Goal: Task Accomplishment & Management: Manage account settings

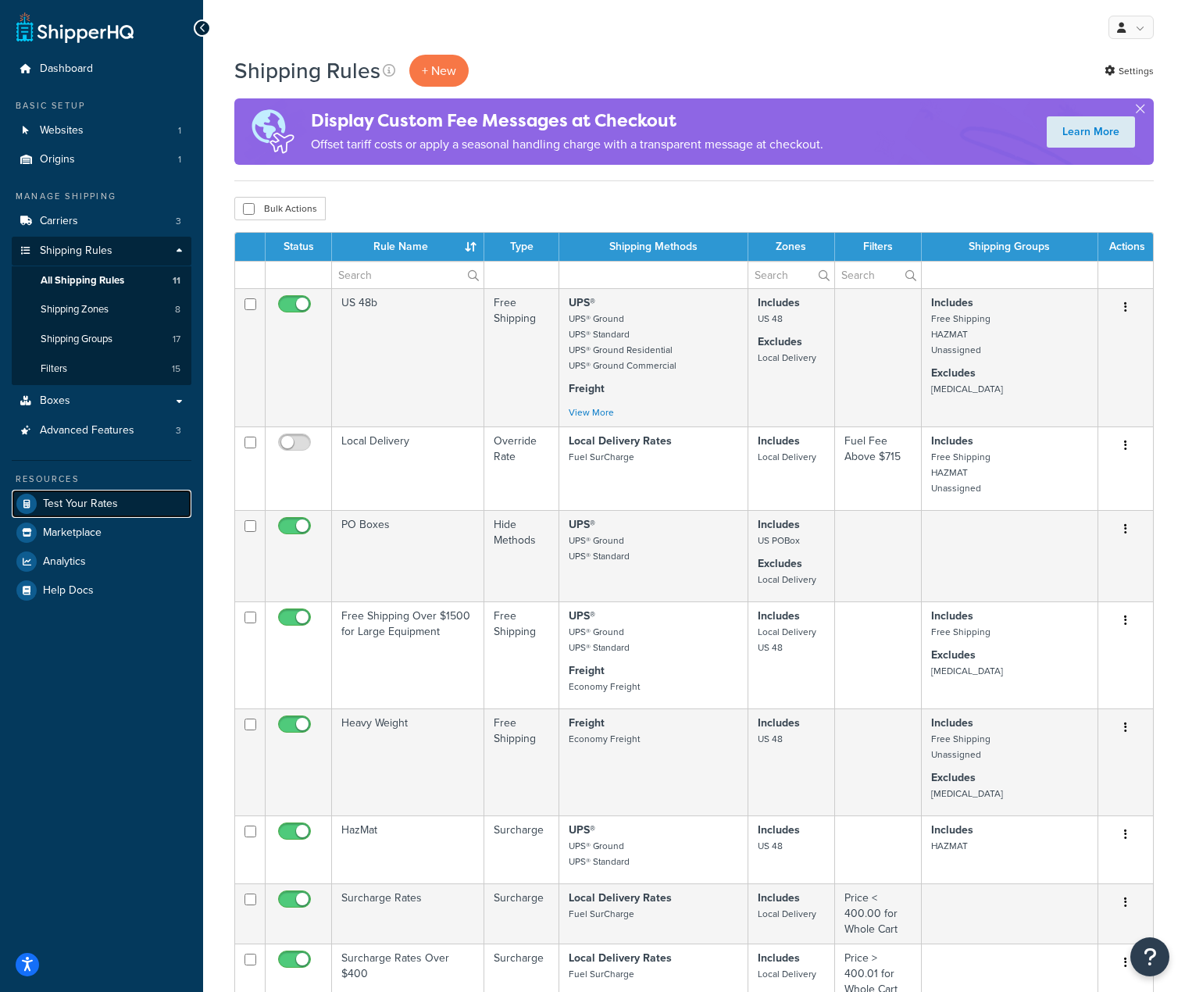
click at [91, 511] on span "Test Your Rates" at bounding box center [80, 504] width 75 height 13
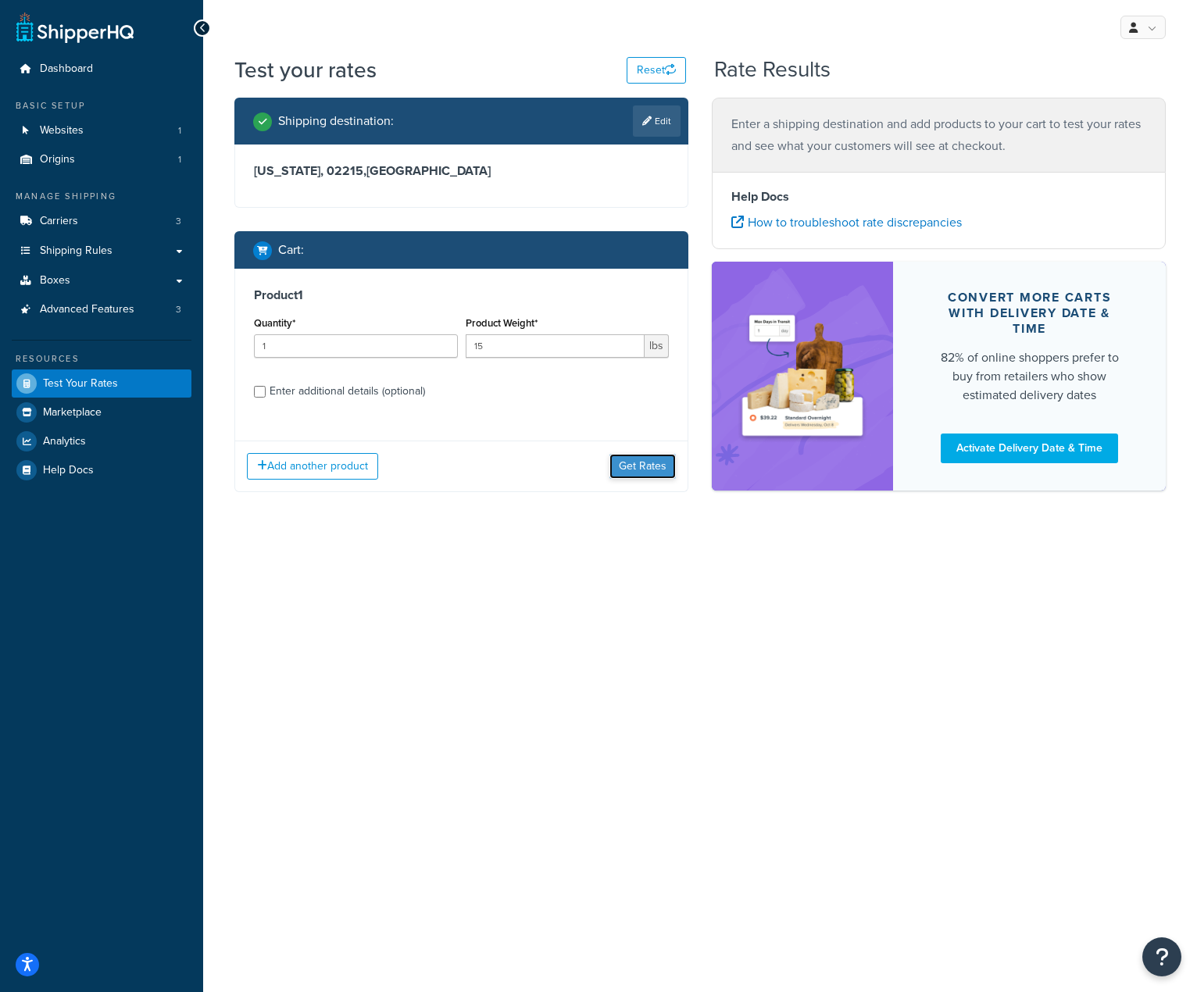
click at [642, 471] on button "Get Rates" at bounding box center [642, 466] width 66 height 25
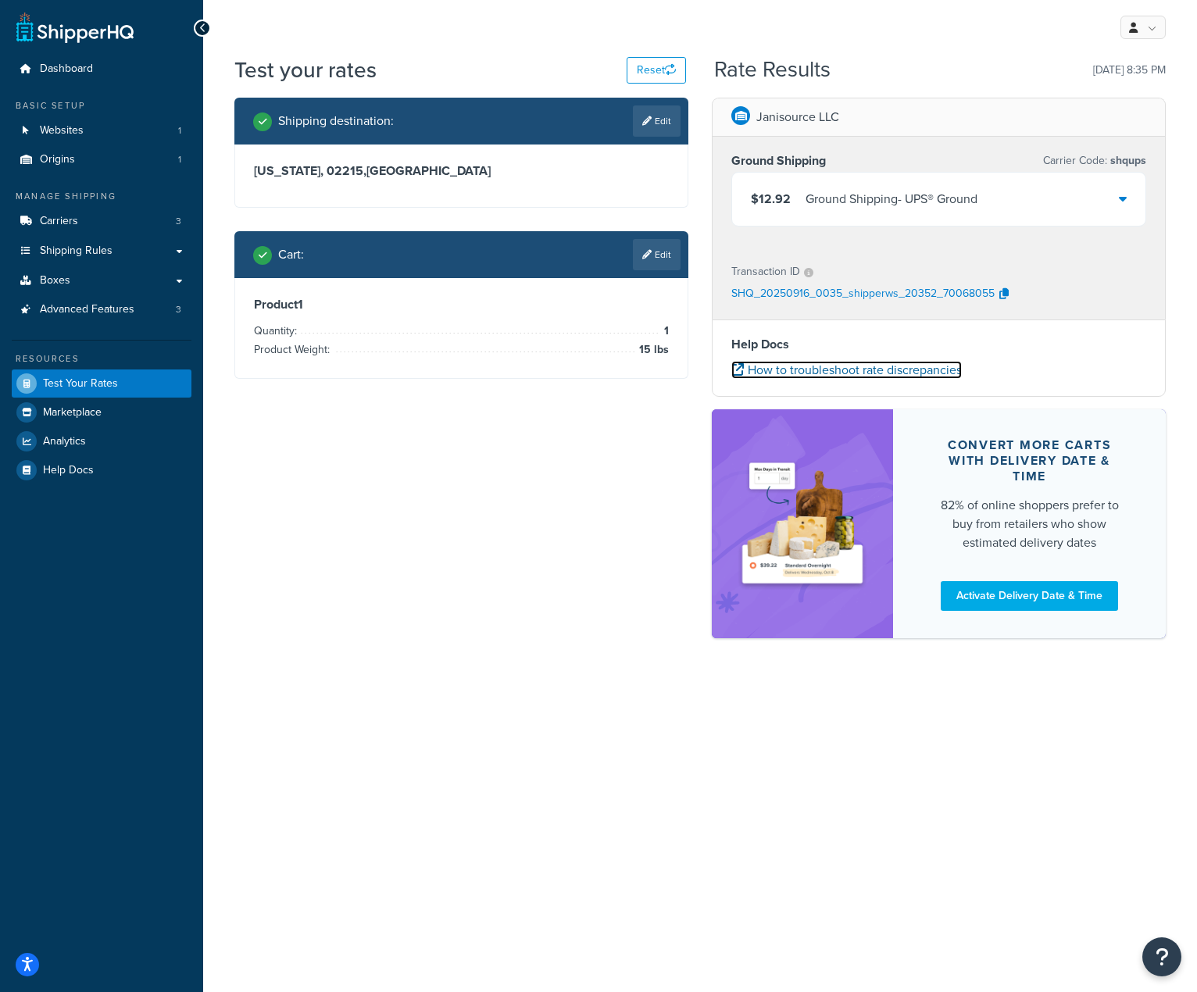
click at [922, 369] on link "How to troubleshoot rate discrepancies" at bounding box center [846, 370] width 230 height 18
click at [1001, 292] on icon "button" at bounding box center [1003, 293] width 9 height 11
click at [1006, 298] on icon "button" at bounding box center [1003, 293] width 9 height 11
click at [1128, 209] on div "$12.92 Ground Shipping - UPS® Ground" at bounding box center [938, 199] width 413 height 53
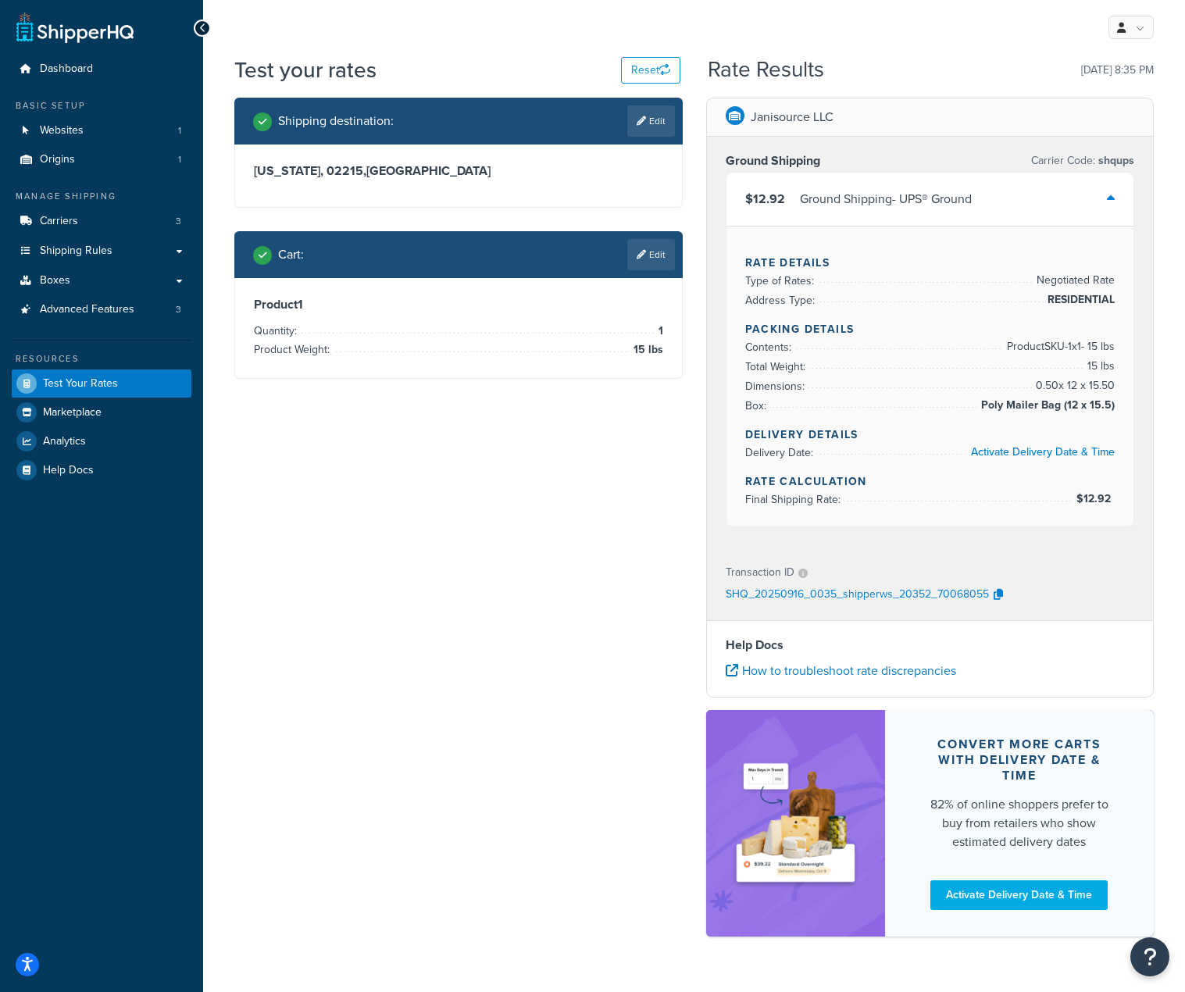
click at [875, 594] on p "SHQ_20250916_0035_shipperws_20352_70068055" at bounding box center [857, 595] width 263 height 23
click at [800, 576] on icon at bounding box center [802, 573] width 9 height 9
click at [1145, 30] on link at bounding box center [1130, 27] width 45 height 23
click at [1000, 78] on div "Rate Results 09/15/2025, 8:35 PM" at bounding box center [931, 70] width 446 height 24
click at [848, 664] on link "How to troubleshoot rate discrepancies" at bounding box center [841, 671] width 230 height 18
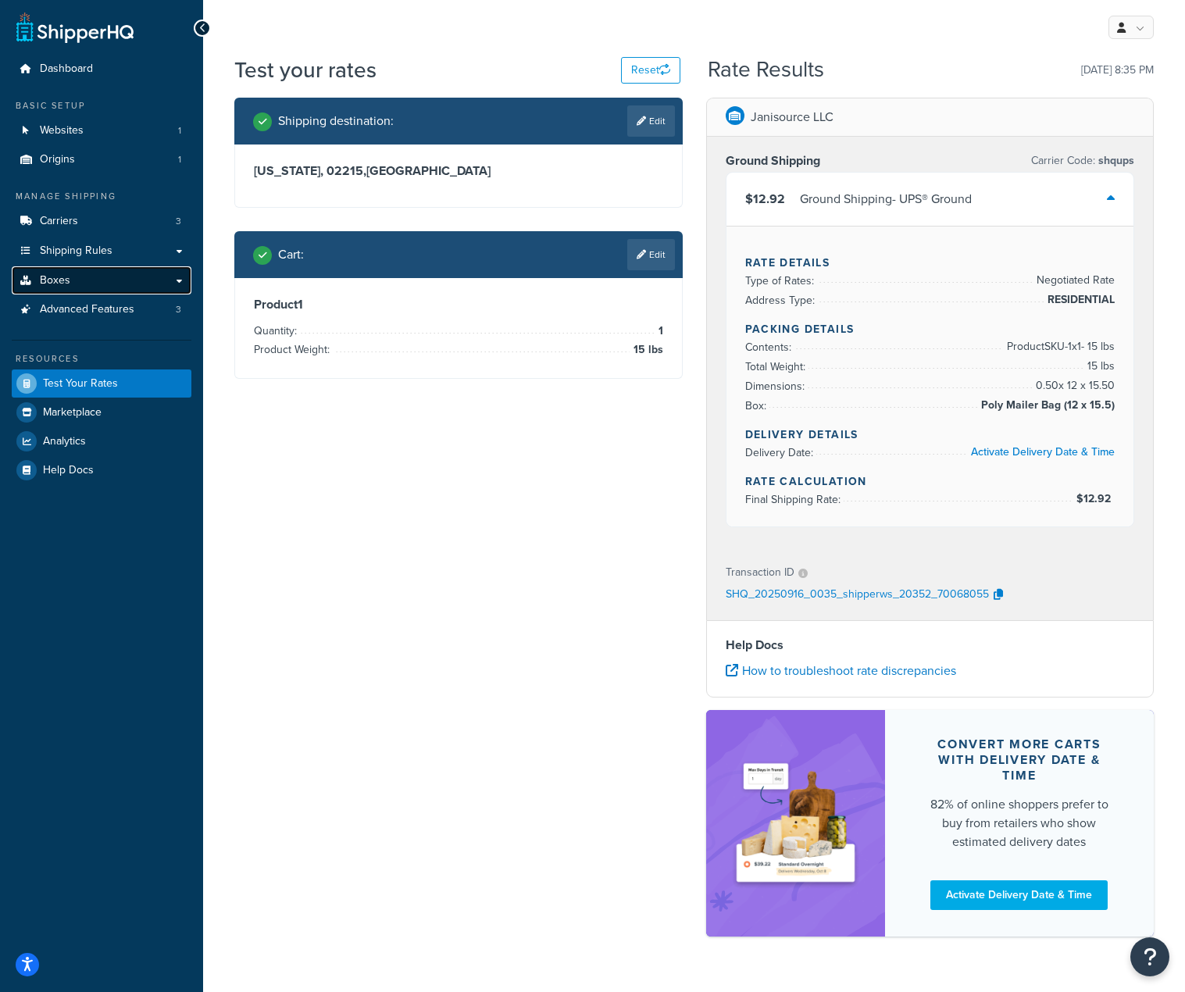
click at [47, 277] on span "Boxes" at bounding box center [55, 280] width 30 height 13
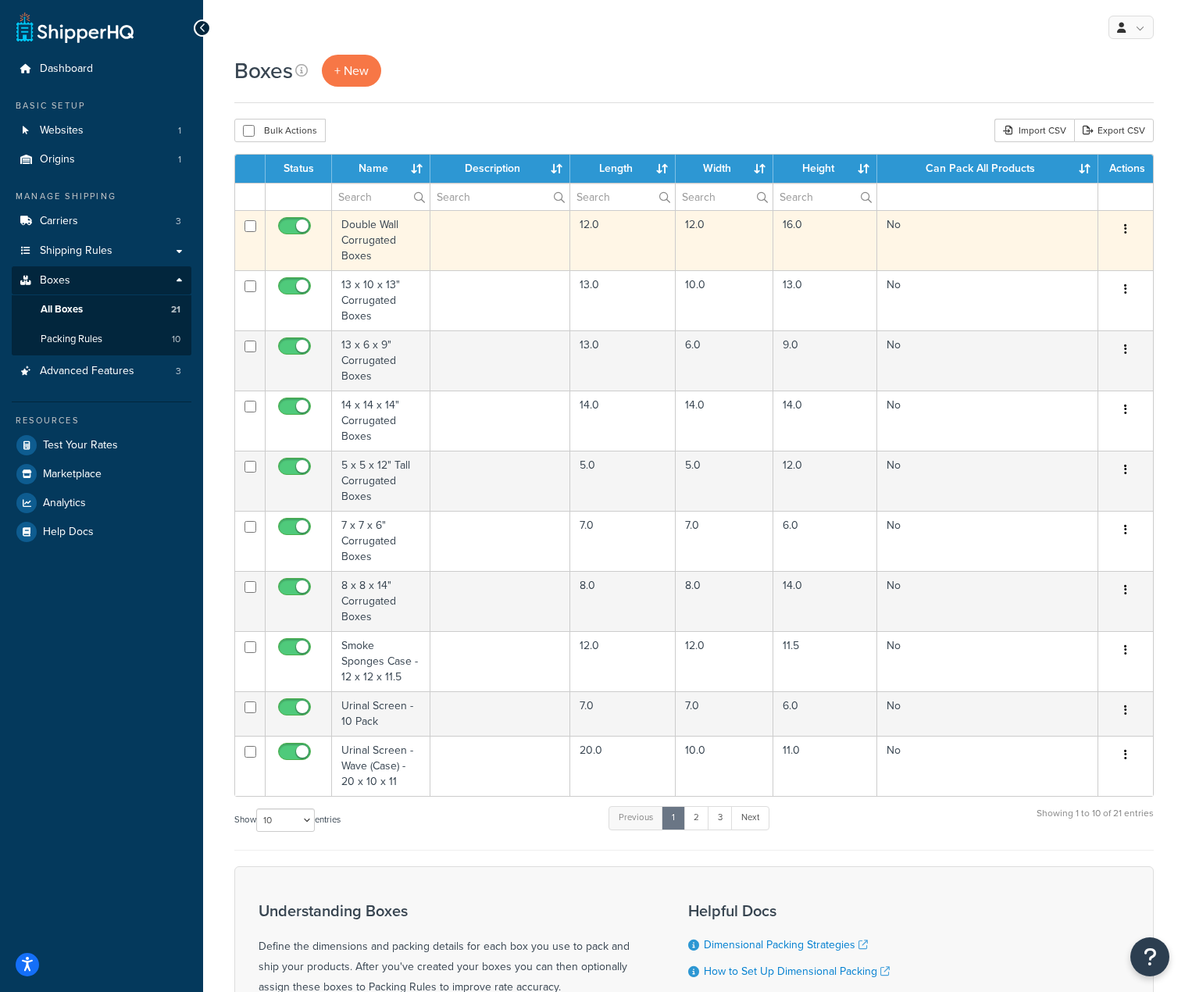
click at [381, 243] on td "Double Wall Corrugated Boxes" at bounding box center [381, 240] width 98 height 60
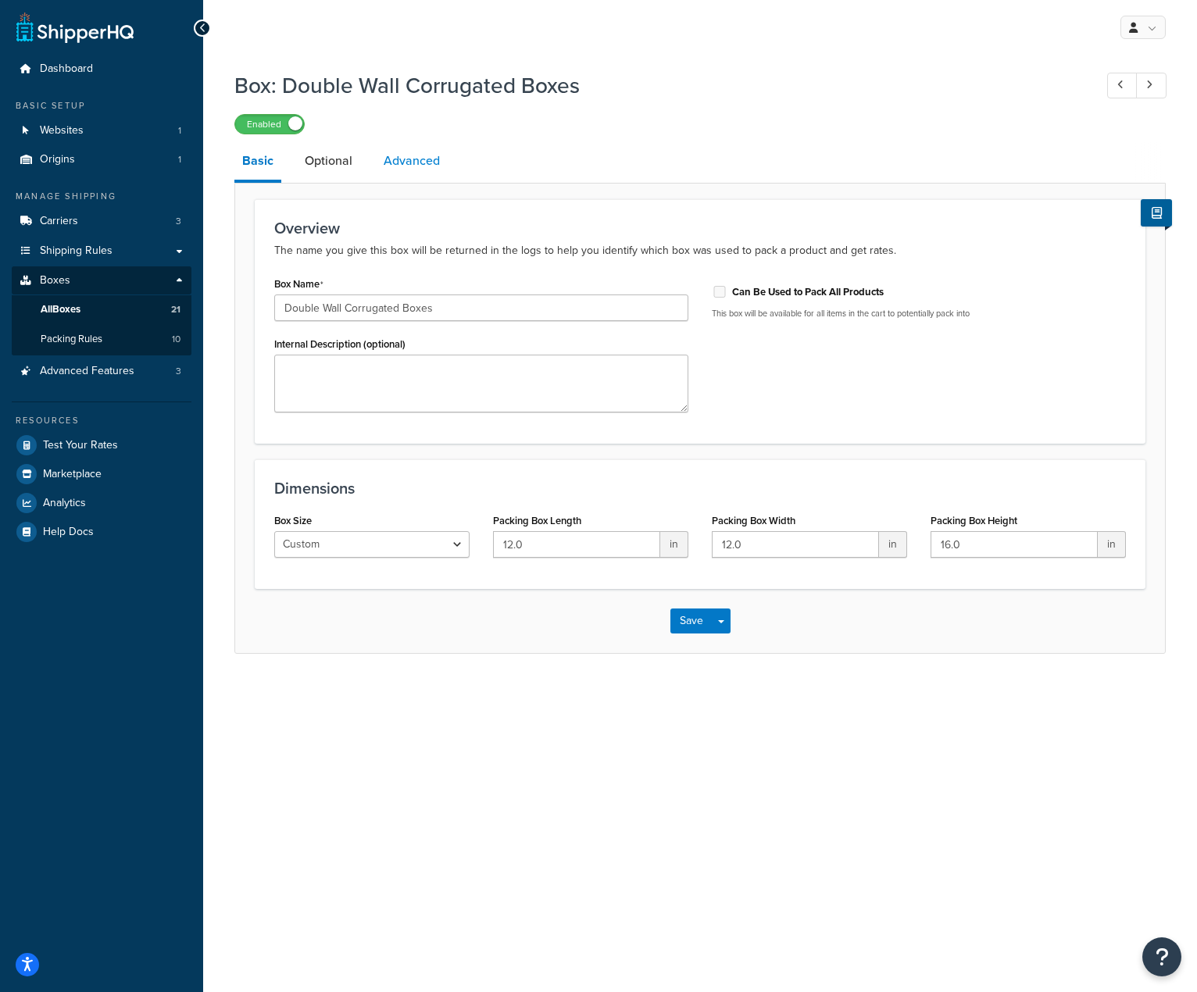
click at [414, 177] on link "Advanced" at bounding box center [412, 160] width 72 height 37
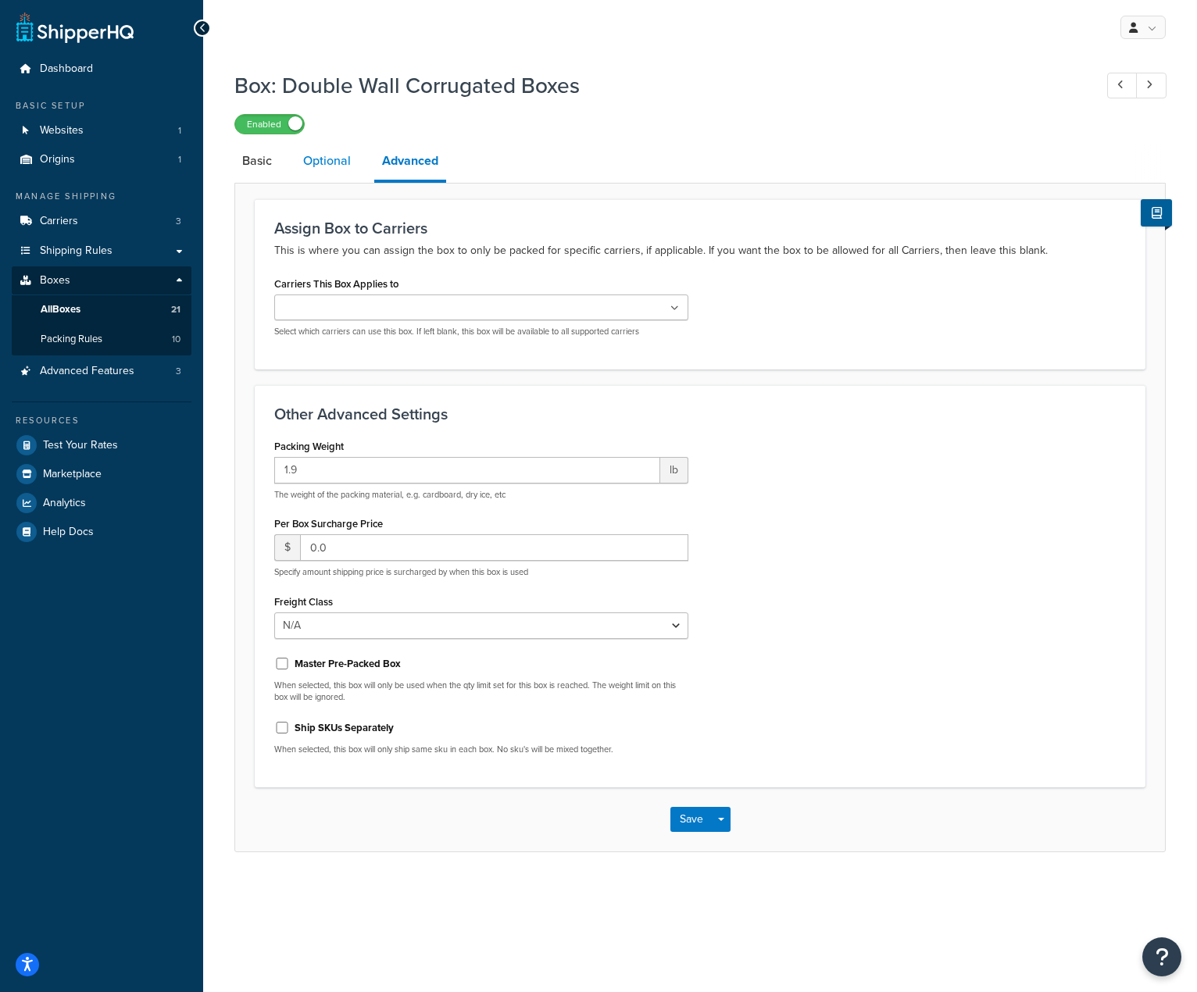
click at [337, 168] on link "Optional" at bounding box center [326, 160] width 63 height 37
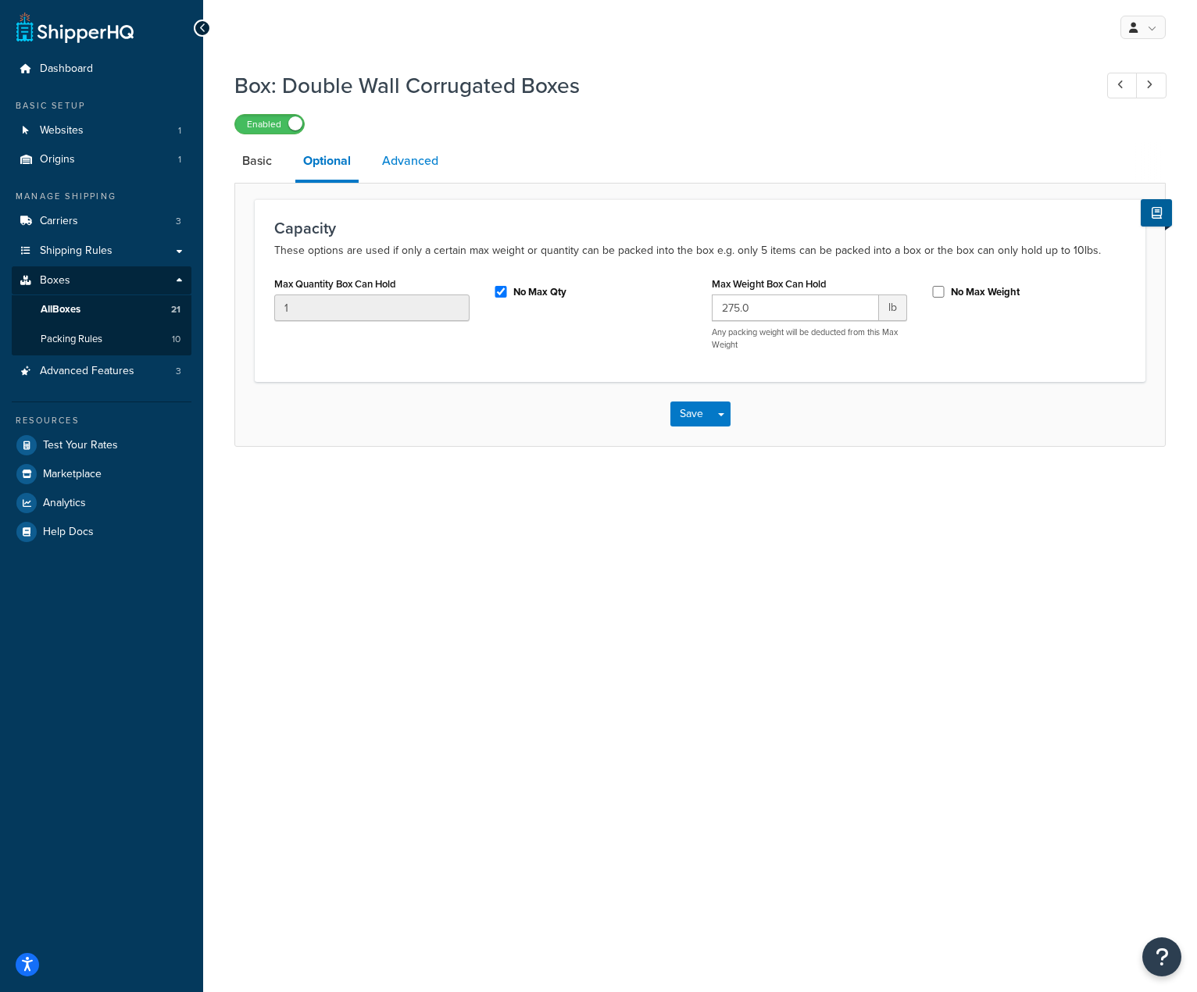
click at [381, 168] on link "Advanced" at bounding box center [410, 160] width 72 height 37
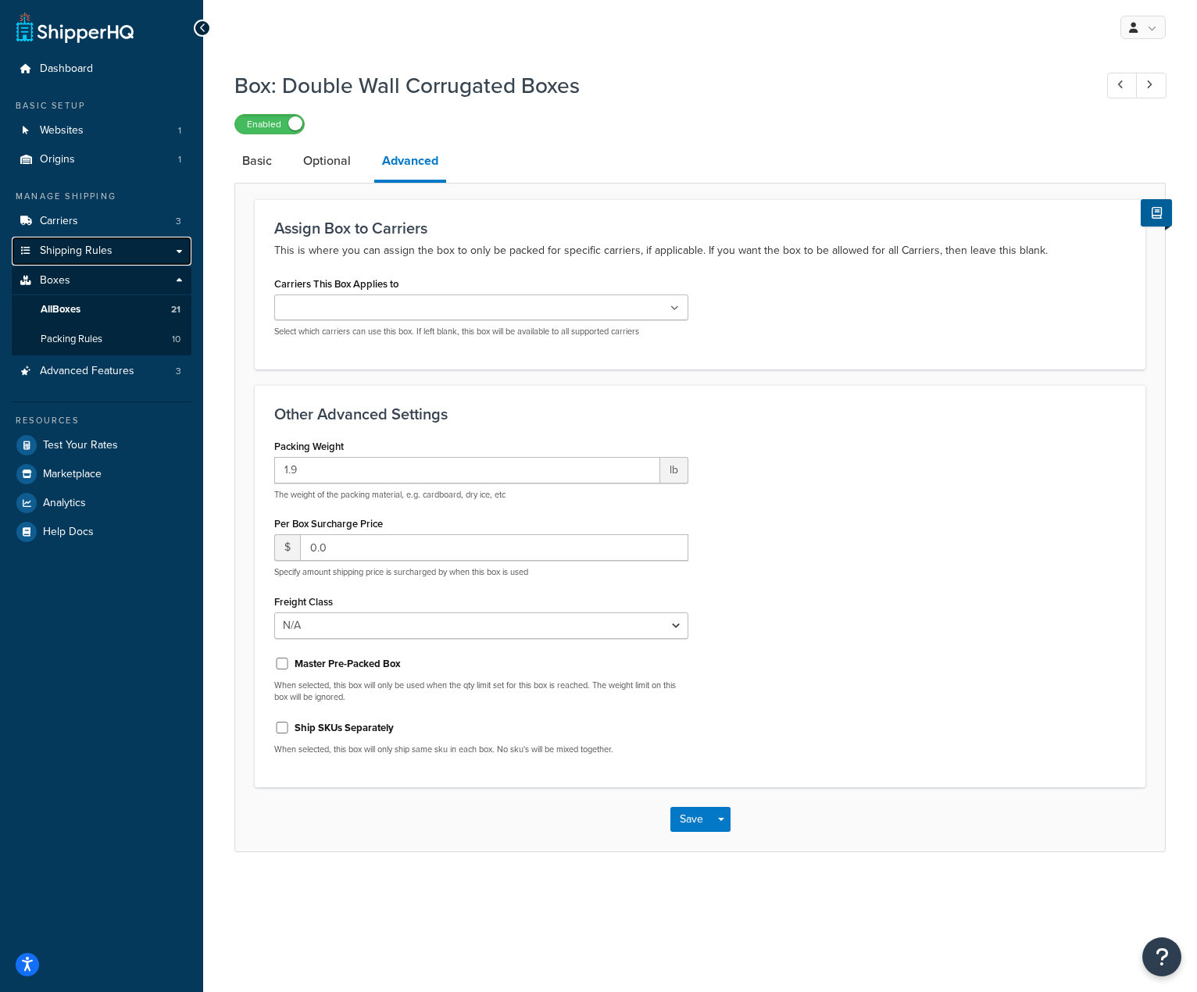
click at [80, 257] on span "Shipping Rules" at bounding box center [76, 251] width 73 height 13
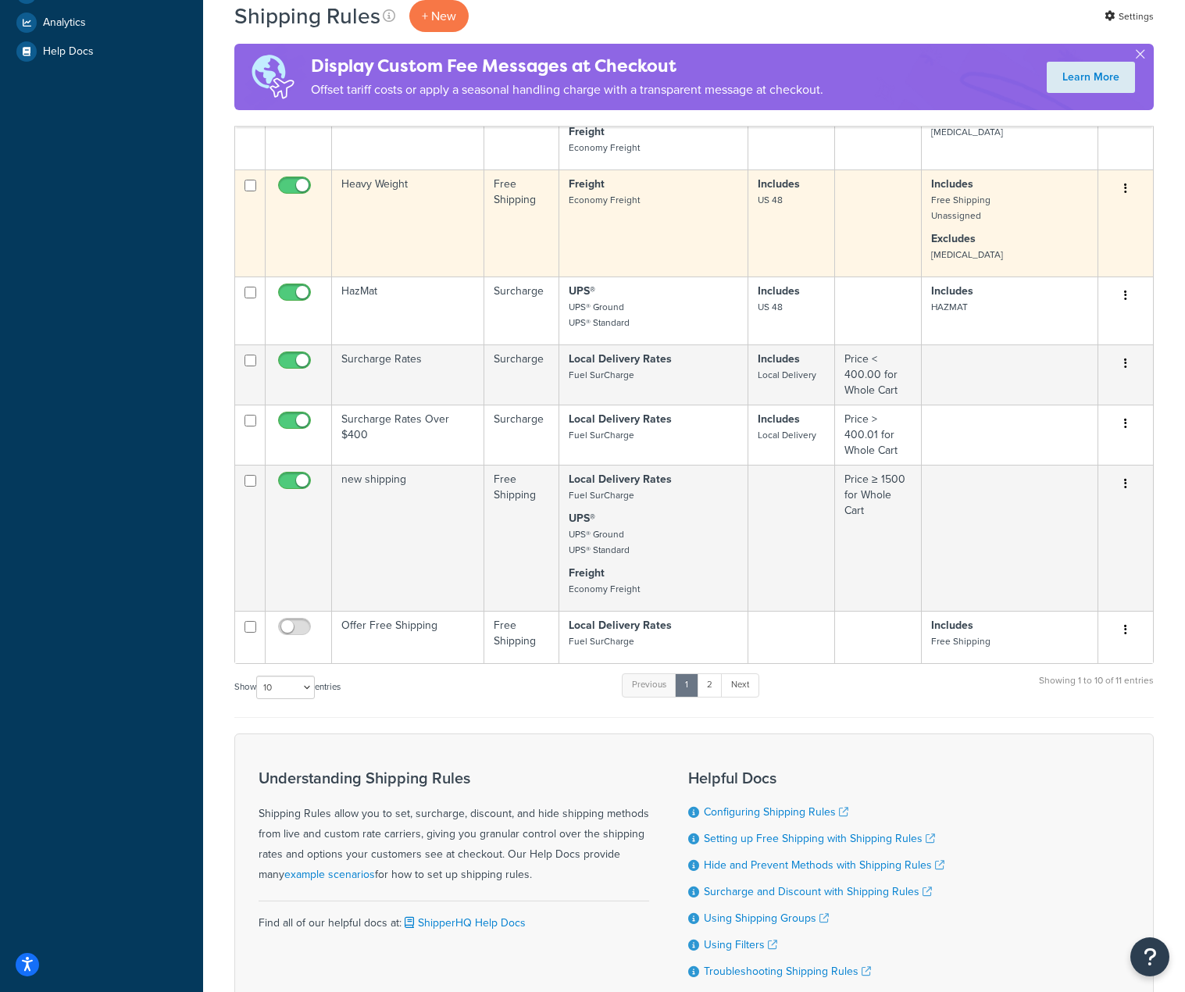
scroll to position [547, 0]
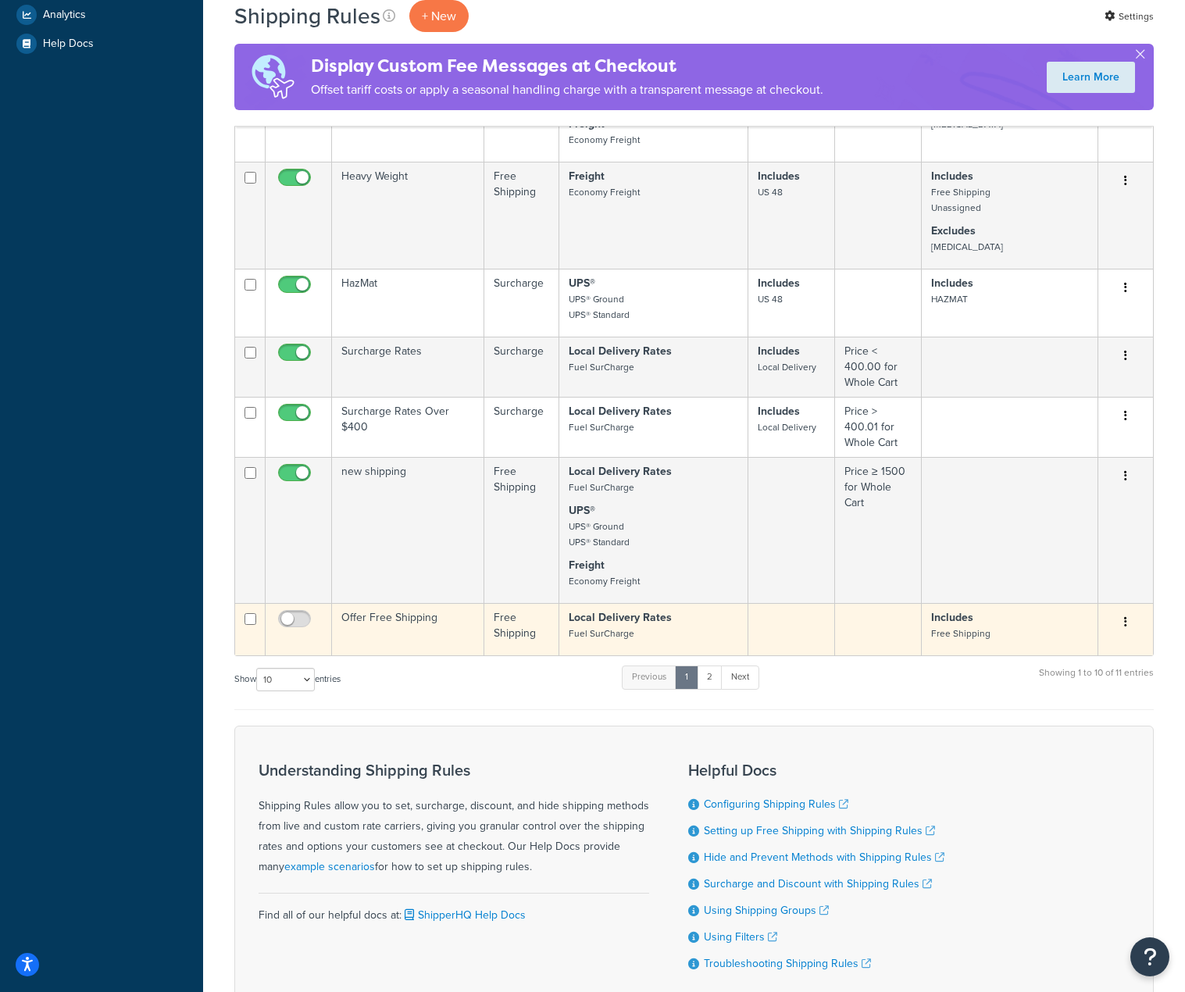
click at [395, 617] on td "Offer Free Shipping" at bounding box center [408, 629] width 152 height 52
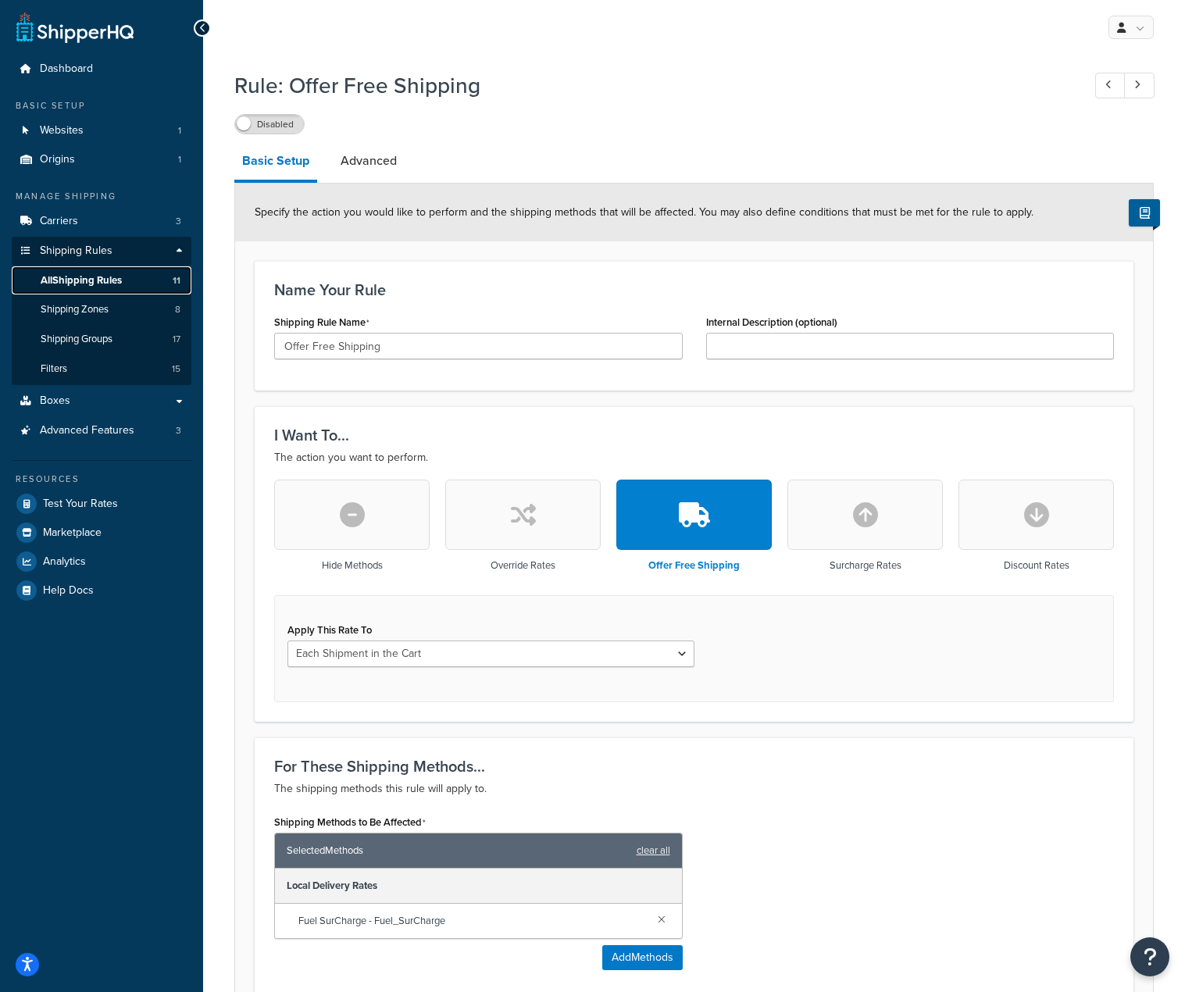
click at [64, 280] on span "All Shipping Rules" at bounding box center [81, 280] width 81 height 13
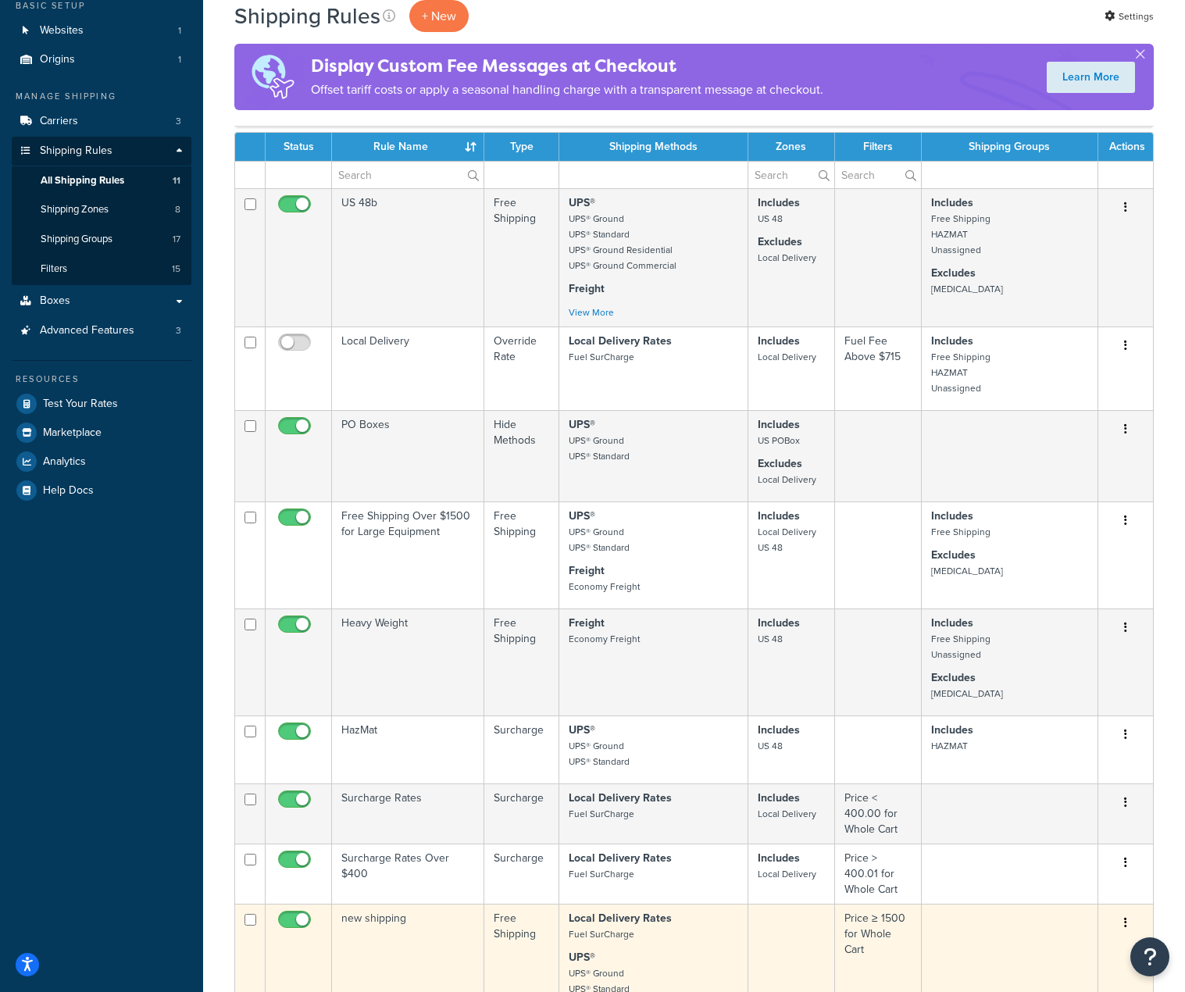
scroll to position [78, 0]
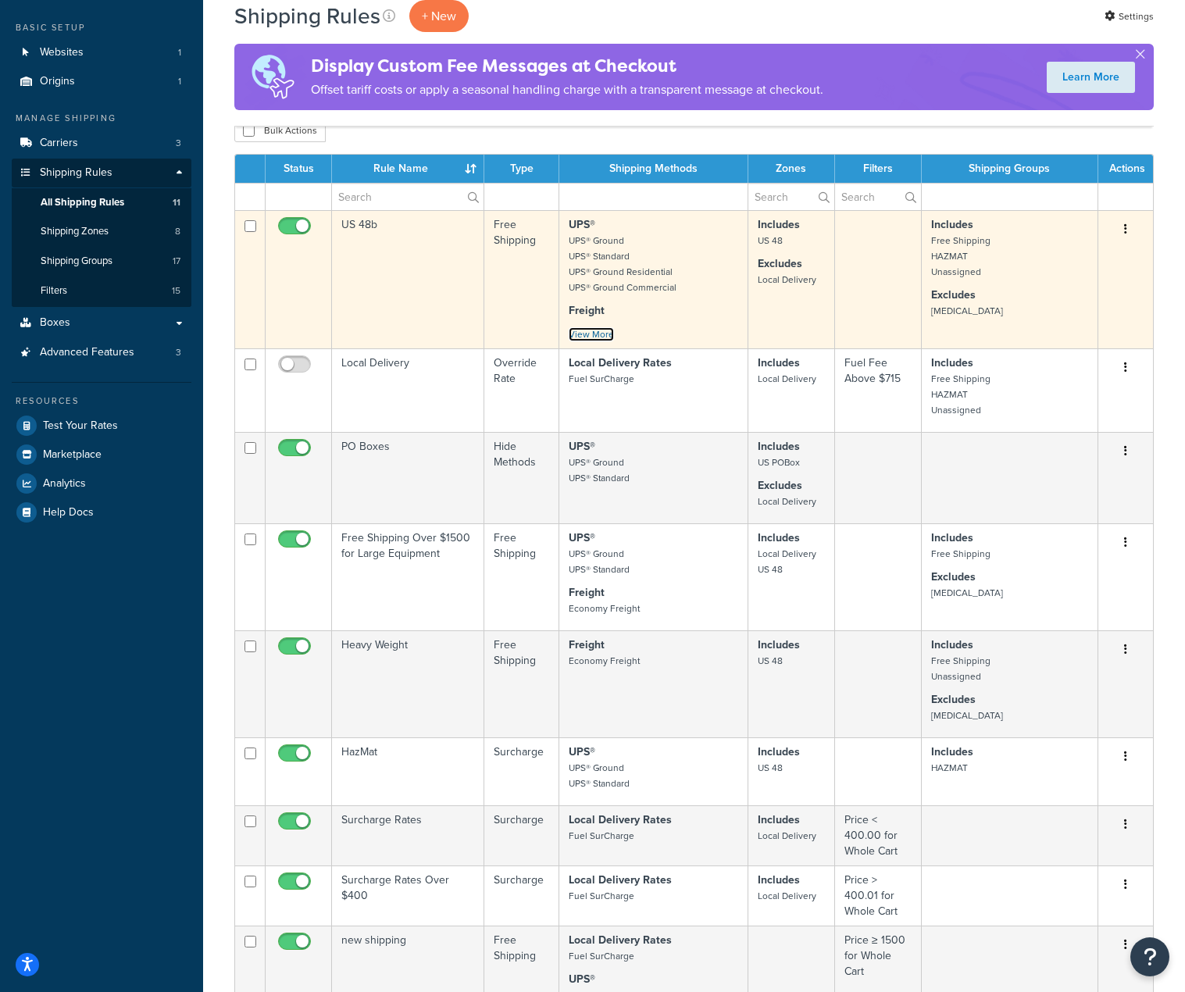
click at [575, 332] on link "View More" at bounding box center [591, 334] width 45 height 14
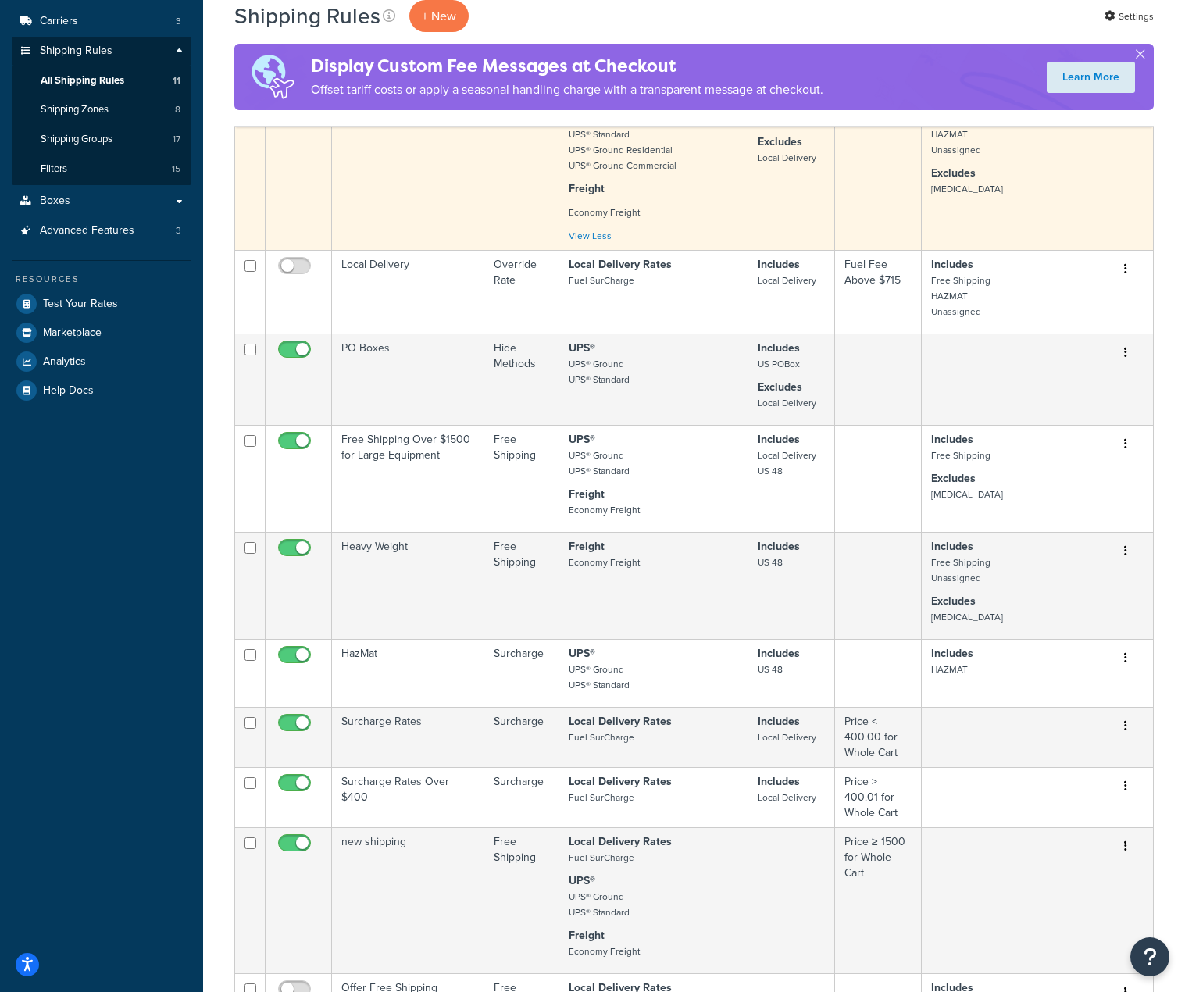
scroll to position [156, 0]
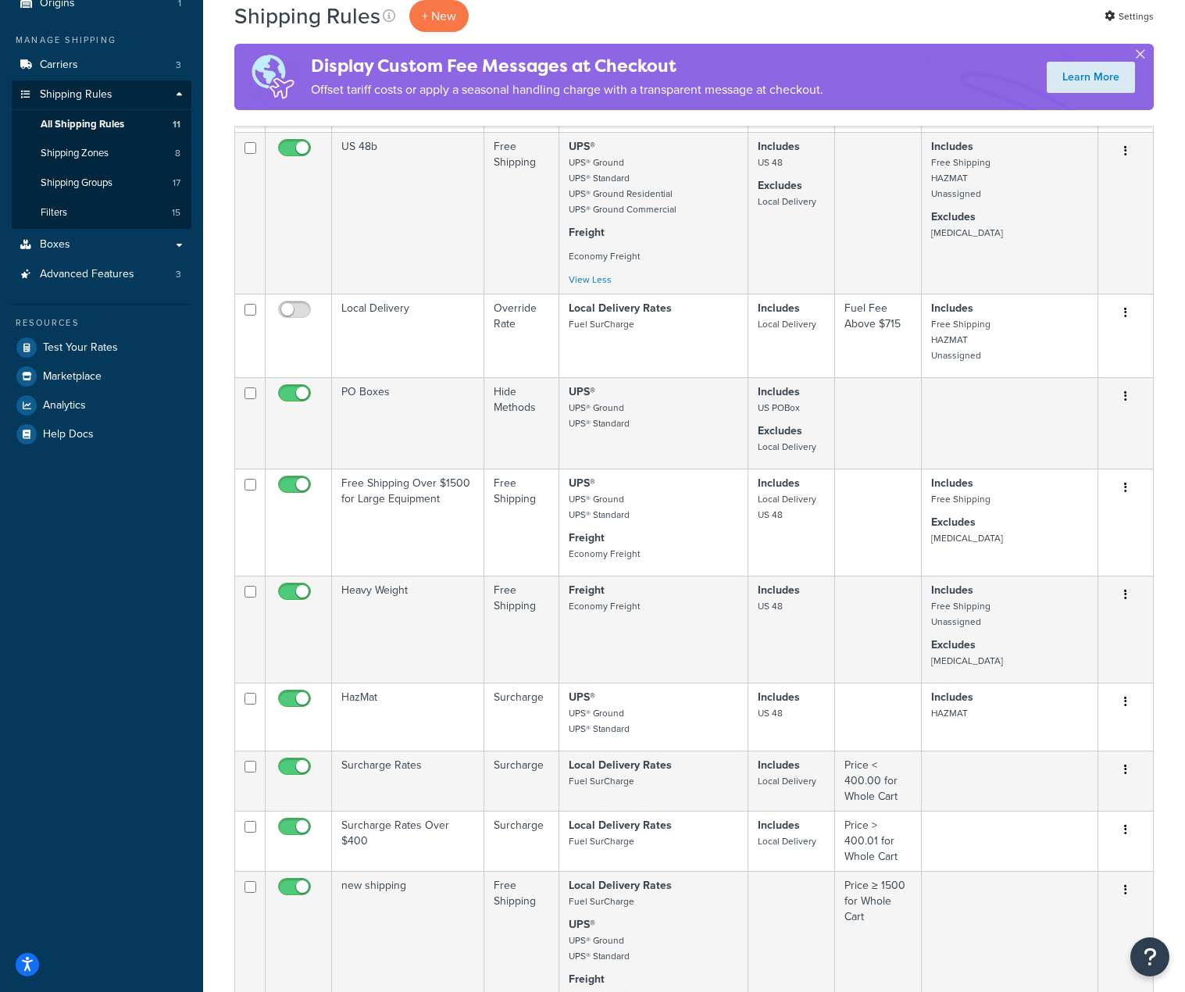
click at [1138, 55] on button "button" at bounding box center [1140, 57] width 4 height 4
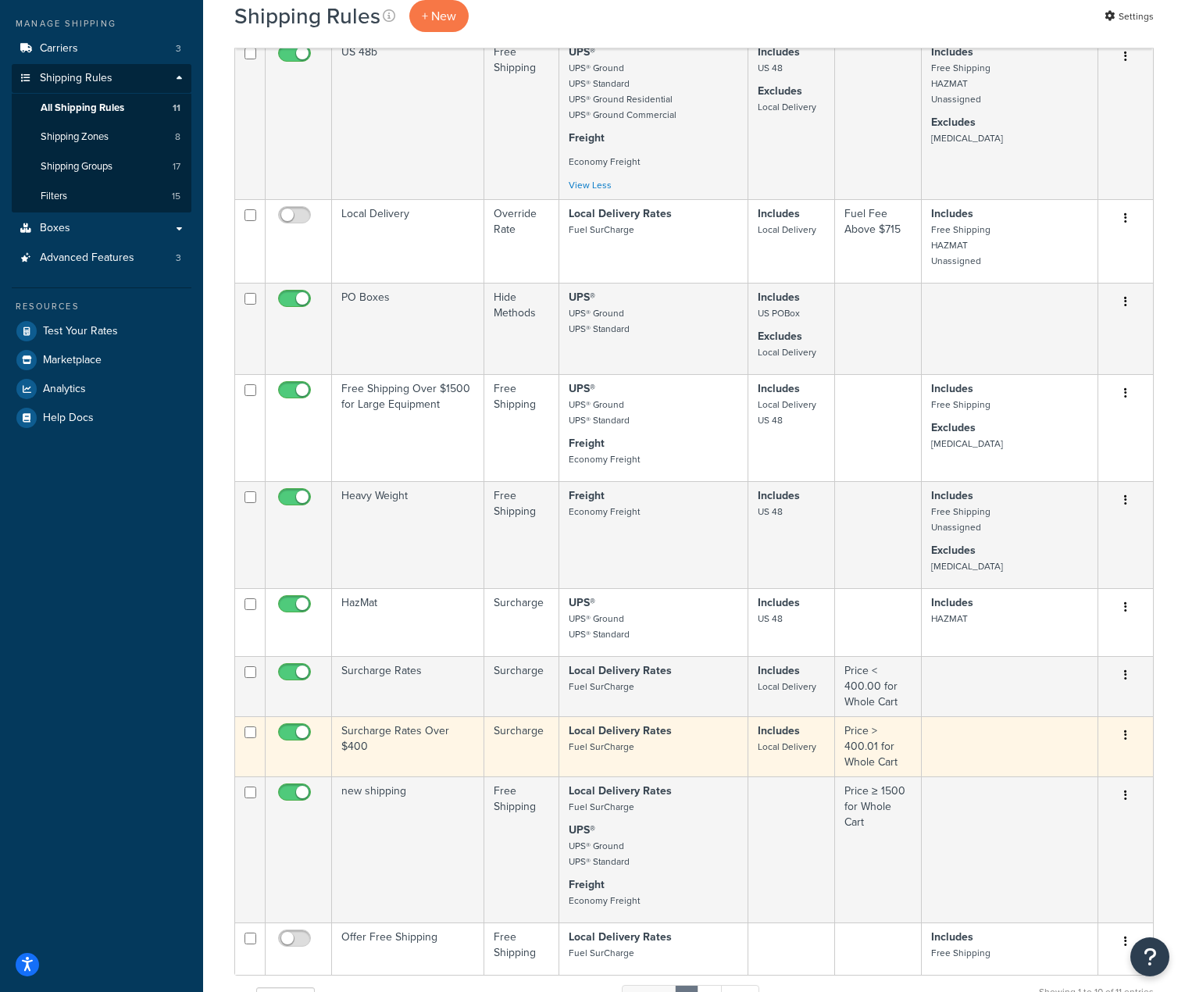
scroll to position [182, 0]
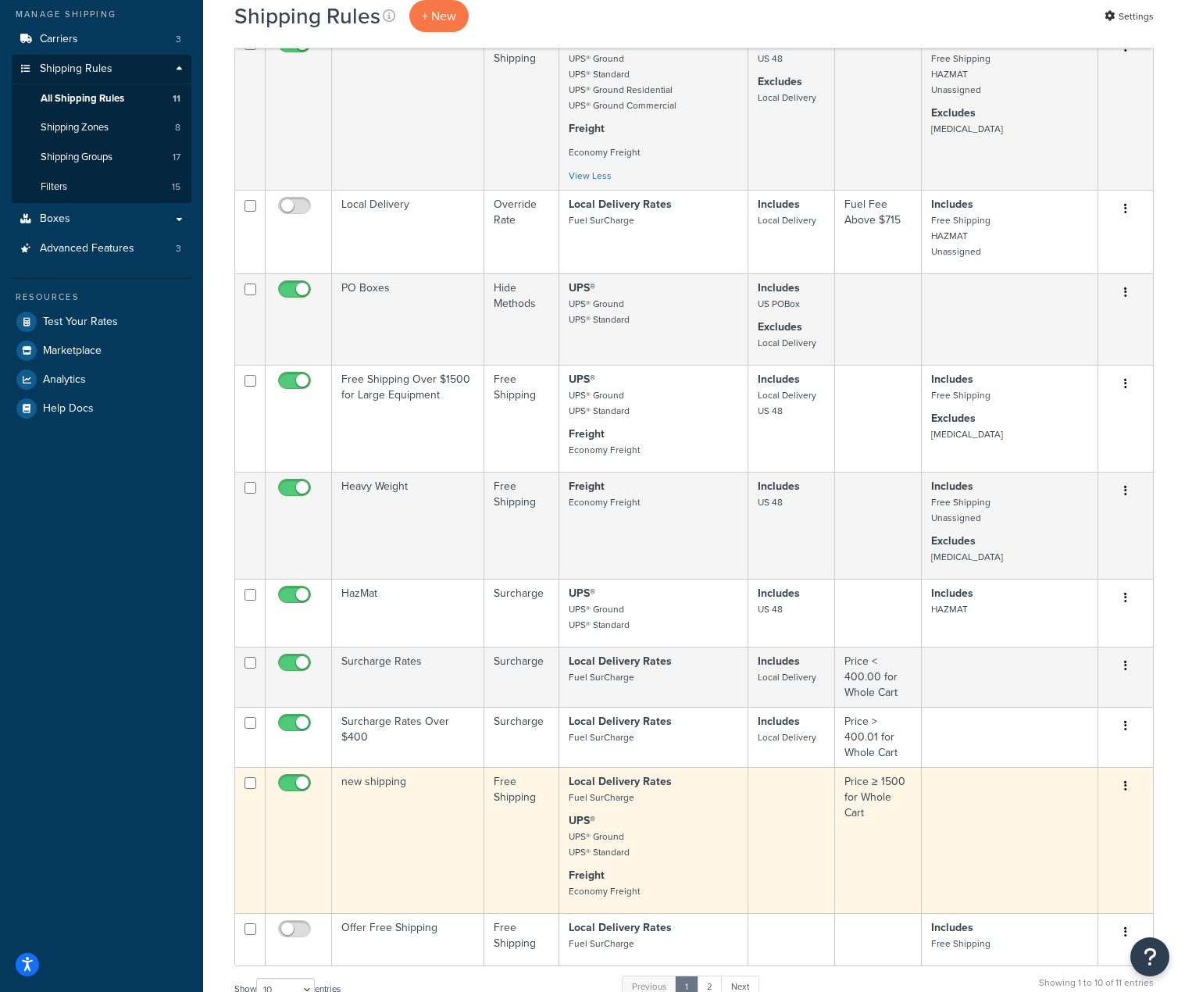
click at [361, 777] on td "new shipping" at bounding box center [408, 840] width 152 height 146
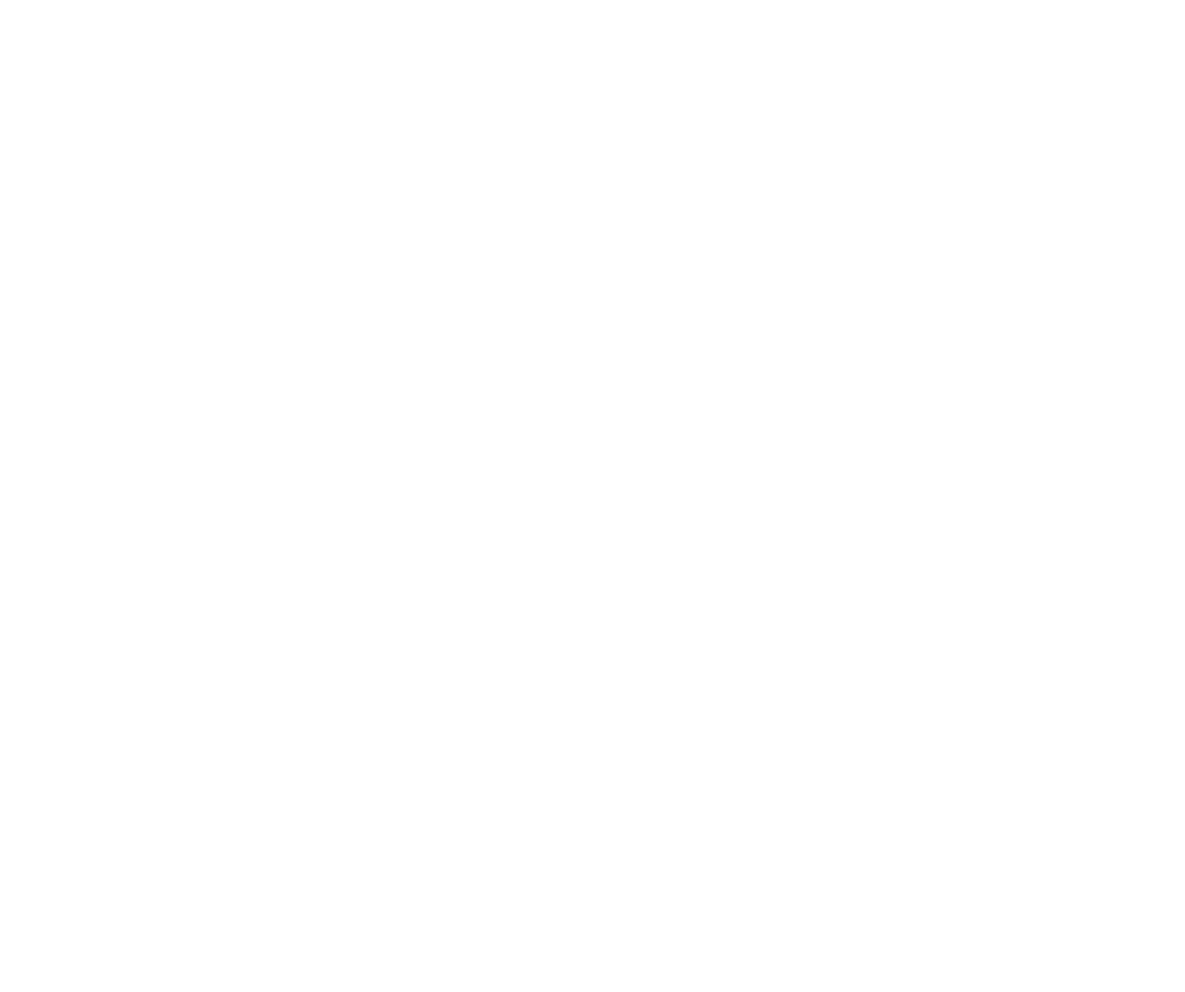
select select "SHIPPING_GROUP"
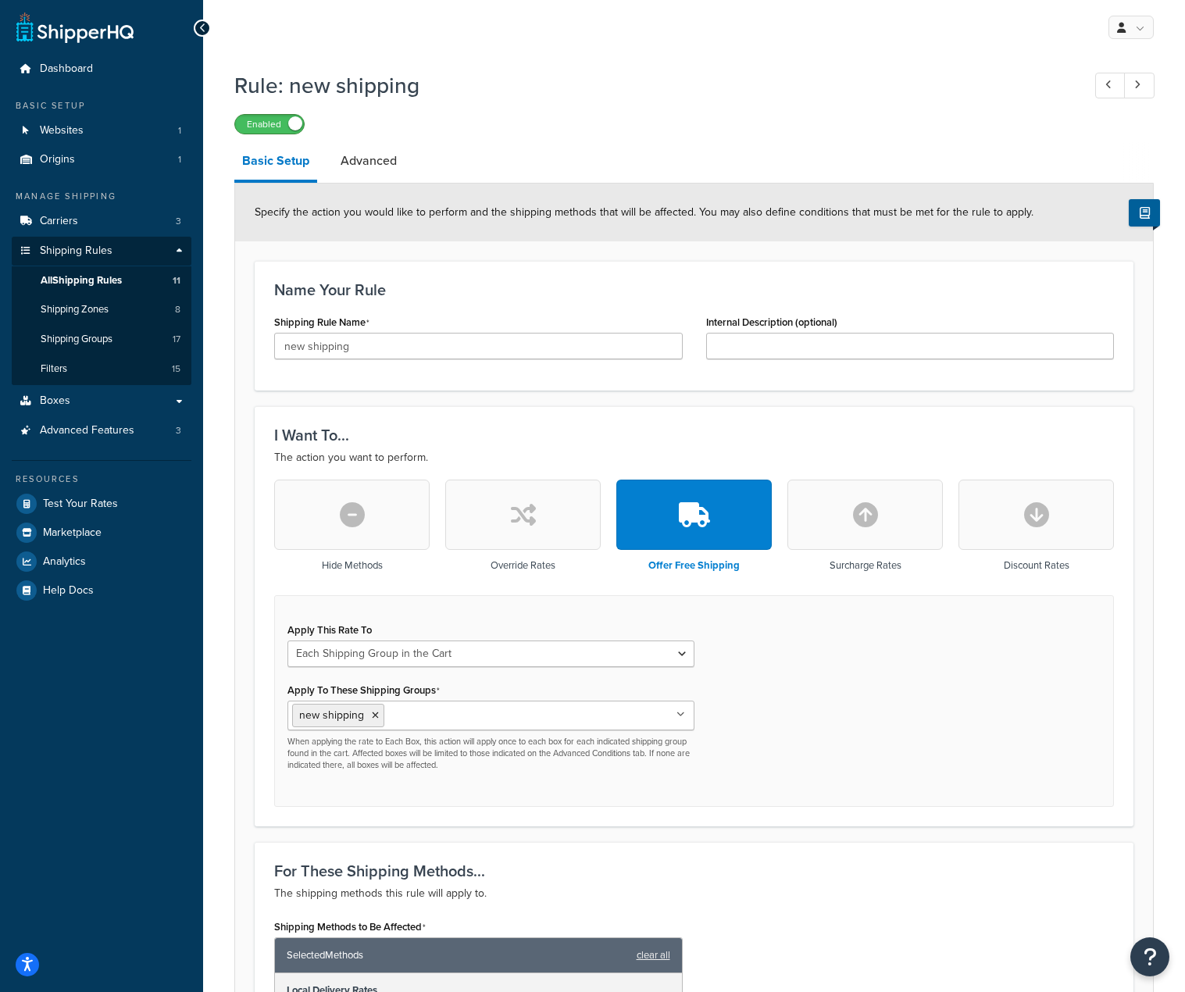
click at [293, 130] on span at bounding box center [295, 123] width 14 height 14
click at [94, 306] on span "Shipping Zones" at bounding box center [75, 309] width 68 height 13
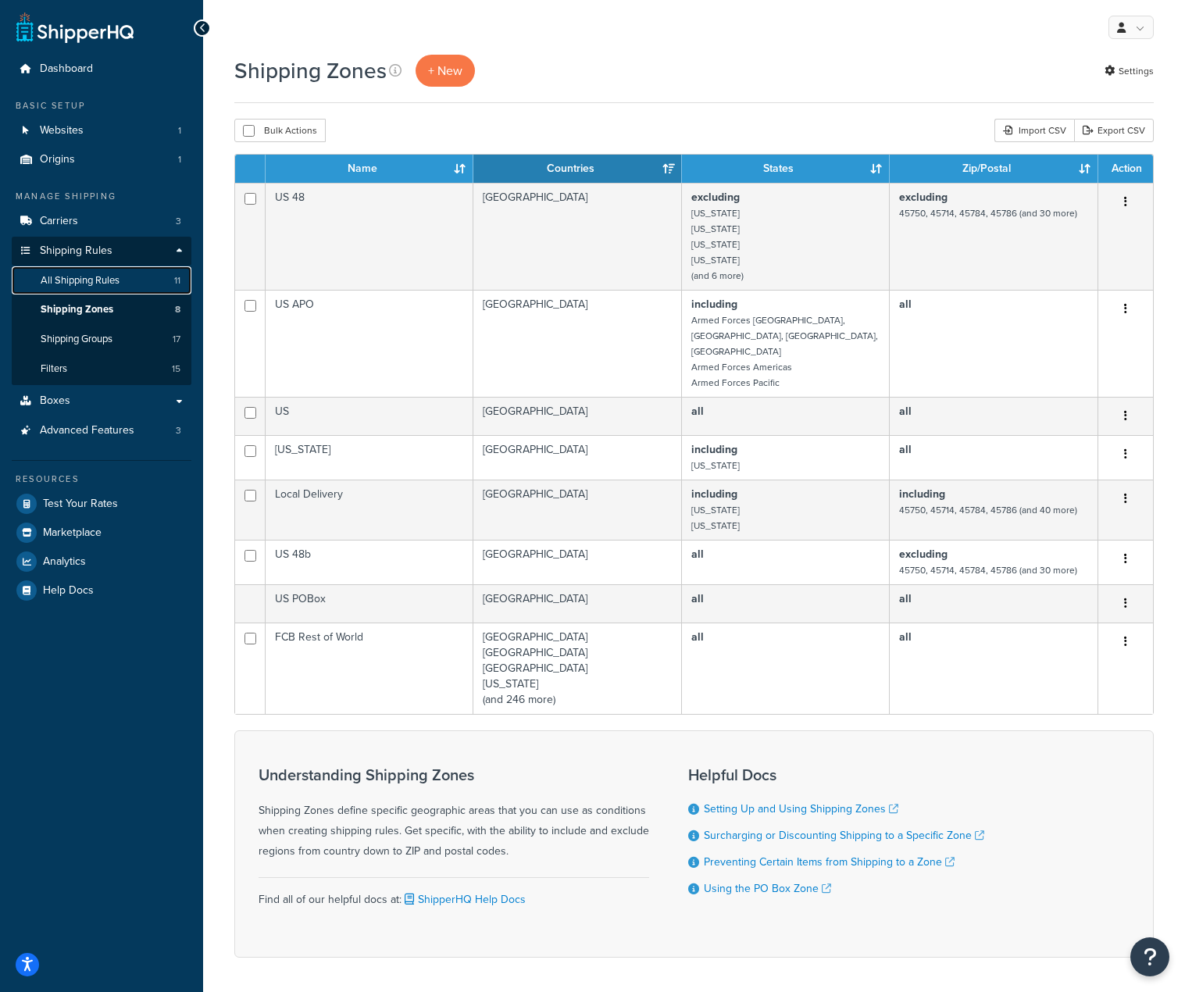
click at [79, 282] on span "All Shipping Rules" at bounding box center [80, 280] width 79 height 13
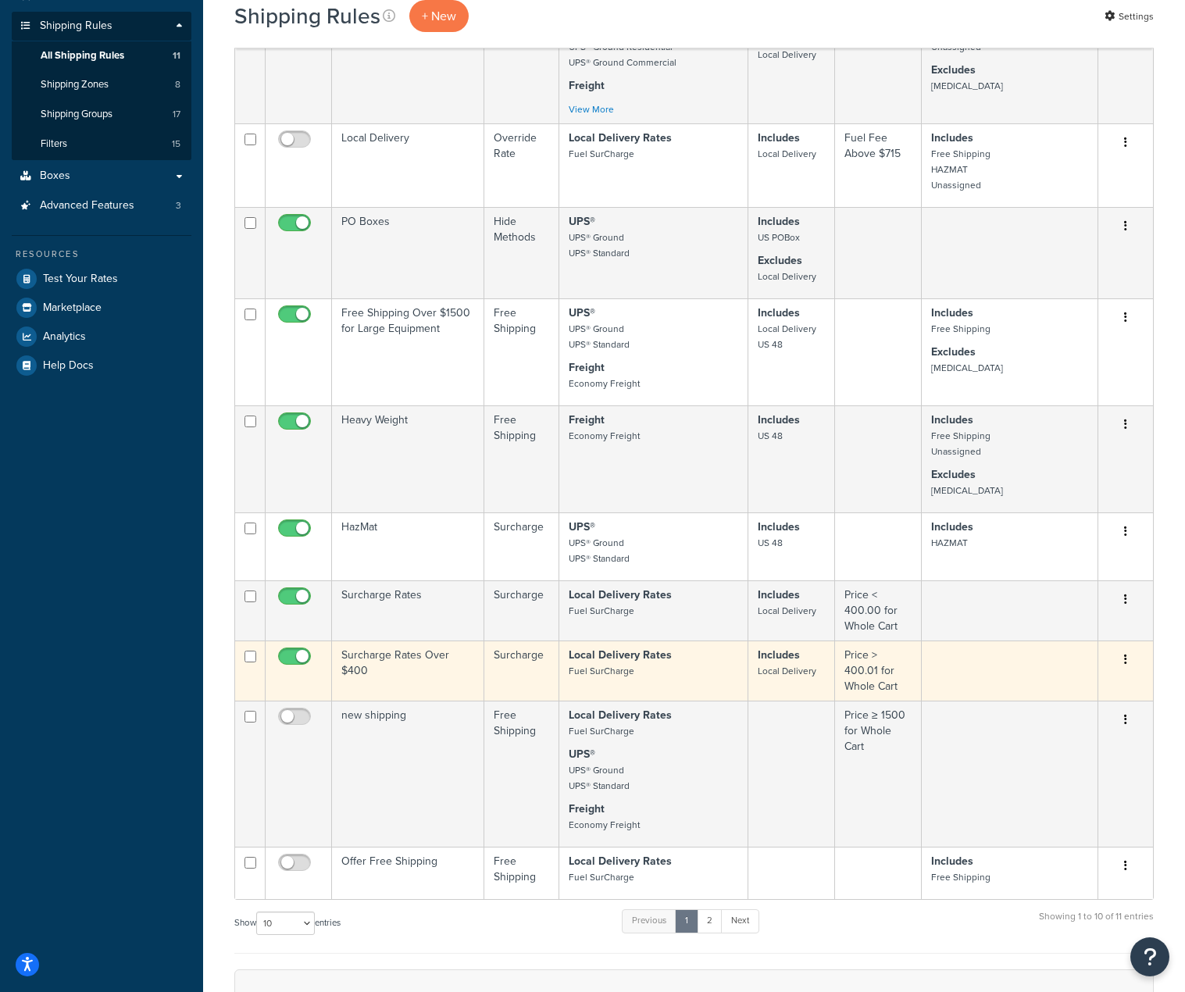
scroll to position [234, 0]
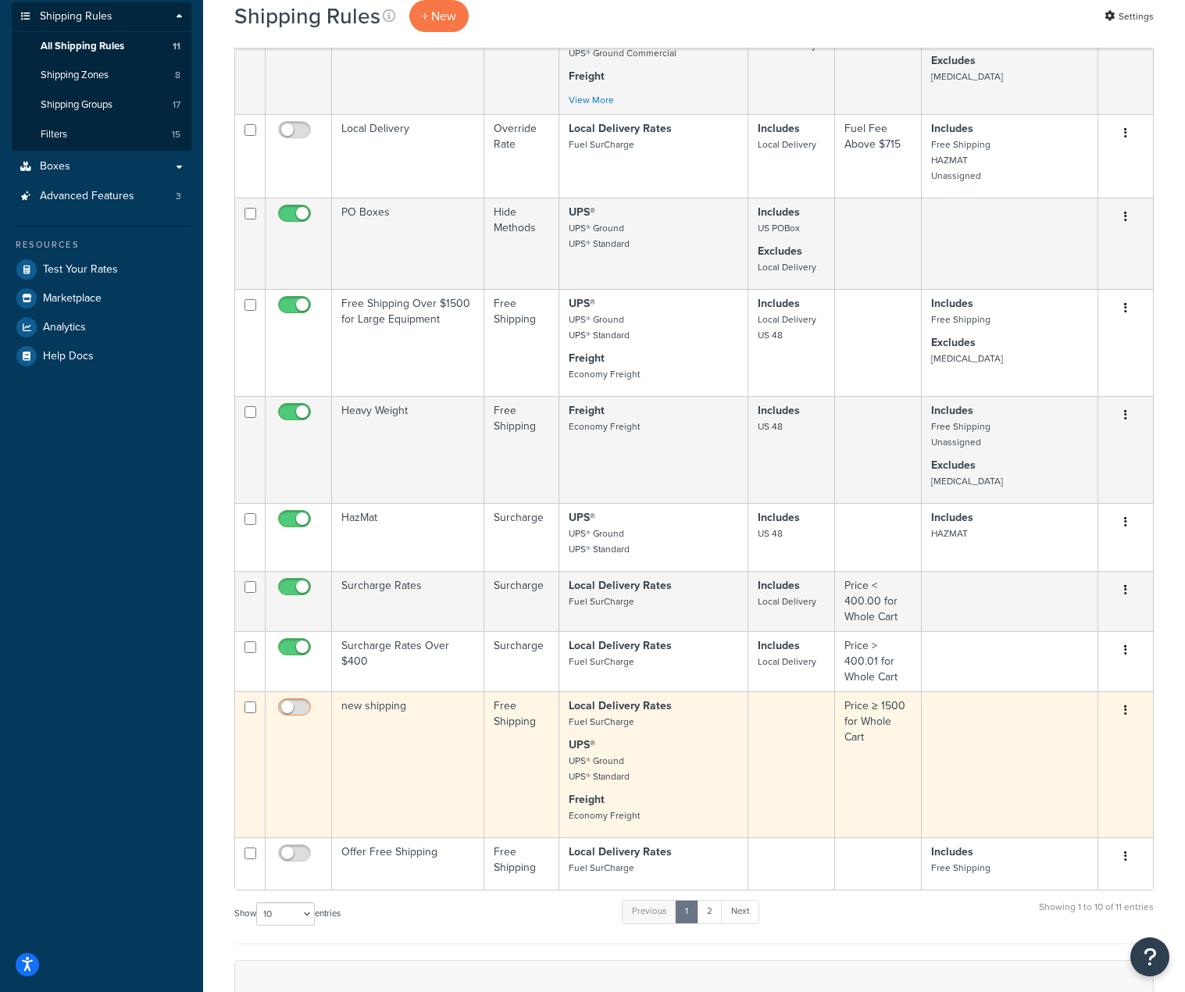
click at [286, 704] on input "checkbox" at bounding box center [296, 711] width 43 height 20
checkbox input "true"
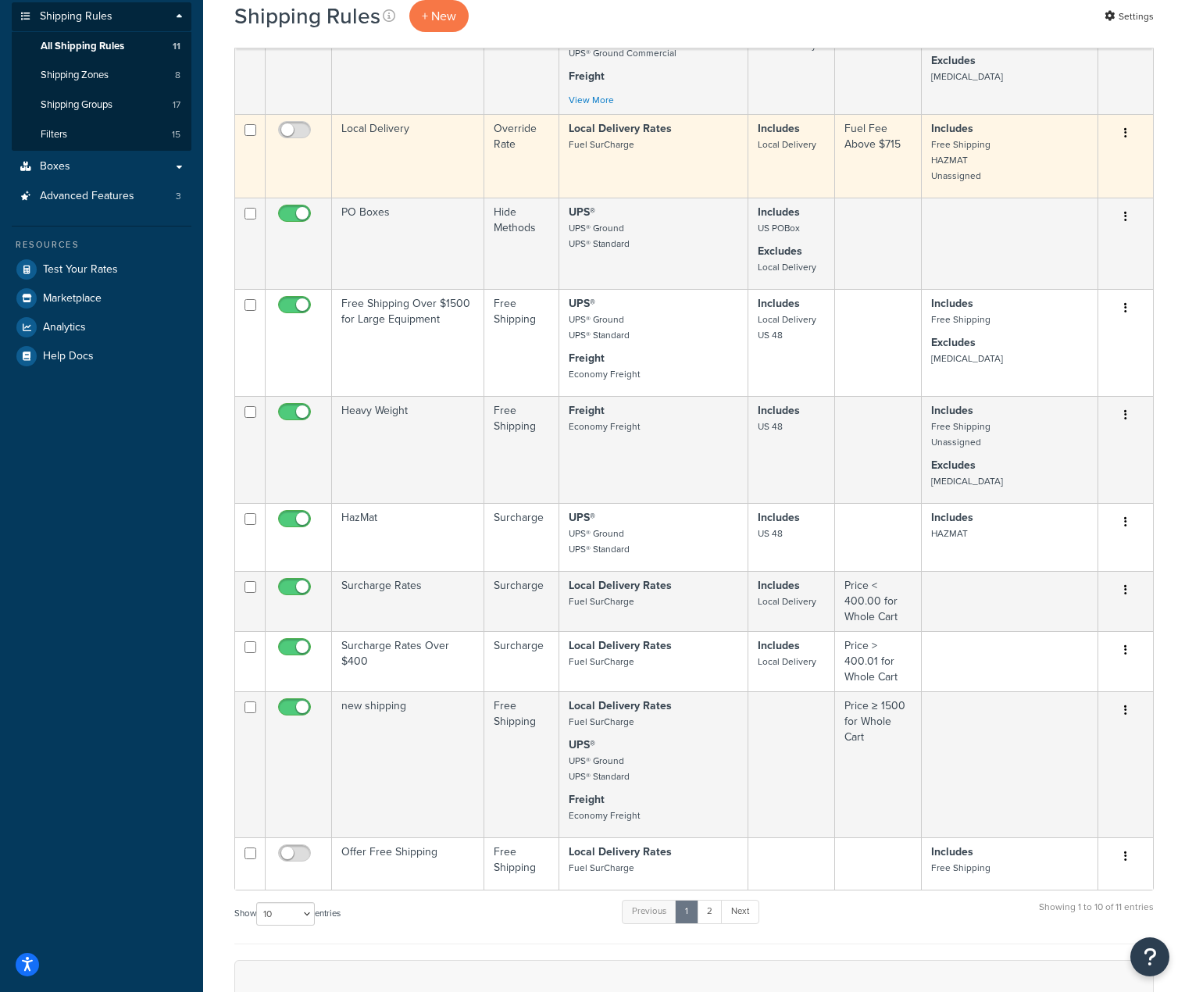
click at [1128, 131] on button "button" at bounding box center [1126, 133] width 22 height 25
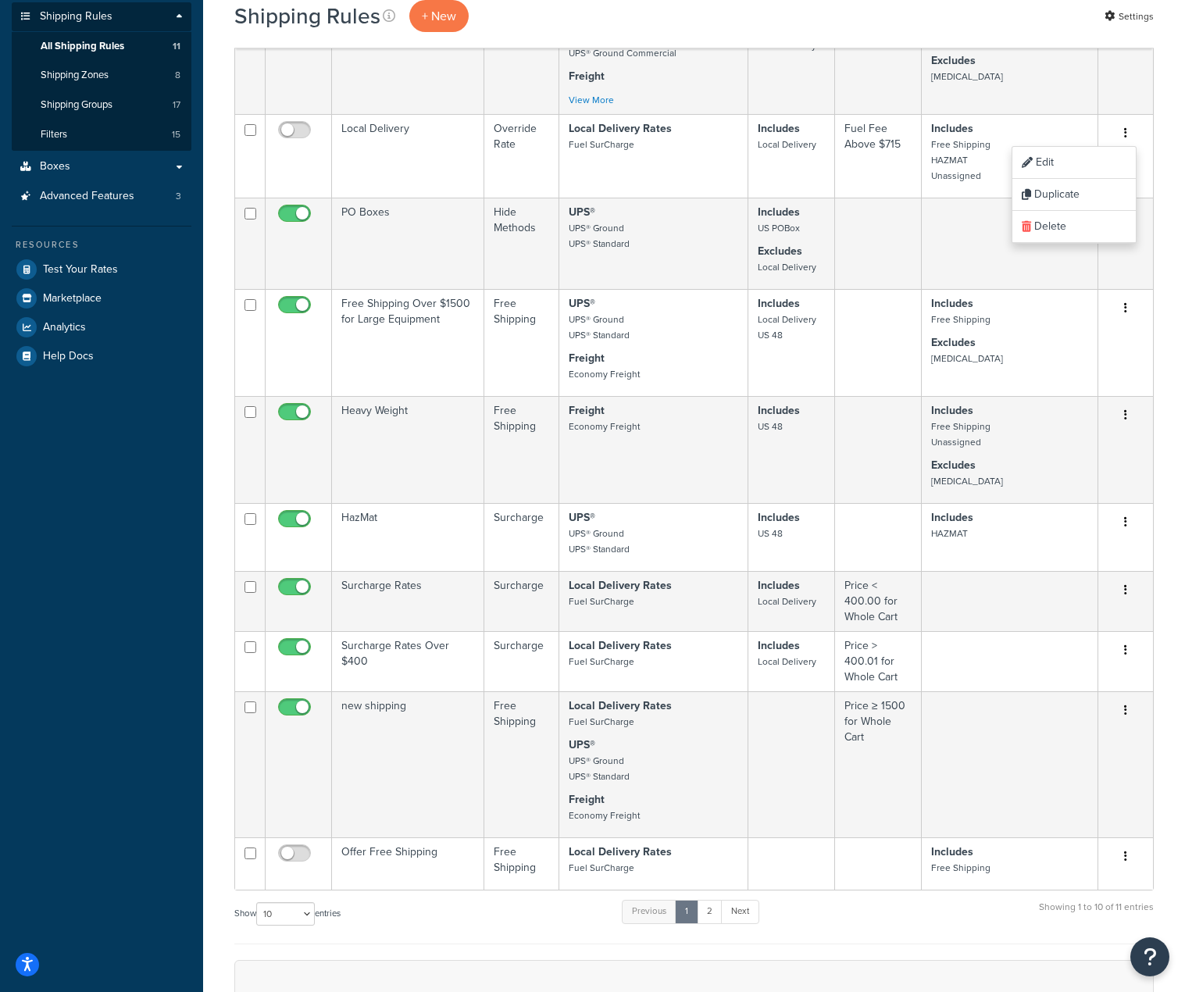
click at [176, 408] on div "Dashboard Basic Setup Websites 1 Origins 1 Manage Shipping Carriers 3 Shipping …" at bounding box center [101, 550] width 203 height 1569
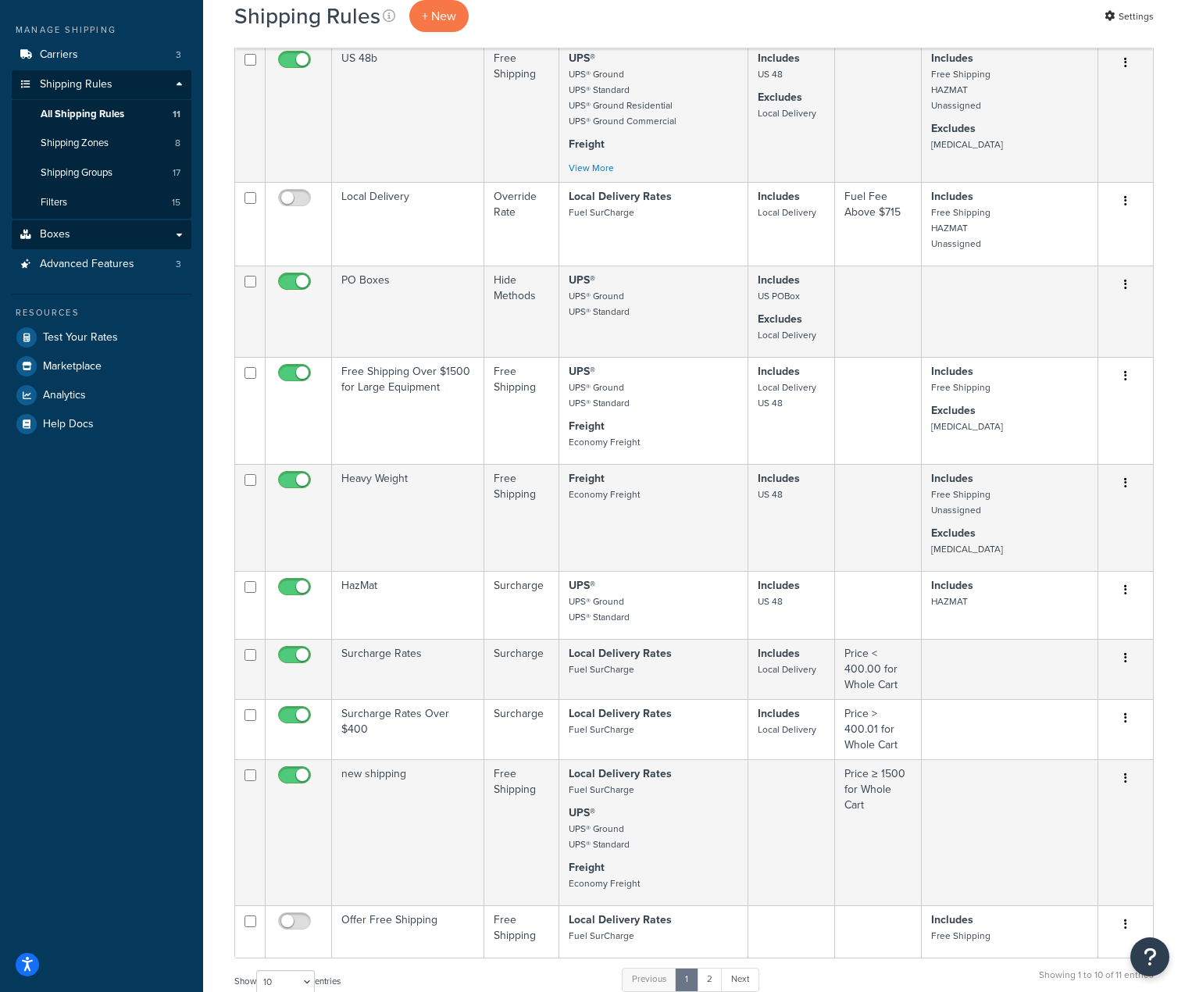
scroll to position [0, 0]
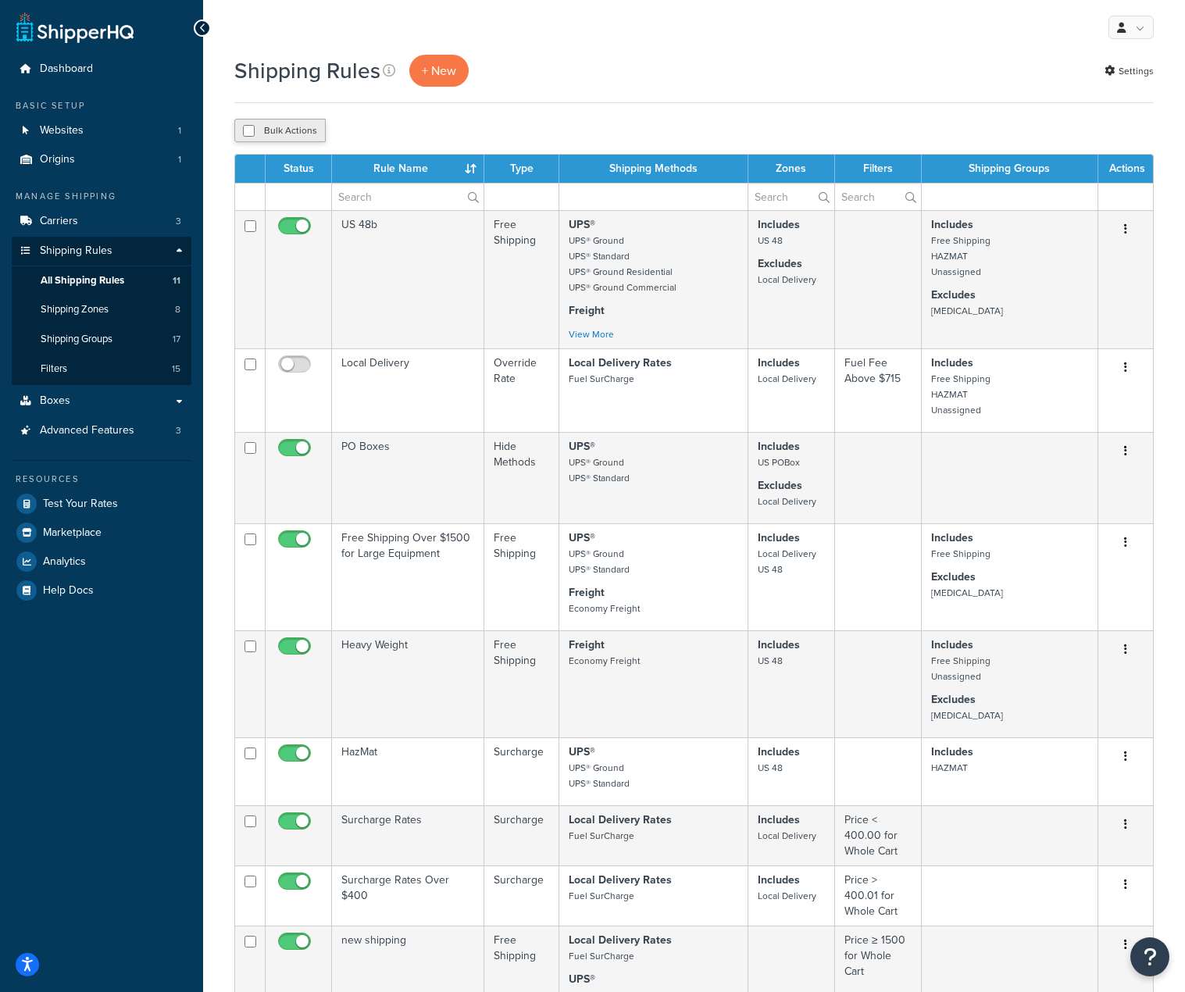
click at [287, 130] on button "Bulk Actions" at bounding box center [279, 130] width 91 height 23
checkbox input "true"
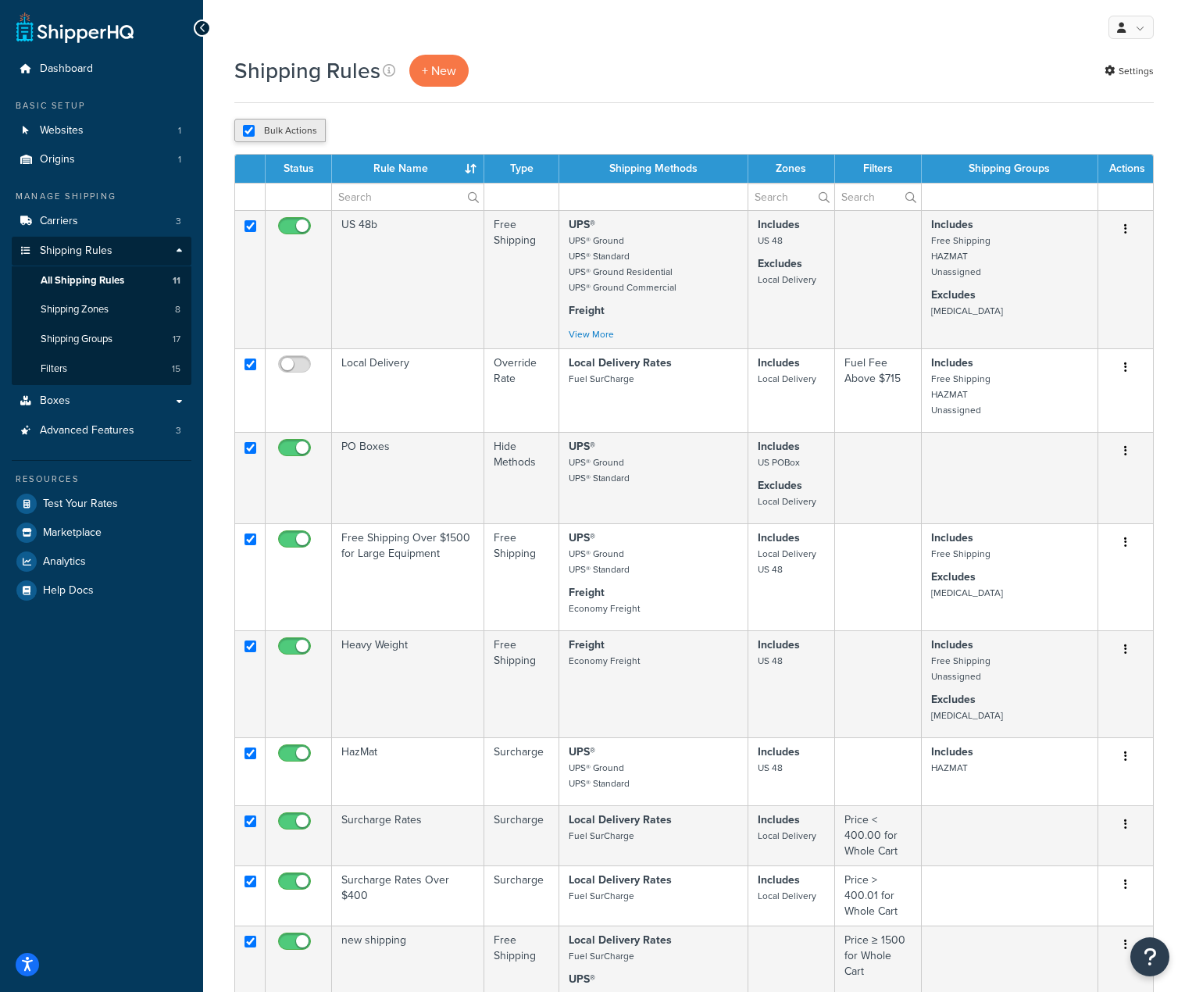
checkbox input "true"
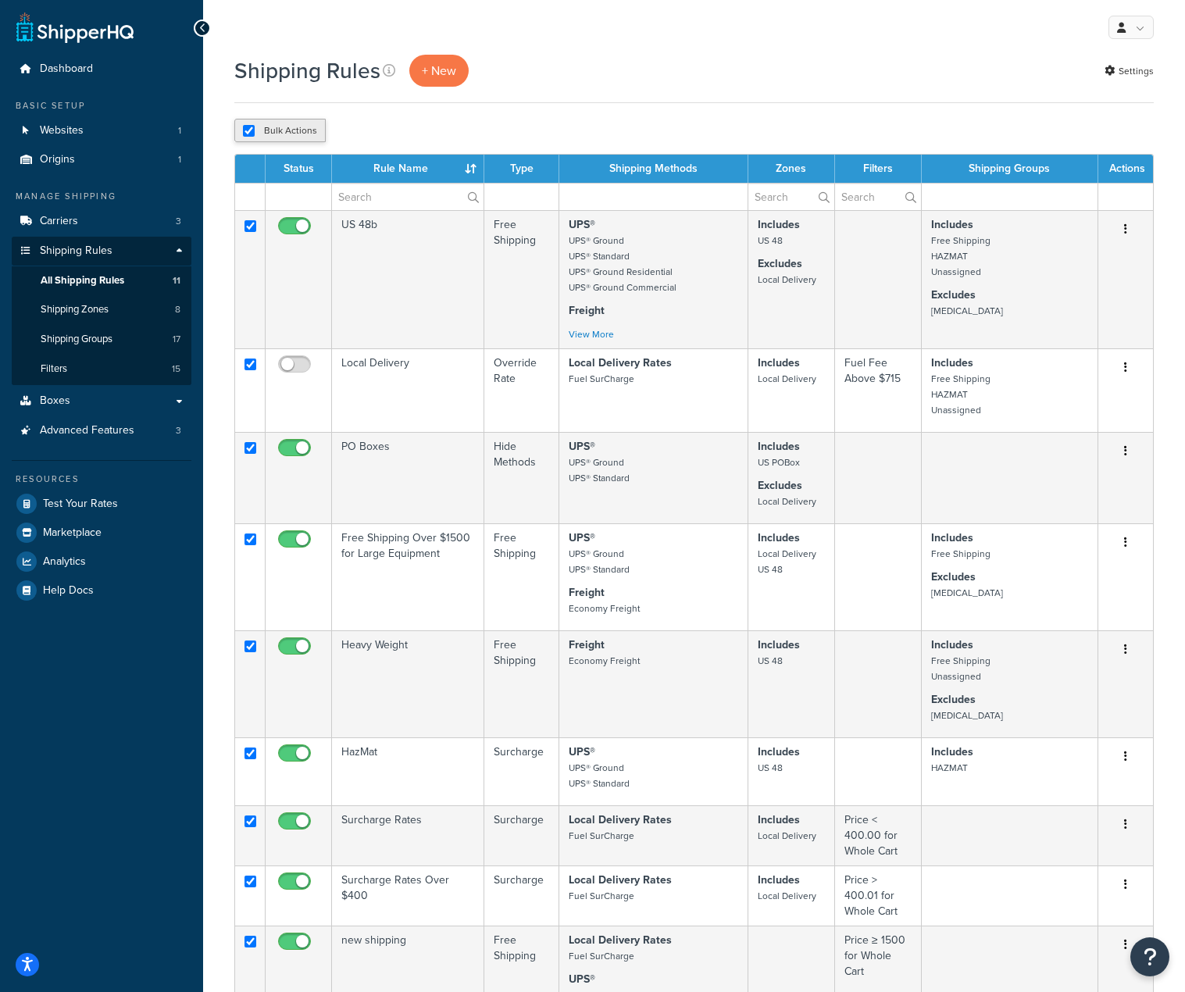
checkbox input "true"
click at [287, 130] on button "Bulk Actions" at bounding box center [279, 130] width 91 height 23
checkbox input "false"
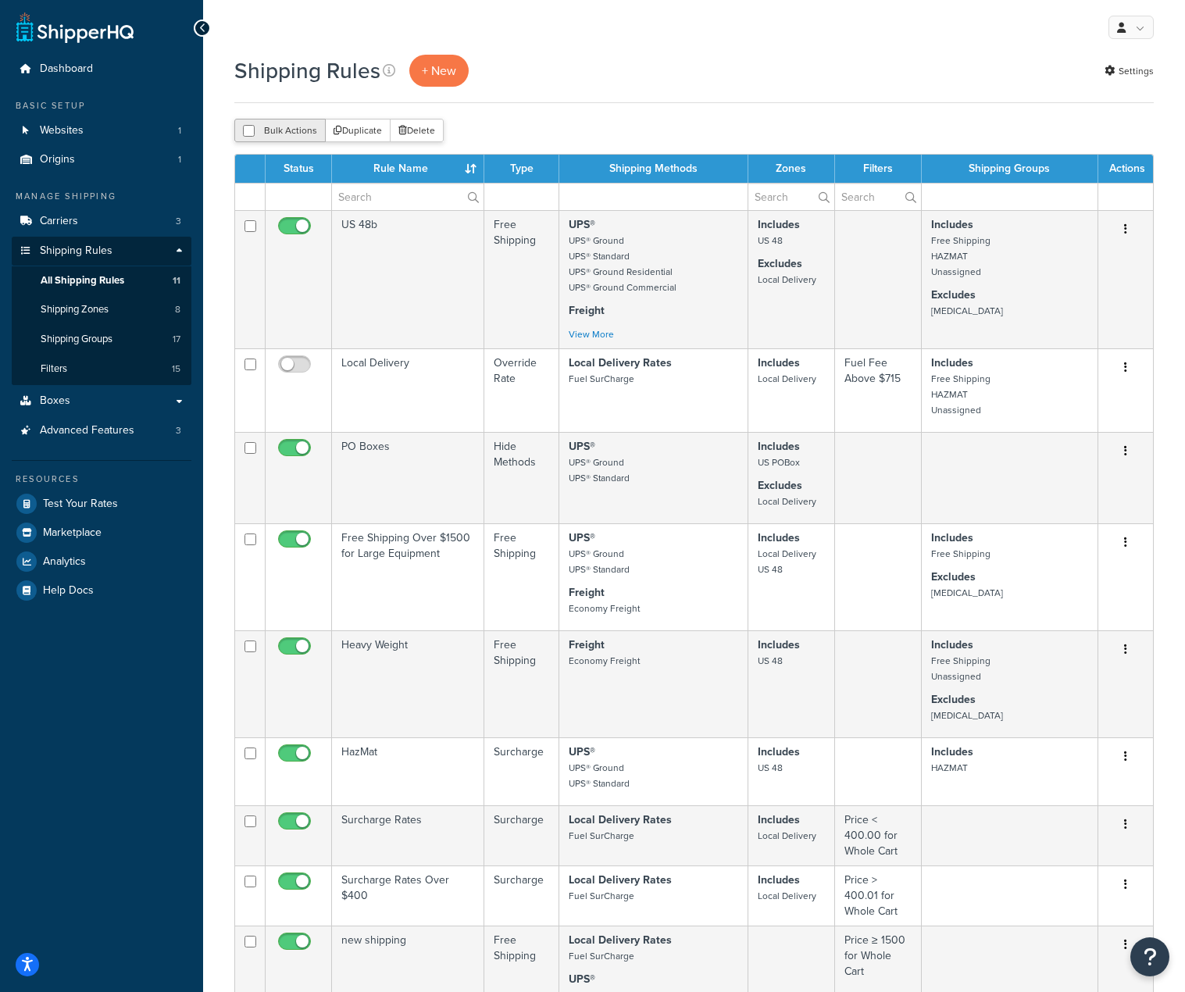
checkbox input "false"
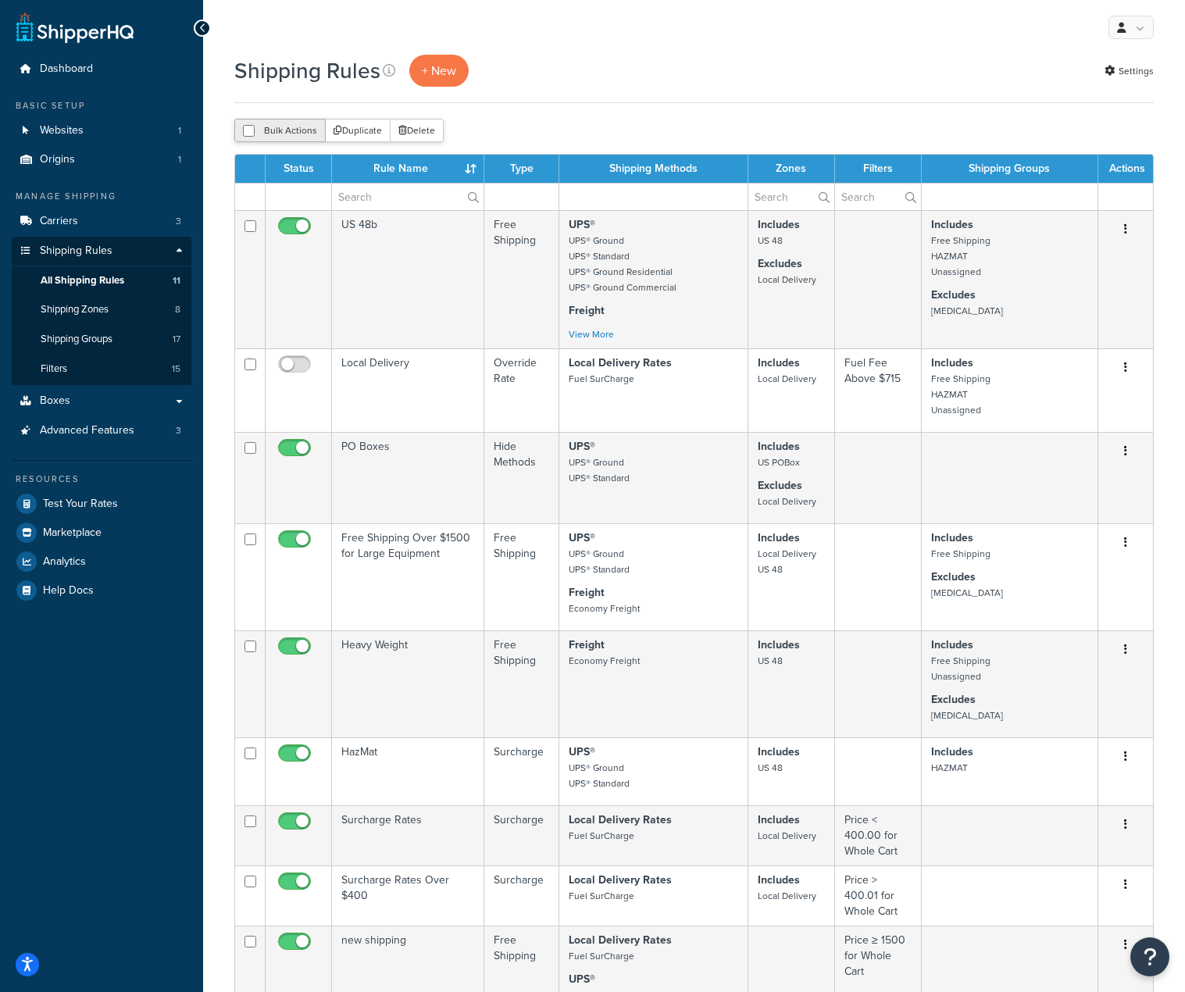
checkbox input "false"
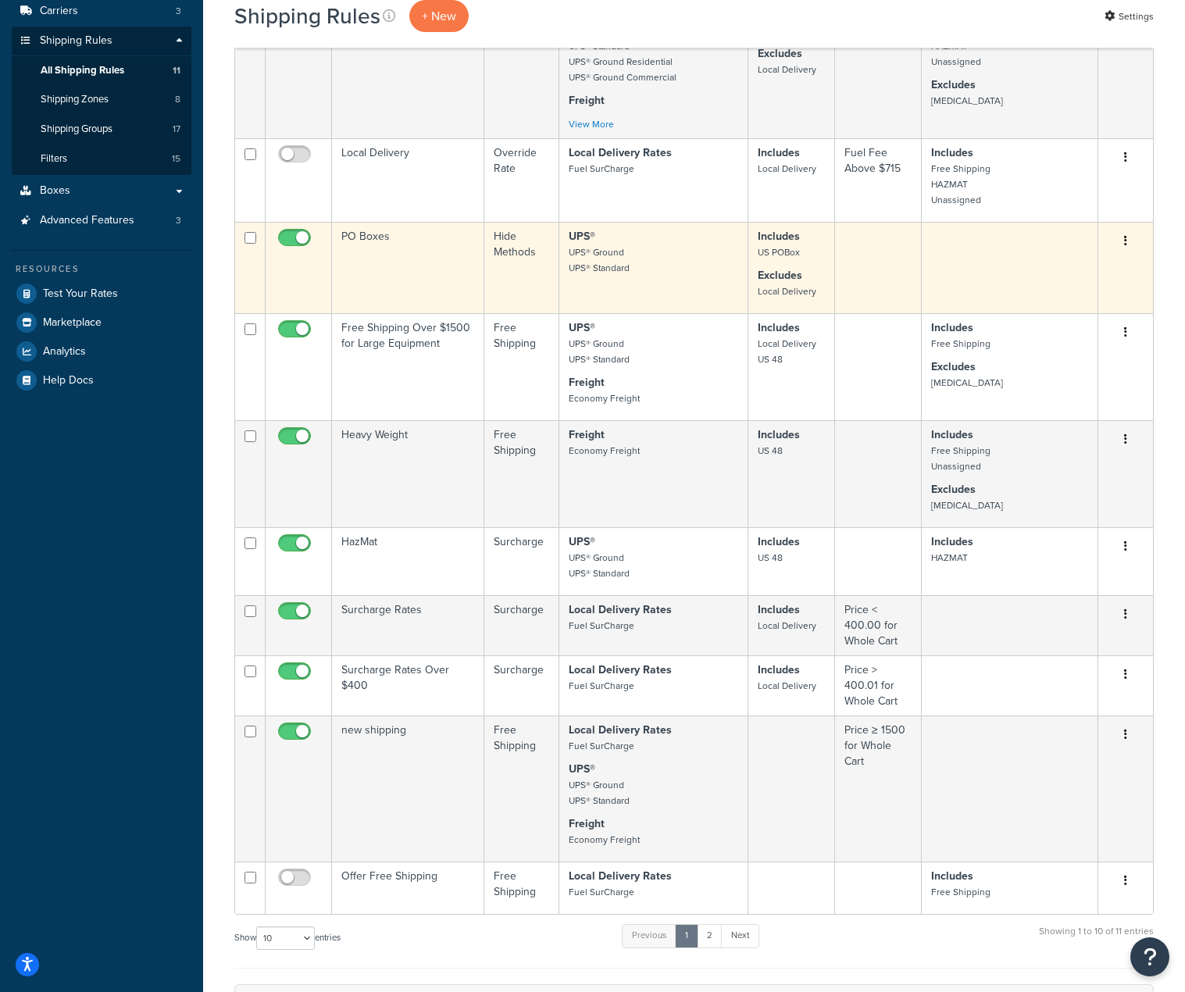
scroll to position [234, 0]
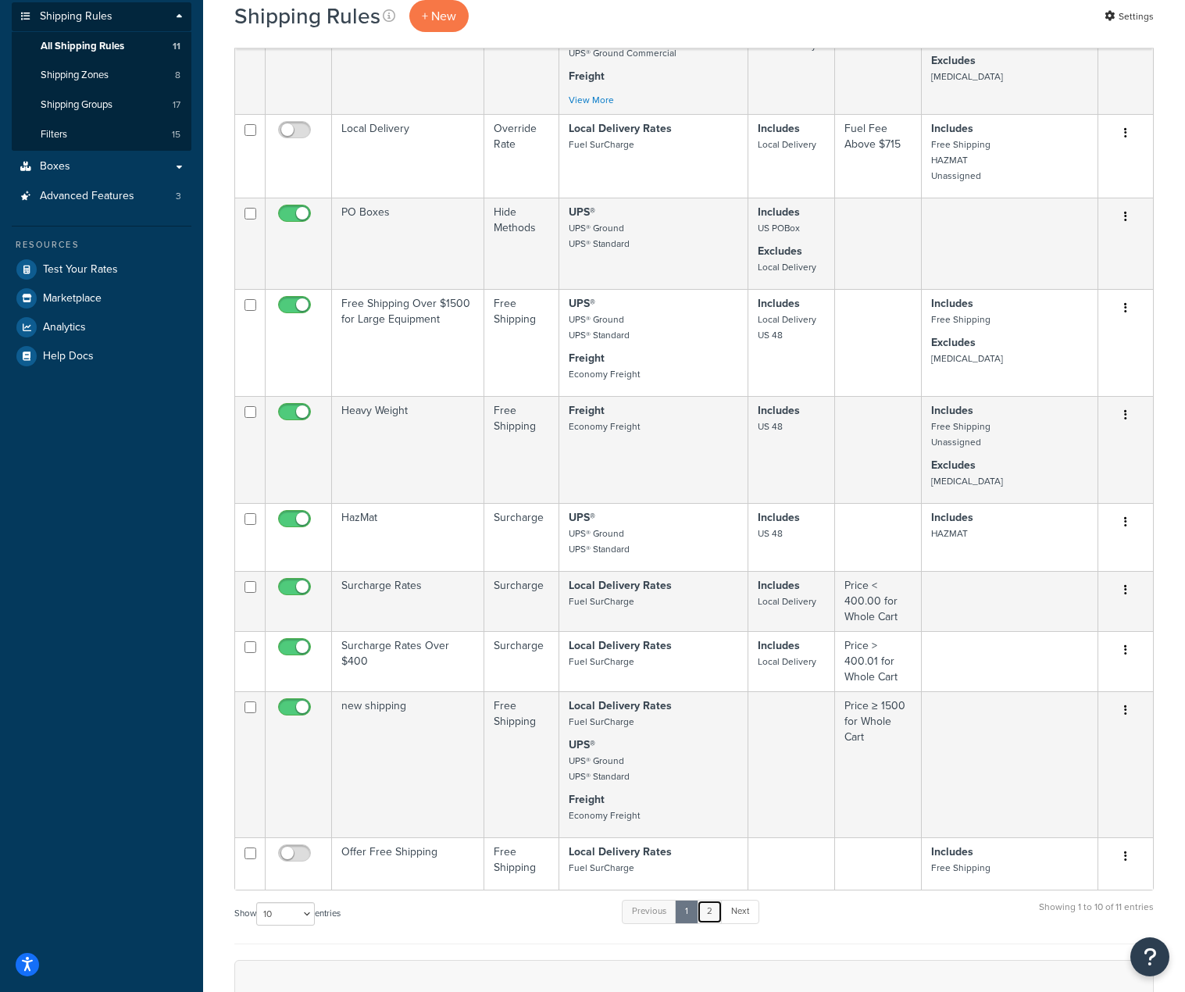
click at [709, 918] on link "2" at bounding box center [710, 911] width 26 height 23
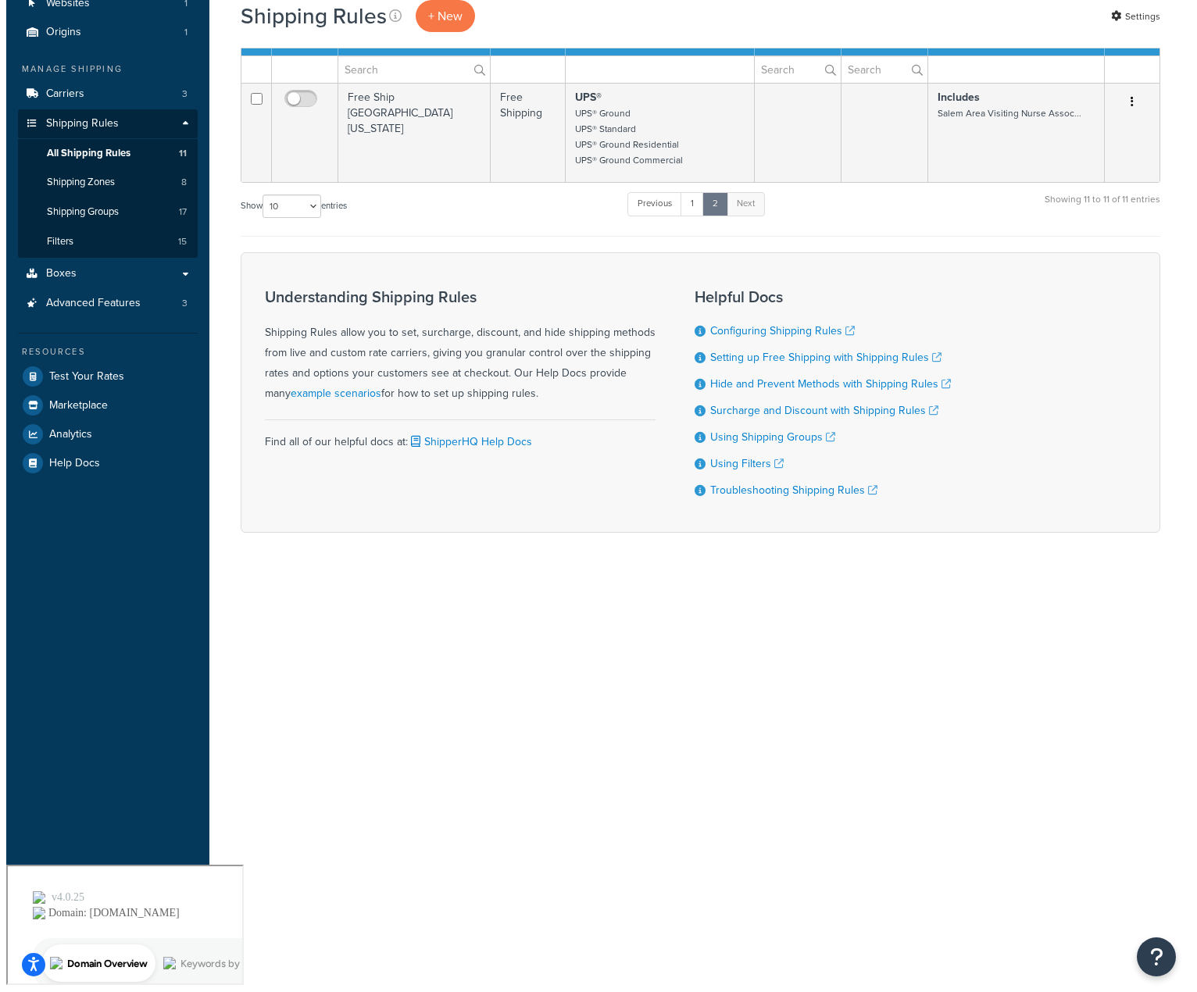
scroll to position [0, 0]
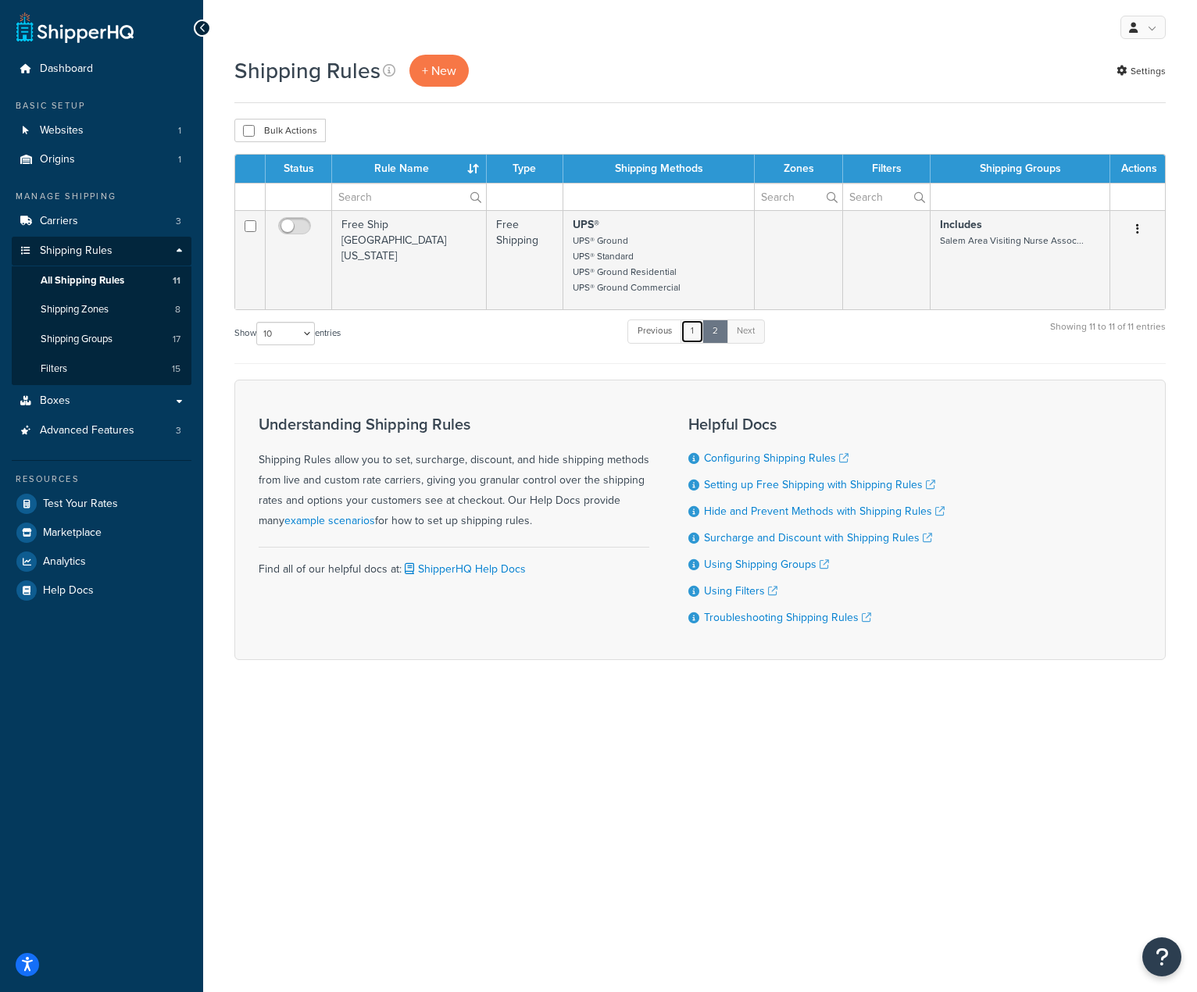
click at [691, 334] on link "1" at bounding box center [691, 330] width 23 height 23
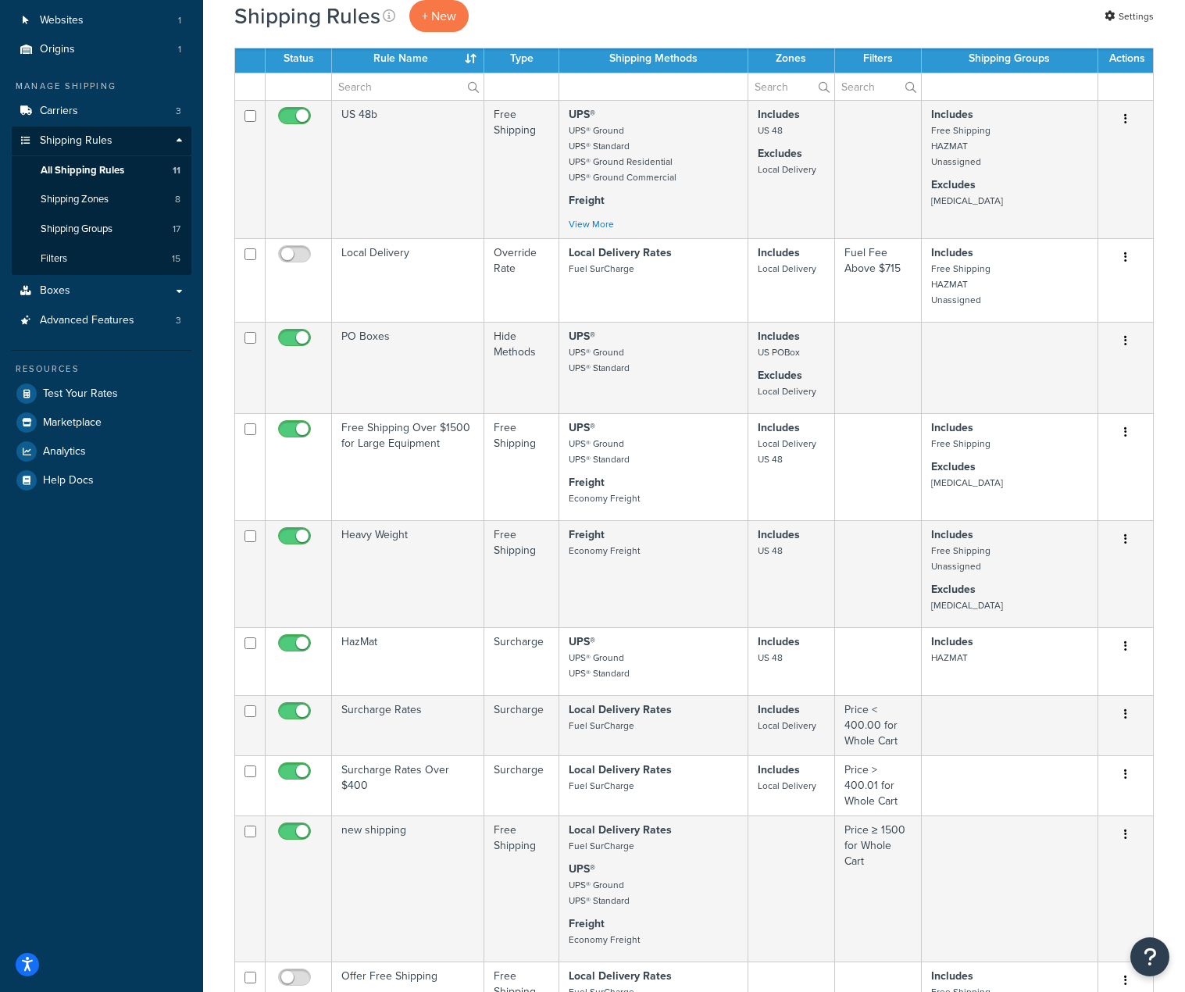
scroll to position [108, 0]
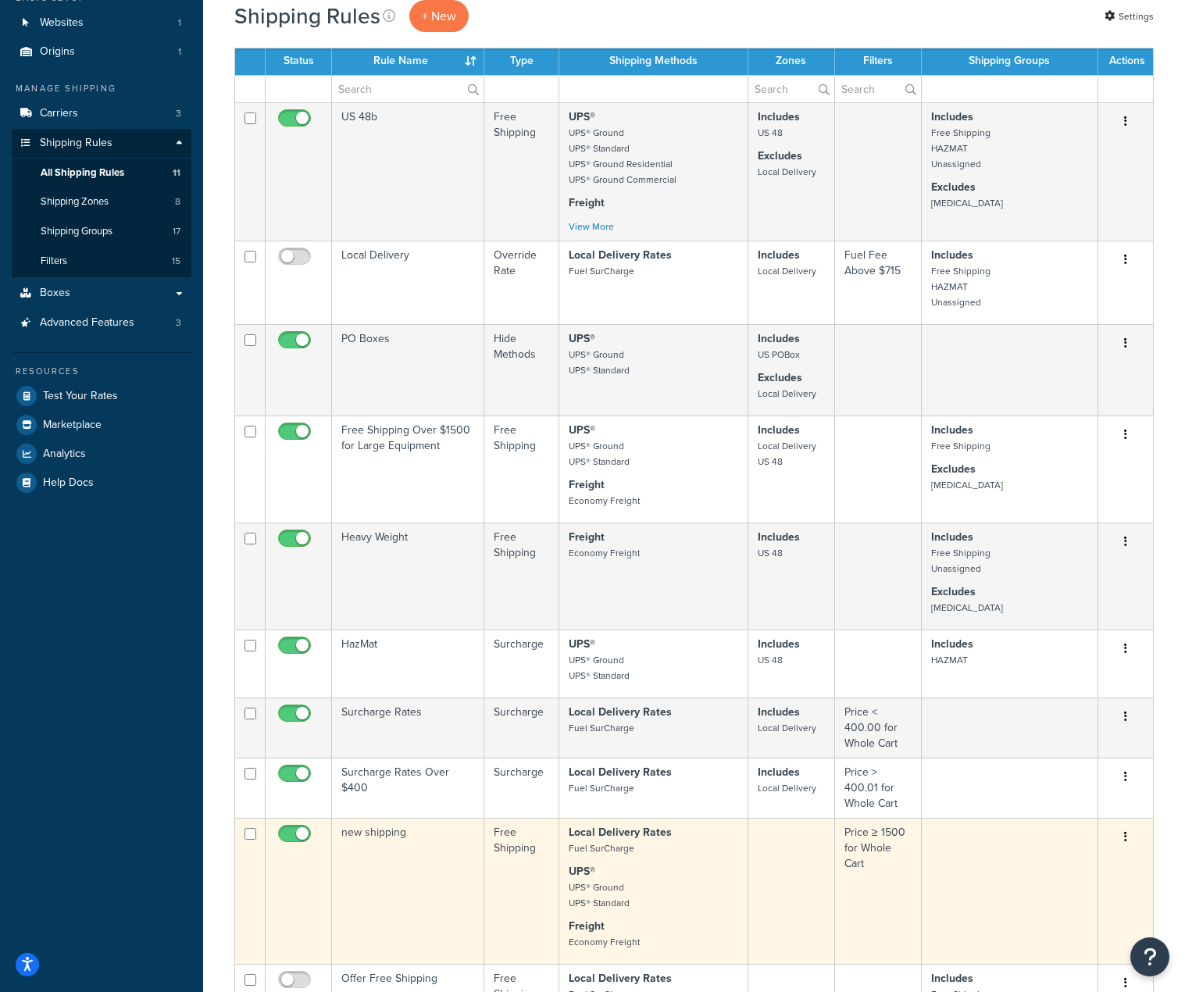
click at [301, 834] on input "checkbox" at bounding box center [296, 838] width 43 height 20
checkbox input "false"
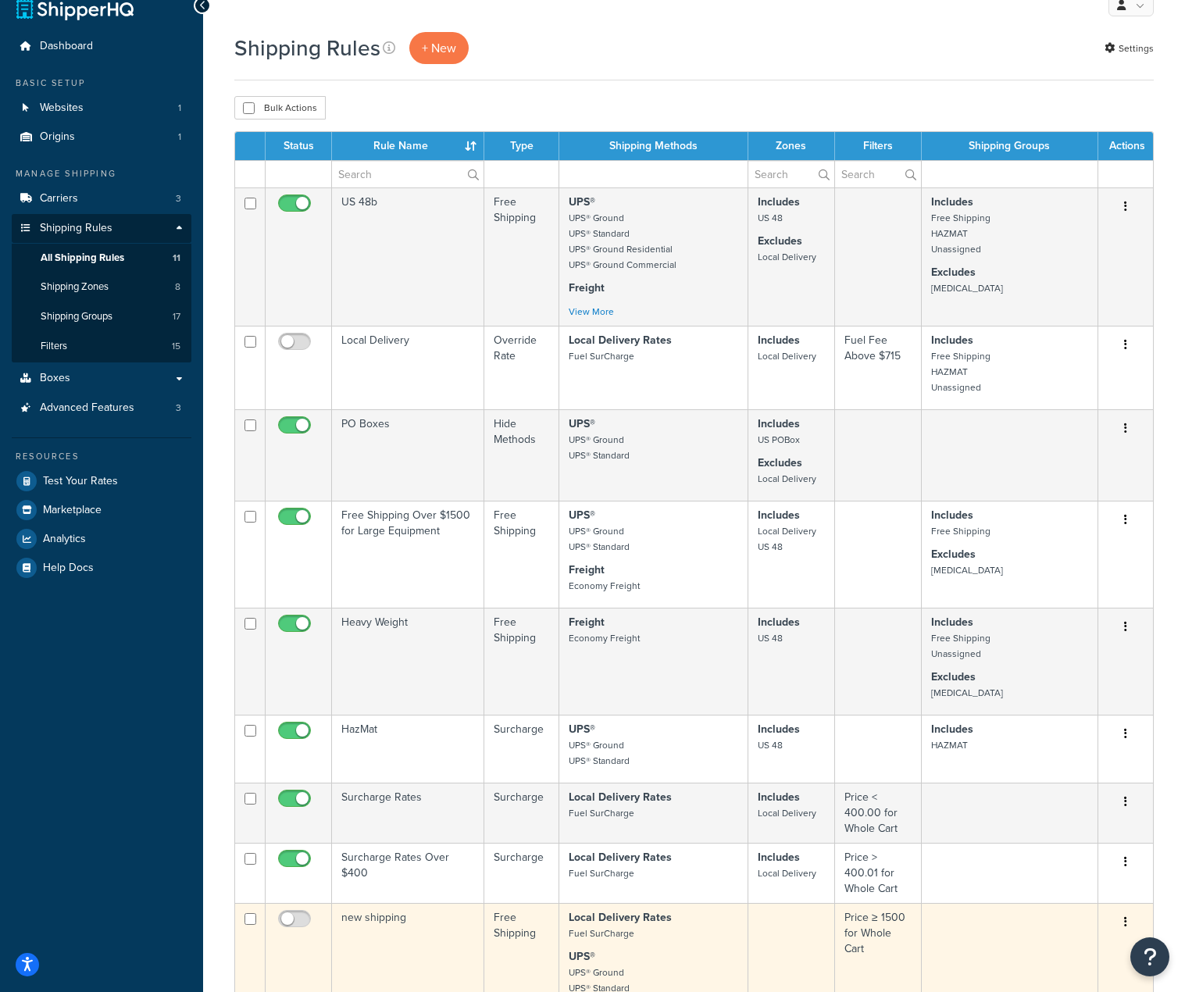
scroll to position [0, 0]
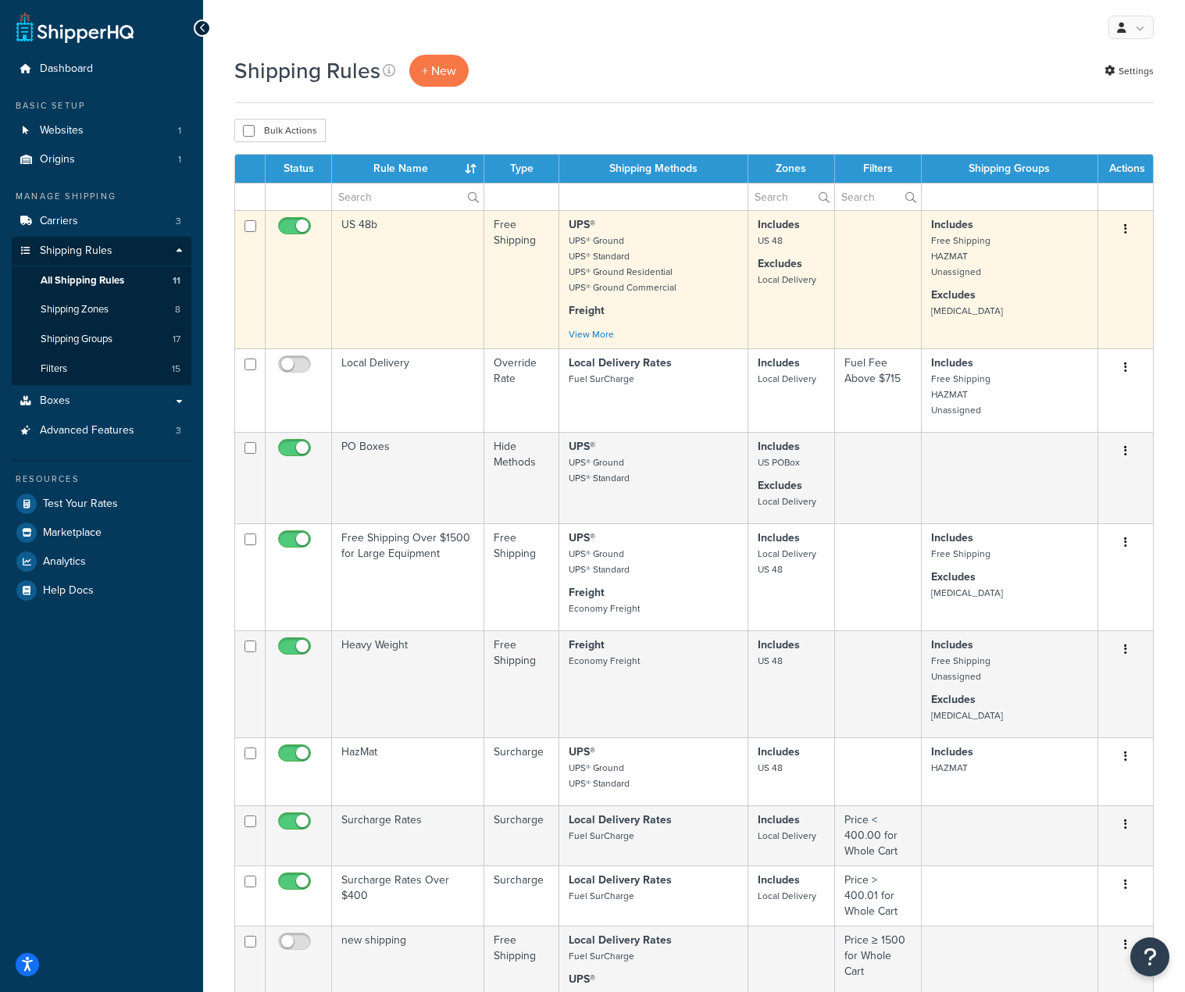
click at [610, 327] on div "UPS® UPS® Ground UPS® Standard UPS® Ground Residential UPS® Ground Commercial F…" at bounding box center [654, 279] width 170 height 125
click at [374, 223] on td "US 48b" at bounding box center [408, 279] width 152 height 138
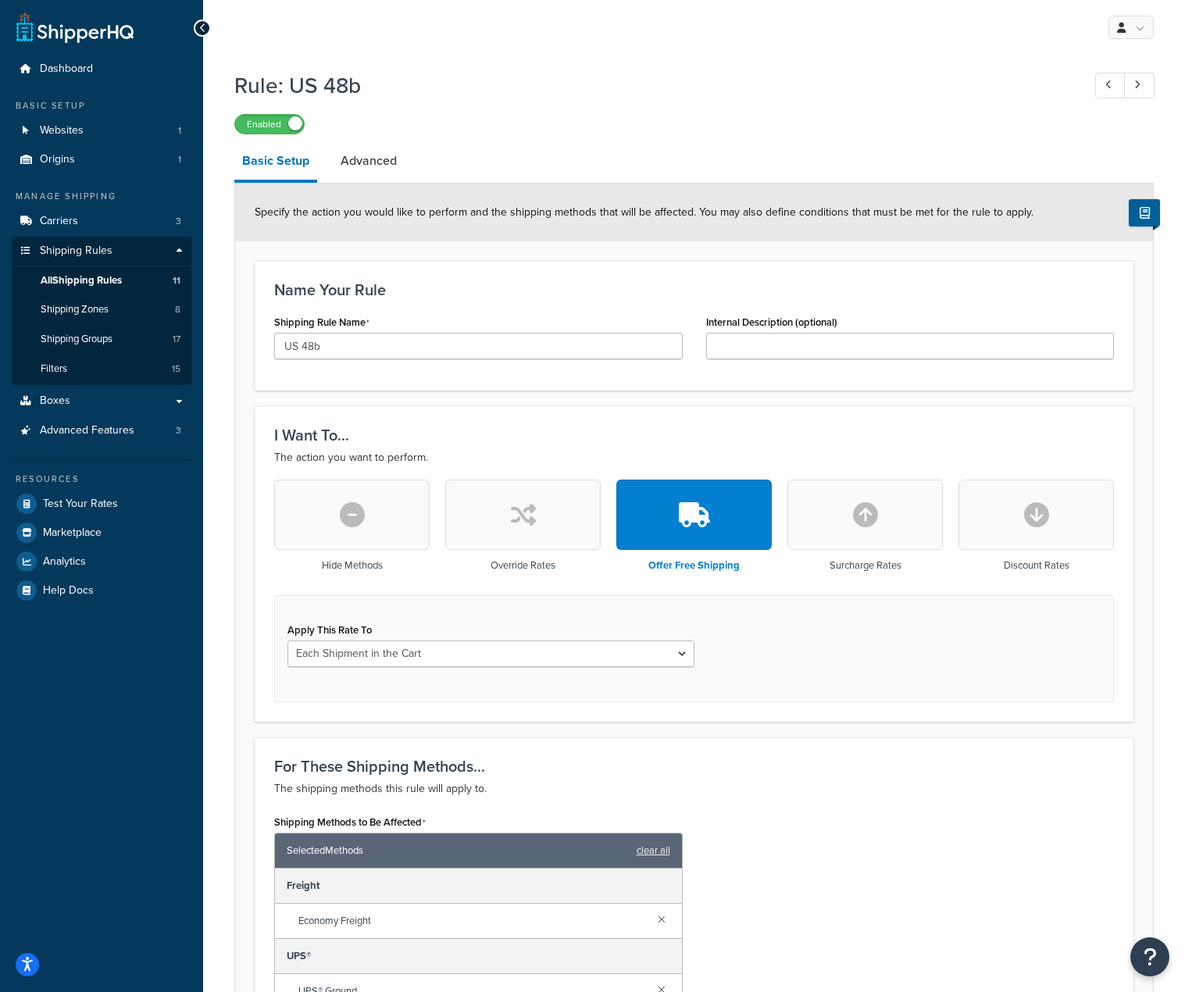
click at [502, 531] on button "button" at bounding box center [522, 515] width 155 height 70
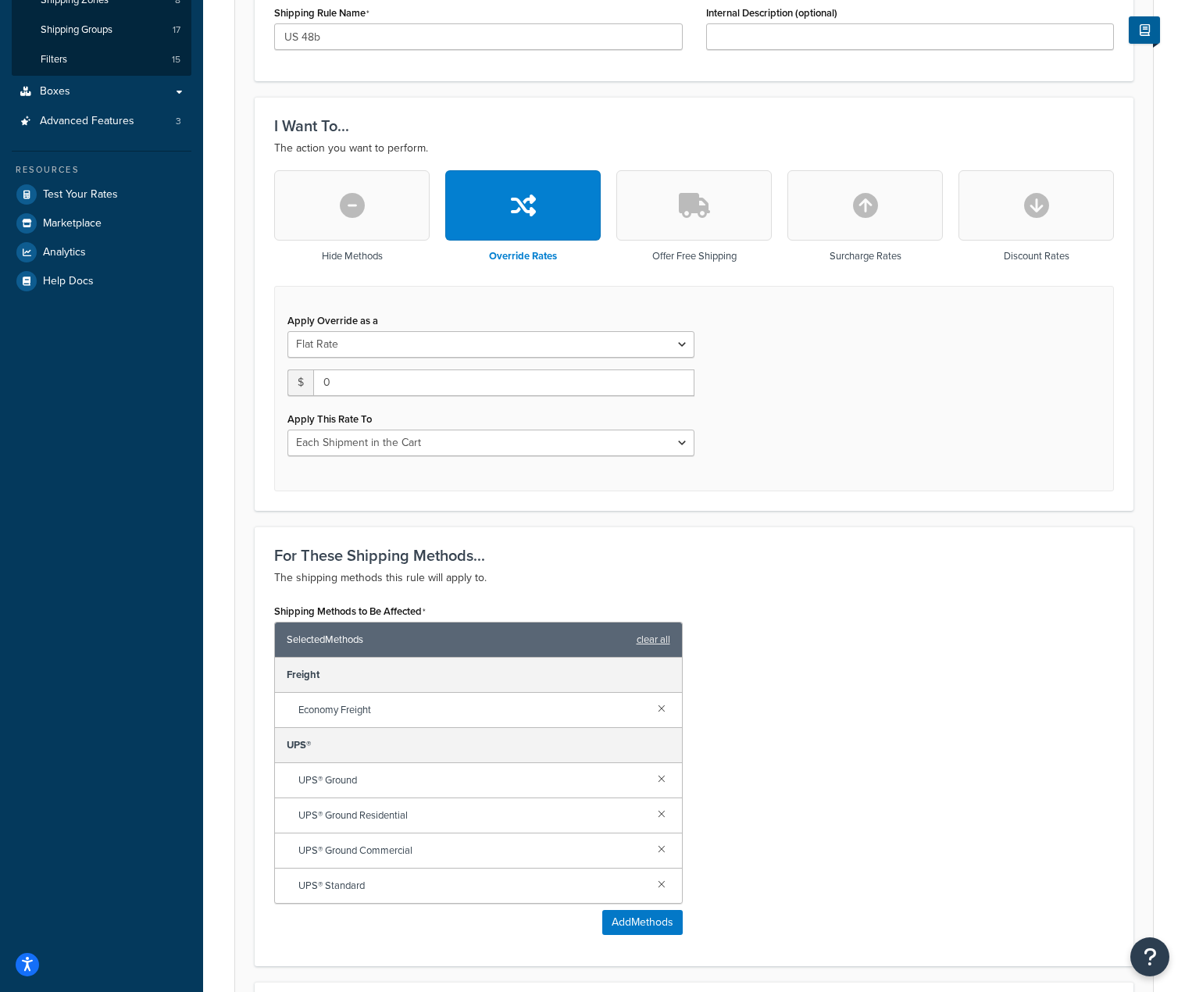
scroll to position [312, 0]
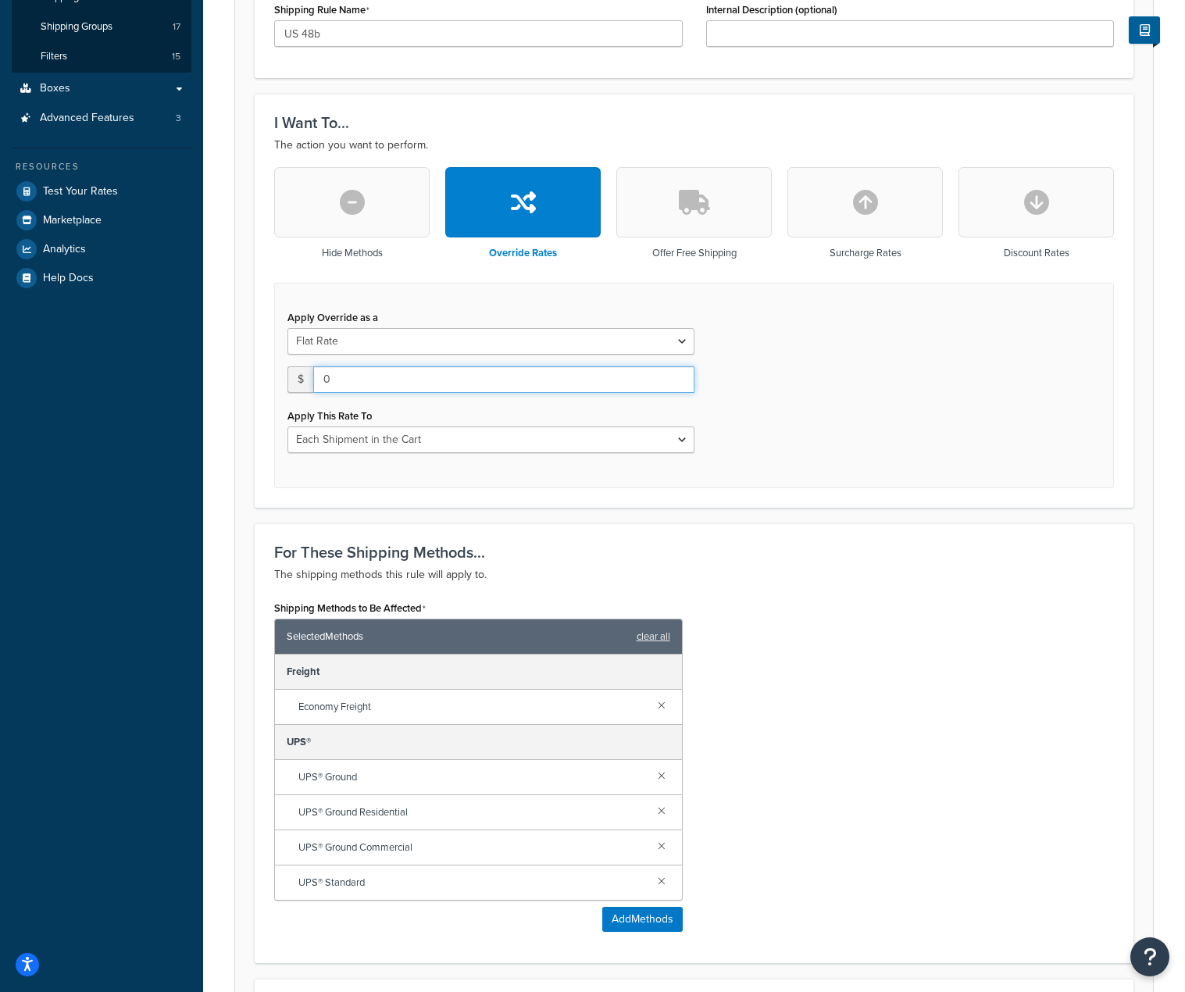
click at [479, 383] on input "0" at bounding box center [503, 379] width 381 height 27
click at [886, 403] on div "Apply Override as a Flat Rate Percentage Flat Rate & Percentage $ 0 Apply This …" at bounding box center [694, 385] width 840 height 205
click at [675, 334] on select "Flat Rate Percentage Flat Rate & Percentage" at bounding box center [490, 341] width 407 height 27
click at [858, 344] on div "Apply Override as a Flat Rate Percentage Flat Rate & Percentage $ 0 Apply This …" at bounding box center [694, 385] width 840 height 205
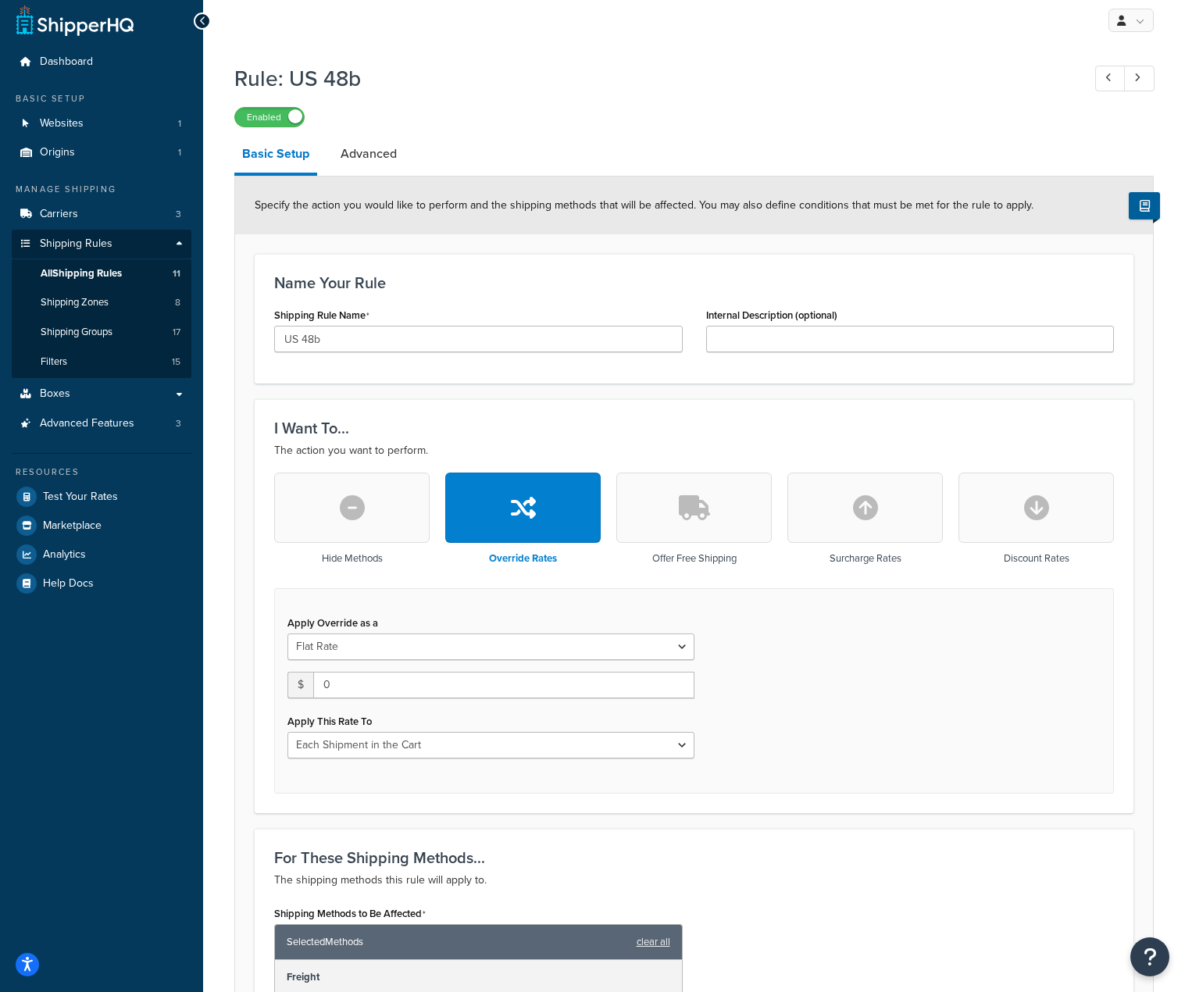
scroll to position [0, 0]
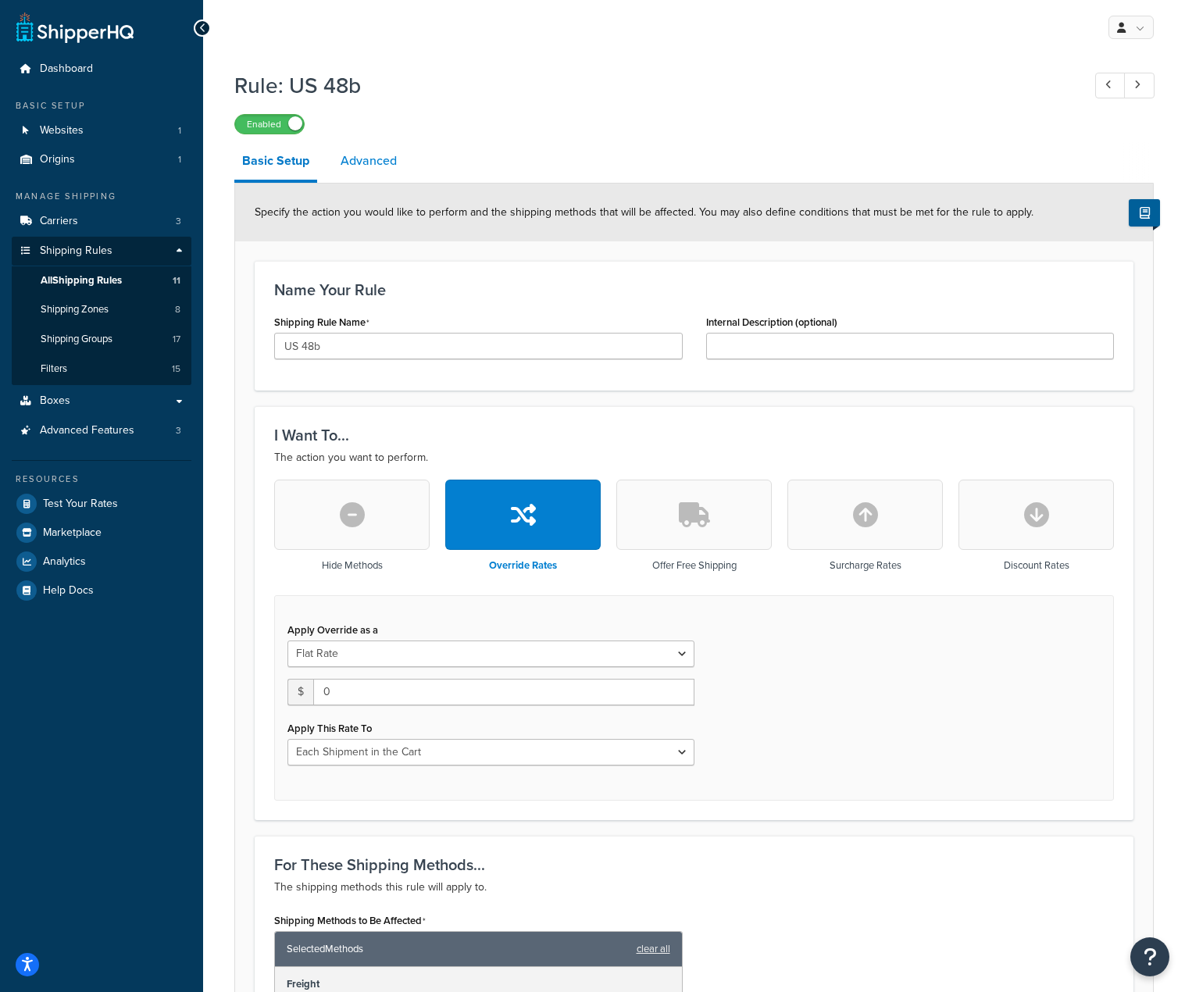
click at [352, 159] on link "Advanced" at bounding box center [369, 160] width 72 height 37
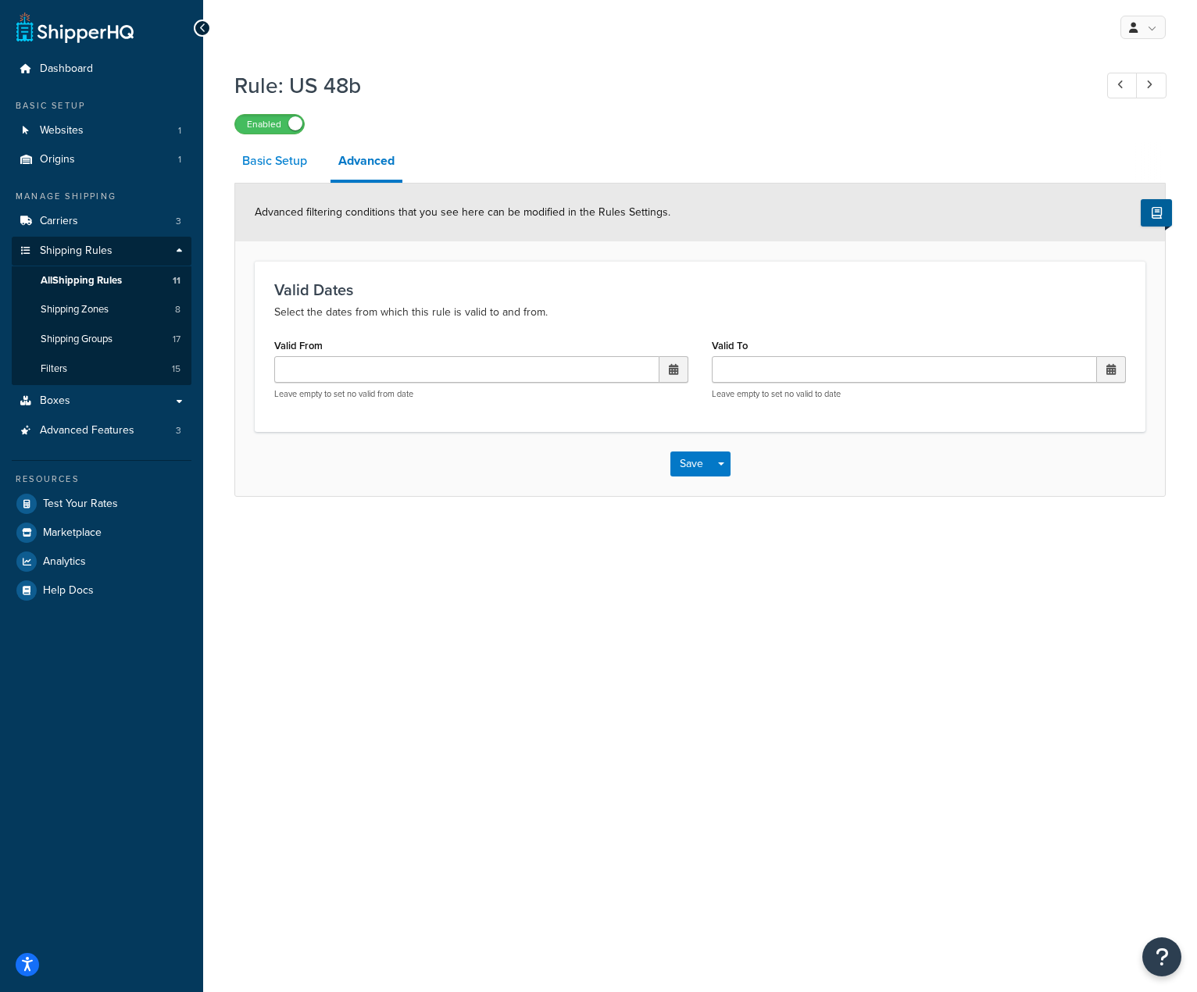
click at [292, 158] on link "Basic Setup" at bounding box center [274, 160] width 80 height 37
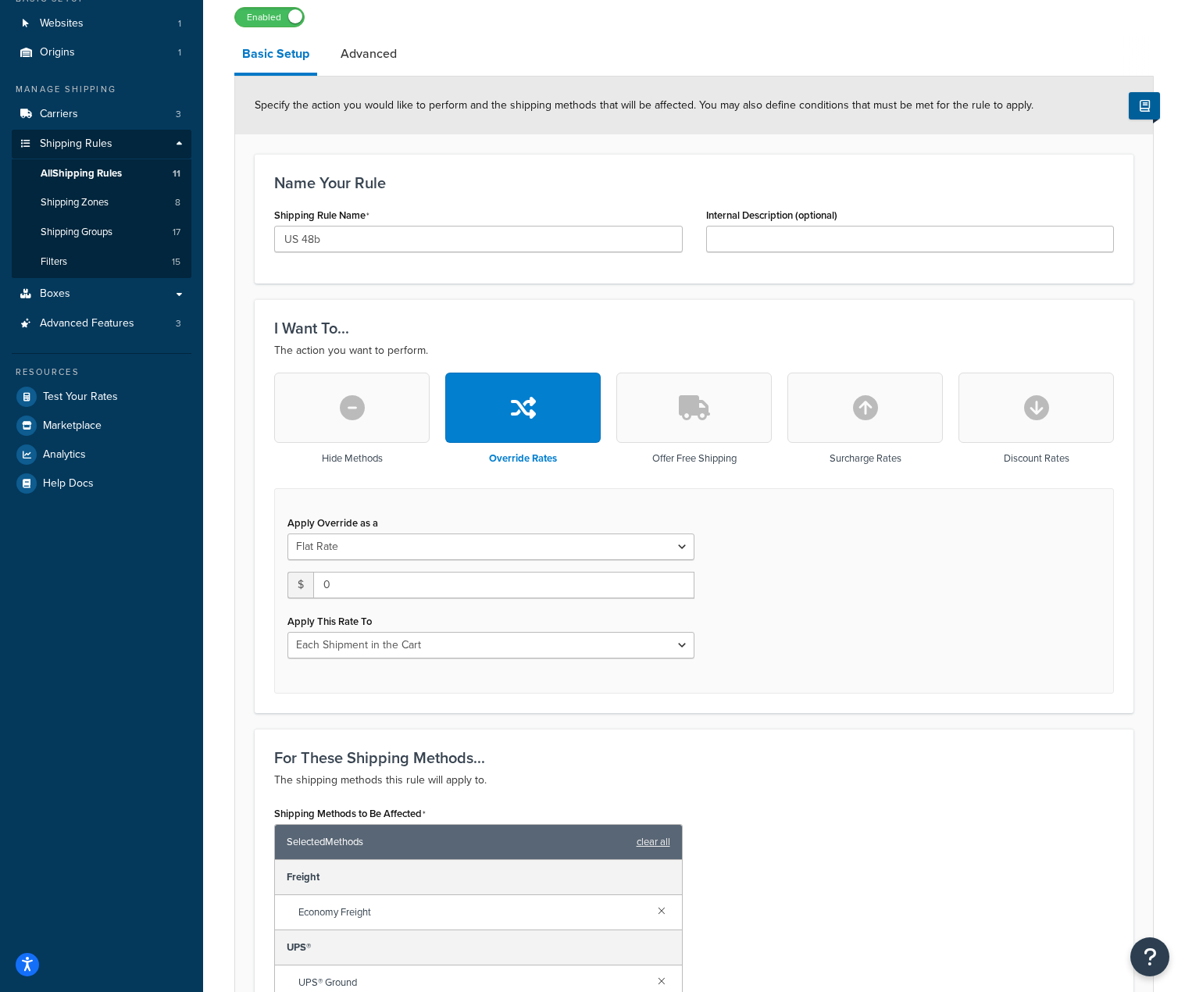
scroll to position [156, 0]
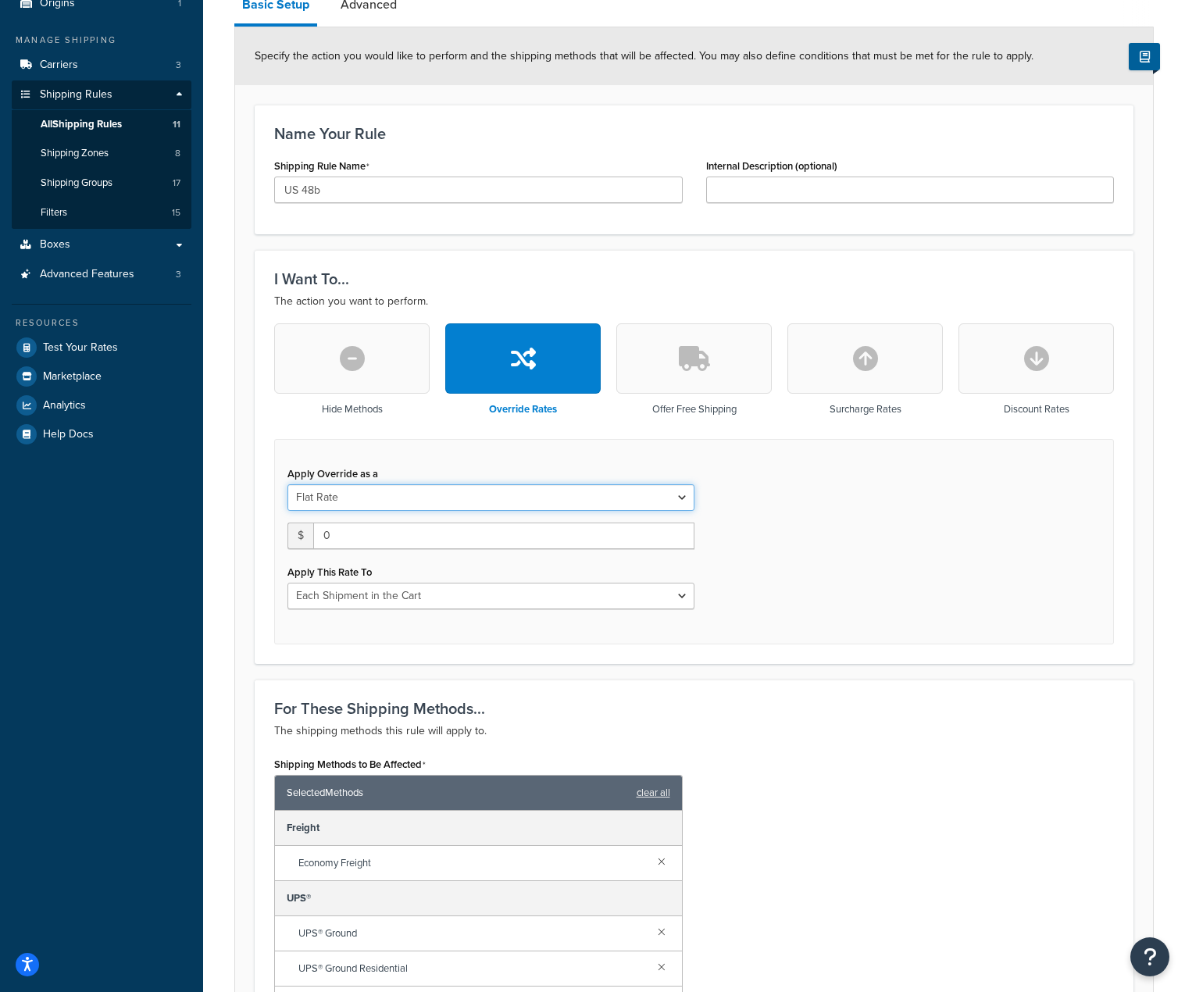
click at [394, 493] on select "Flat Rate Percentage Flat Rate & Percentage" at bounding box center [490, 497] width 407 height 27
click at [828, 502] on div "Apply Override as a Flat Rate Percentage Flat Rate & Percentage $ 0 Apply This …" at bounding box center [694, 541] width 840 height 205
click at [687, 591] on select "Each Shipment in the Cart Each Shipping Group in the Cart Each Item within a Sh…" at bounding box center [490, 596] width 407 height 27
click at [801, 576] on div "Apply Override as a Flat Rate Percentage Flat Rate & Percentage $ 0 Apply This …" at bounding box center [694, 541] width 840 height 205
click at [677, 512] on div "Apply Override as a Flat Rate Percentage Flat Rate & Percentage $ 0 Apply This …" at bounding box center [491, 535] width 430 height 147
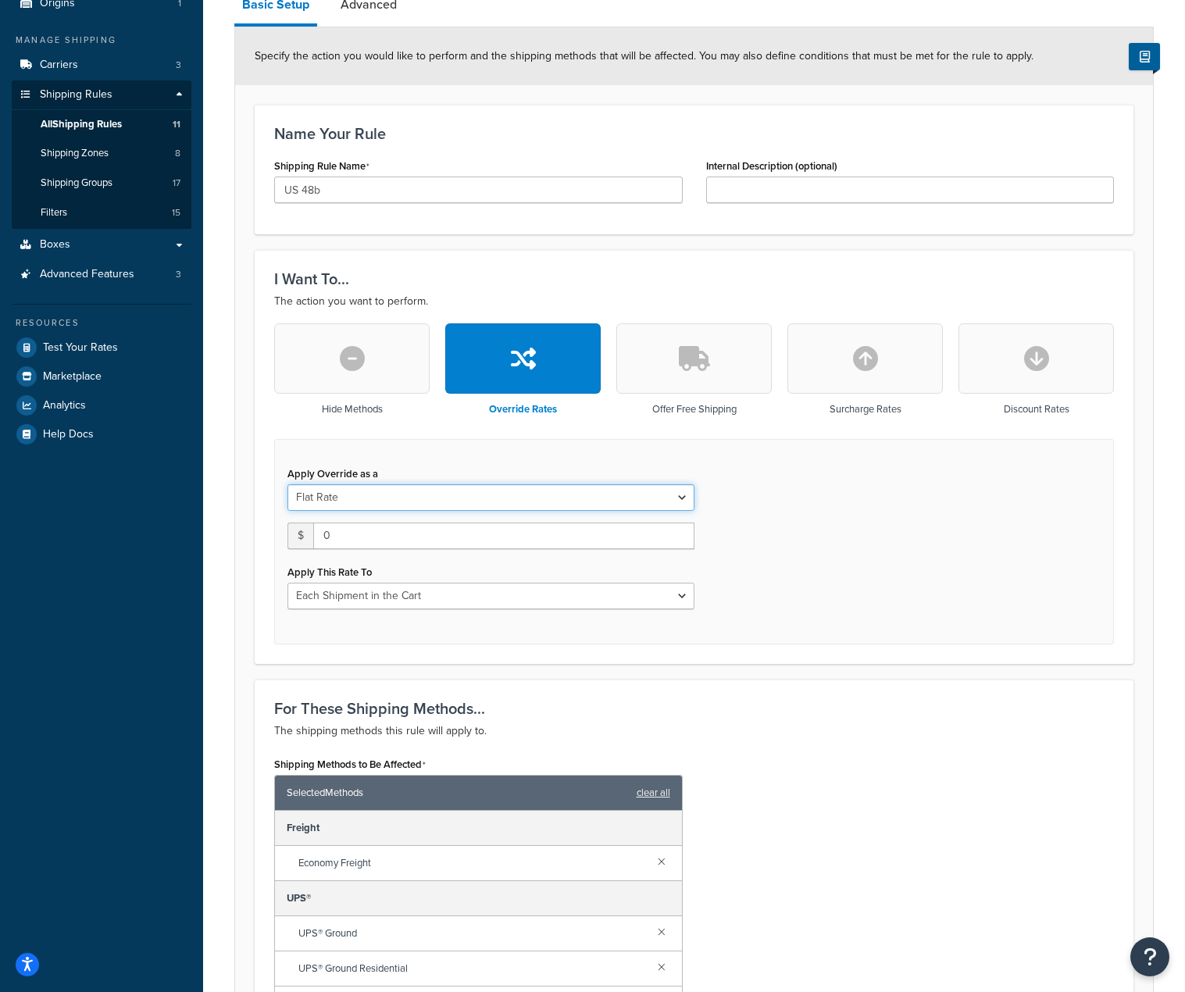
click at [480, 505] on select "Flat Rate Percentage Flat Rate & Percentage" at bounding box center [490, 497] width 407 height 27
select select "PERCENTAGE"
click at [287, 484] on select "Flat Rate Percentage Flat Rate & Percentage" at bounding box center [490, 497] width 407 height 27
click at [669, 535] on select "Order Value" at bounding box center [597, 536] width 191 height 27
click at [833, 535] on div "Apply Override as a Flat Rate Percentage Flat Rate & Percentage 0.0 % of: Order…" at bounding box center [694, 541] width 840 height 205
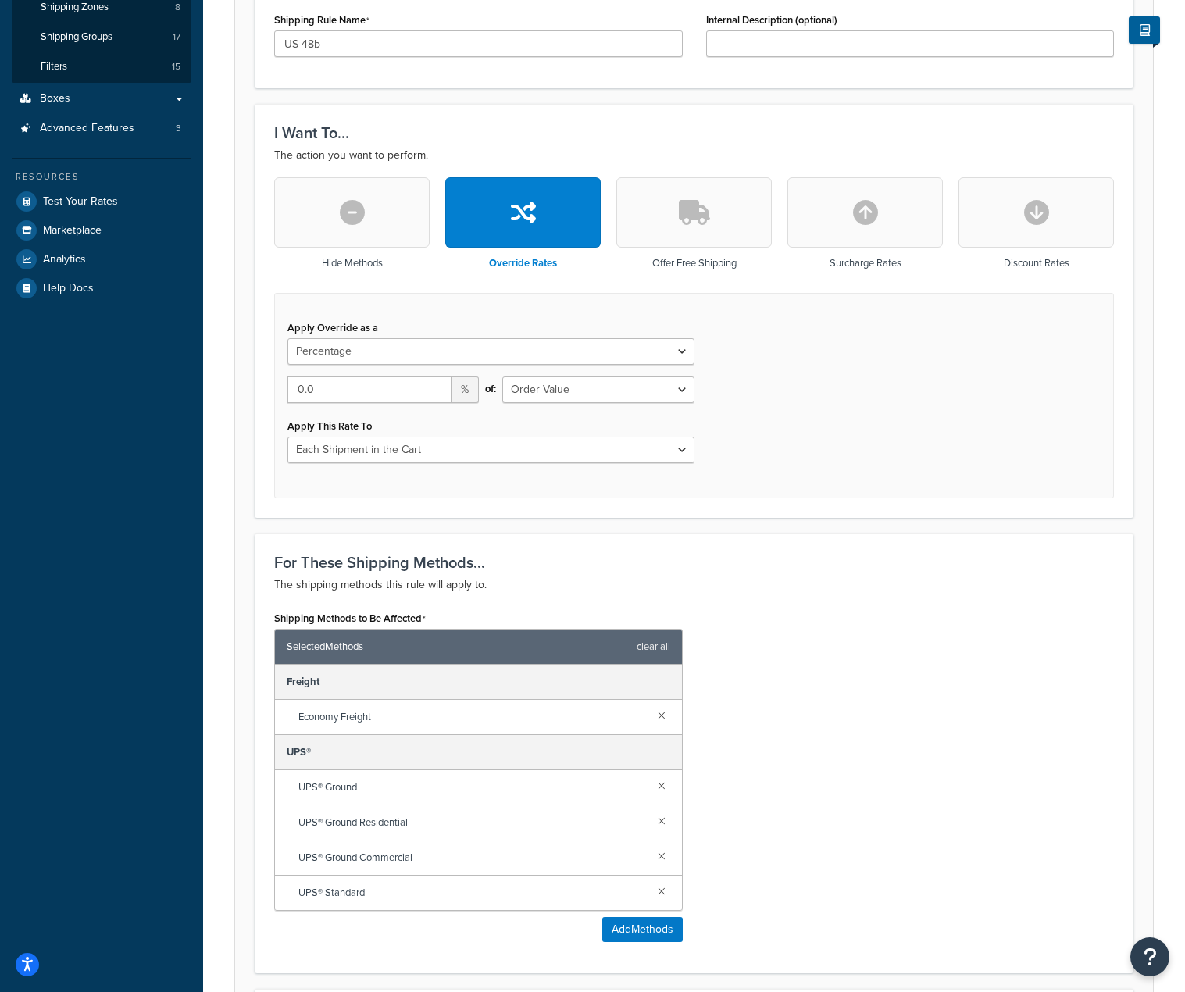
scroll to position [0, 0]
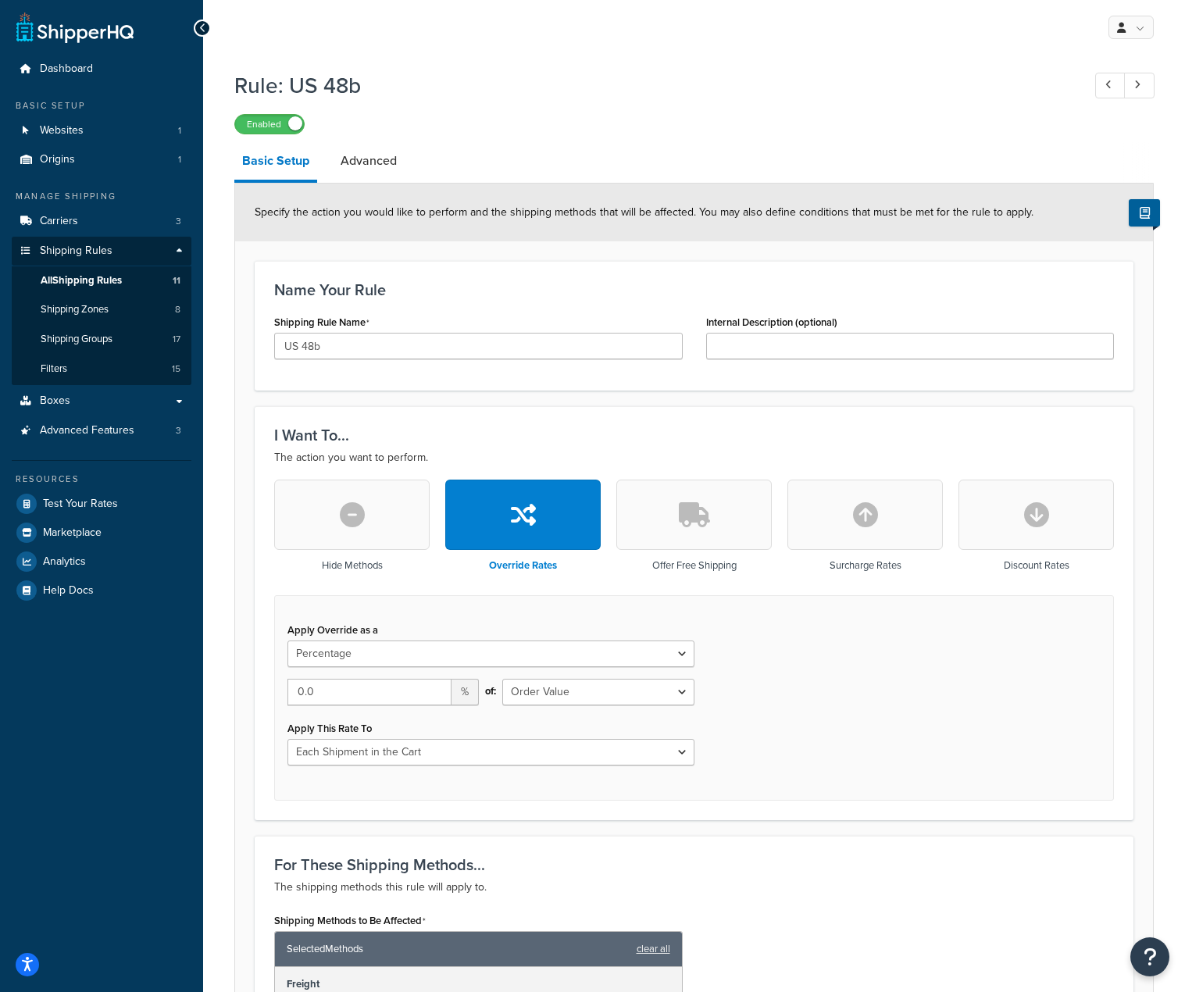
click at [205, 28] on icon at bounding box center [202, 28] width 7 height 11
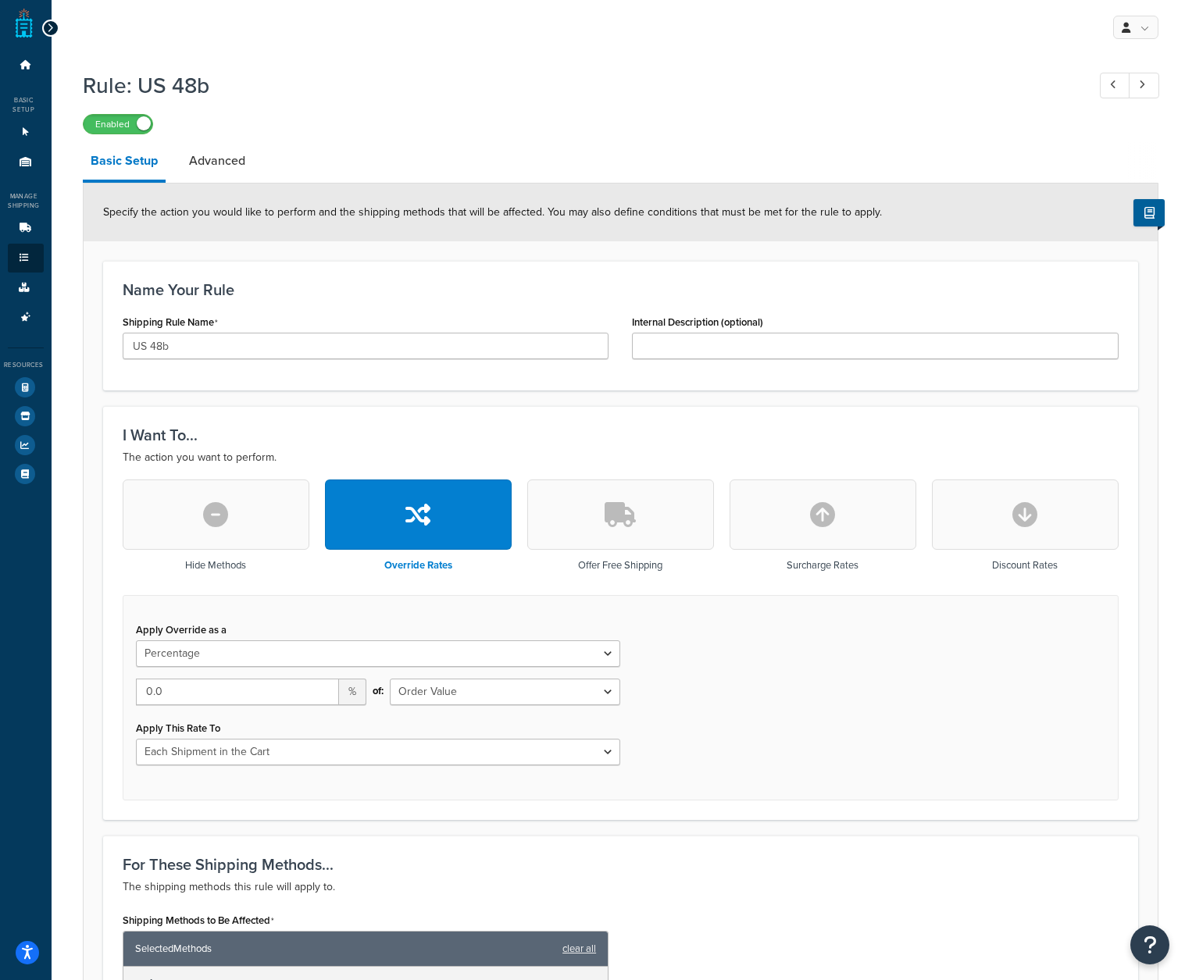
click at [42, 34] on div at bounding box center [50, 28] width 17 height 17
click at [1100, 84] on link at bounding box center [1115, 86] width 30 height 26
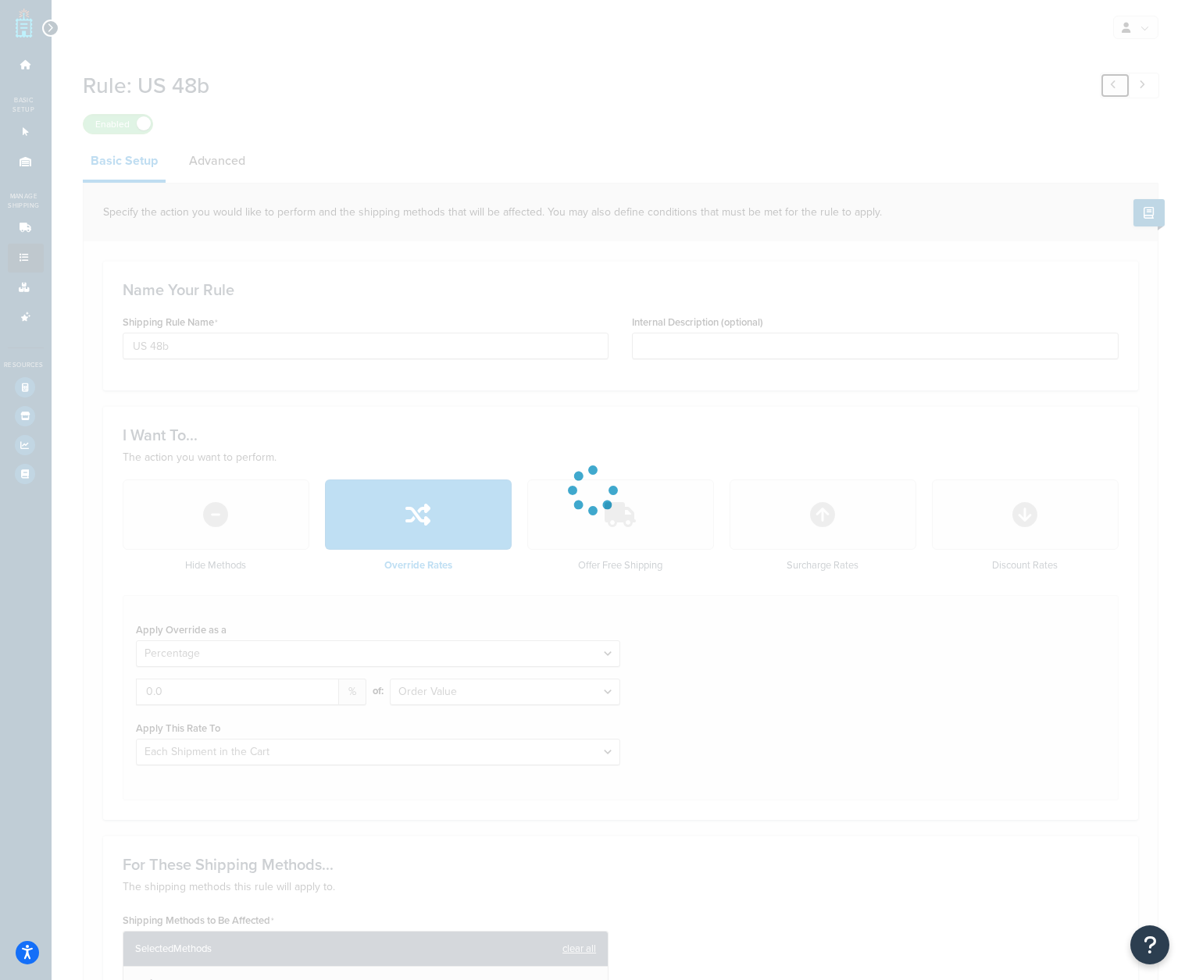
type input "Free Ship Salem Ohio"
type input "Free Shipping for 10102800"
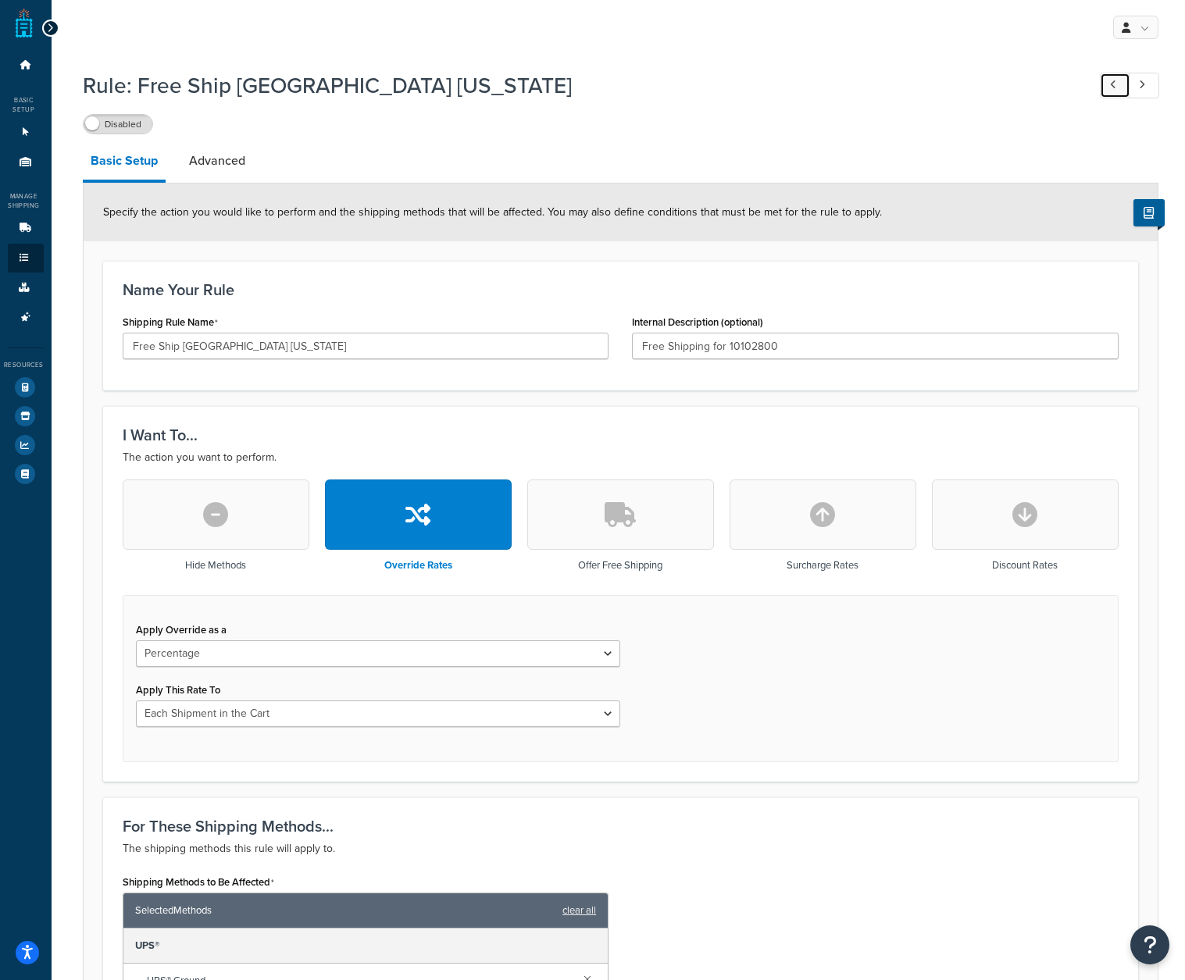
click at [1114, 83] on icon at bounding box center [1113, 85] width 6 height 10
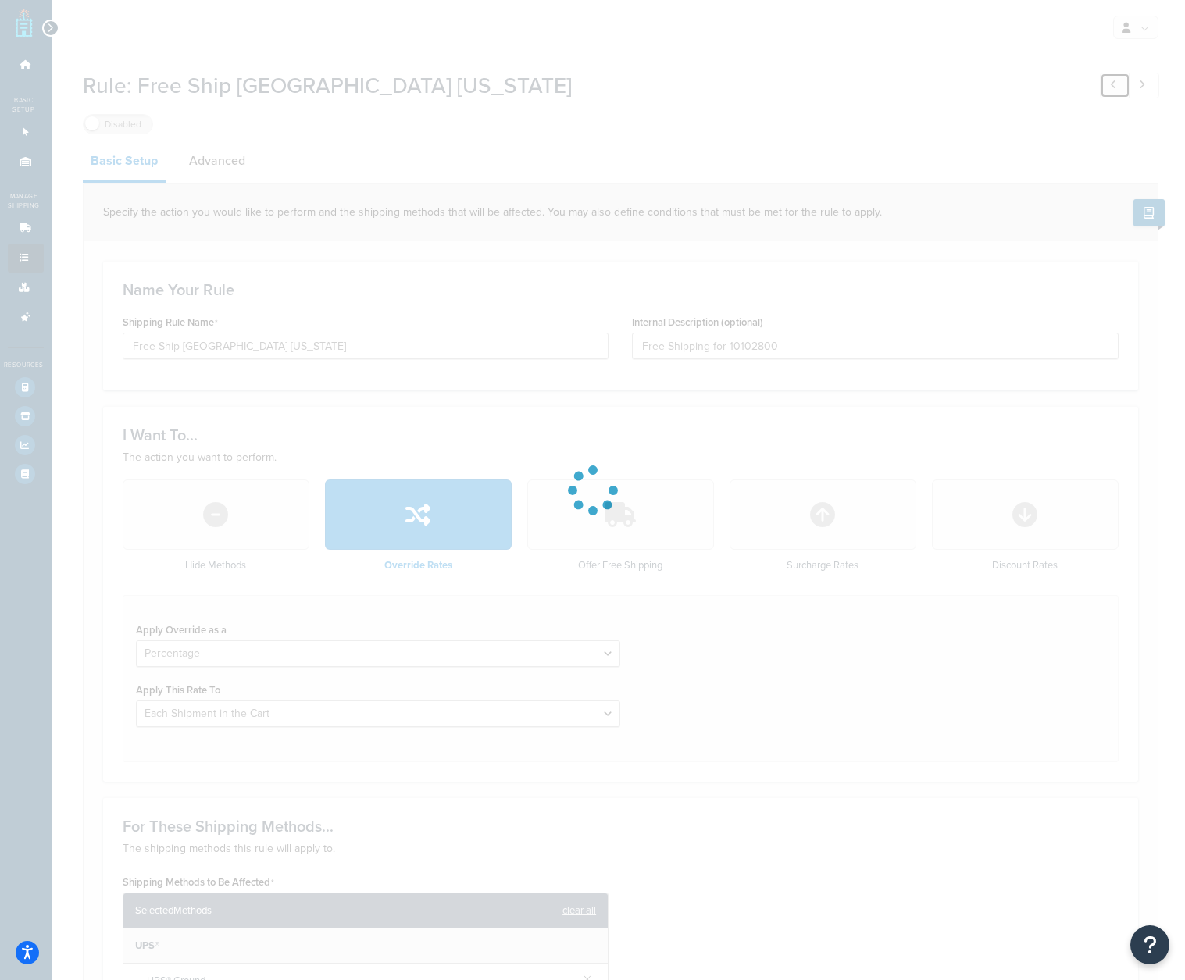
type input "Offer Free Shipping"
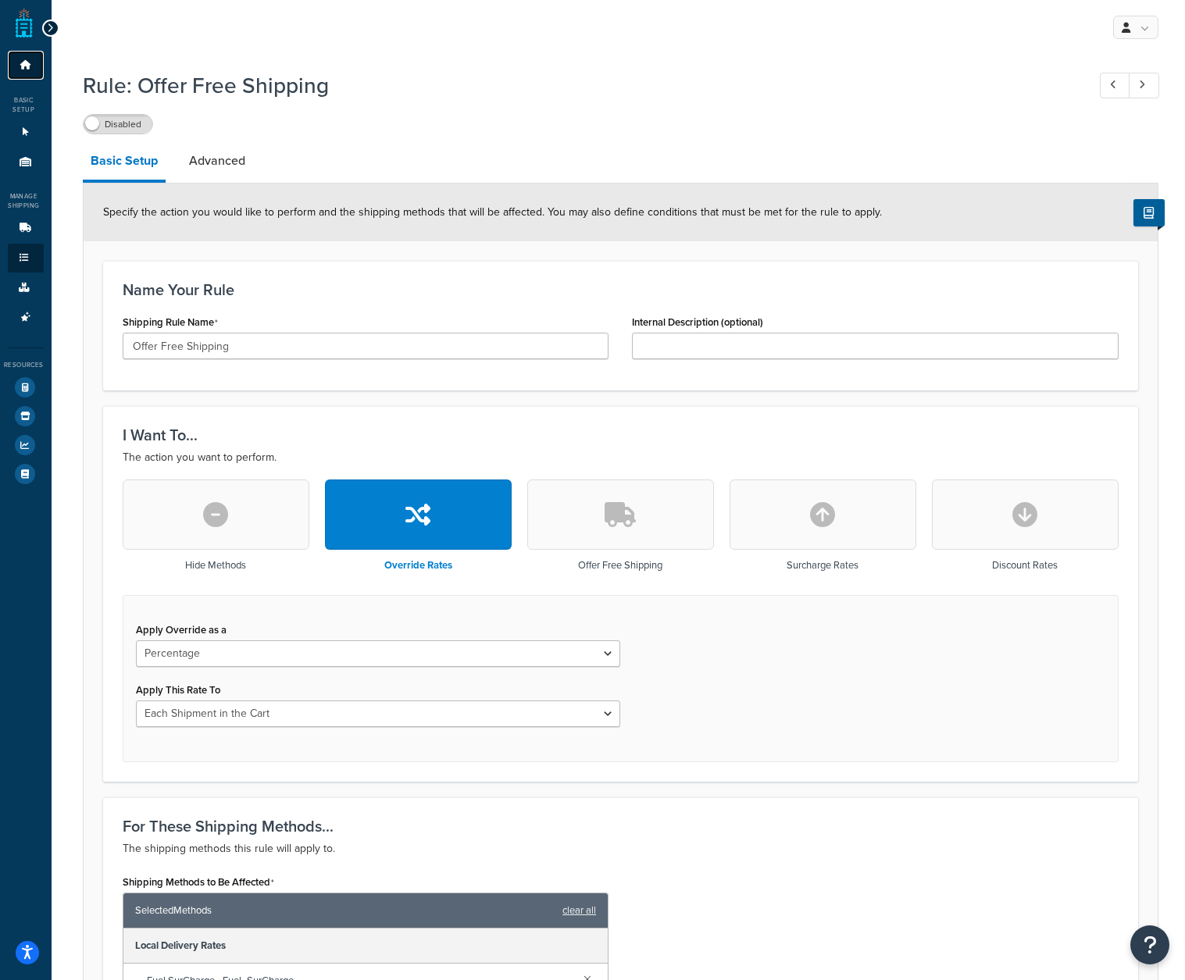
click at [28, 68] on icon at bounding box center [26, 64] width 16 height 9
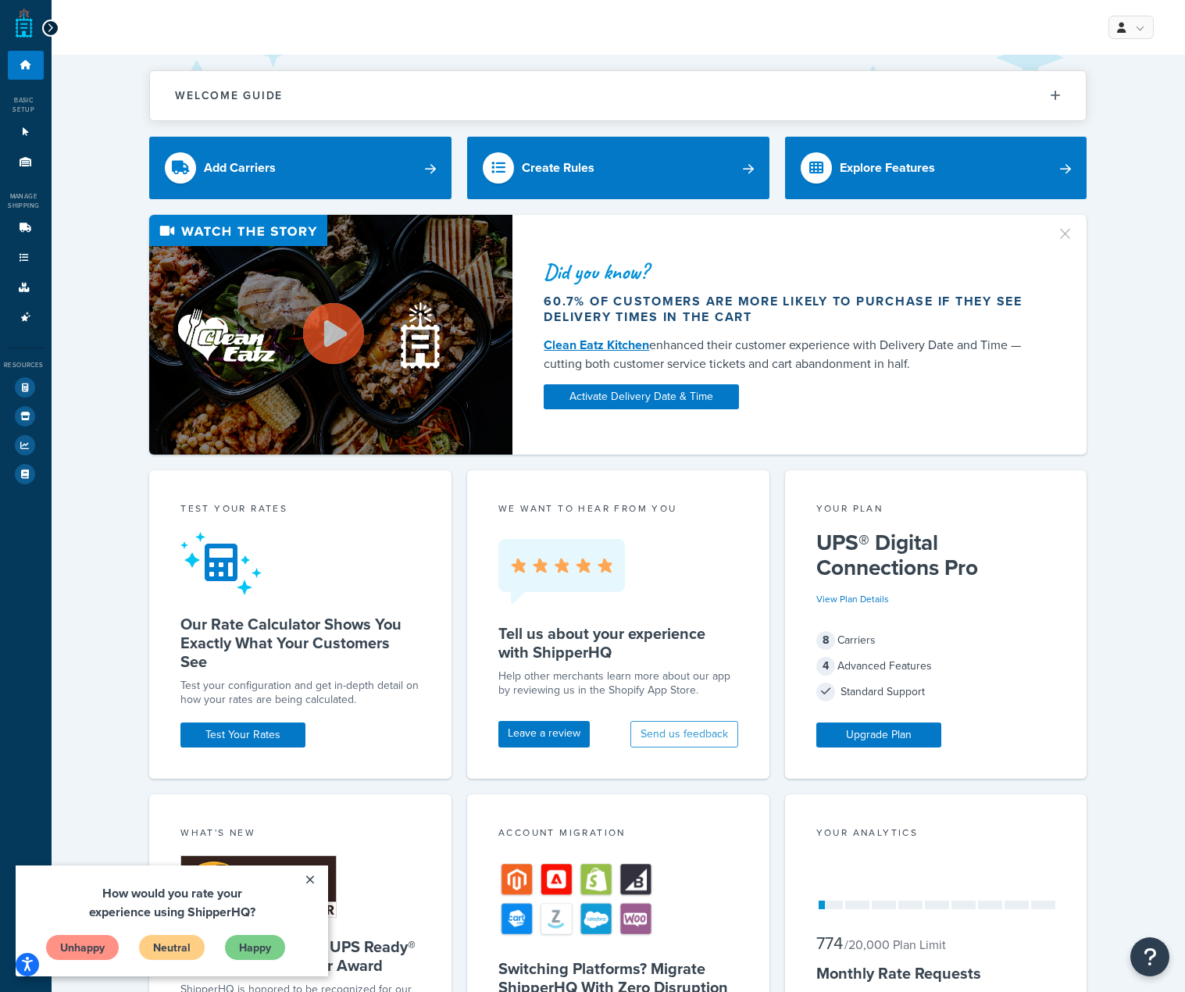
click at [48, 23] on icon at bounding box center [50, 28] width 7 height 11
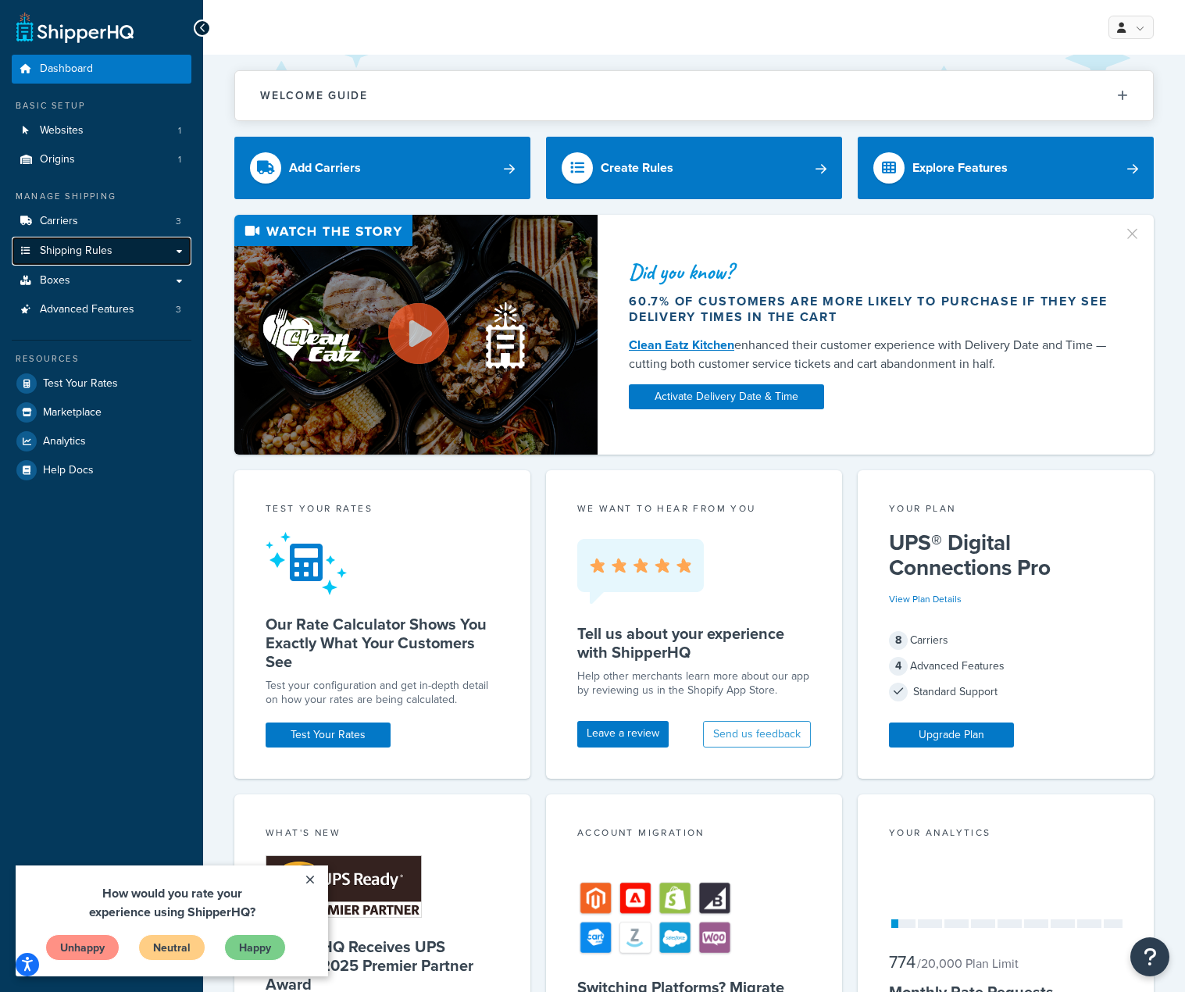
click at [66, 245] on span "Shipping Rules" at bounding box center [76, 251] width 73 height 13
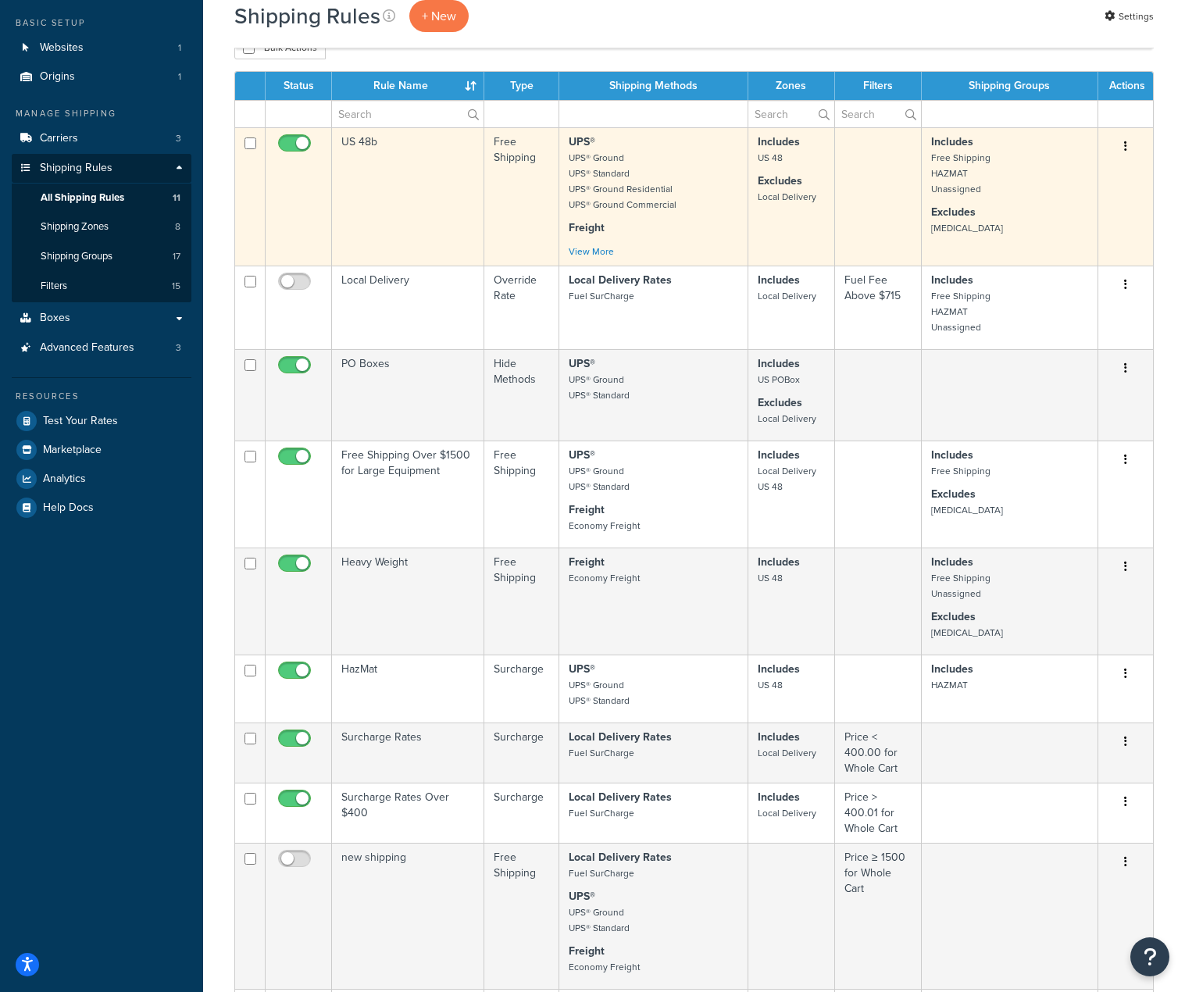
scroll to position [78, 0]
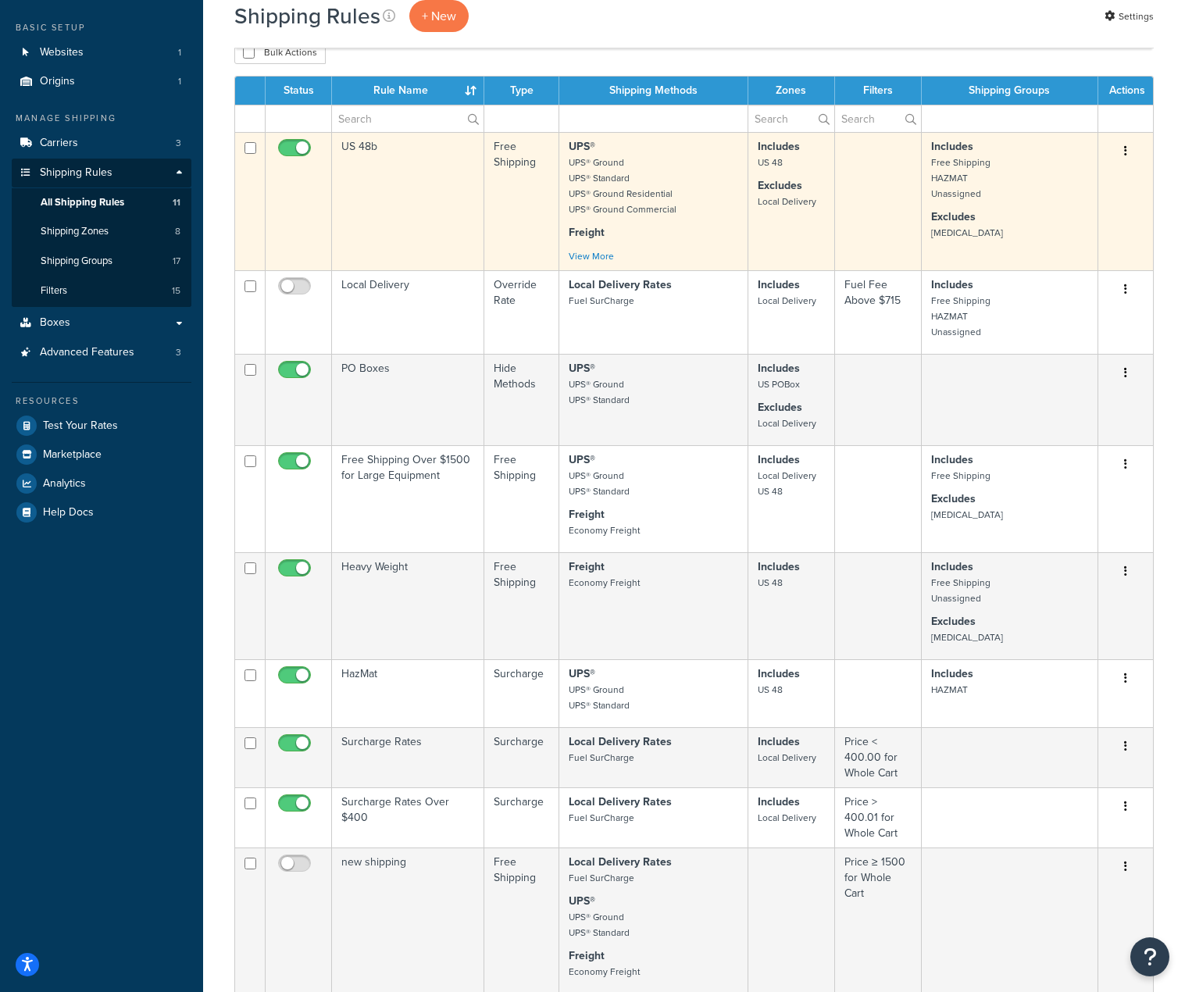
click at [358, 144] on td "US 48b" at bounding box center [408, 201] width 152 height 138
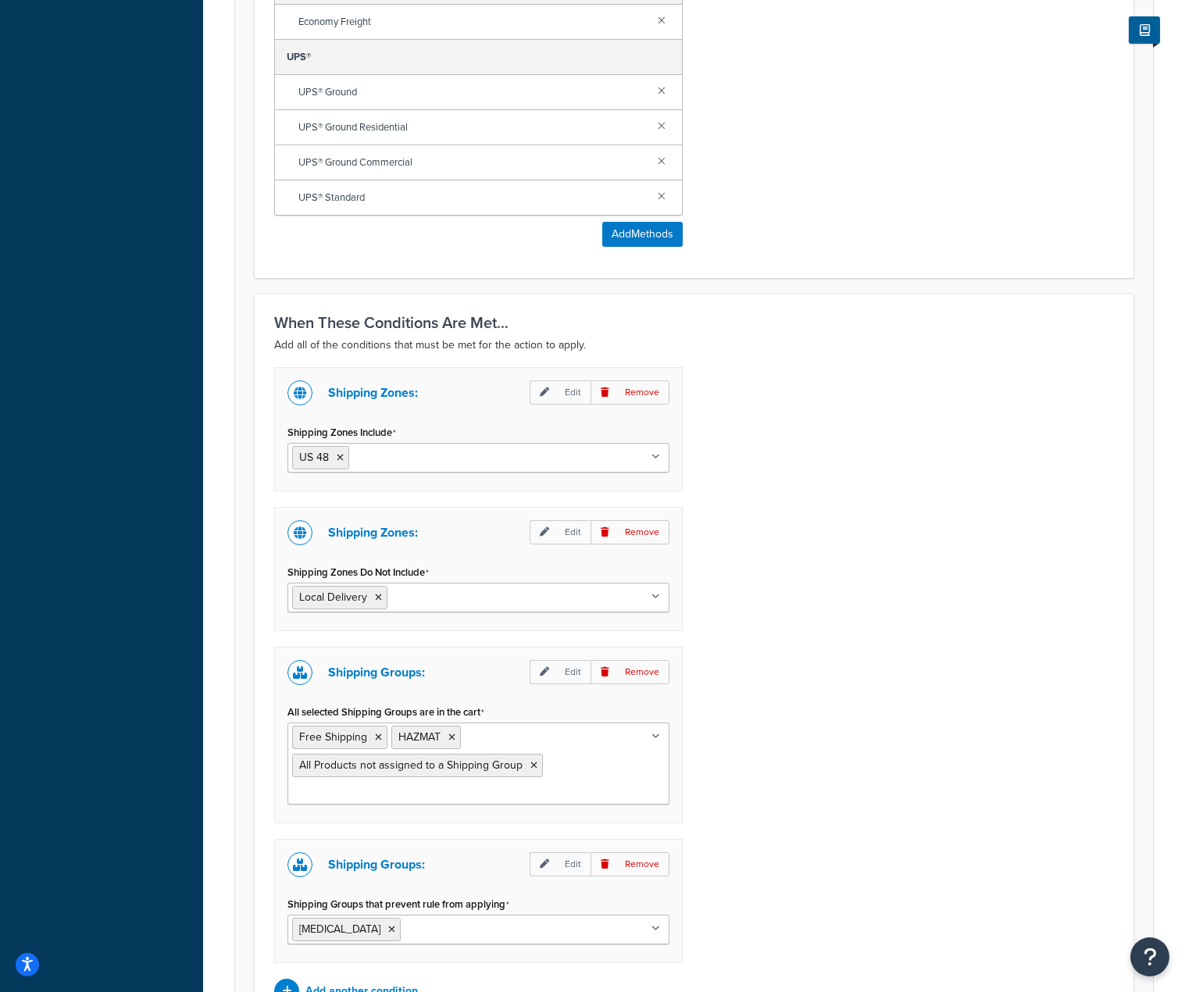
scroll to position [937, 0]
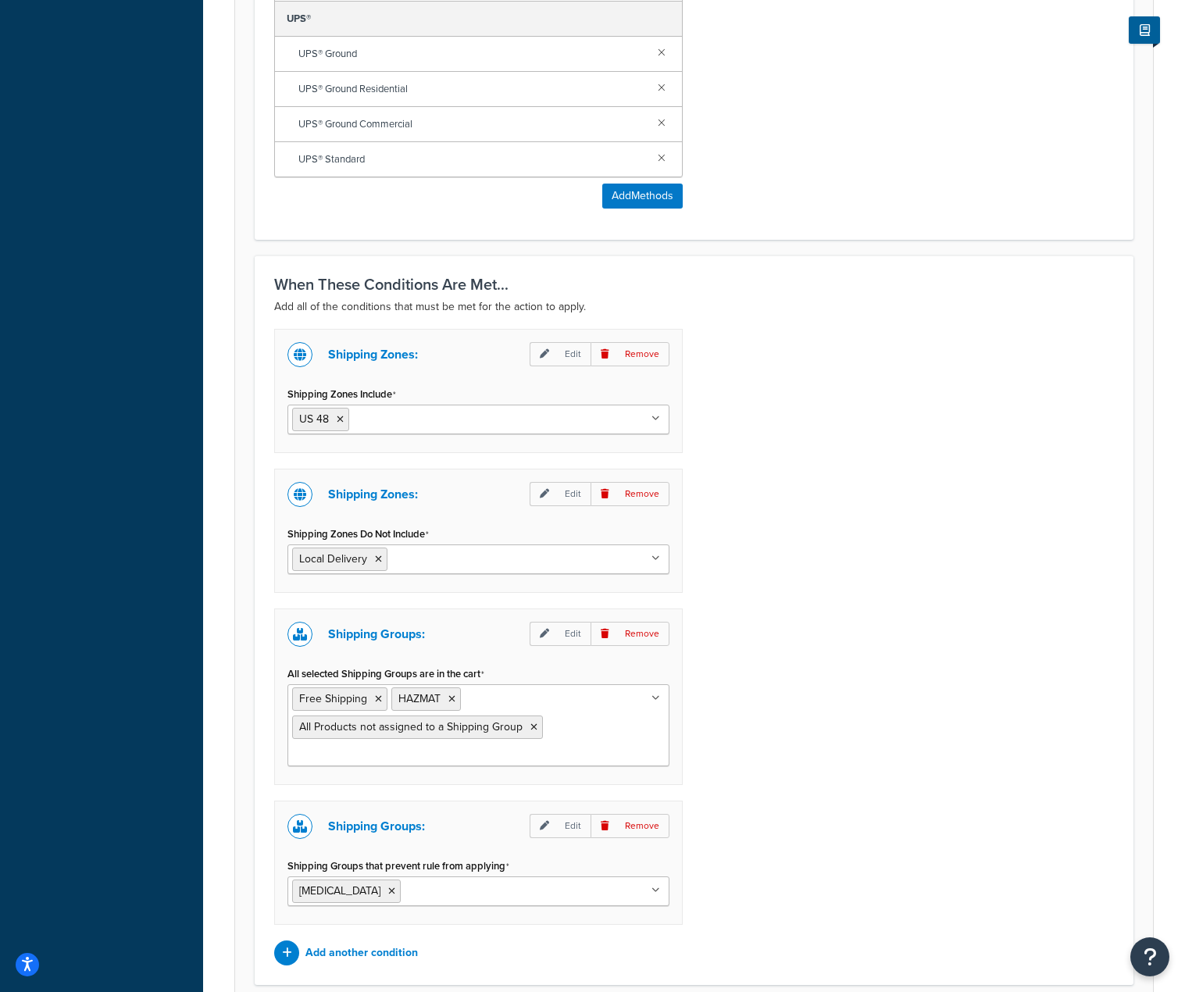
click at [476, 427] on ul "US 48" at bounding box center [478, 420] width 382 height 30
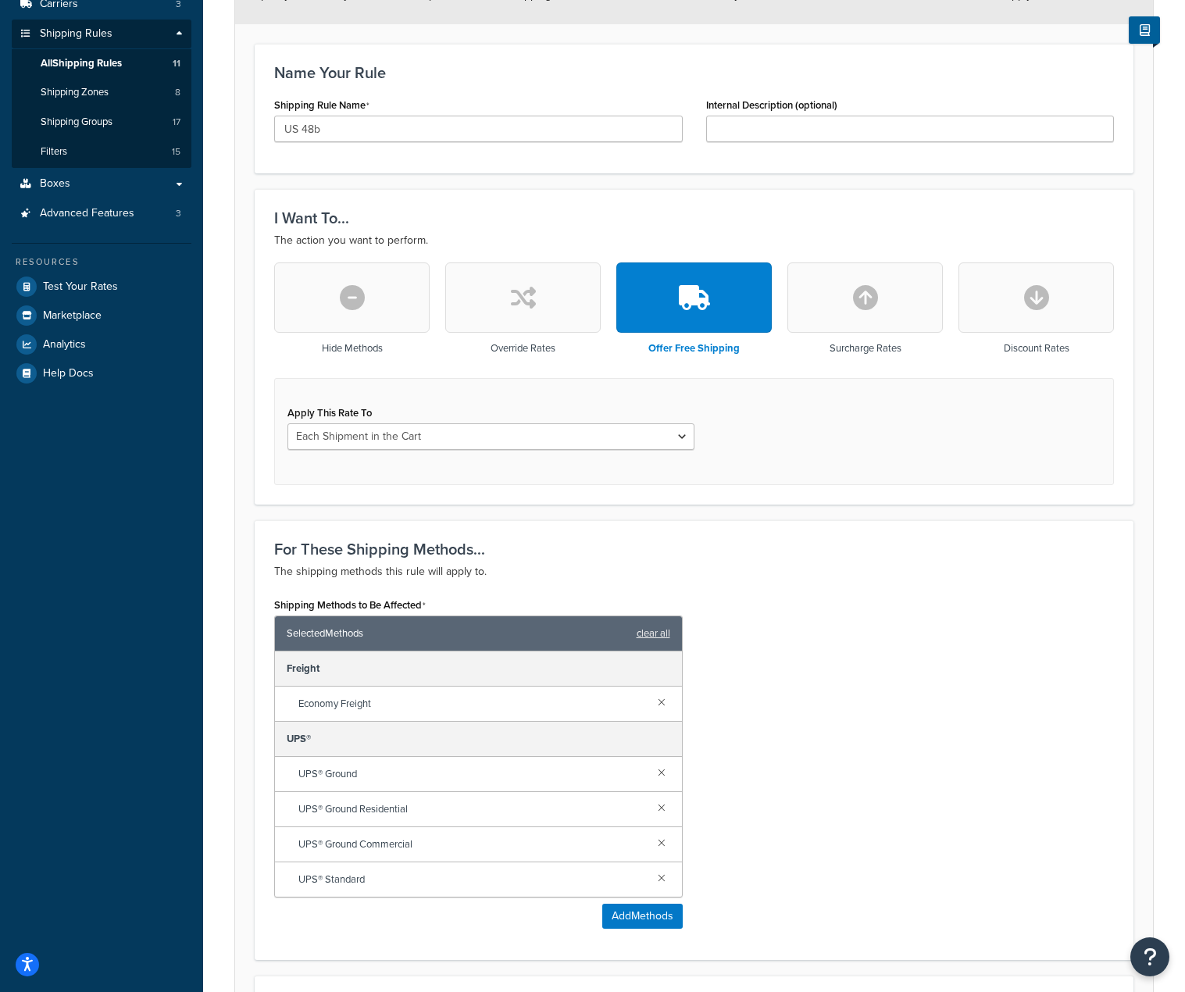
scroll to position [0, 0]
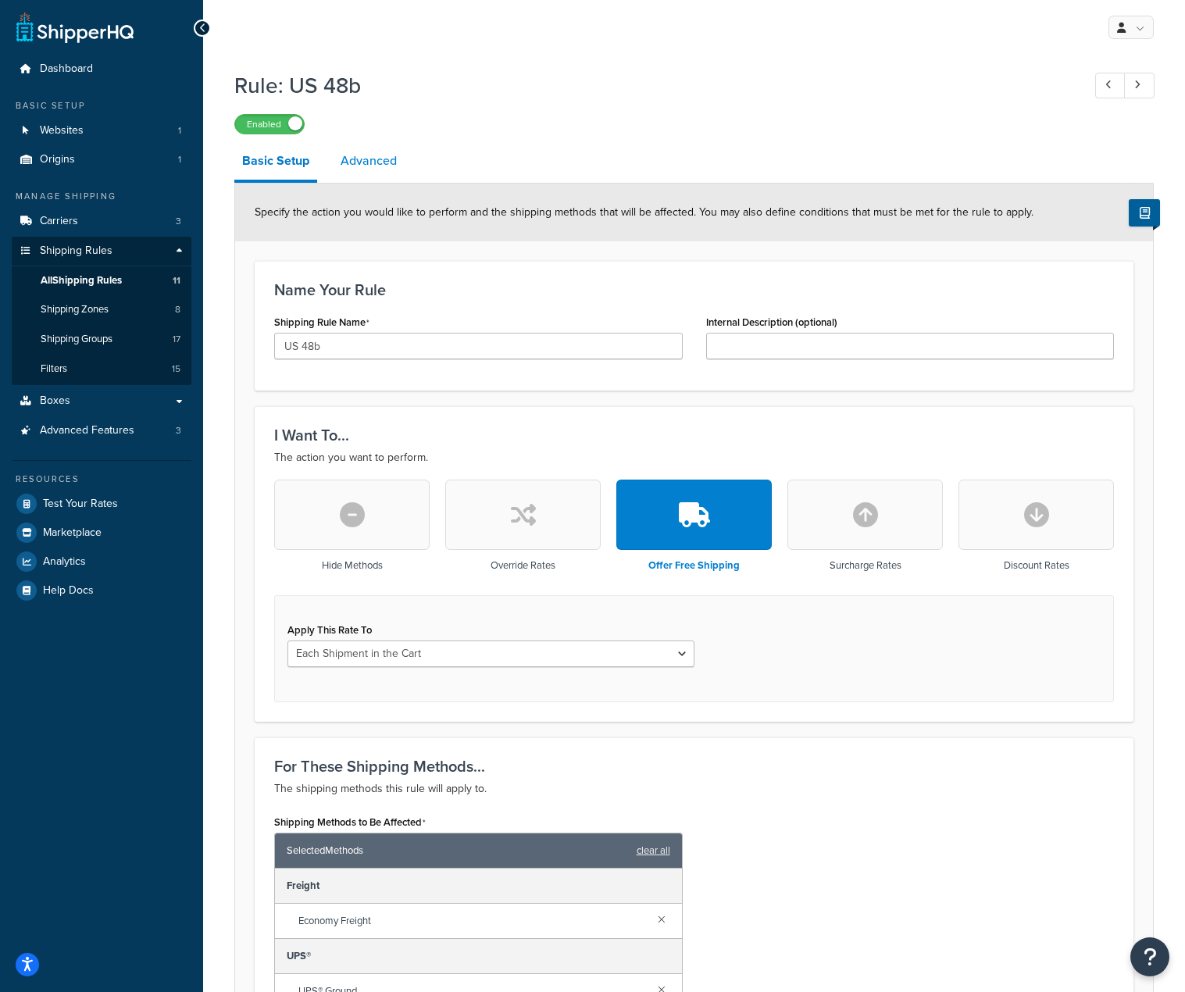
click at [368, 161] on link "Advanced" at bounding box center [369, 160] width 72 height 37
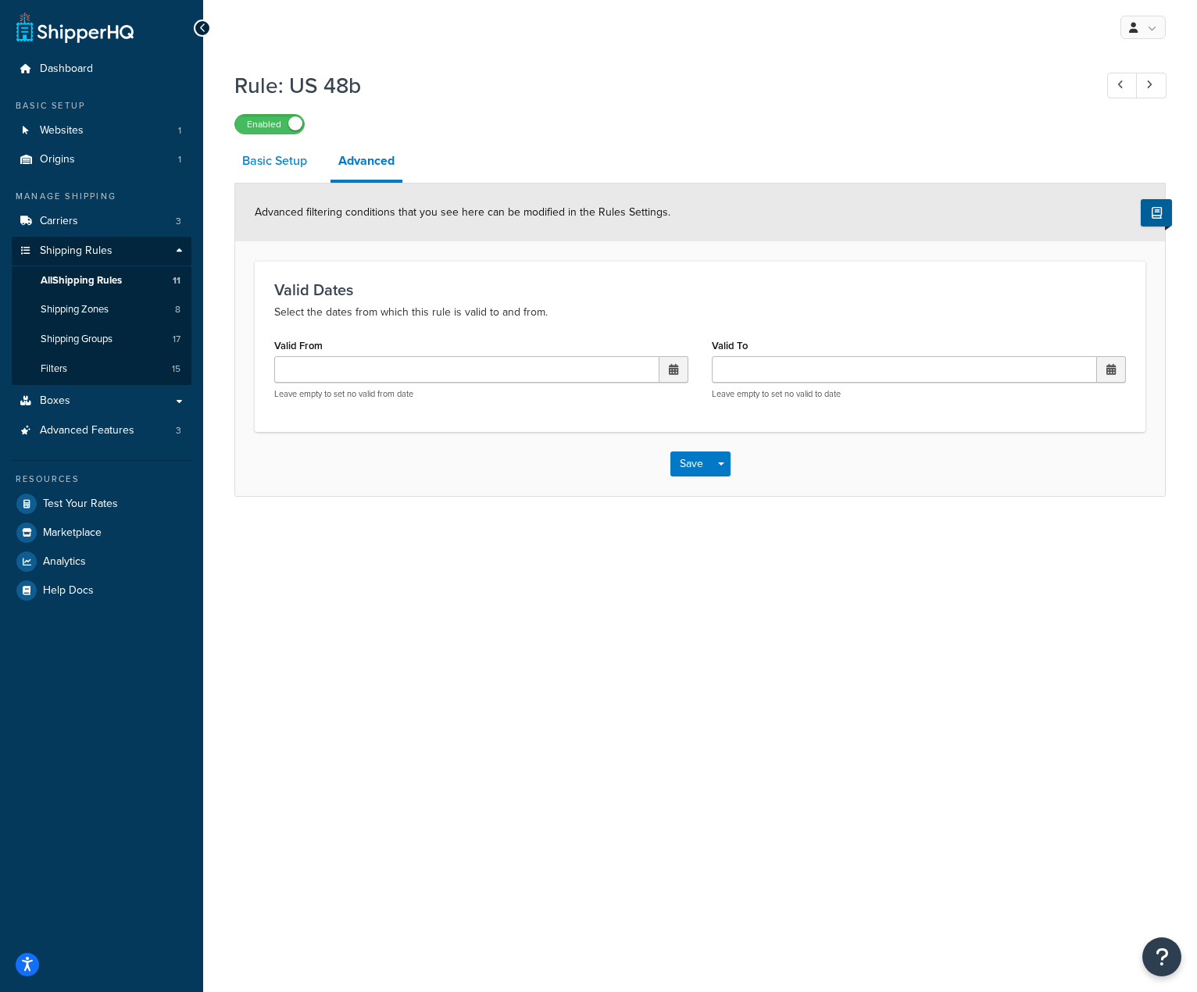
click at [246, 155] on link "Basic Setup" at bounding box center [274, 160] width 80 height 37
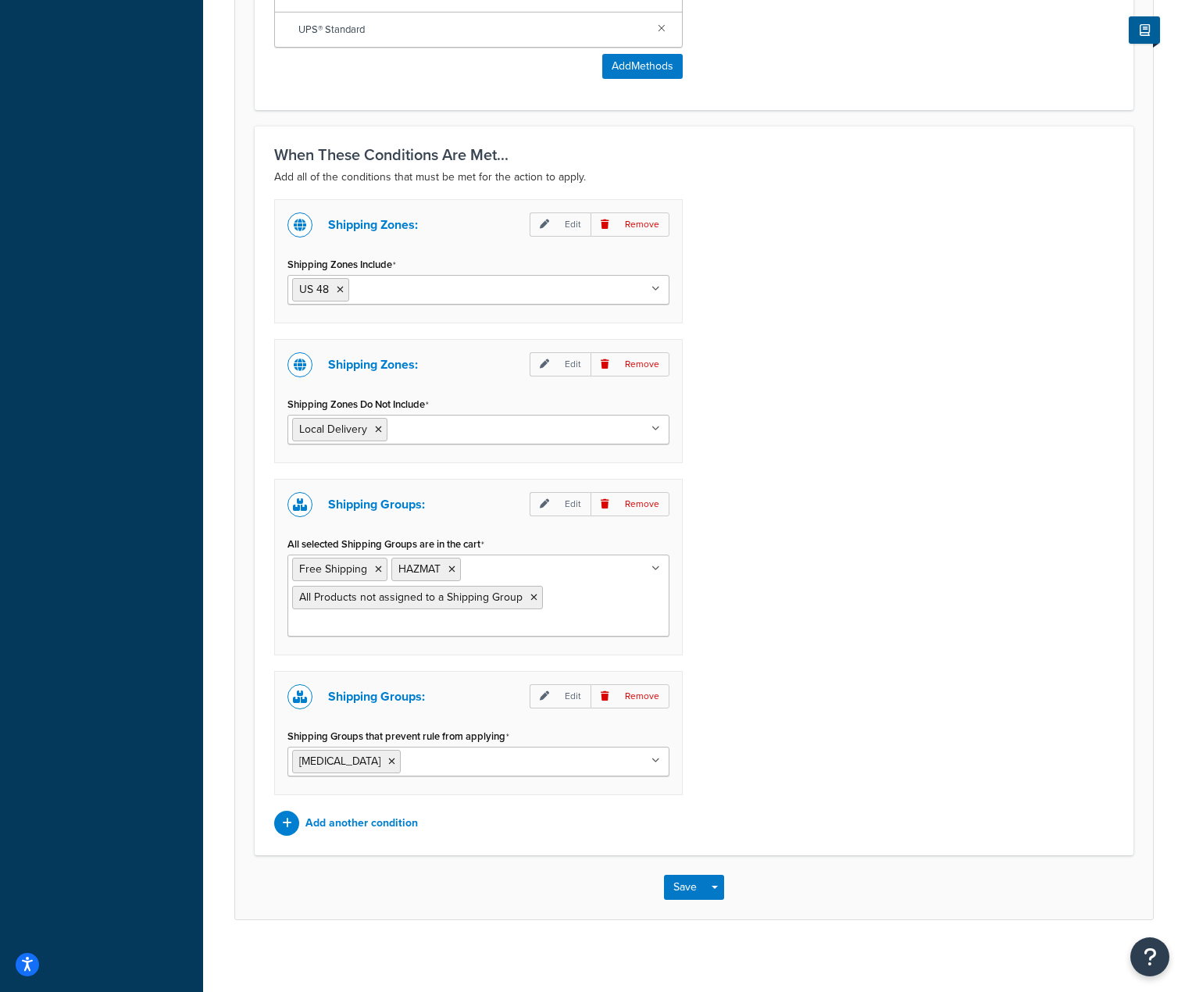
scroll to position [1073, 0]
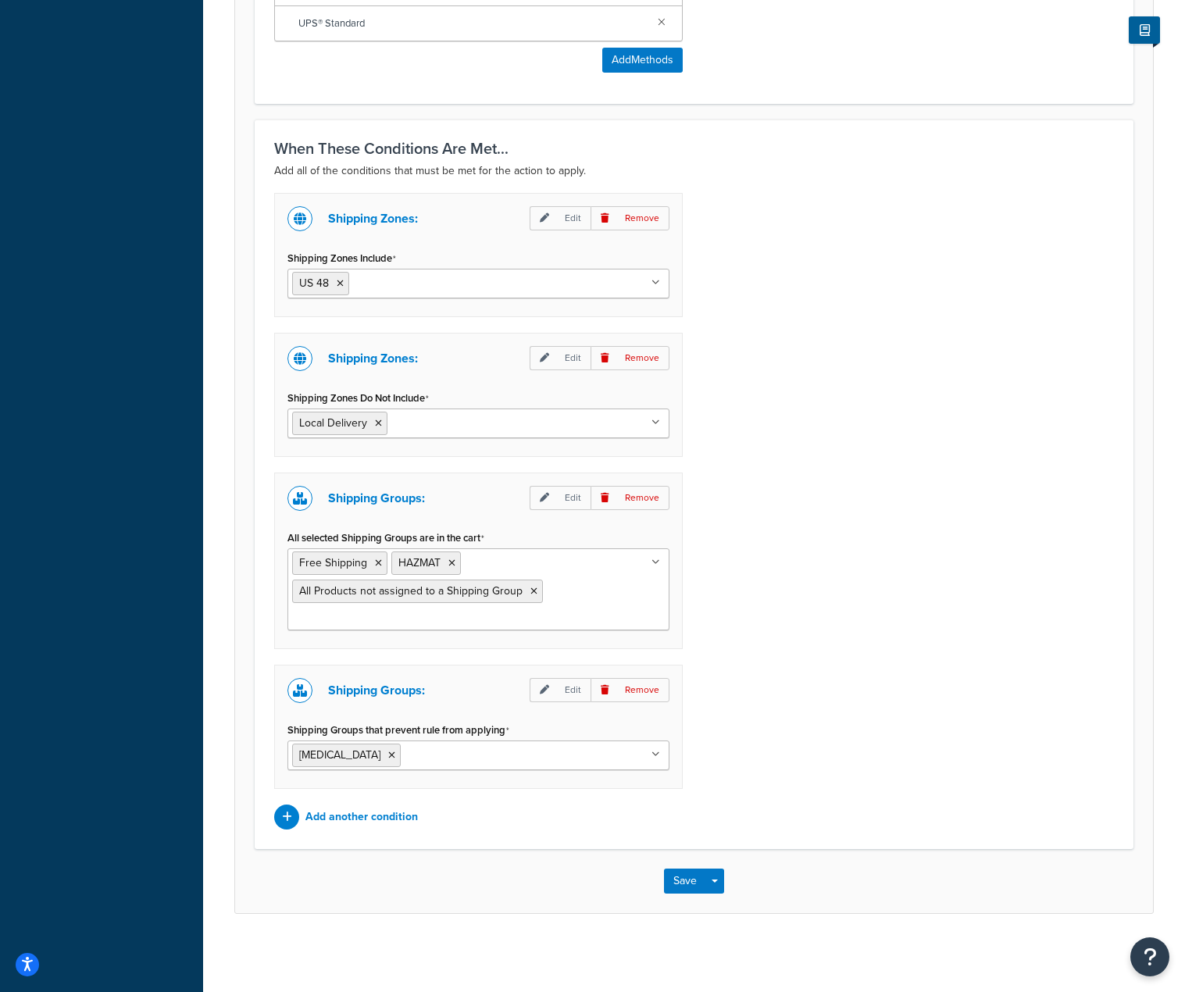
click at [651, 561] on ul "Free Shipping HAZMAT All Products not assigned to a Shipping Group" at bounding box center [478, 589] width 382 height 82
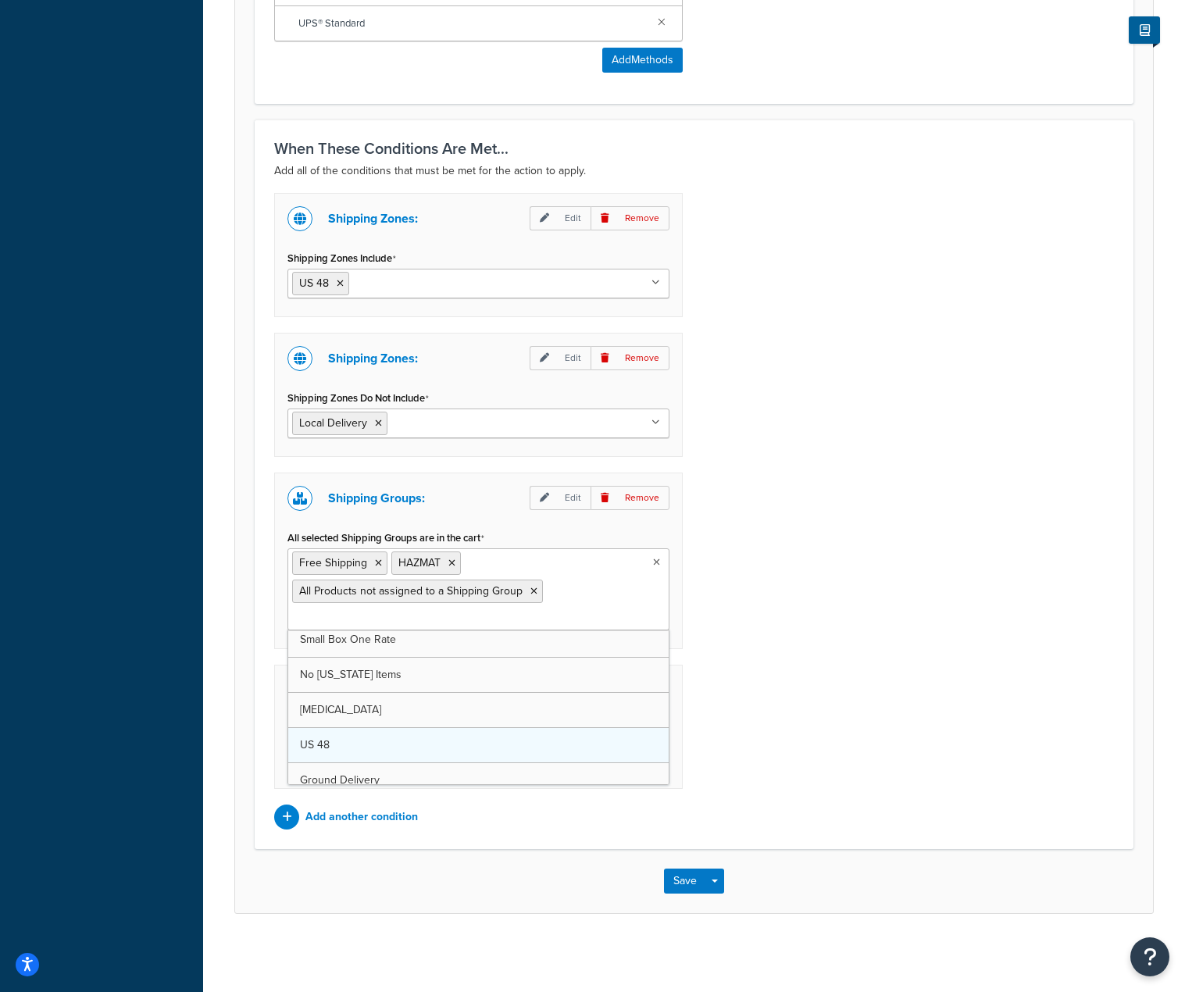
scroll to position [156, 0]
click at [849, 712] on div "Shipping Zones: Edit Remove Shipping Zones Include US 48 US APO US California L…" at bounding box center [693, 511] width 863 height 637
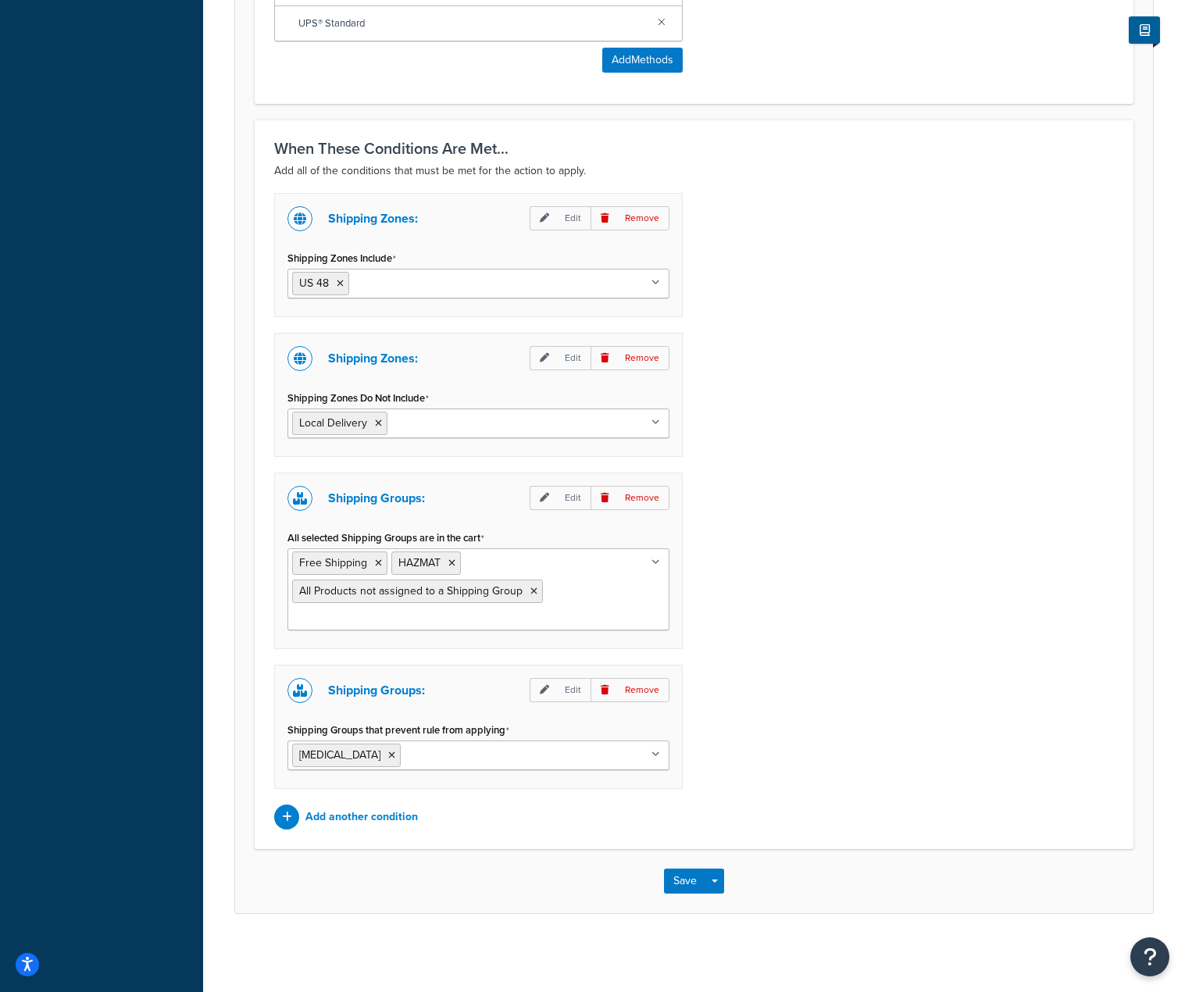
click at [651, 755] on ul "[MEDICAL_DATA]" at bounding box center [478, 756] width 382 height 30
click at [862, 798] on div "Shipping Zones: Edit Remove Shipping Zones Include US 48 US APO US California L…" at bounding box center [693, 511] width 863 height 637
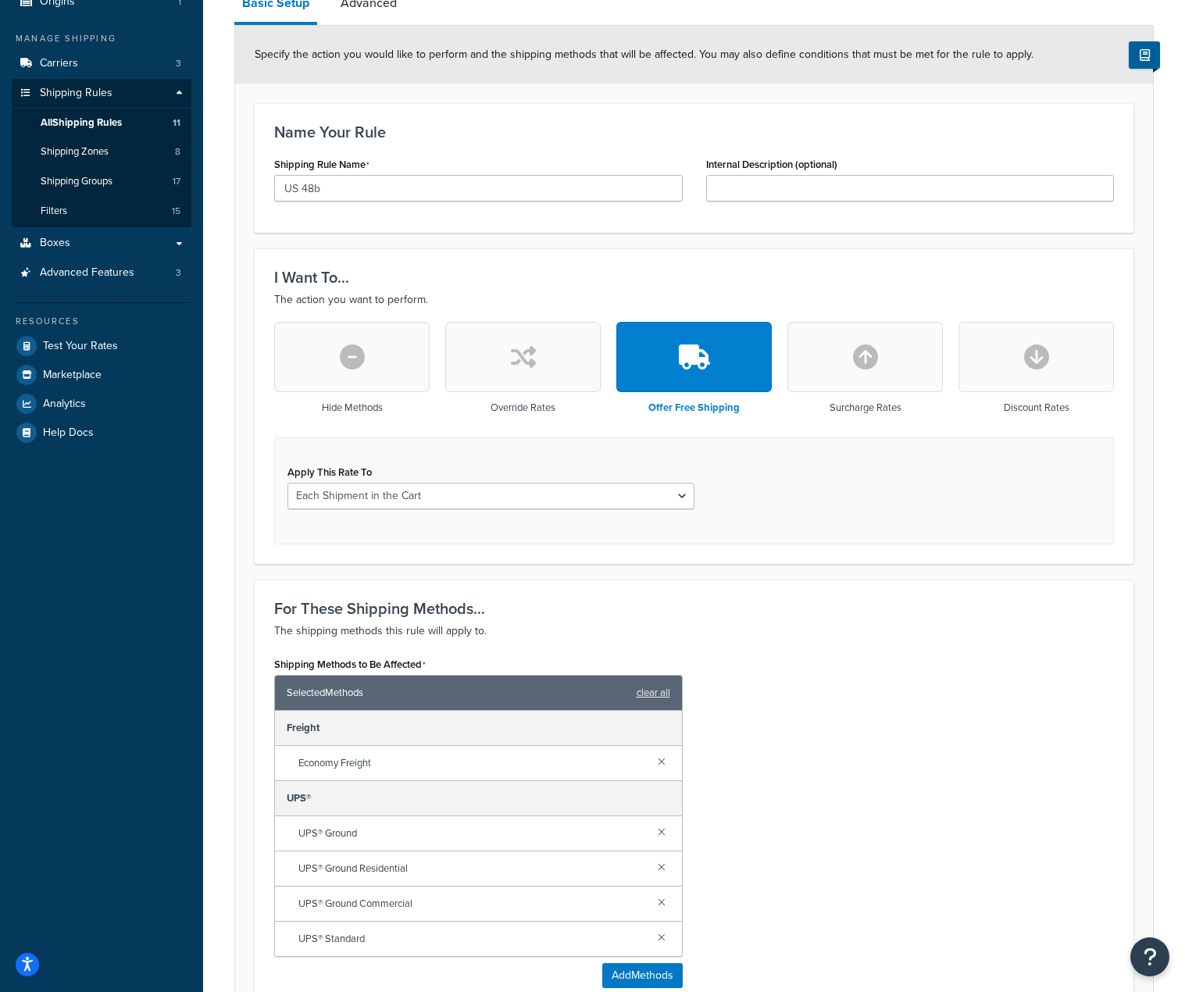
scroll to position [136, 0]
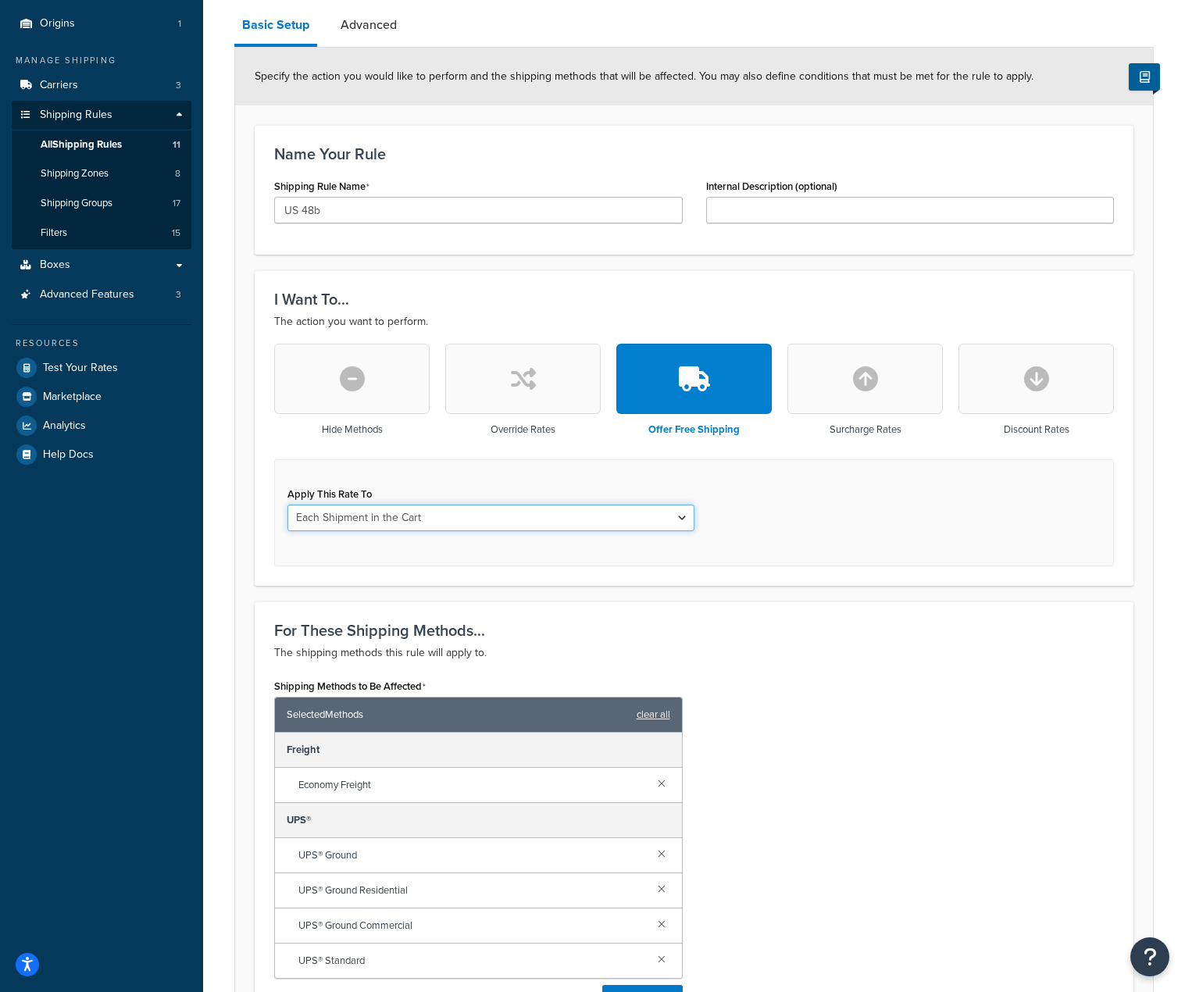
click at [687, 516] on select "Each Shipment in the Cart Each Shipping Group in the Cart Each Item within a Sh…" at bounding box center [490, 518] width 407 height 27
click at [723, 517] on div "Apply This Rate To Each Shipment in the Cart Each Shipping Group in the Cart Ea…" at bounding box center [694, 512] width 840 height 107
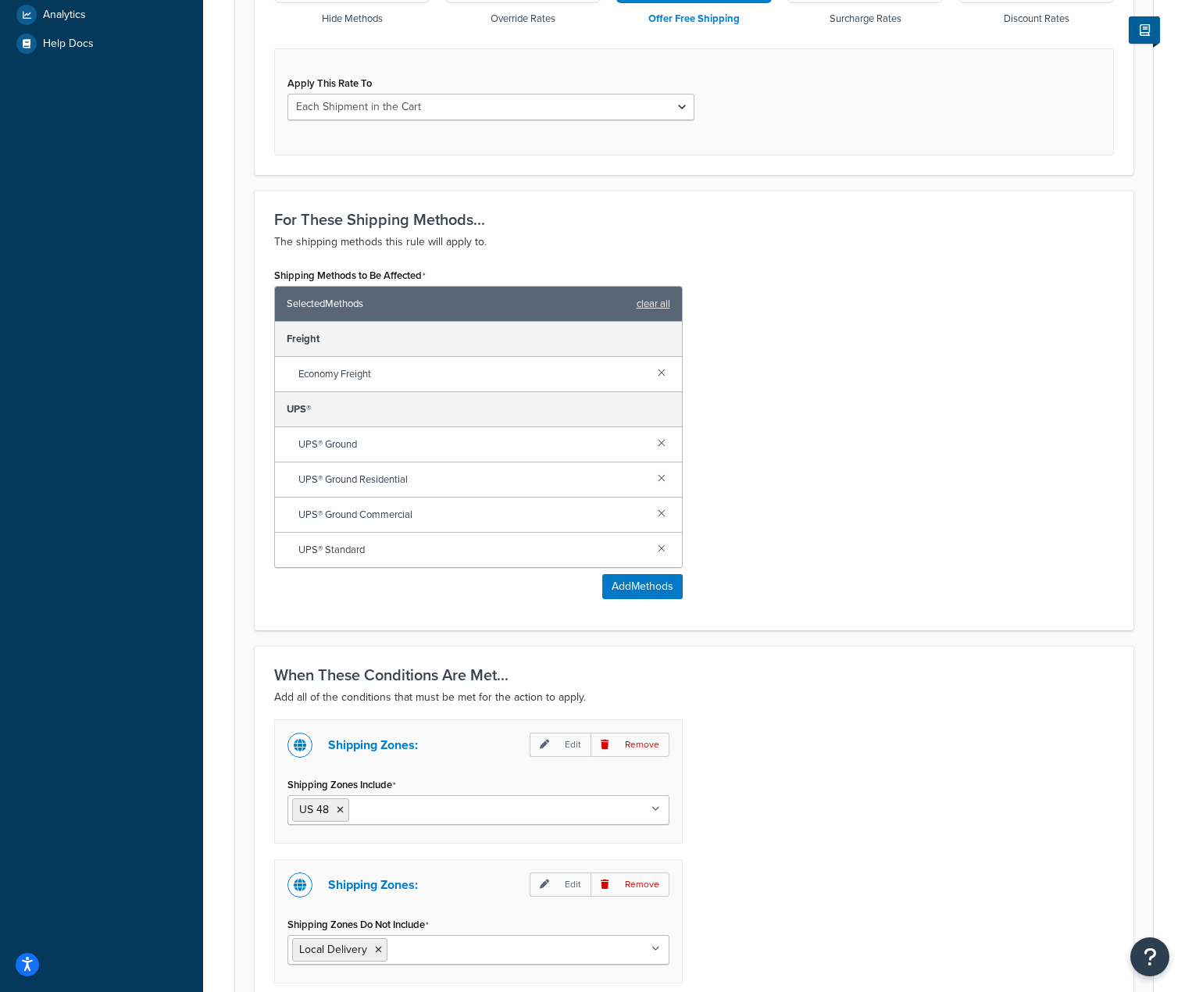
scroll to position [937, 0]
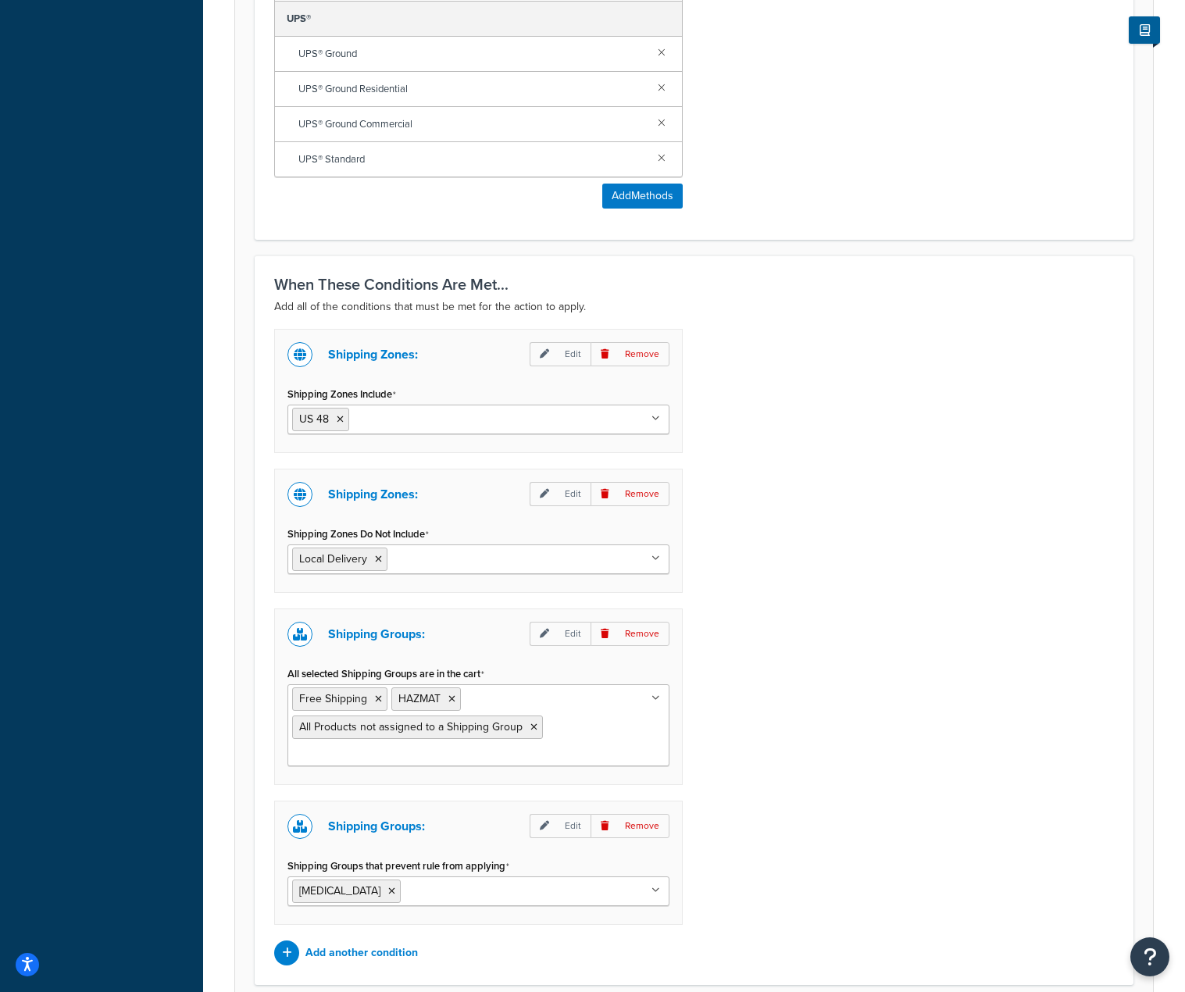
click at [650, 702] on ul "Free Shipping HAZMAT All Products not assigned to a Shipping Group" at bounding box center [478, 725] width 382 height 82
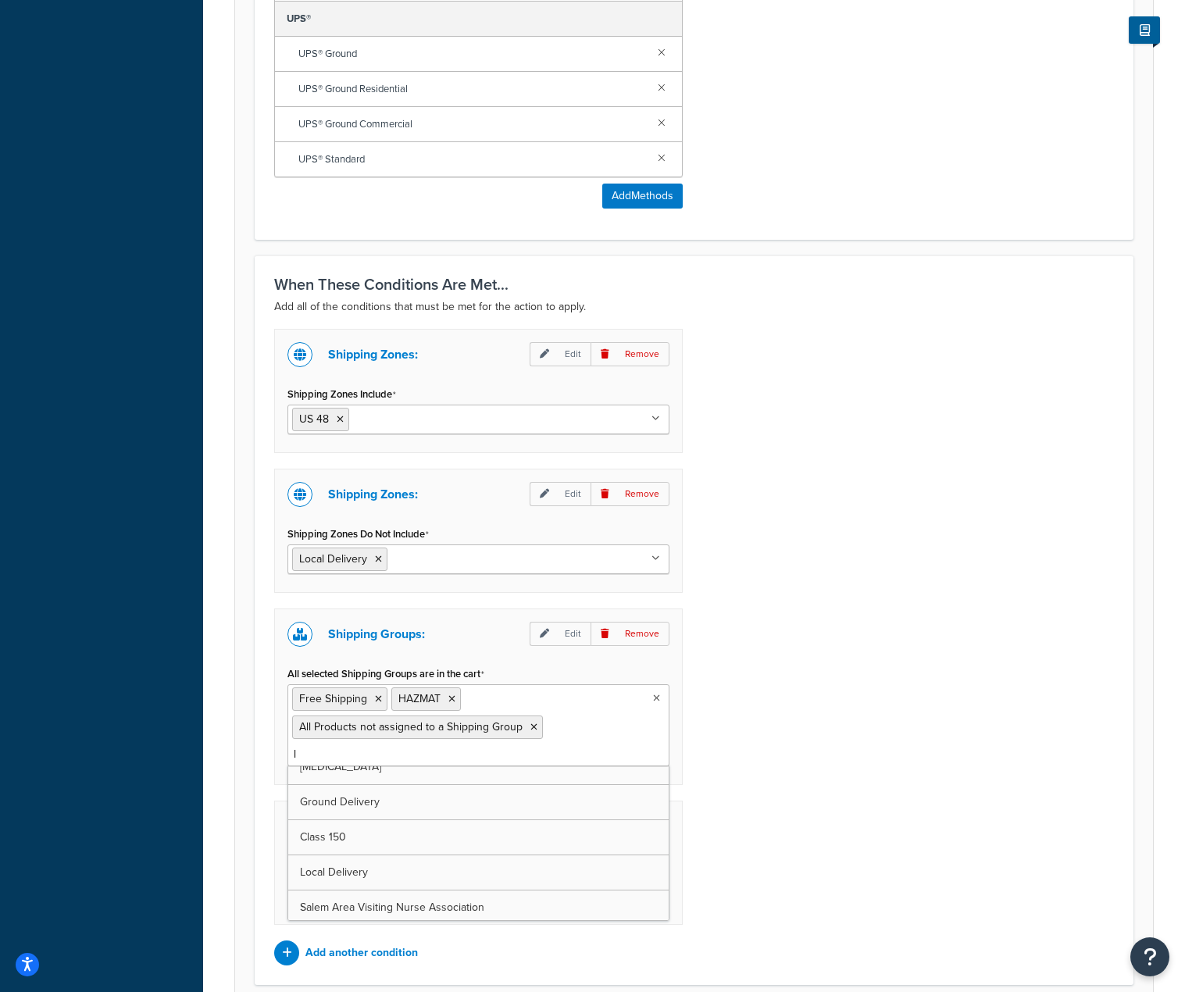
scroll to position [0, 0]
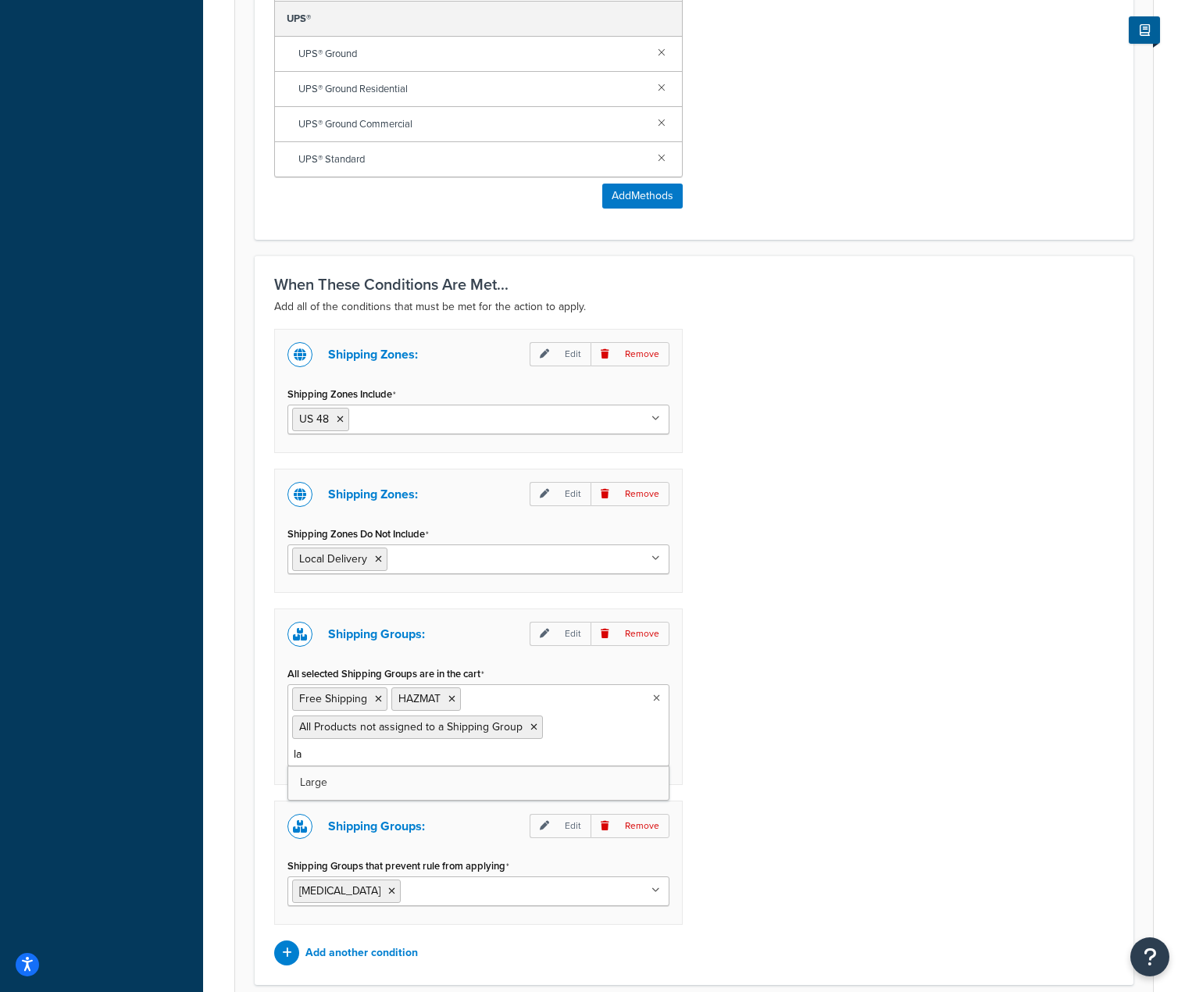
type input "l"
click at [893, 743] on div "Shipping Zones: Edit Remove Shipping Zones Include US 48 US APO US California L…" at bounding box center [693, 647] width 863 height 637
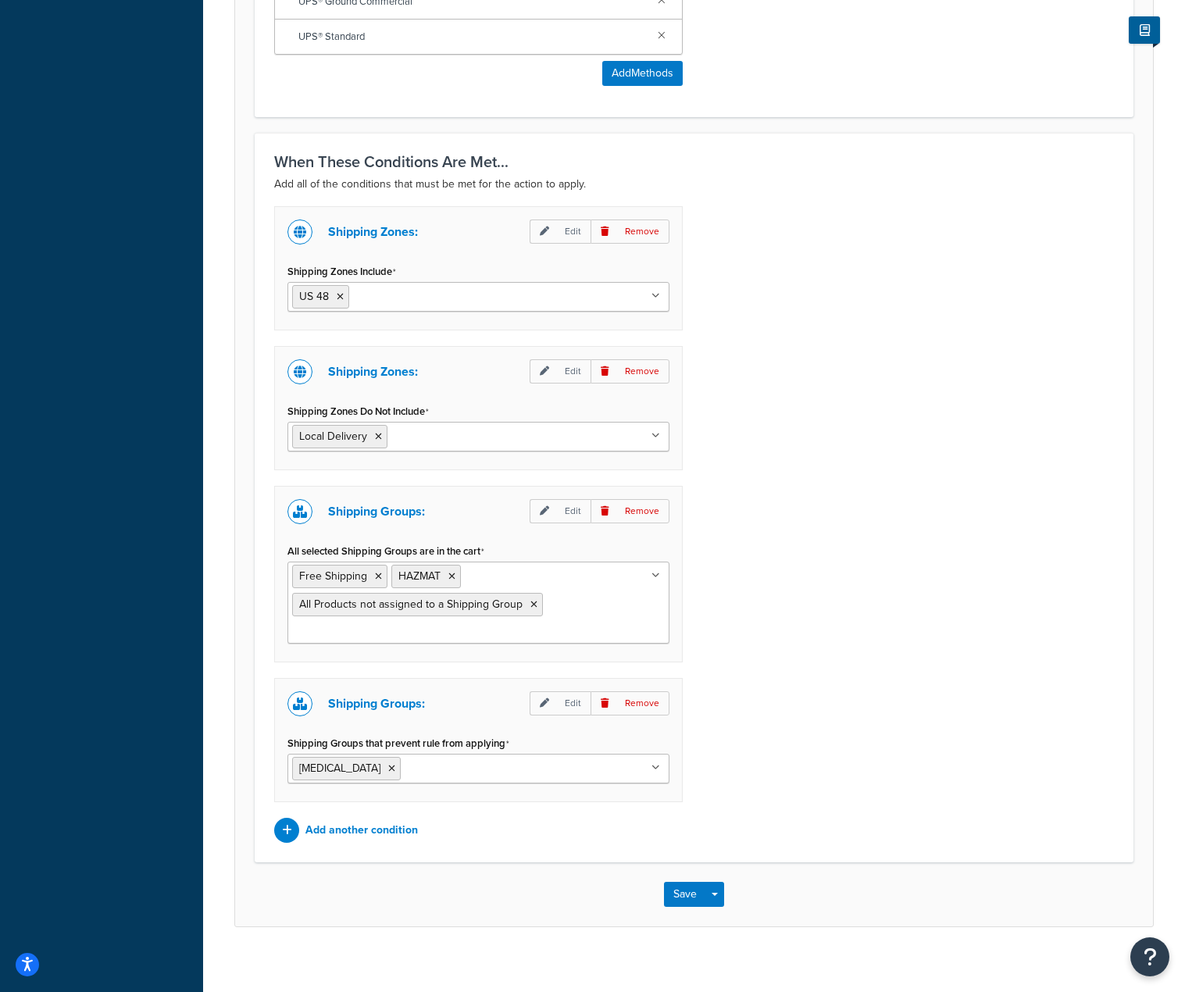
scroll to position [1073, 0]
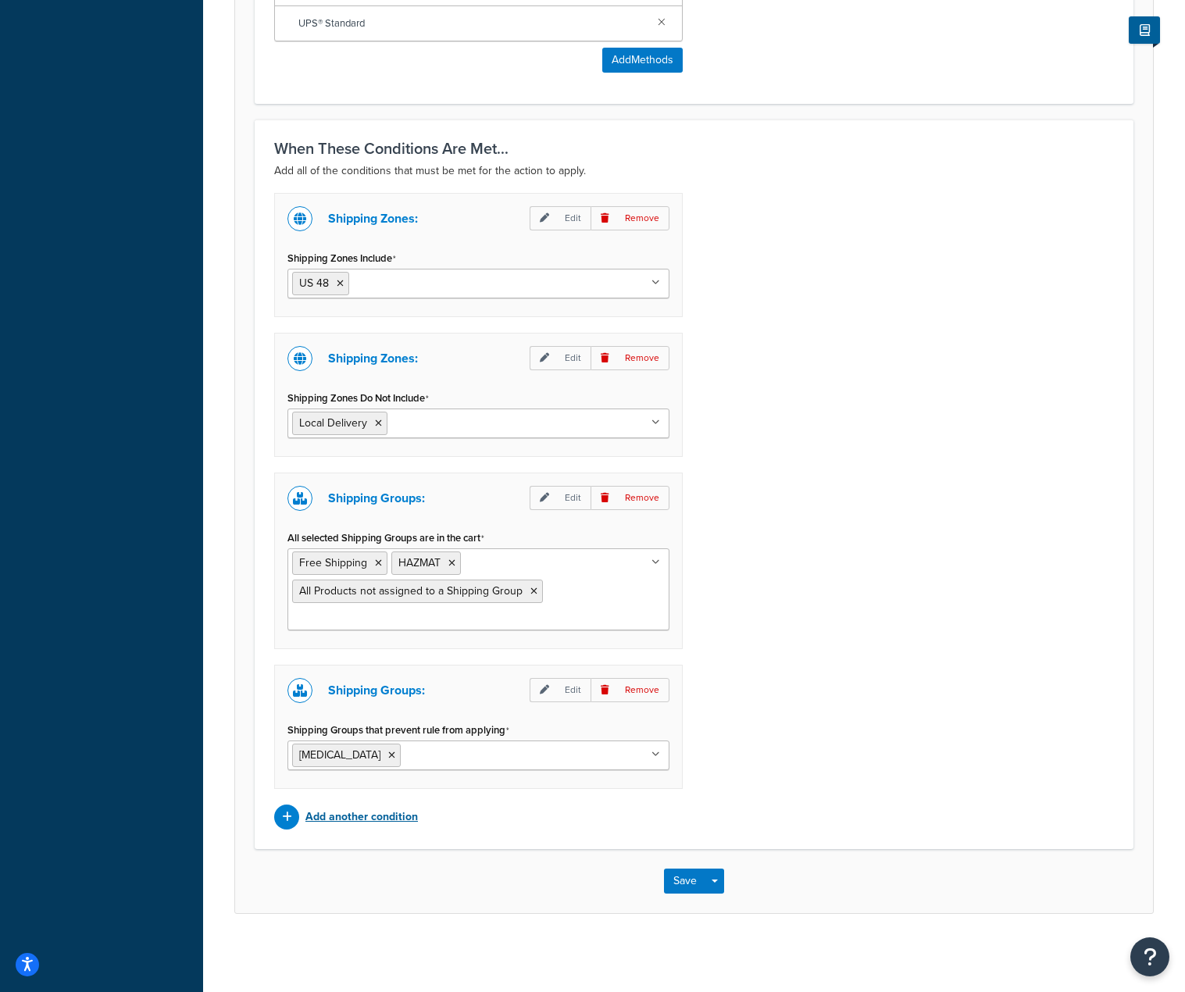
click at [325, 820] on p "Add another condition" at bounding box center [361, 817] width 112 height 22
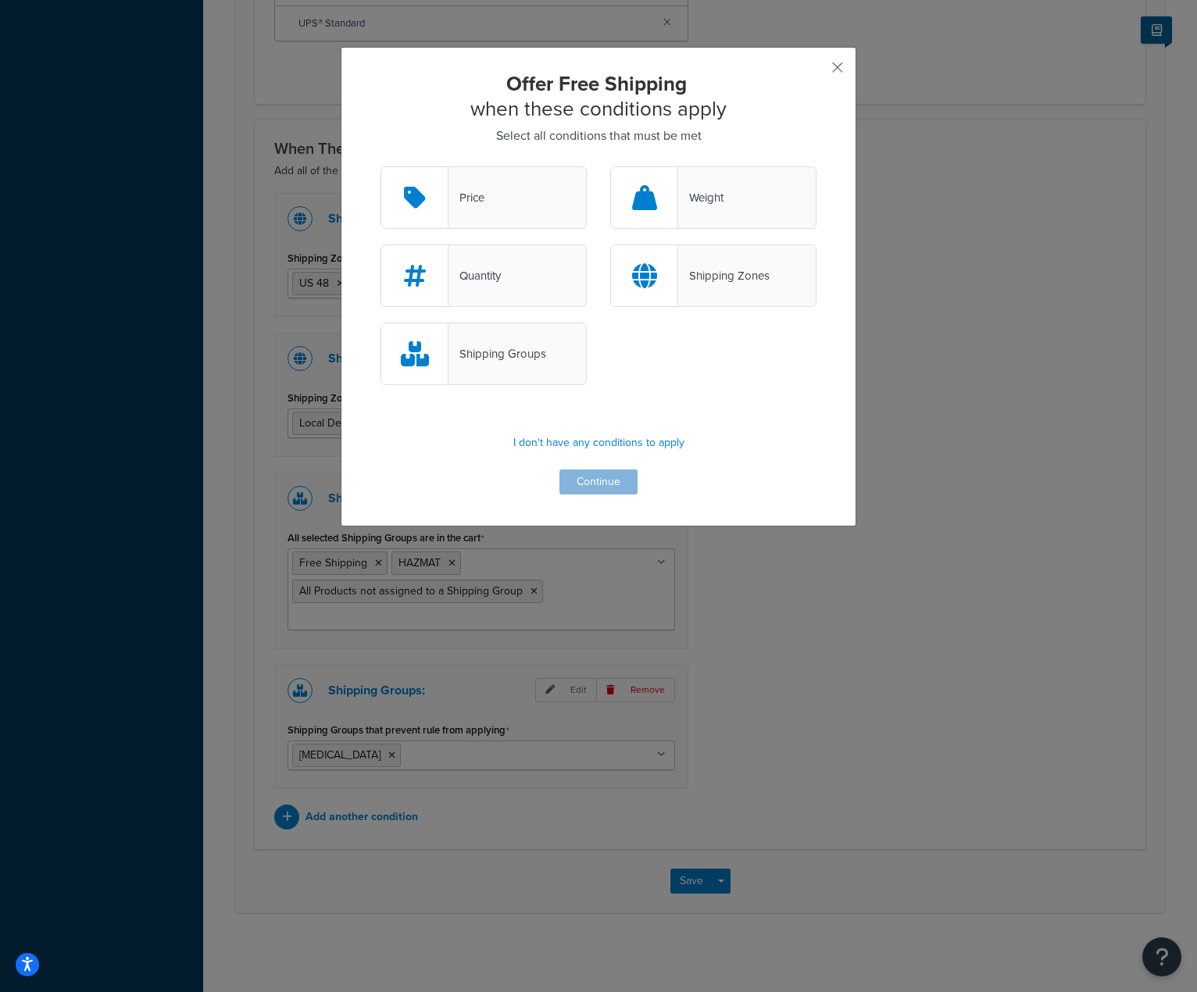
click at [500, 215] on div "Price" at bounding box center [483, 197] width 206 height 62
click at [0, 0] on input "Price" at bounding box center [0, 0] width 0 height 0
click at [612, 482] on button "Continue" at bounding box center [598, 481] width 78 height 25
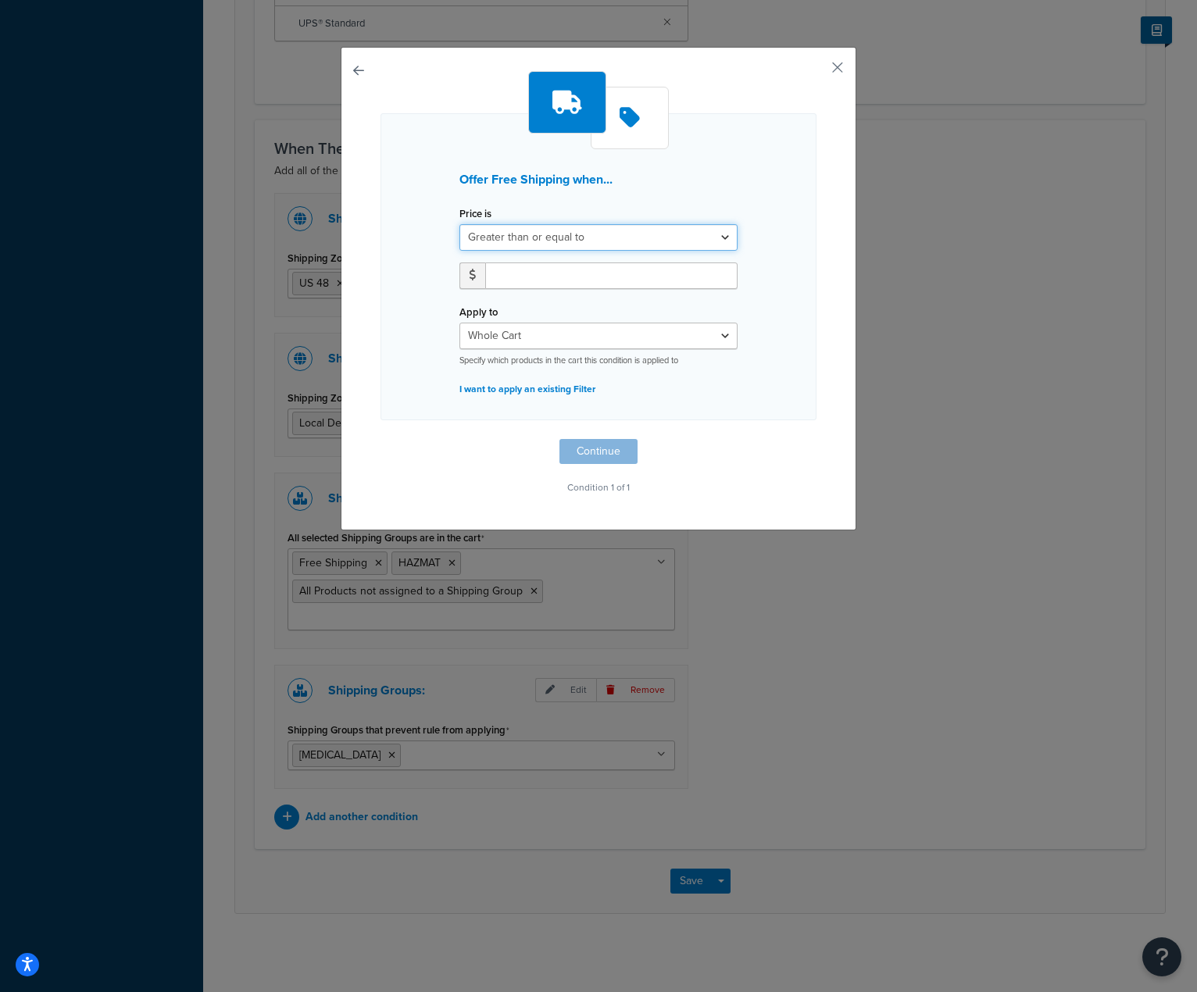
click at [698, 239] on select "Greater than or equal to Between or equal to Less than or equal to" at bounding box center [598, 237] width 278 height 27
click at [816, 71] on button "button" at bounding box center [814, 73] width 4 height 4
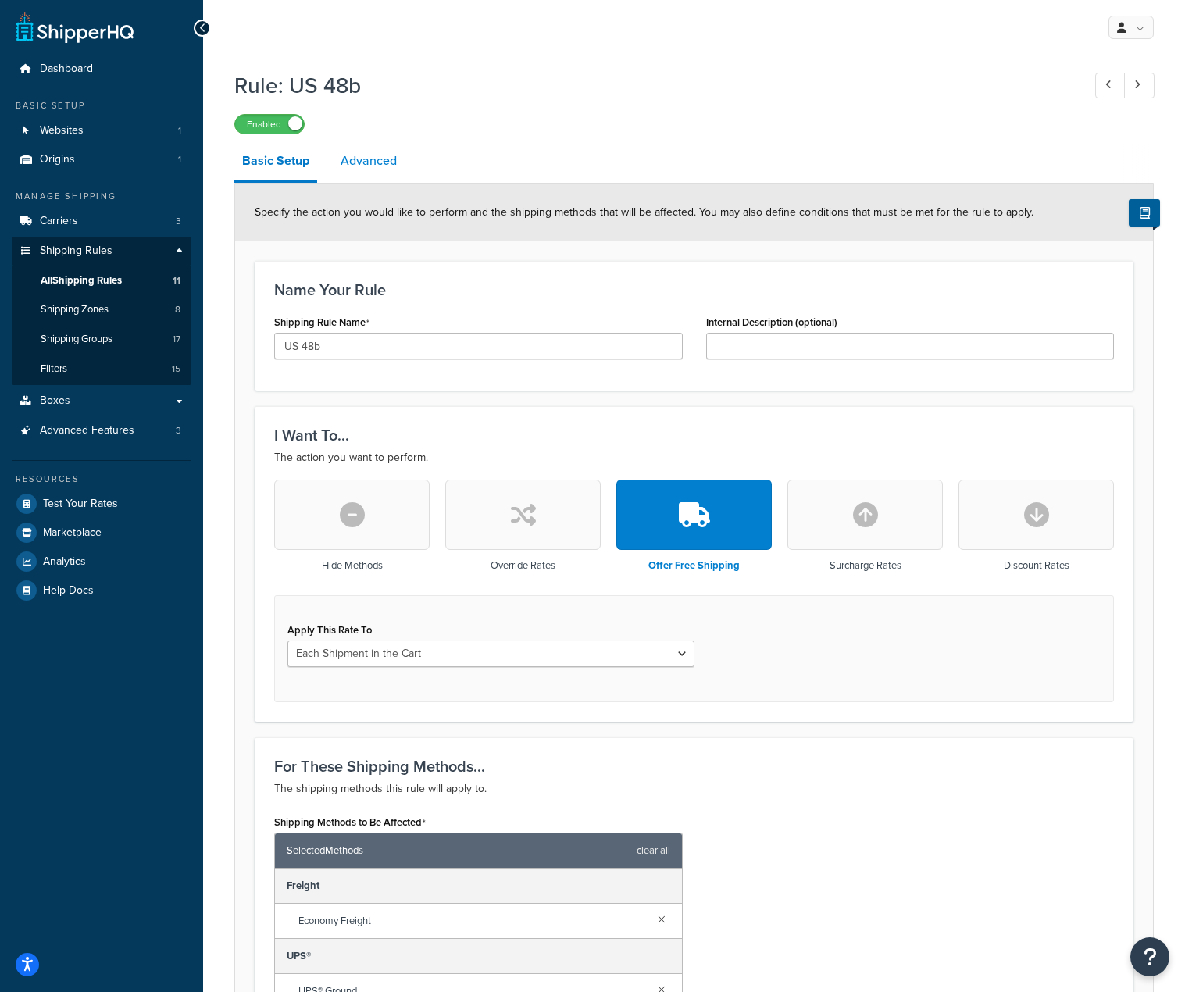
click at [374, 158] on link "Advanced" at bounding box center [369, 160] width 72 height 37
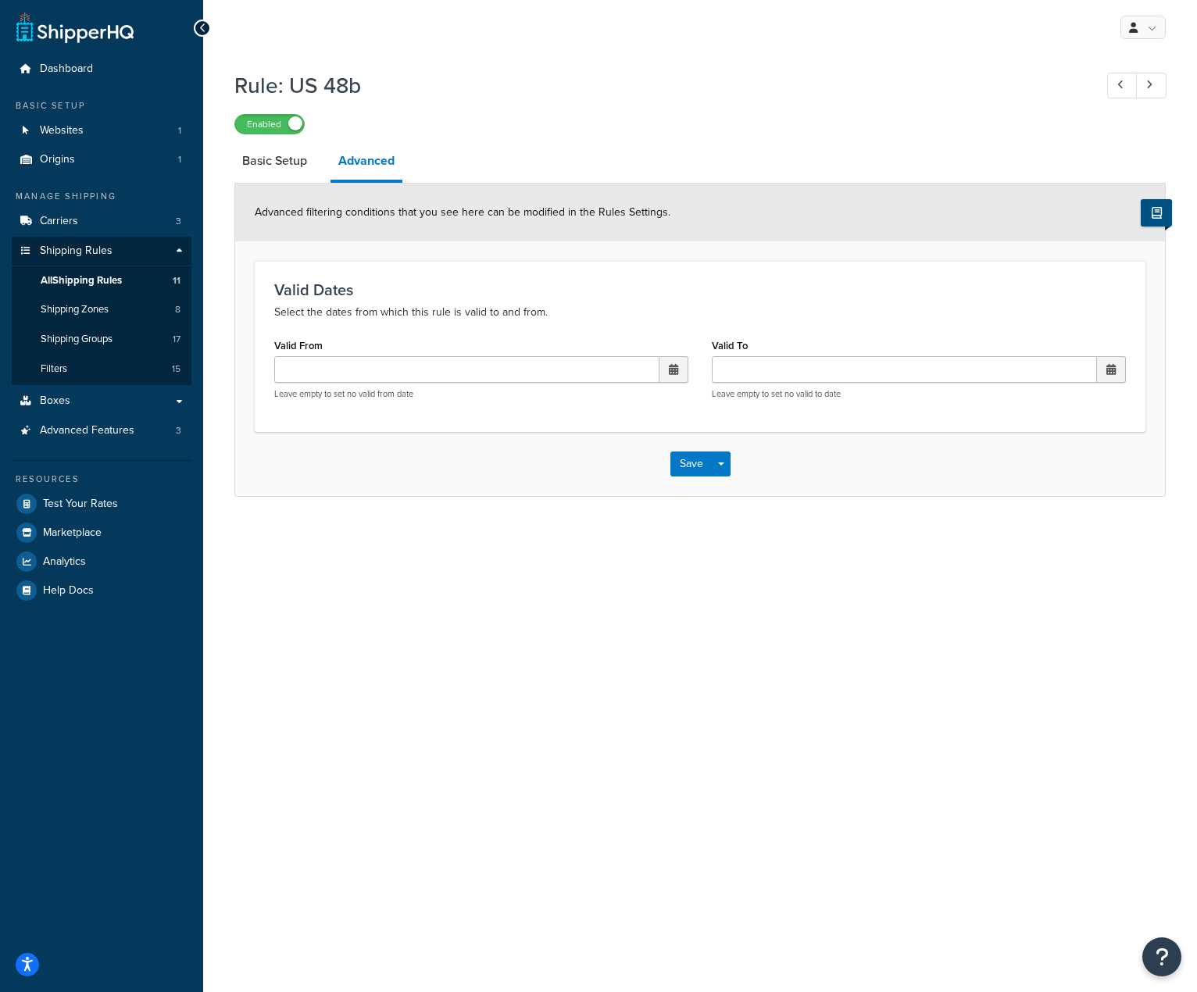
click at [1148, 212] on button at bounding box center [1155, 212] width 31 height 27
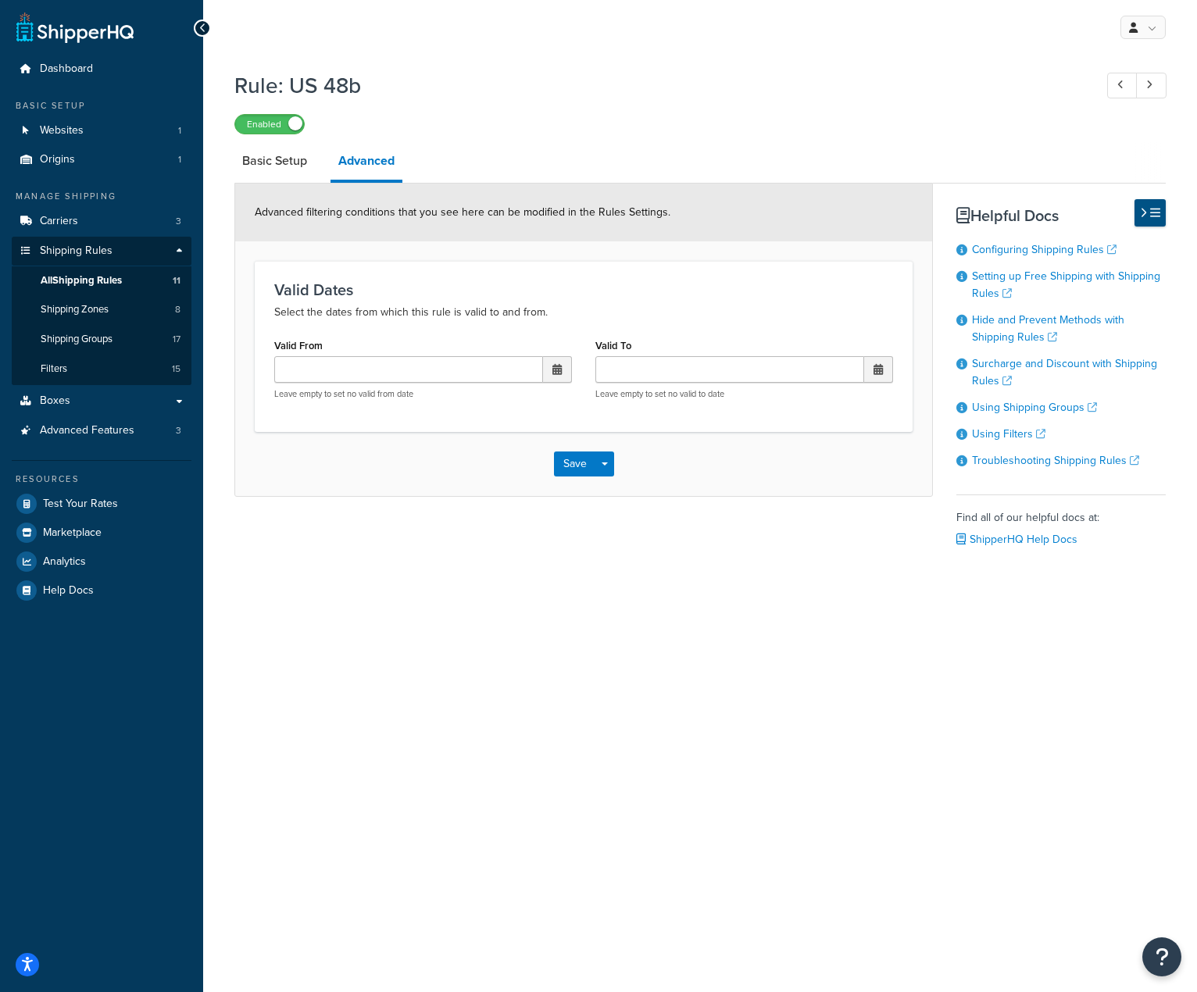
click at [1152, 205] on button at bounding box center [1149, 212] width 31 height 27
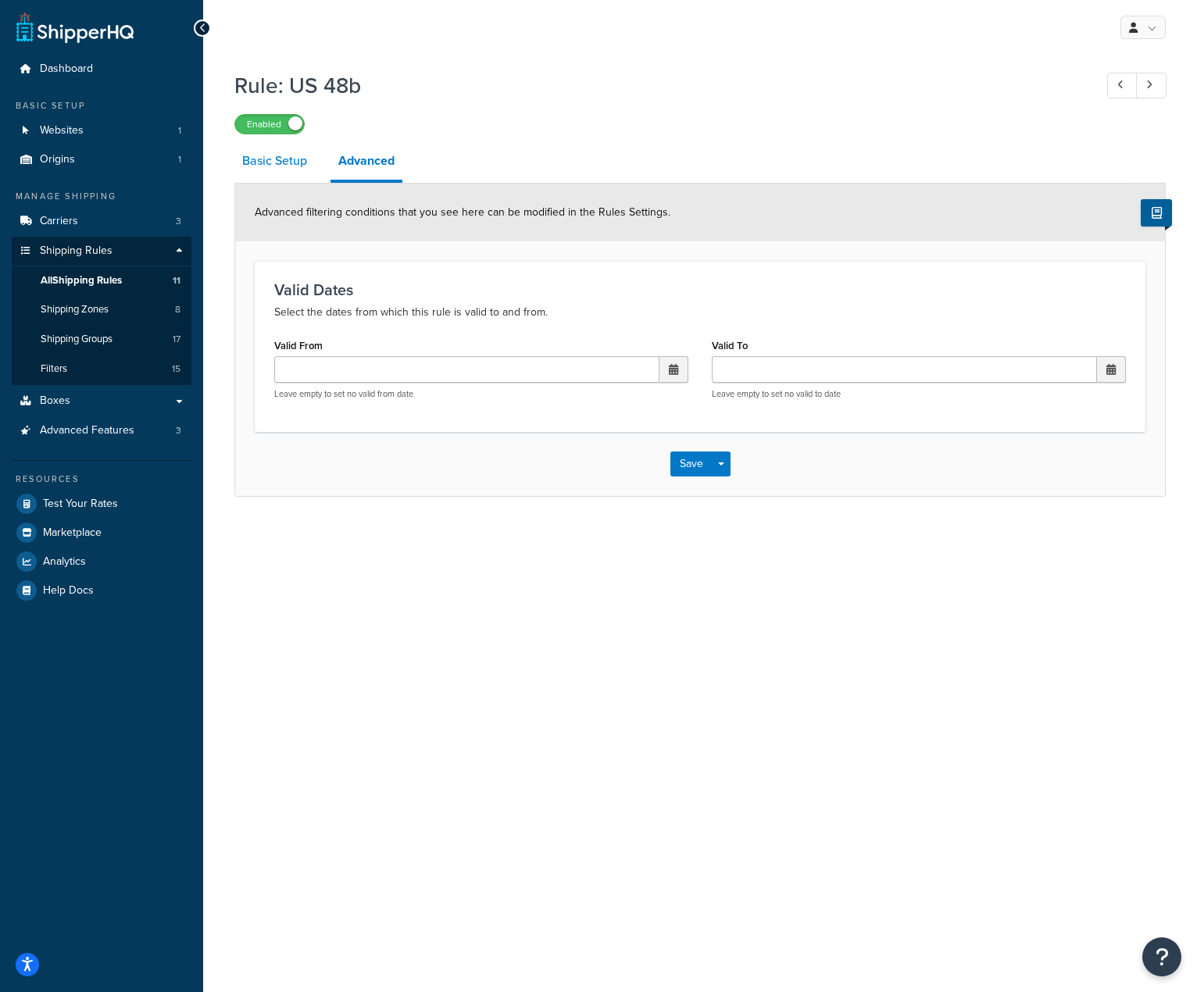
click at [287, 158] on link "Basic Setup" at bounding box center [274, 160] width 80 height 37
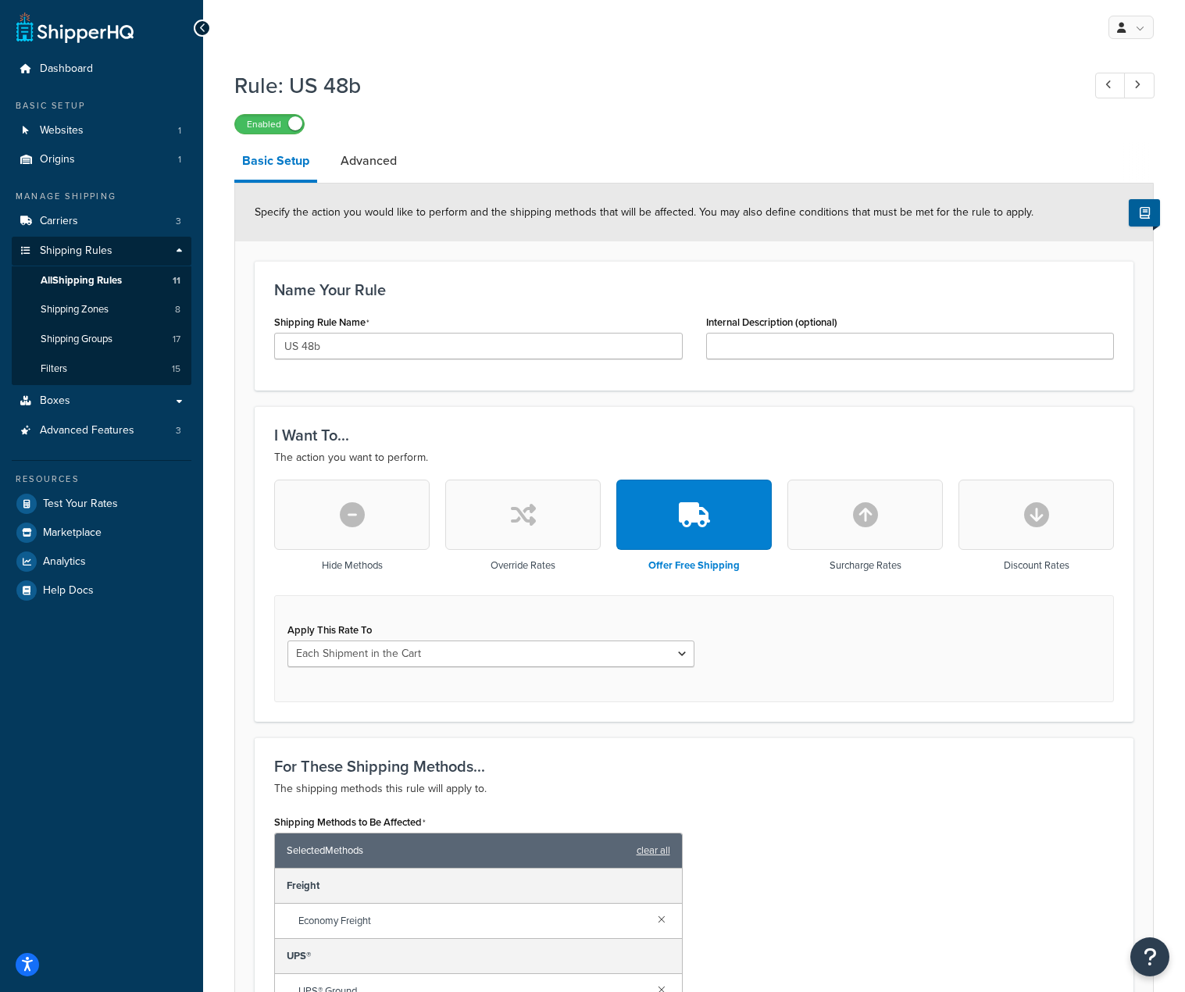
click at [539, 530] on button "button" at bounding box center [522, 515] width 155 height 70
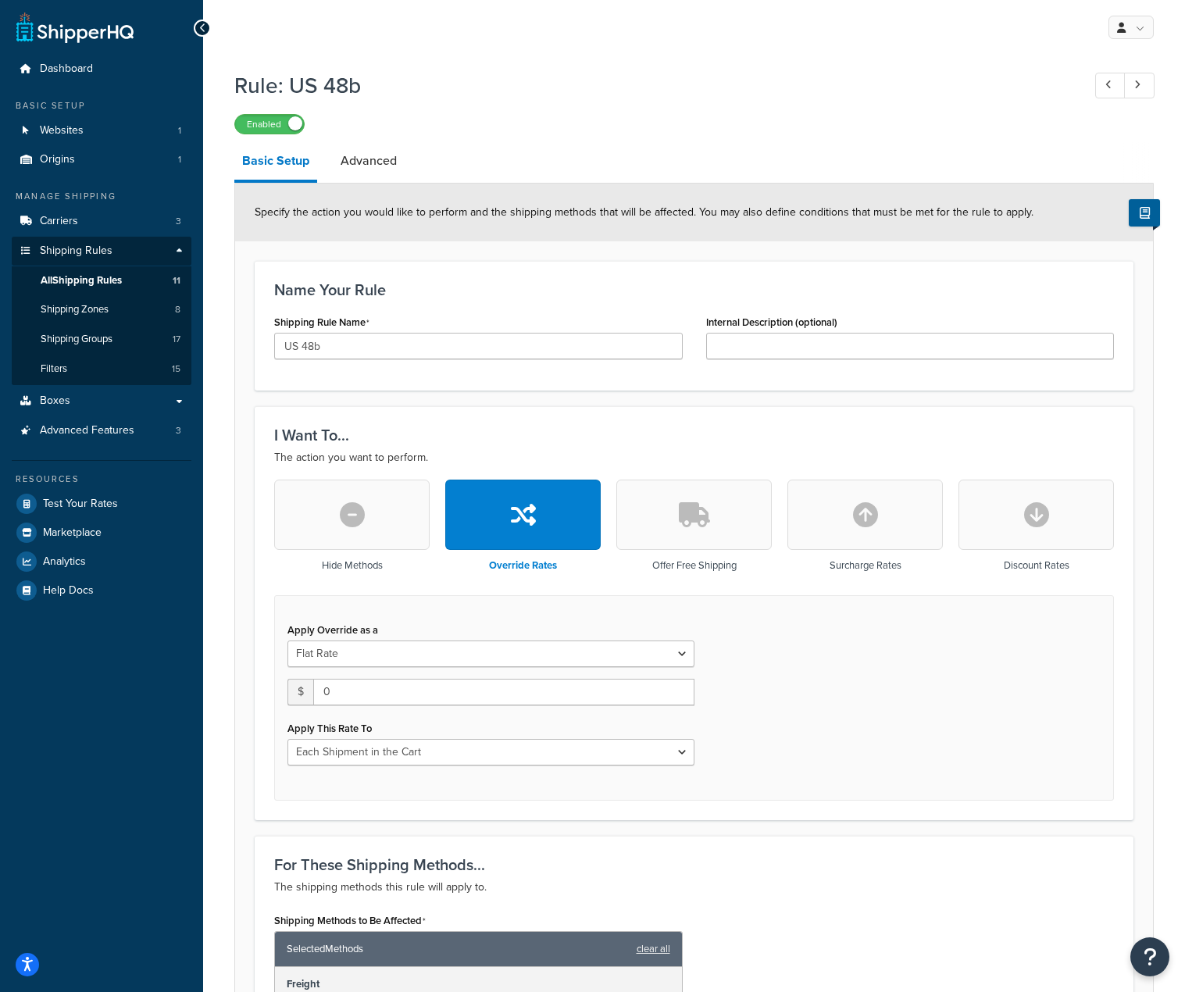
click at [659, 522] on button "button" at bounding box center [693, 515] width 155 height 70
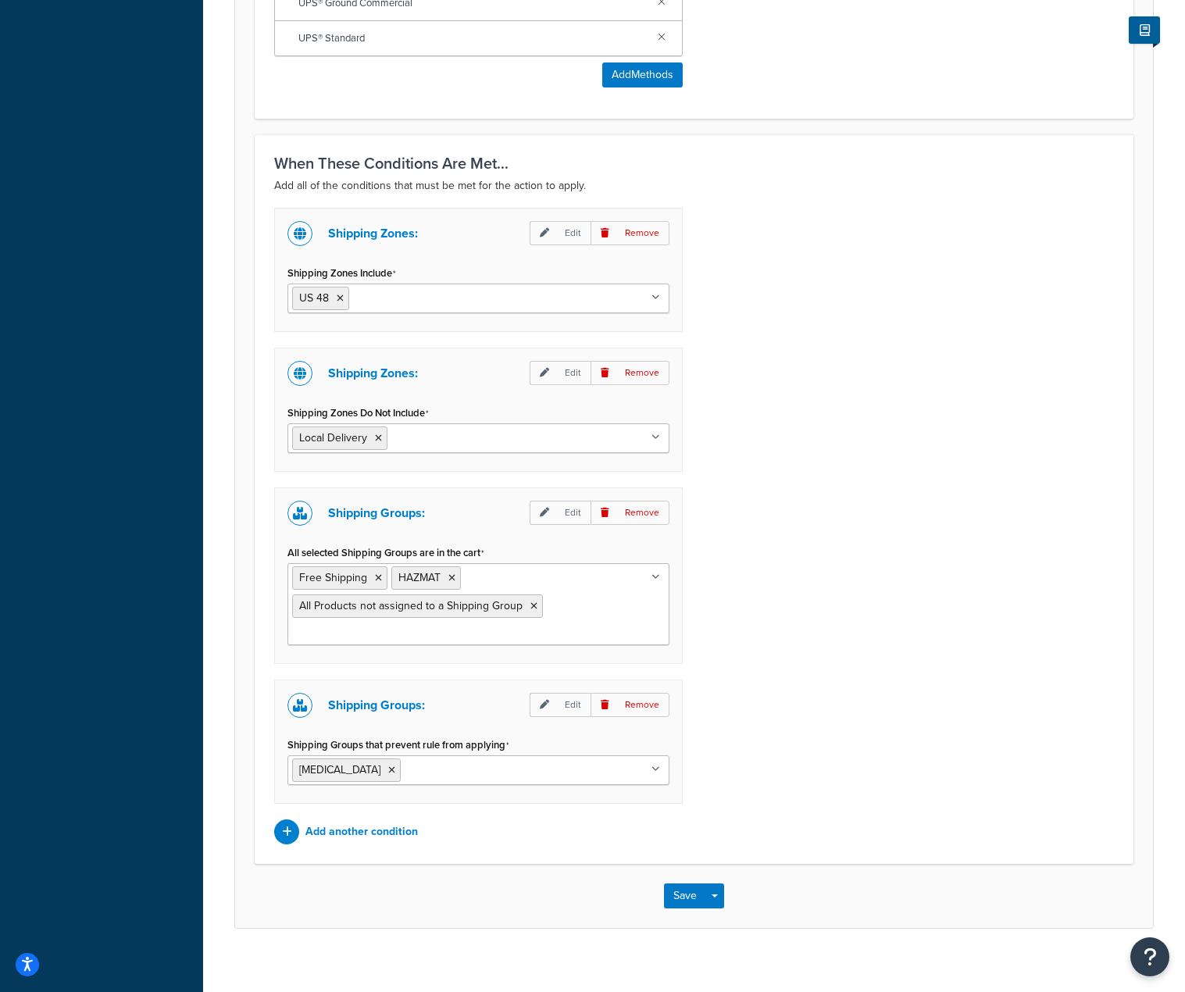
scroll to position [1073, 0]
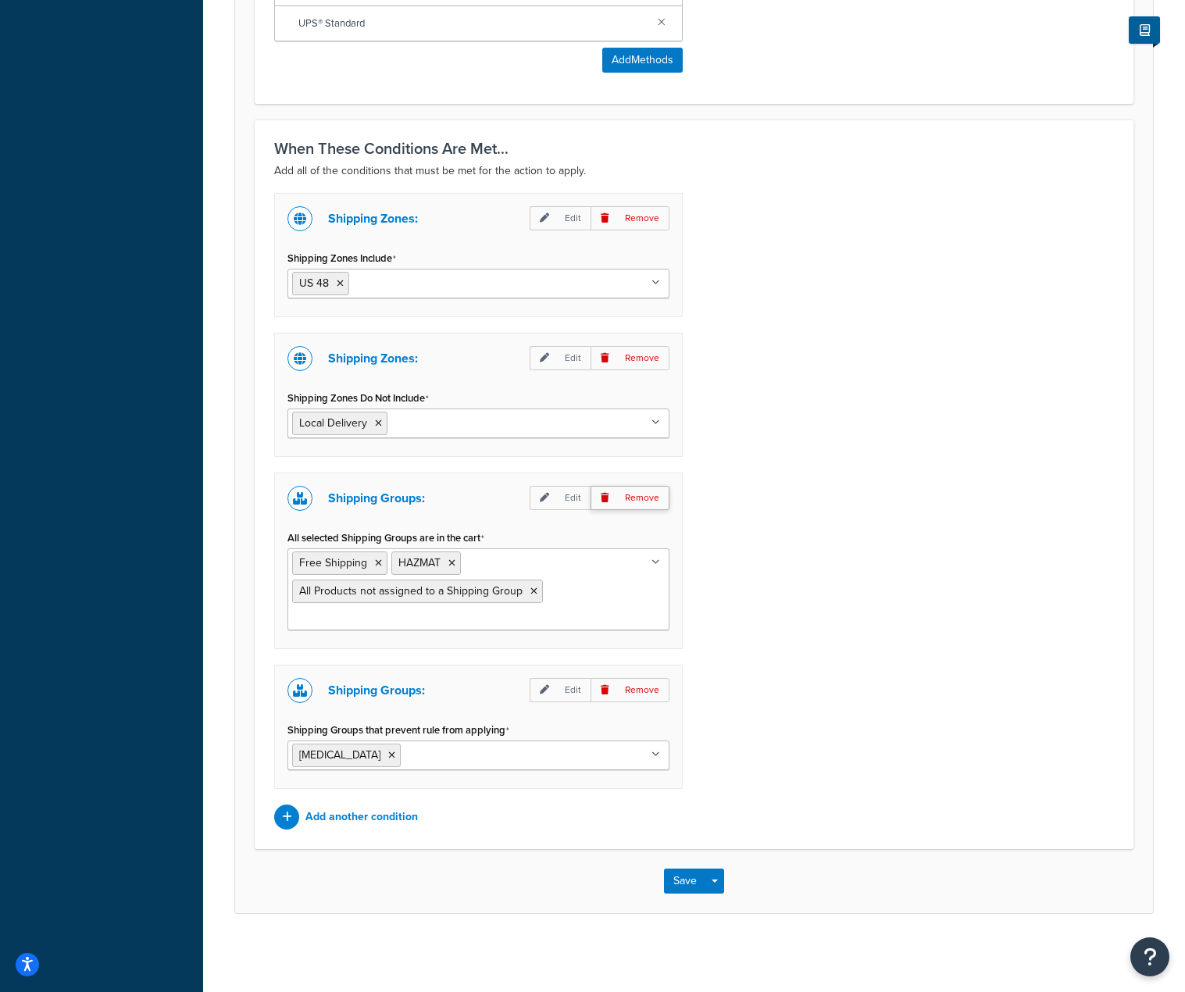
click at [648, 500] on p "Remove" at bounding box center [630, 498] width 79 height 24
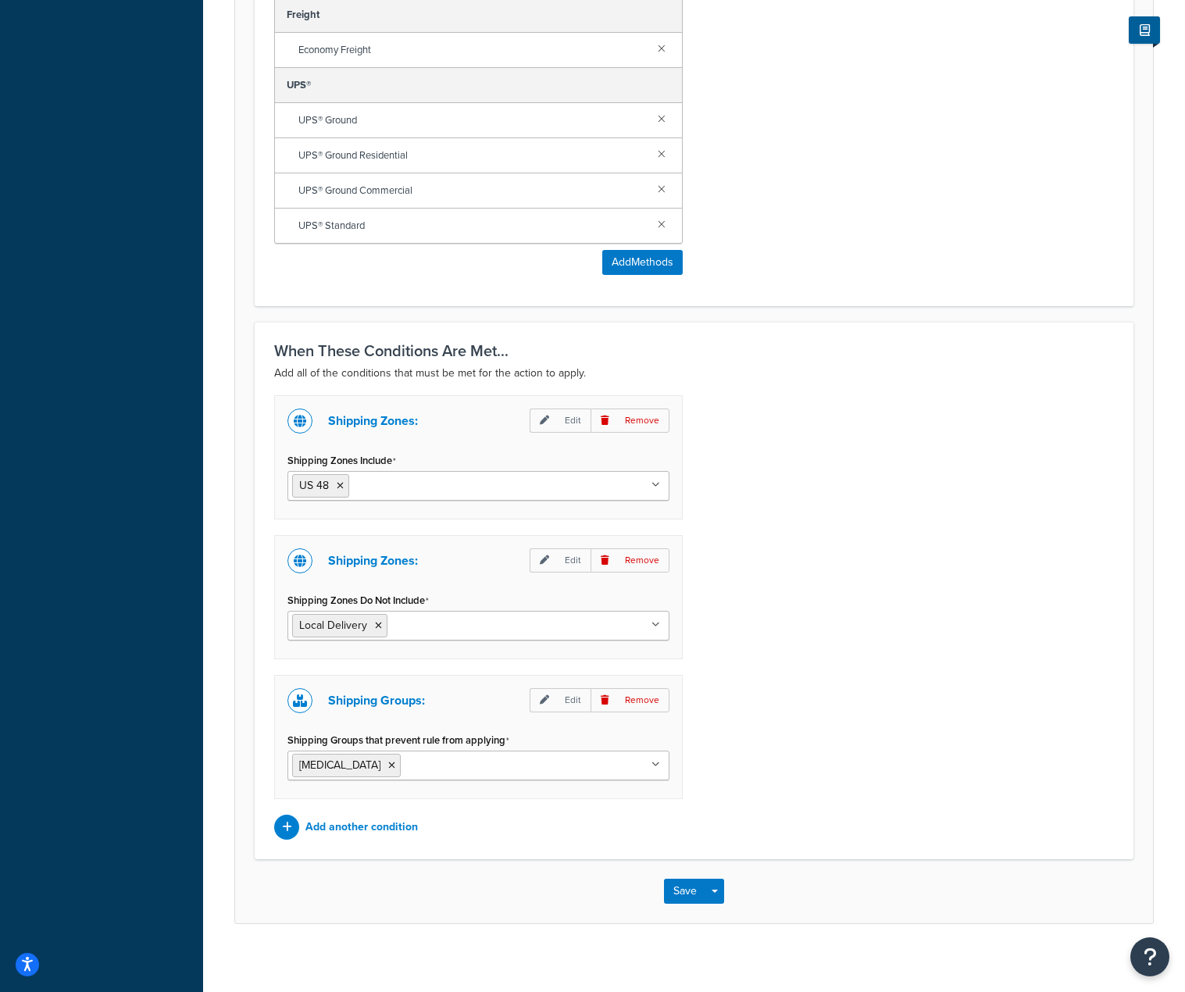
scroll to position [881, 0]
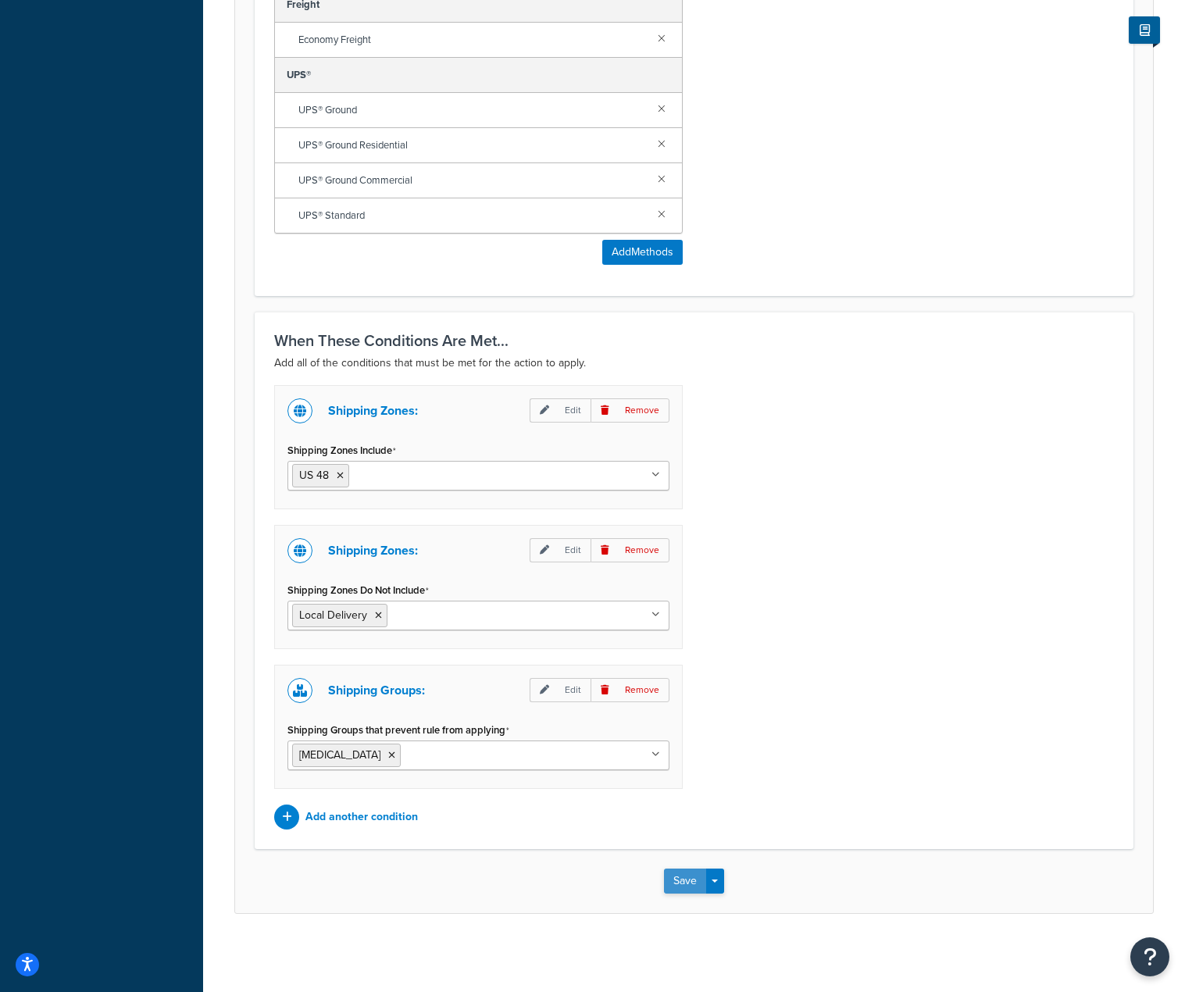
click at [688, 890] on button "Save" at bounding box center [685, 881] width 42 height 25
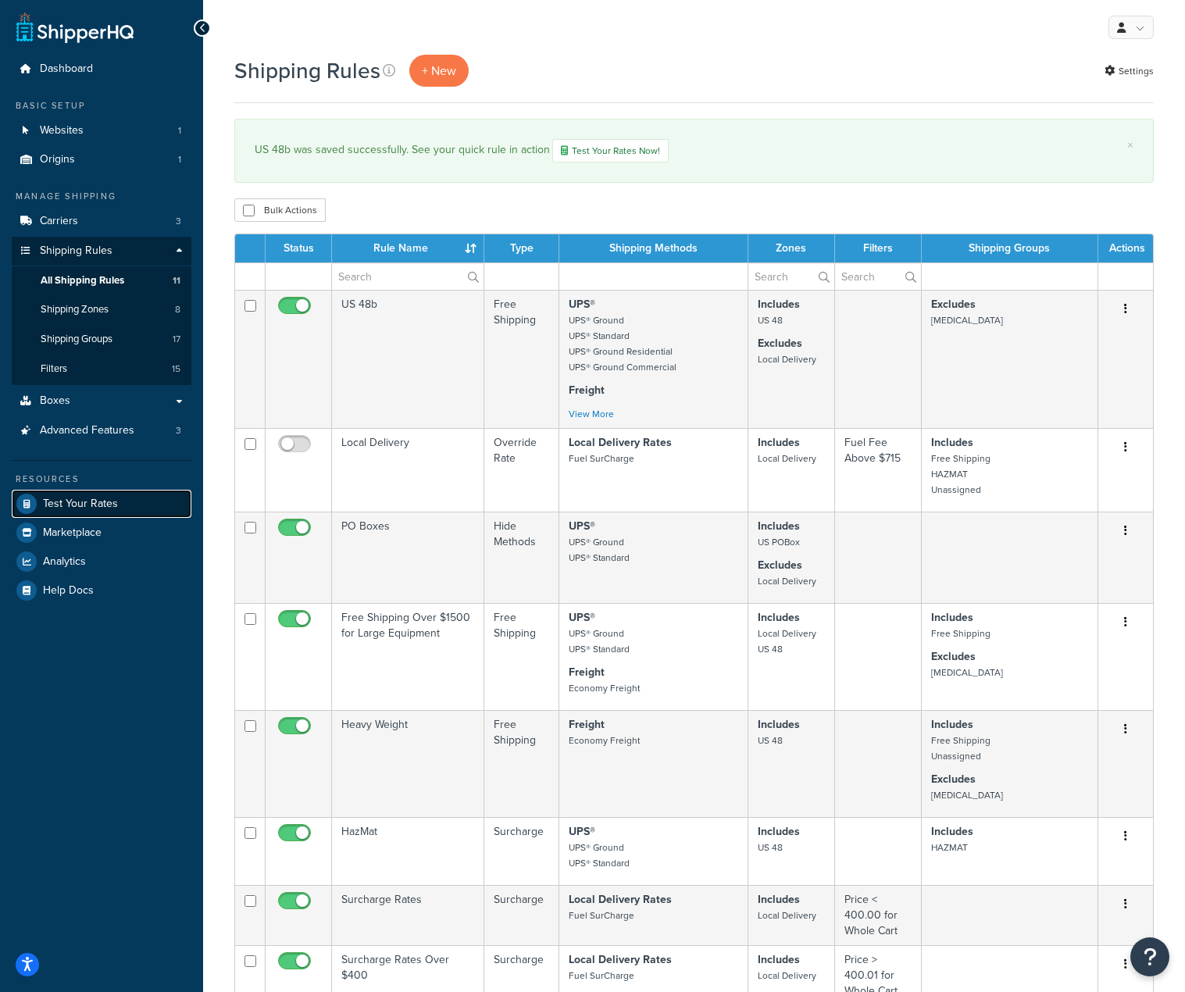
click at [91, 498] on span "Test Your Rates" at bounding box center [80, 504] width 75 height 13
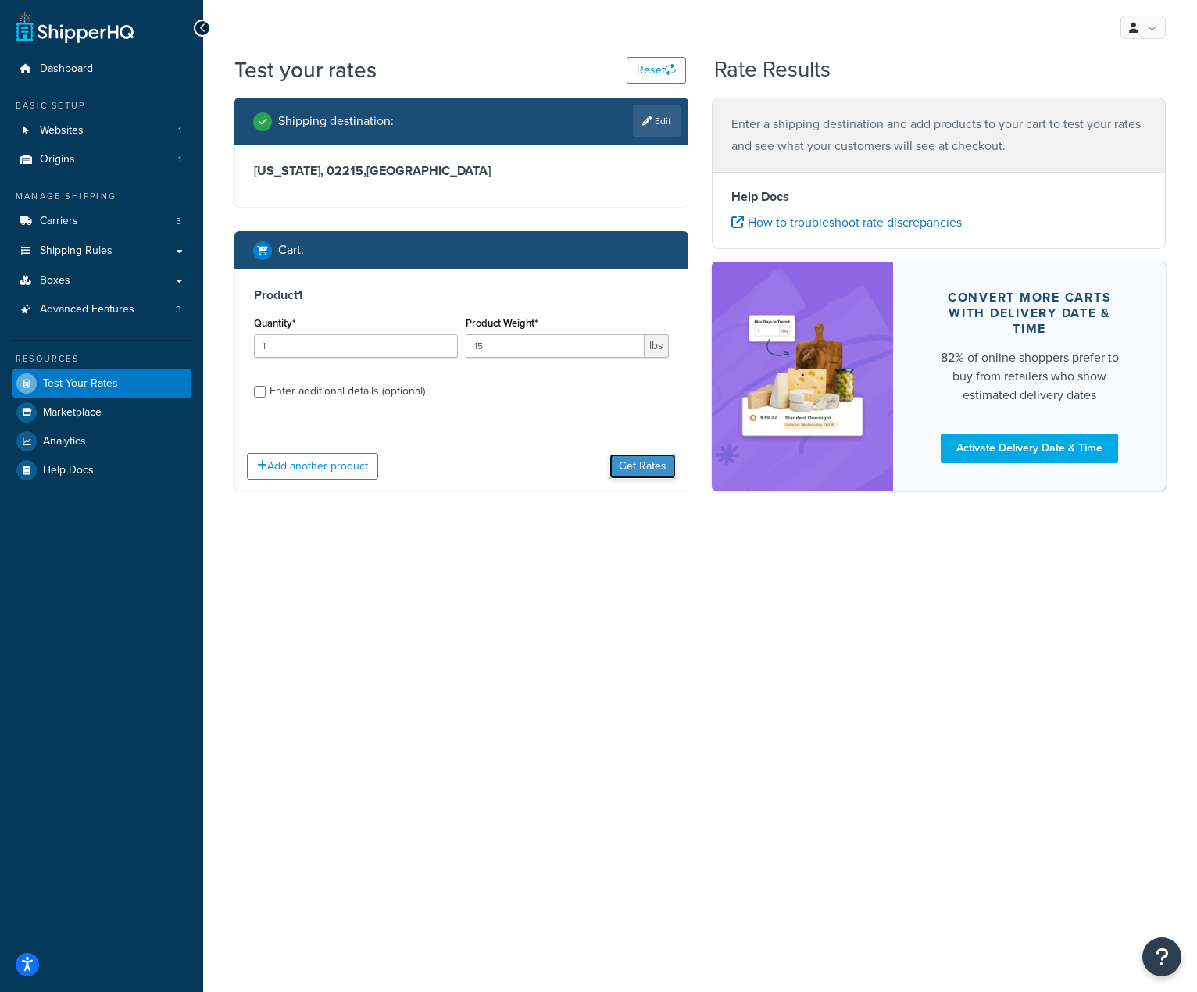
click at [659, 464] on button "Get Rates" at bounding box center [642, 466] width 66 height 25
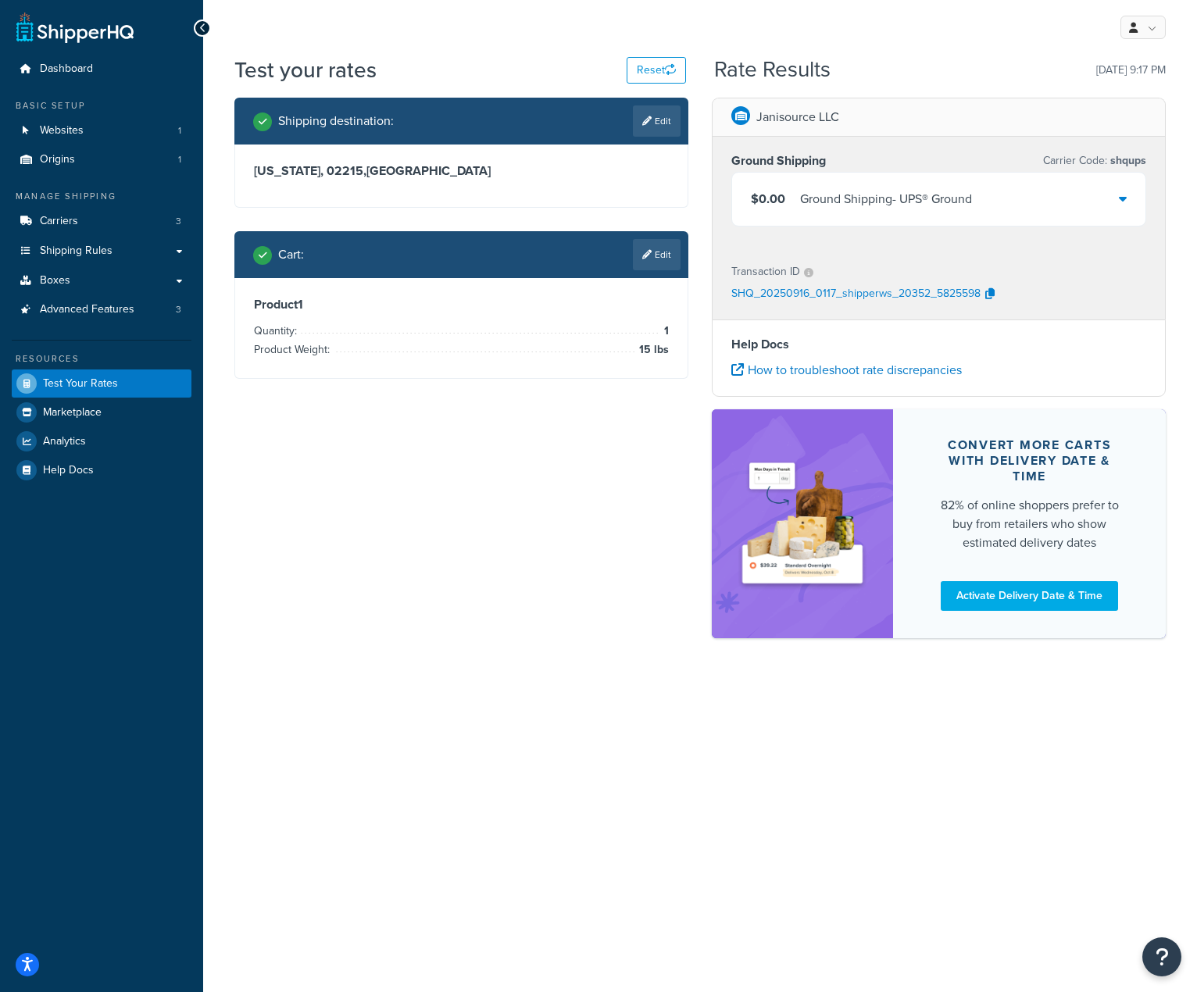
click at [1119, 200] on icon at bounding box center [1123, 198] width 8 height 12
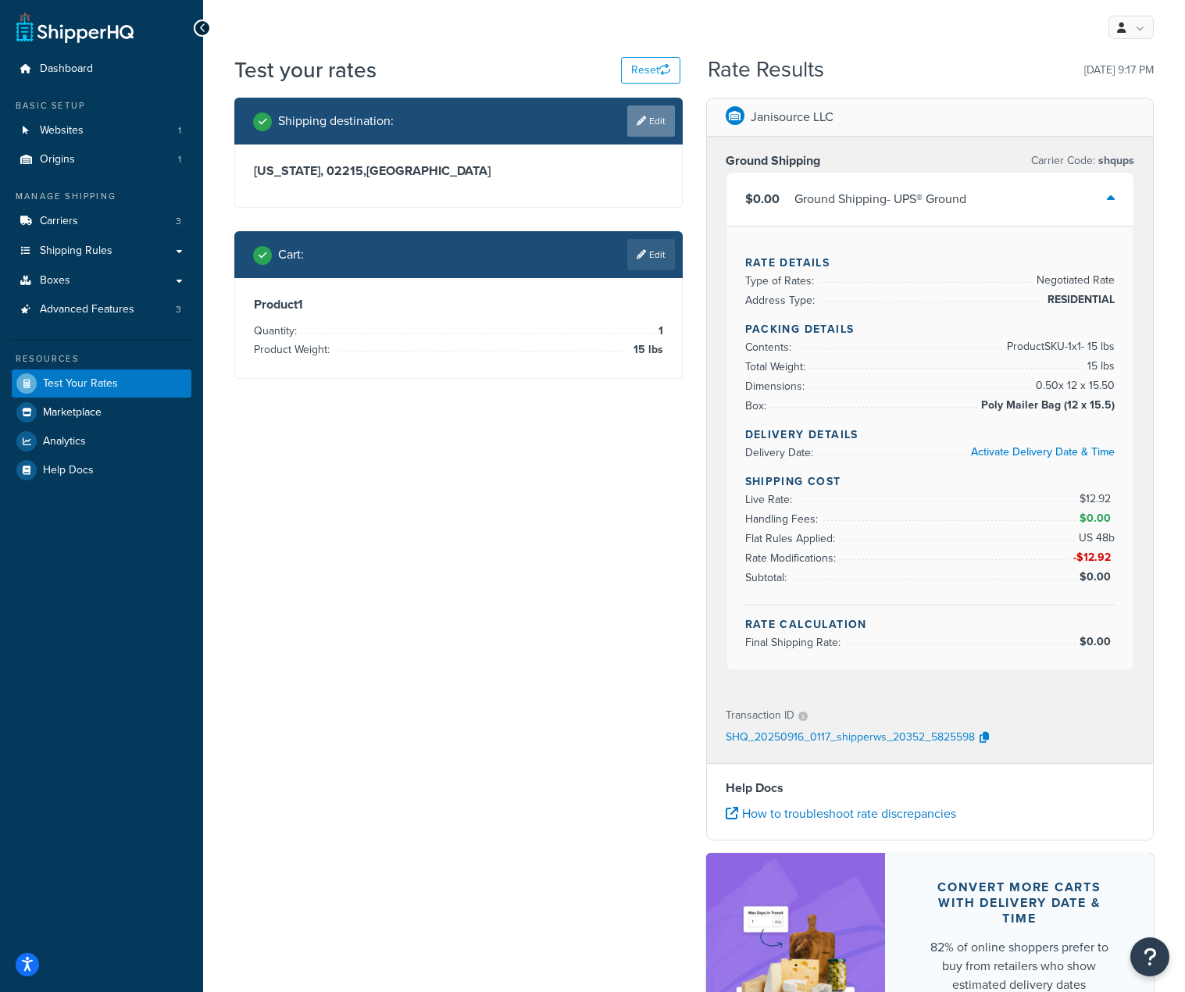
click at [651, 116] on link "Edit" at bounding box center [651, 120] width 48 height 31
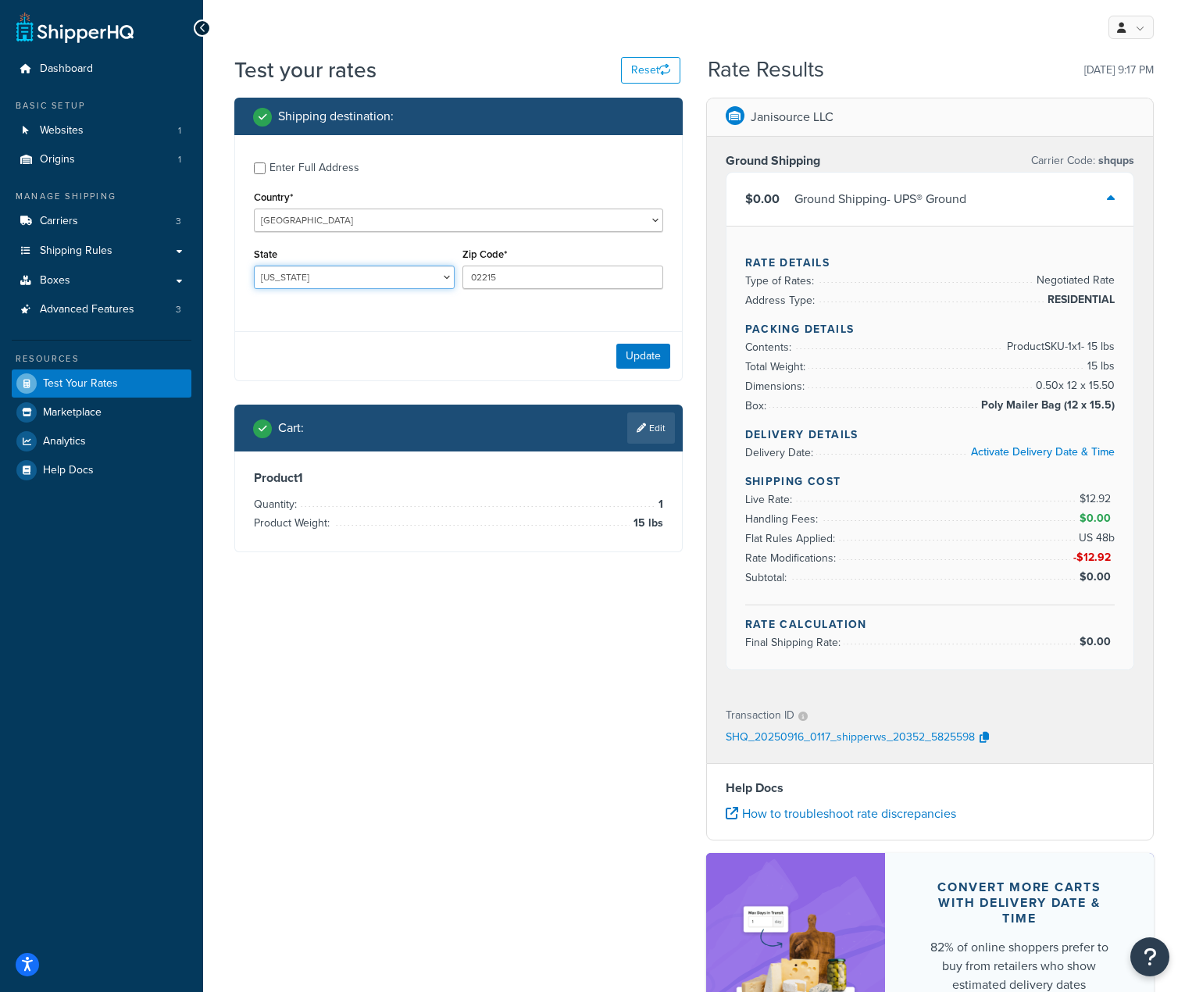
click at [436, 280] on select "[US_STATE] [US_STATE] [US_STATE] [US_STATE] [US_STATE] Armed Forces Americas Ar…" at bounding box center [354, 277] width 201 height 23
click at [430, 280] on select "[US_STATE] [US_STATE] [US_STATE] [US_STATE] [US_STATE] Armed Forces Americas Ar…" at bounding box center [354, 277] width 201 height 23
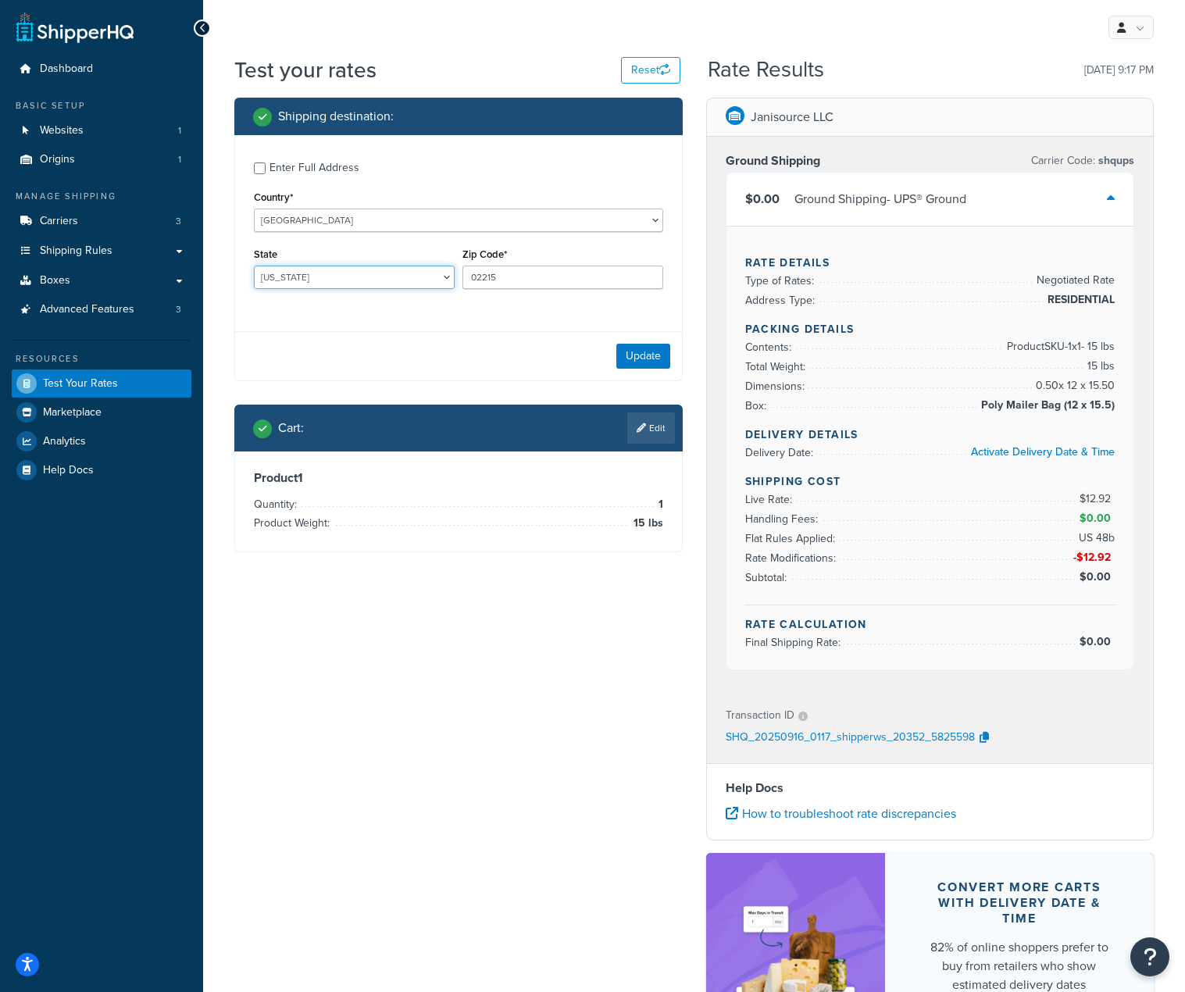
select select "OH"
click at [254, 266] on select "[US_STATE] [US_STATE] [US_STATE] [US_STATE] [US_STATE] Armed Forces Americas Ar…" at bounding box center [354, 277] width 201 height 23
click at [568, 283] on input "02215" at bounding box center [562, 277] width 201 height 23
type input "45750"
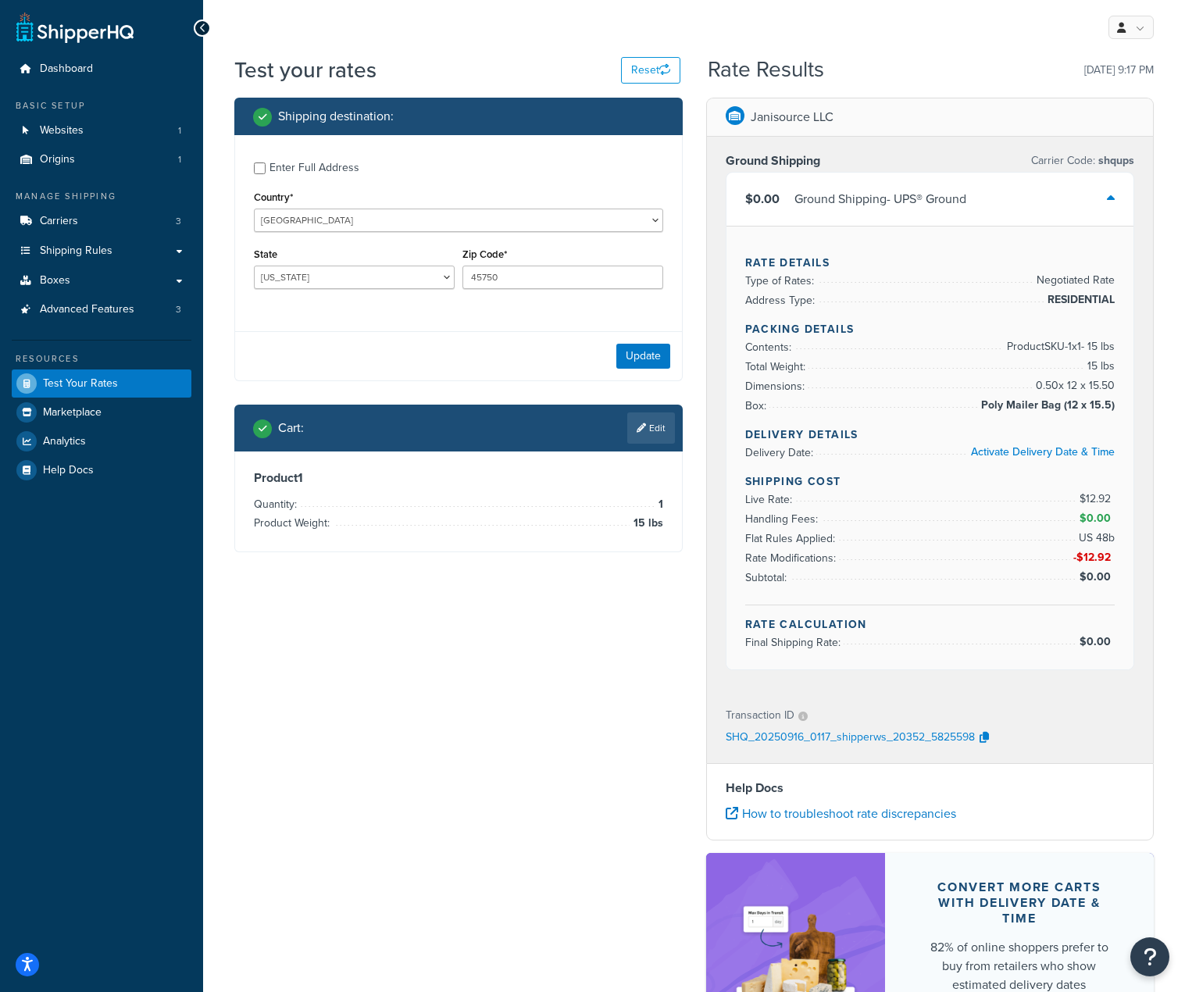
click at [478, 324] on div "Enter Full Address Country* [GEOGRAPHIC_DATA] [GEOGRAPHIC_DATA] [GEOGRAPHIC_DAT…" at bounding box center [458, 258] width 448 height 246
click at [653, 359] on button "Update" at bounding box center [643, 356] width 54 height 25
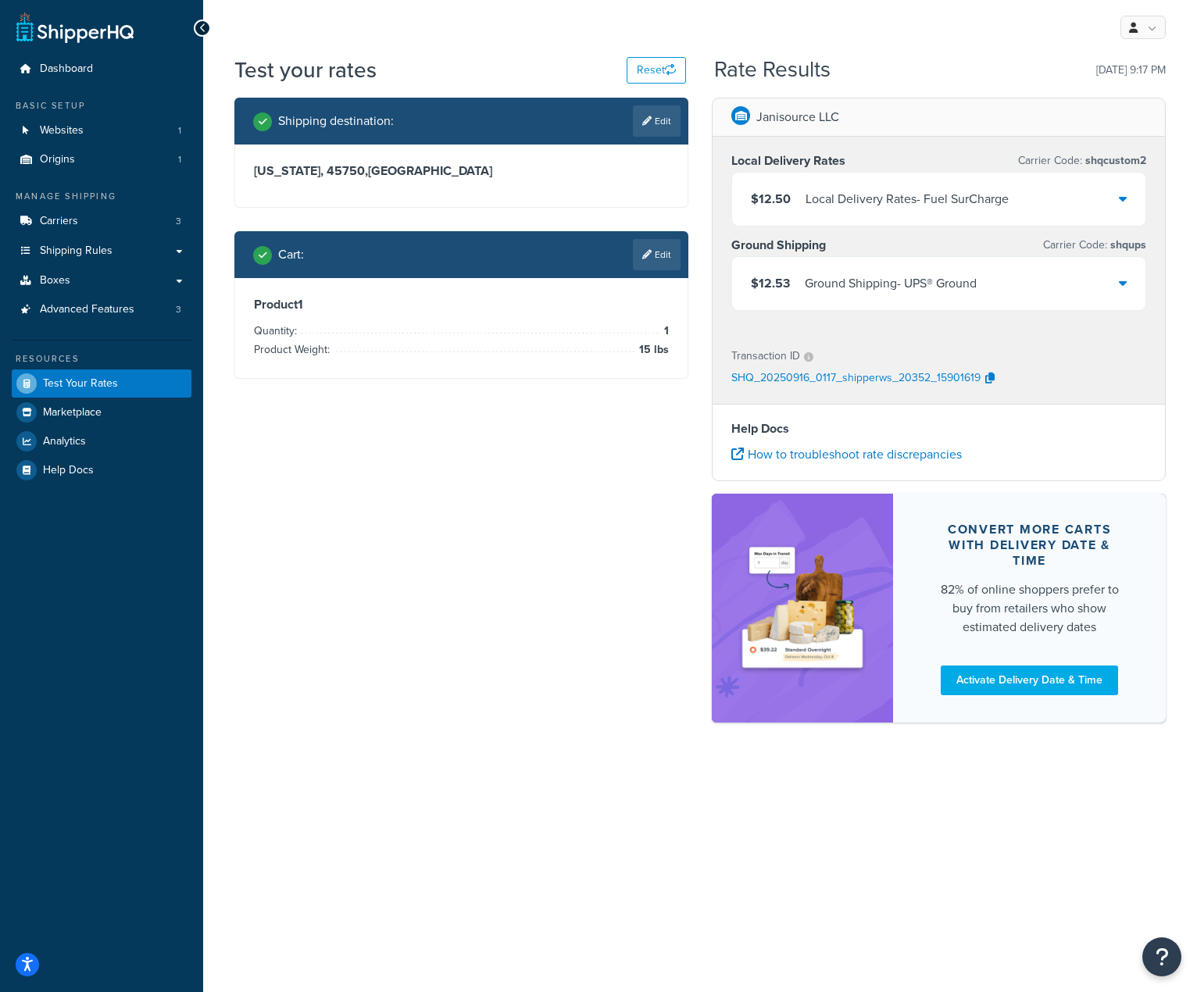
click at [1123, 287] on icon at bounding box center [1123, 283] width 8 height 12
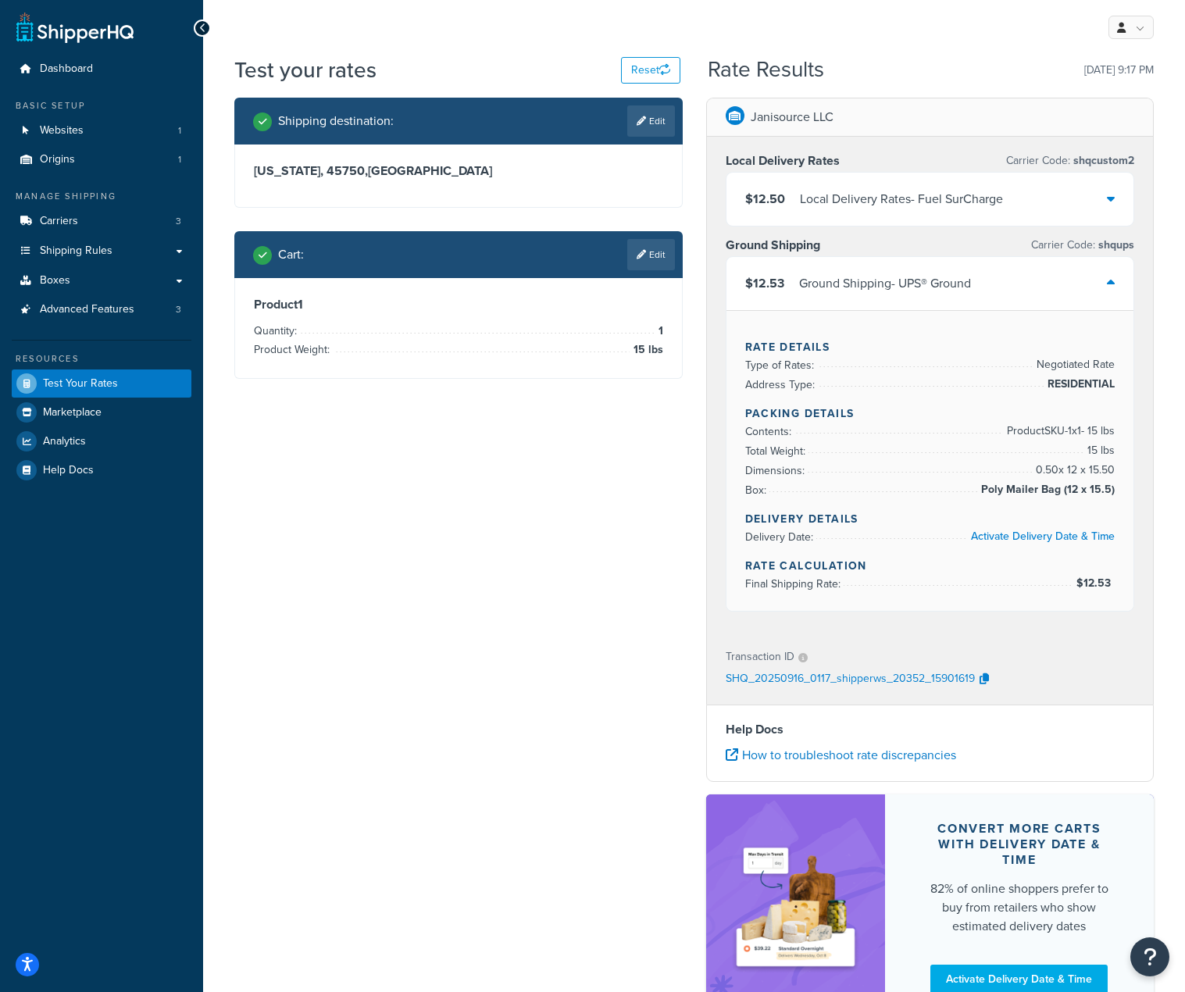
click at [1111, 200] on icon at bounding box center [1111, 198] width 8 height 12
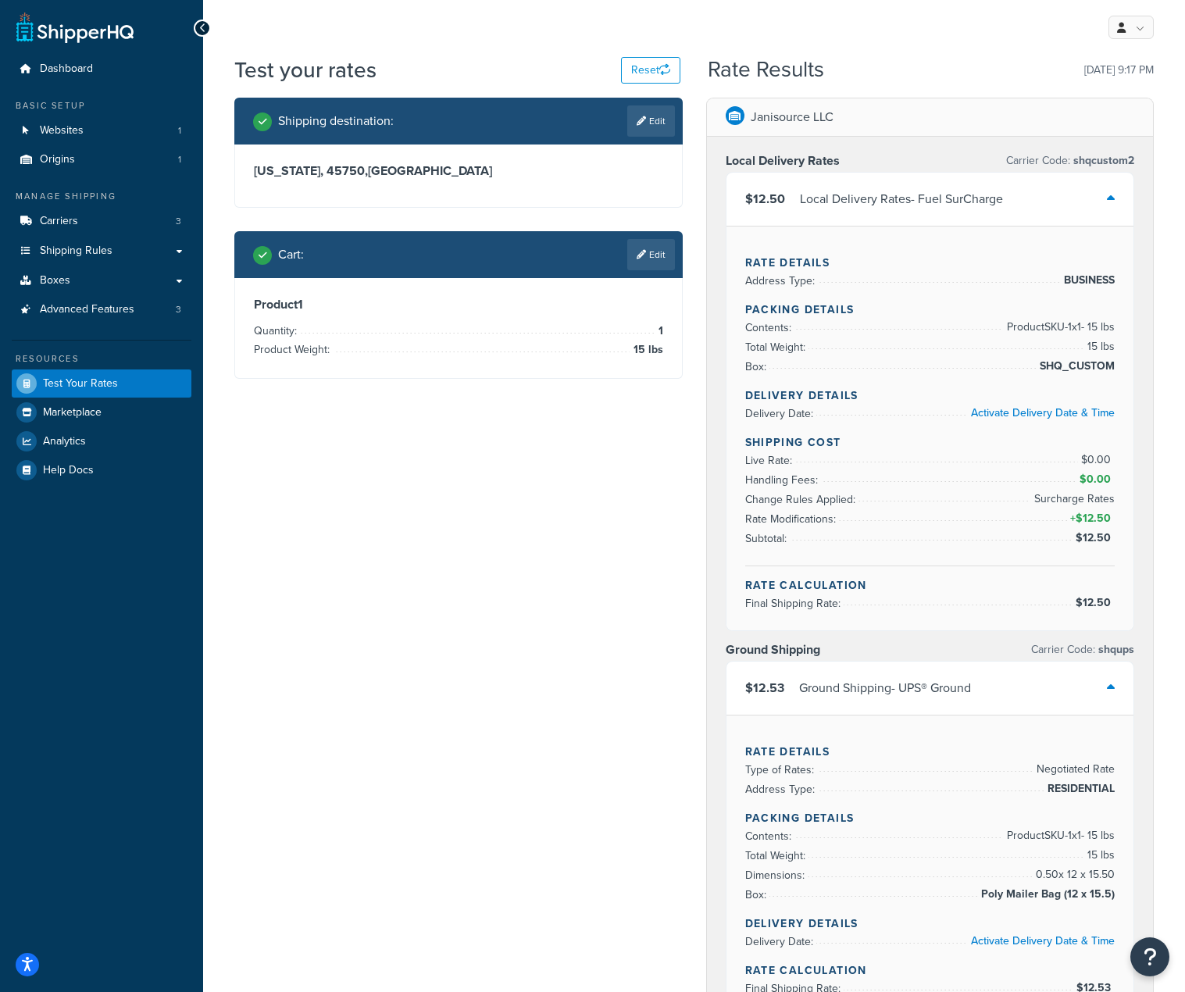
click at [1111, 201] on icon at bounding box center [1111, 198] width 8 height 12
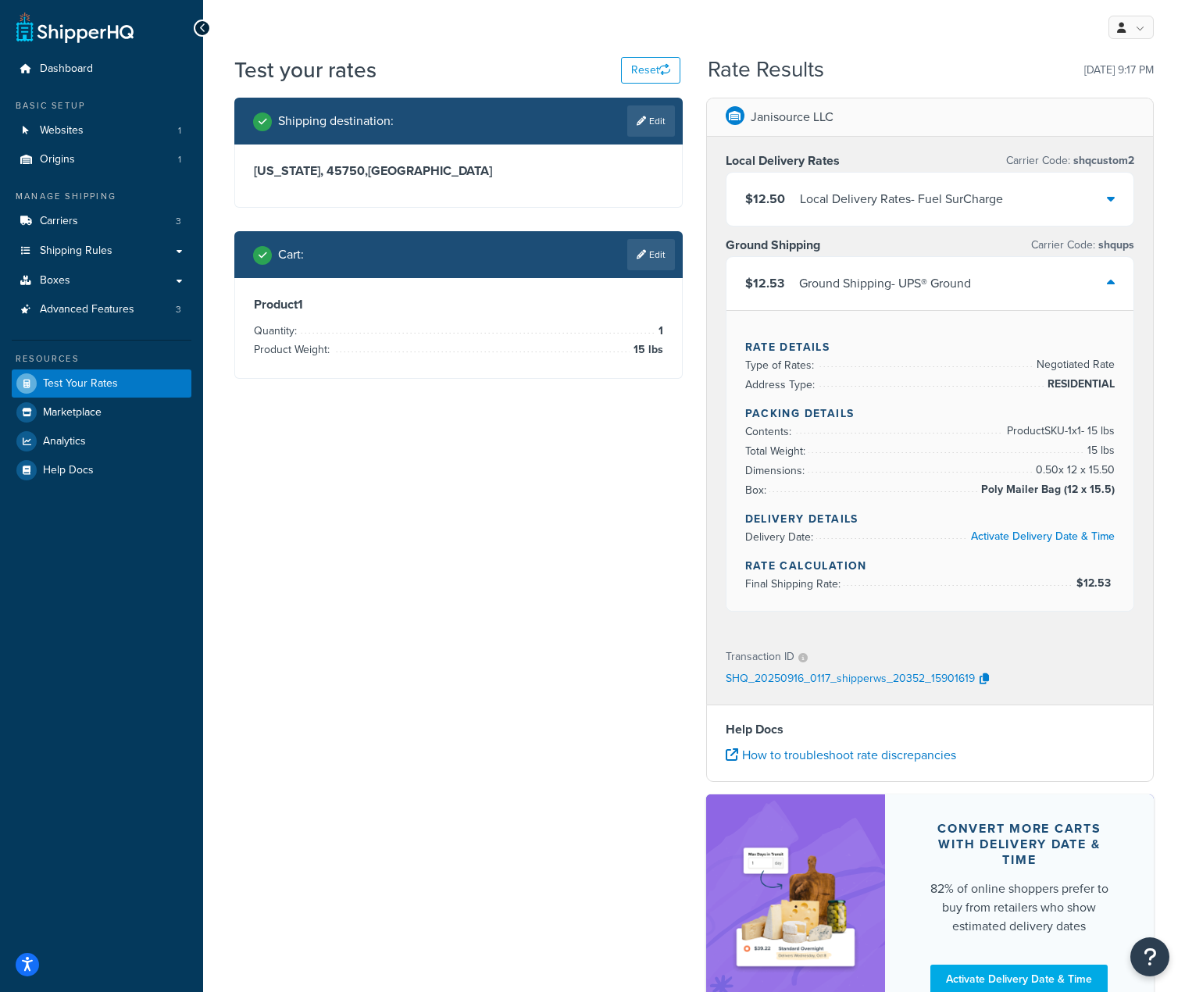
click at [1123, 281] on div "$12.53 Ground Shipping - UPS® Ground" at bounding box center [930, 283] width 408 height 53
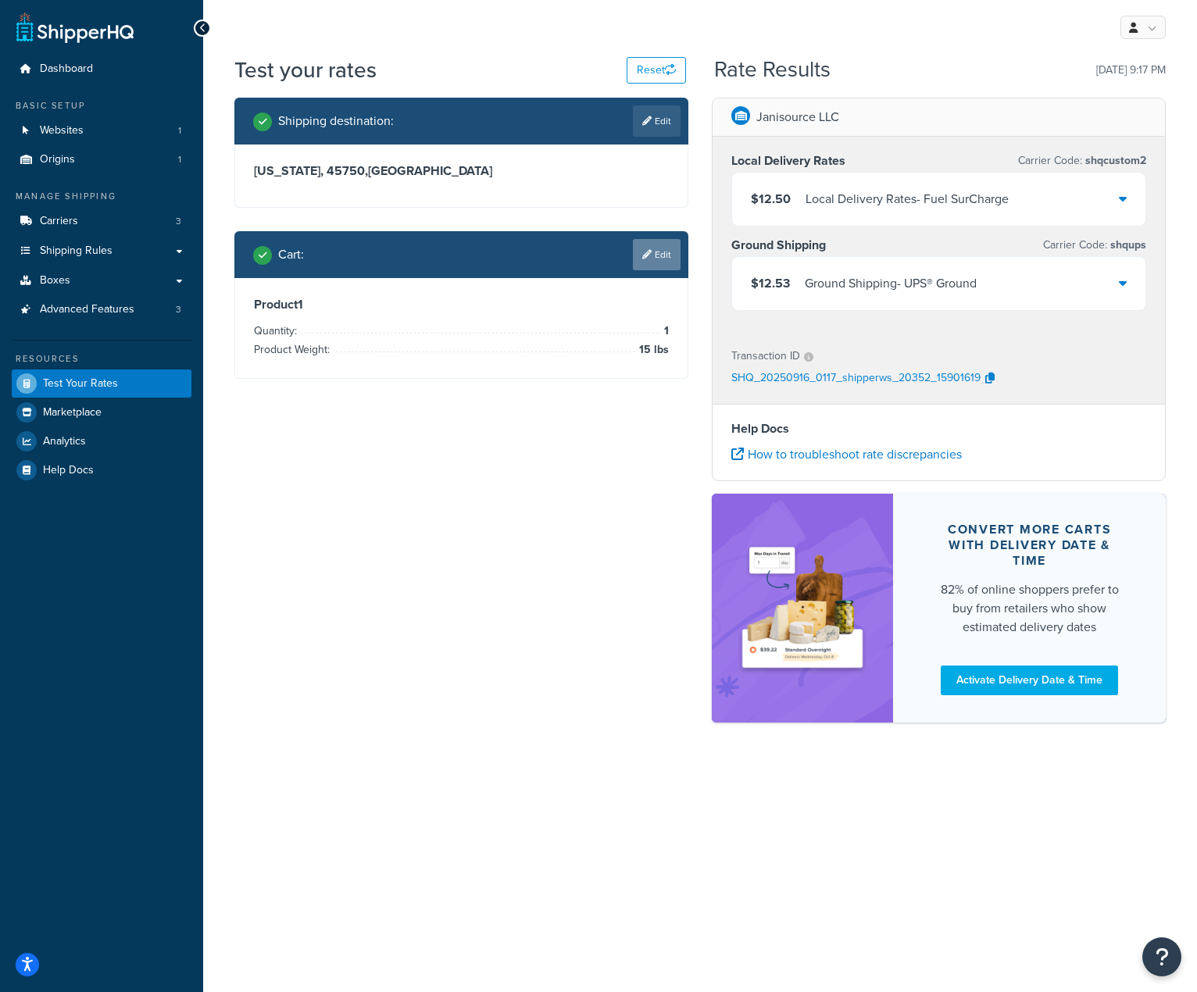
click at [659, 264] on link "Edit" at bounding box center [657, 254] width 48 height 31
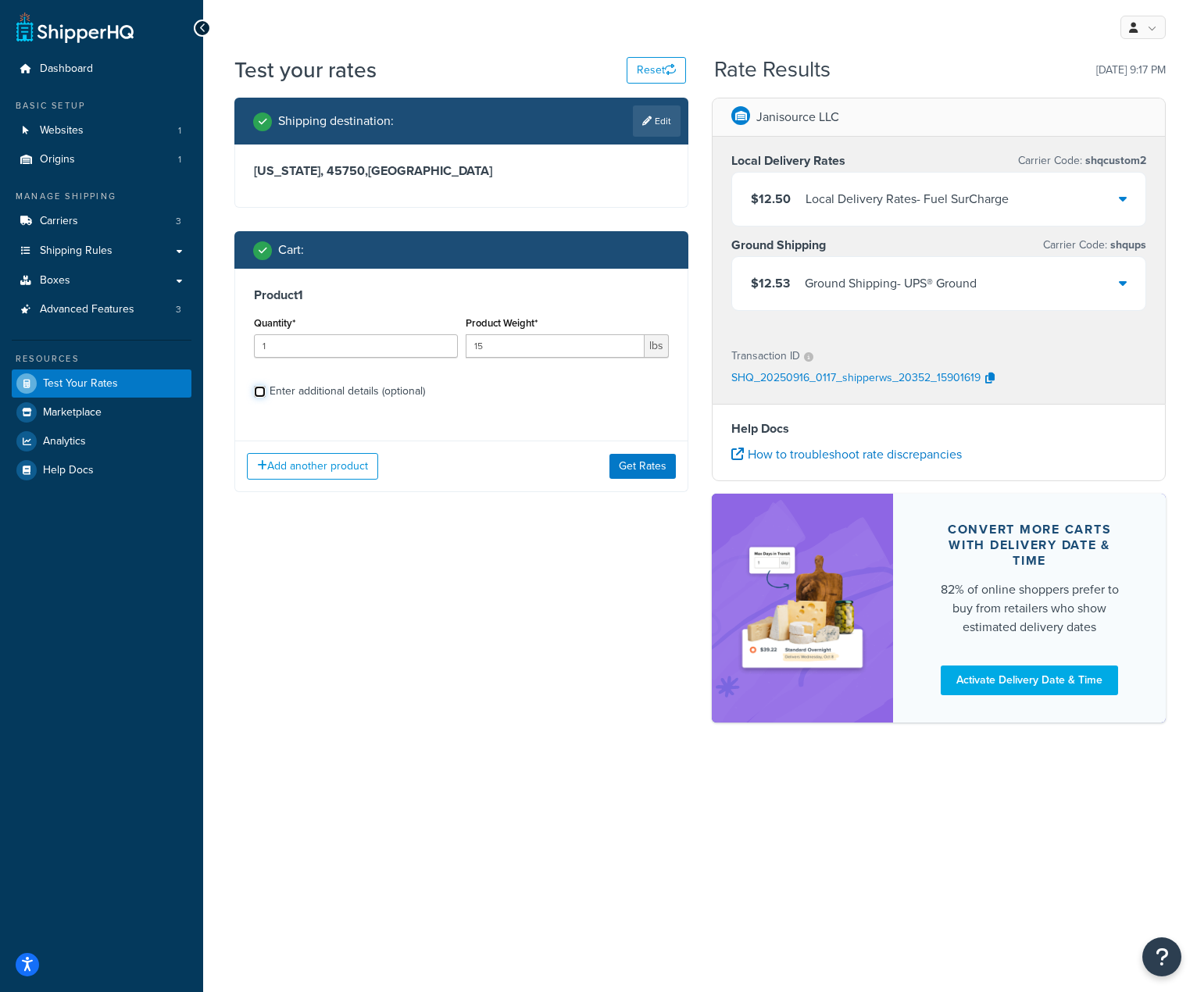
click at [256, 393] on input "Enter additional details (optional)" at bounding box center [260, 392] width 12 height 12
checkbox input "true"
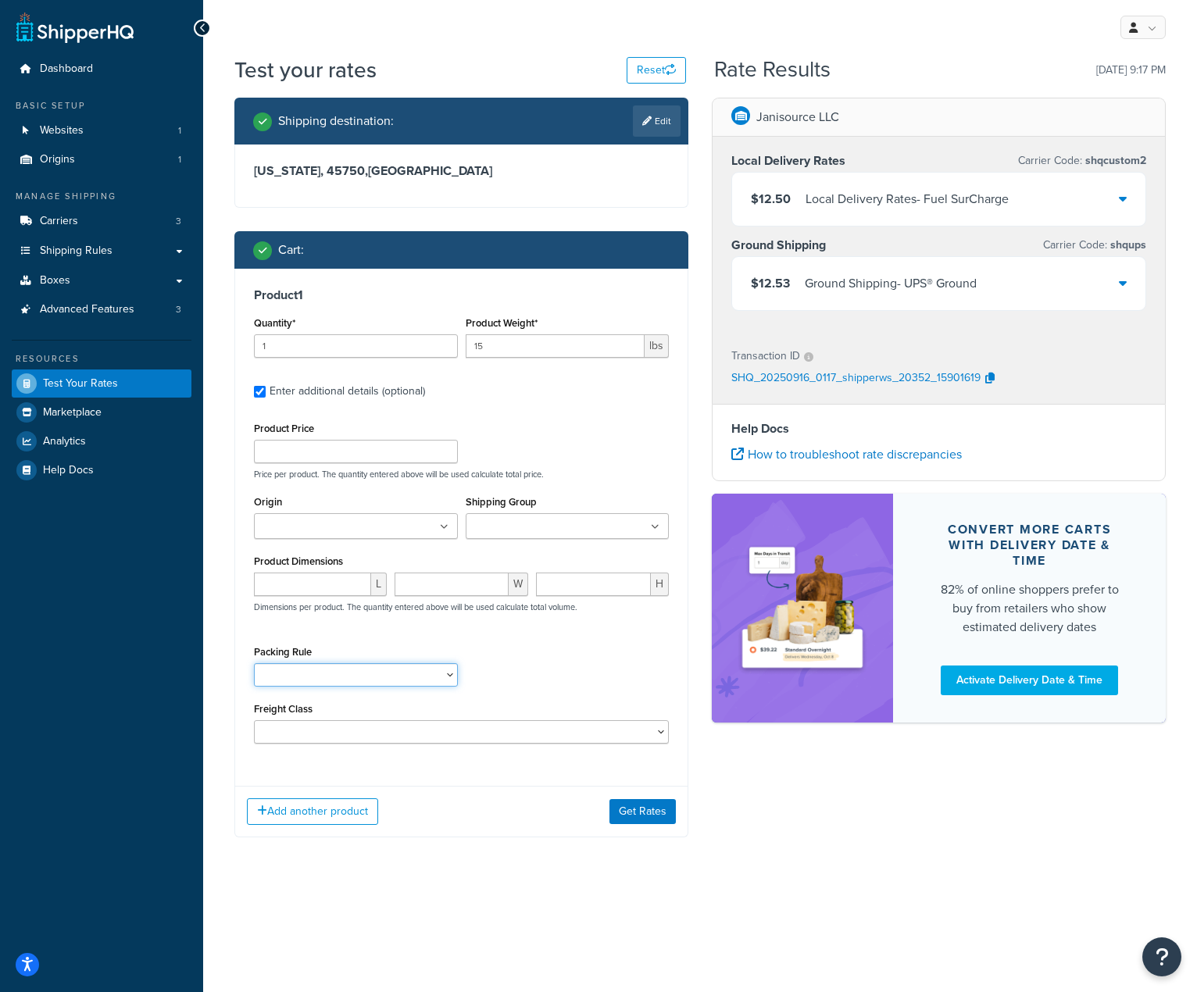
click at [447, 677] on select "Aerosol Each Aerosol Master Case Default Packing Rule JS F Style Gallon Each Mi…" at bounding box center [356, 674] width 204 height 23
click at [496, 664] on div "Packing Rule Aerosol Each Aerosol Master Case Default Packing Rule JS F Style G…" at bounding box center [461, 669] width 423 height 57
click at [553, 526] on input "Shipping Group" at bounding box center [539, 527] width 138 height 17
drag, startPoint x: 854, startPoint y: 834, endPoint x: 854, endPoint y: 826, distance: 8.6
click at [854, 835] on div "Shipping destination : Edit [US_STATE], 45750 , [GEOGRAPHIC_DATA] Cart : Produc…" at bounding box center [700, 479] width 955 height 763
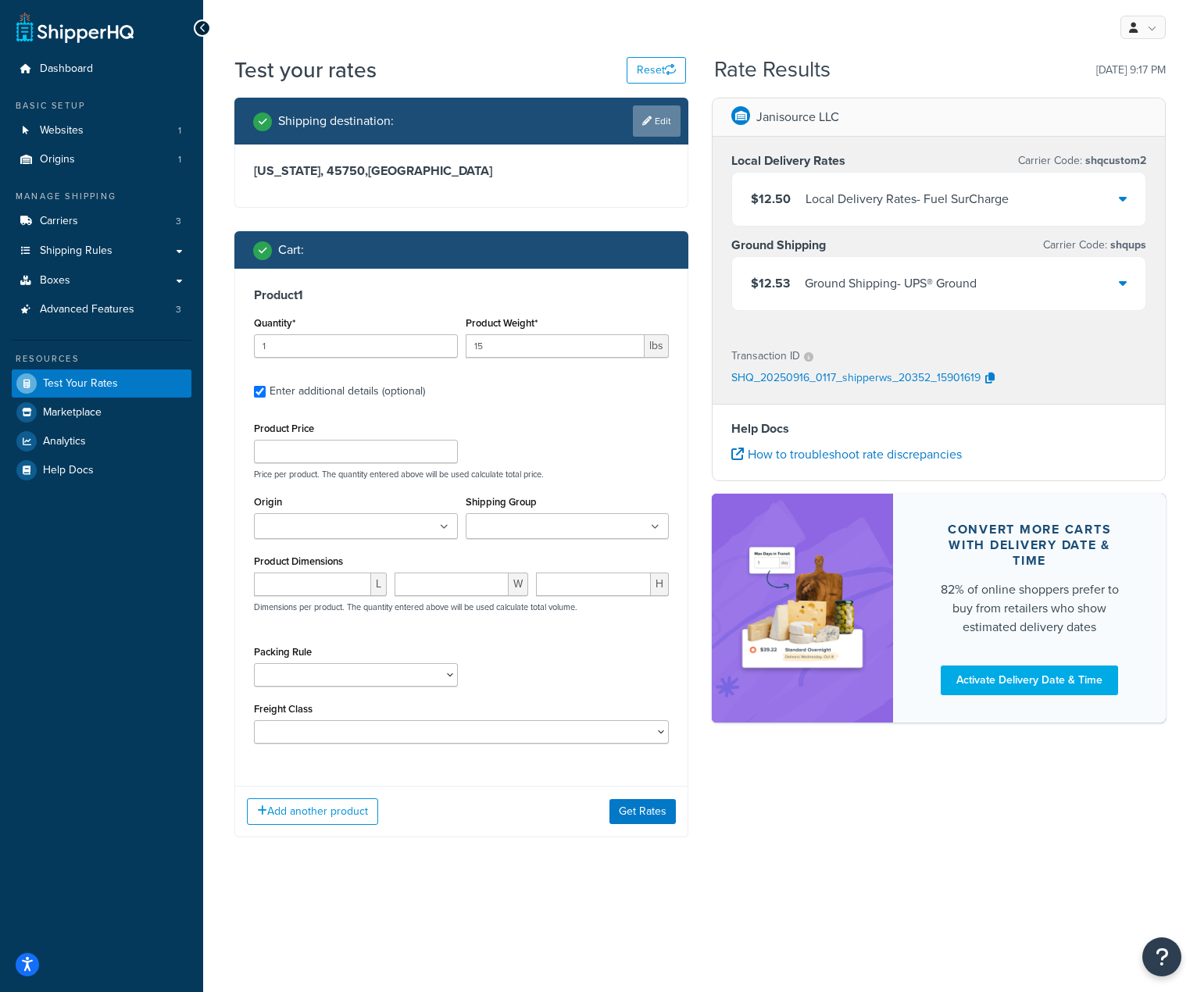
click at [671, 120] on link "Edit" at bounding box center [657, 120] width 48 height 31
select select "OH"
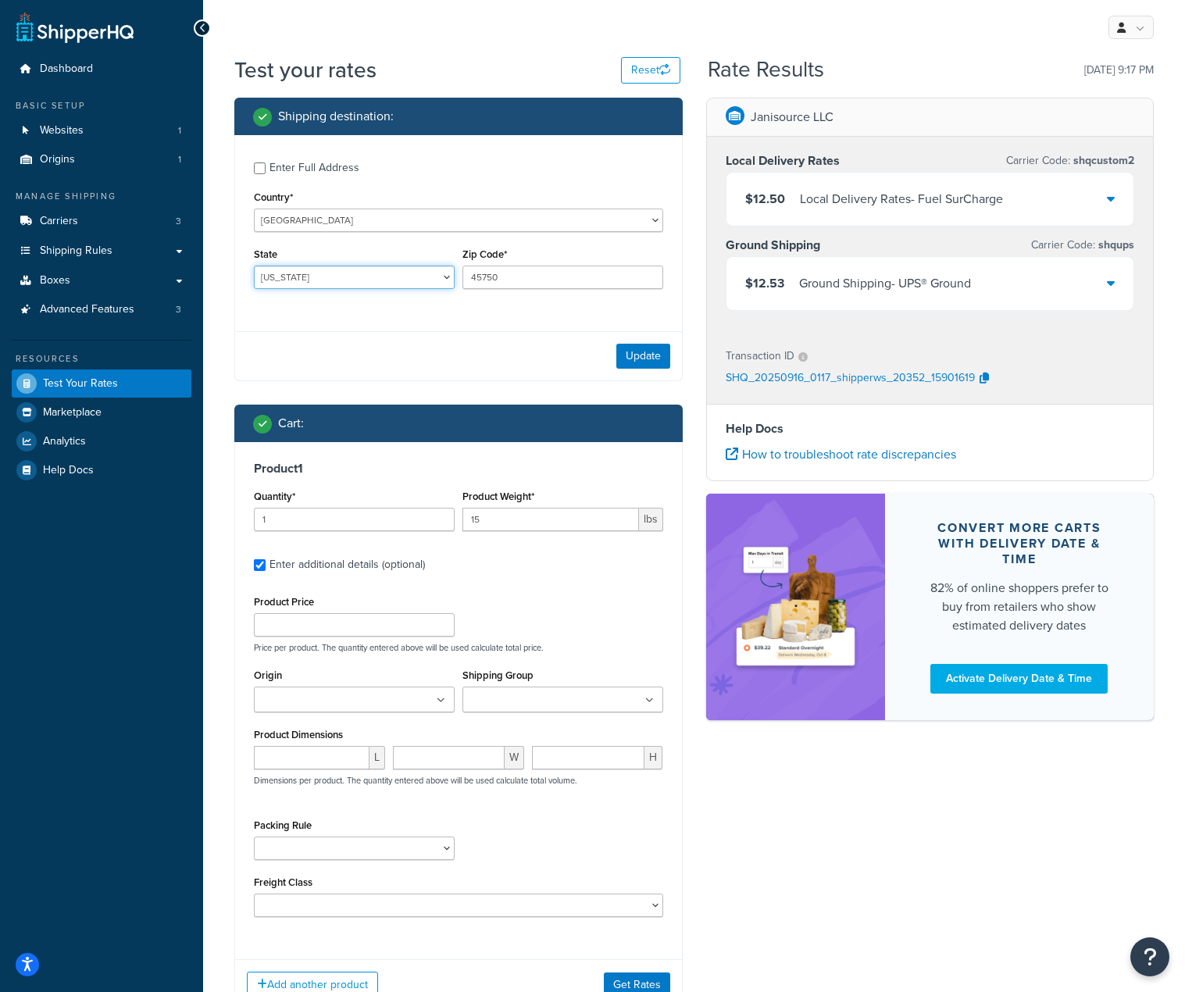
click at [410, 283] on select "[US_STATE] [US_STATE] [US_STATE] [US_STATE] [US_STATE] Armed Forces Americas Ar…" at bounding box center [354, 277] width 201 height 23
click at [597, 705] on ul at bounding box center [562, 700] width 201 height 26
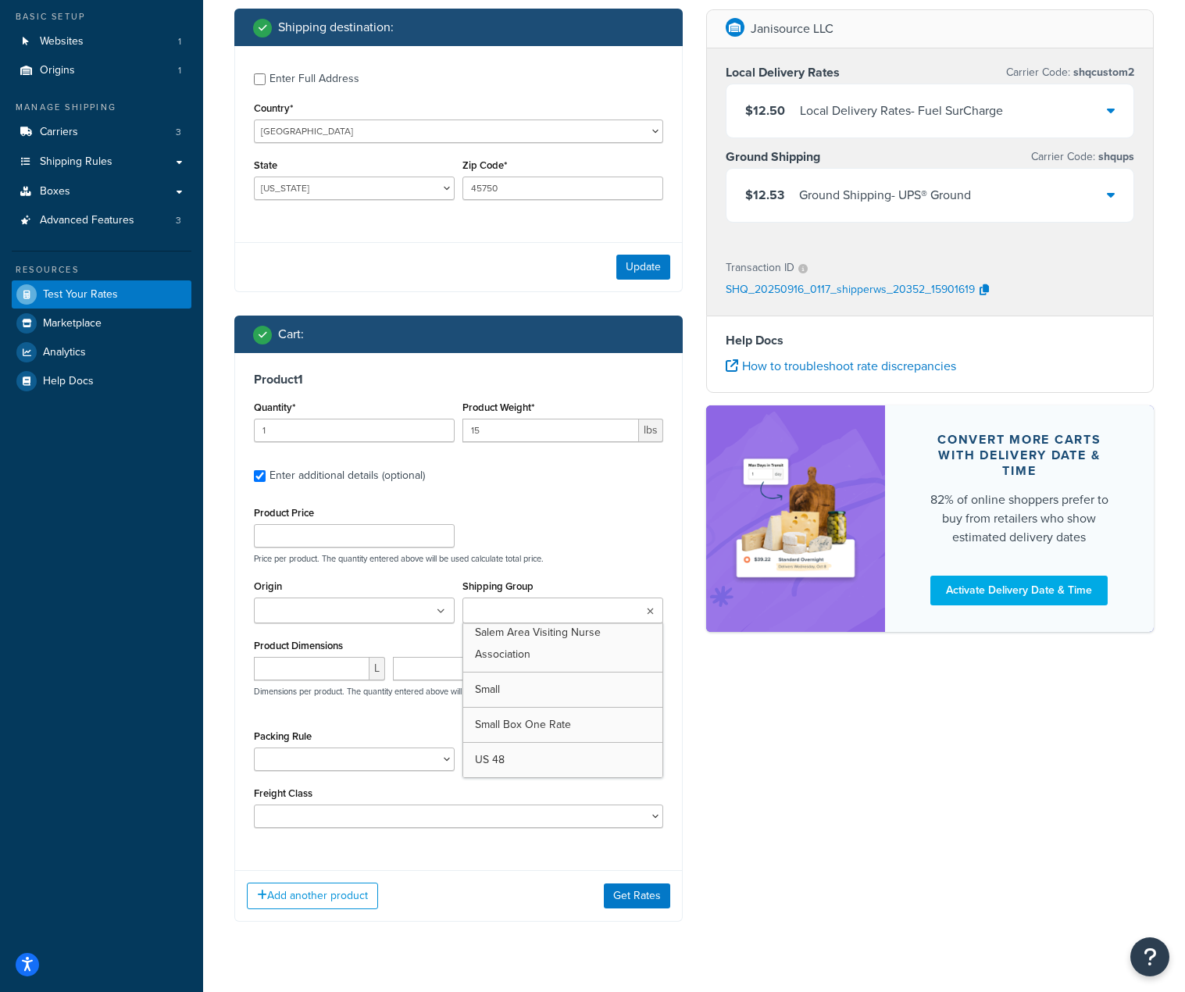
scroll to position [120, 0]
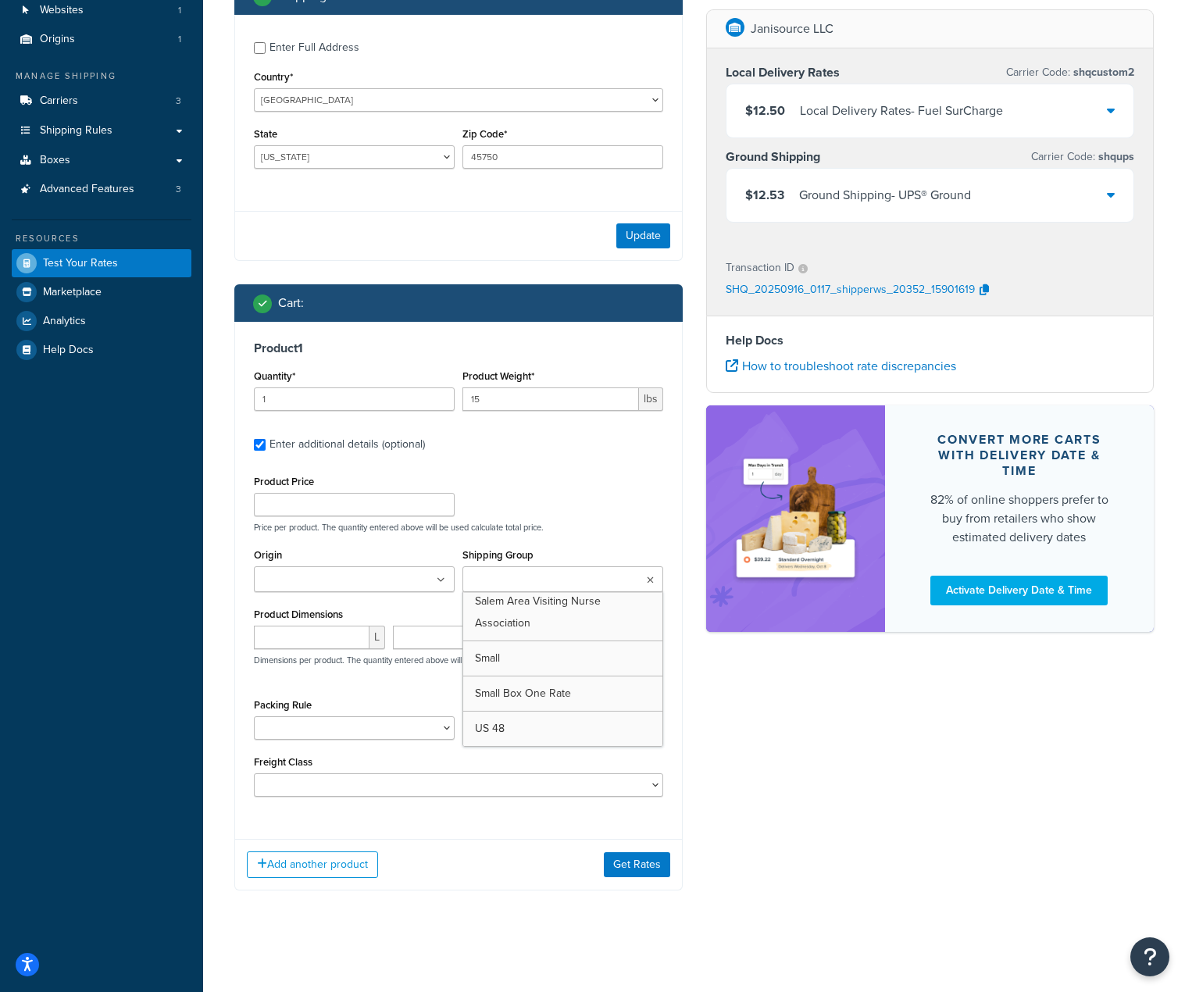
click at [586, 485] on div "Product Price Price per product. The quantity entered above will be used calcul…" at bounding box center [458, 502] width 417 height 62
click at [438, 584] on icon at bounding box center [441, 580] width 7 height 9
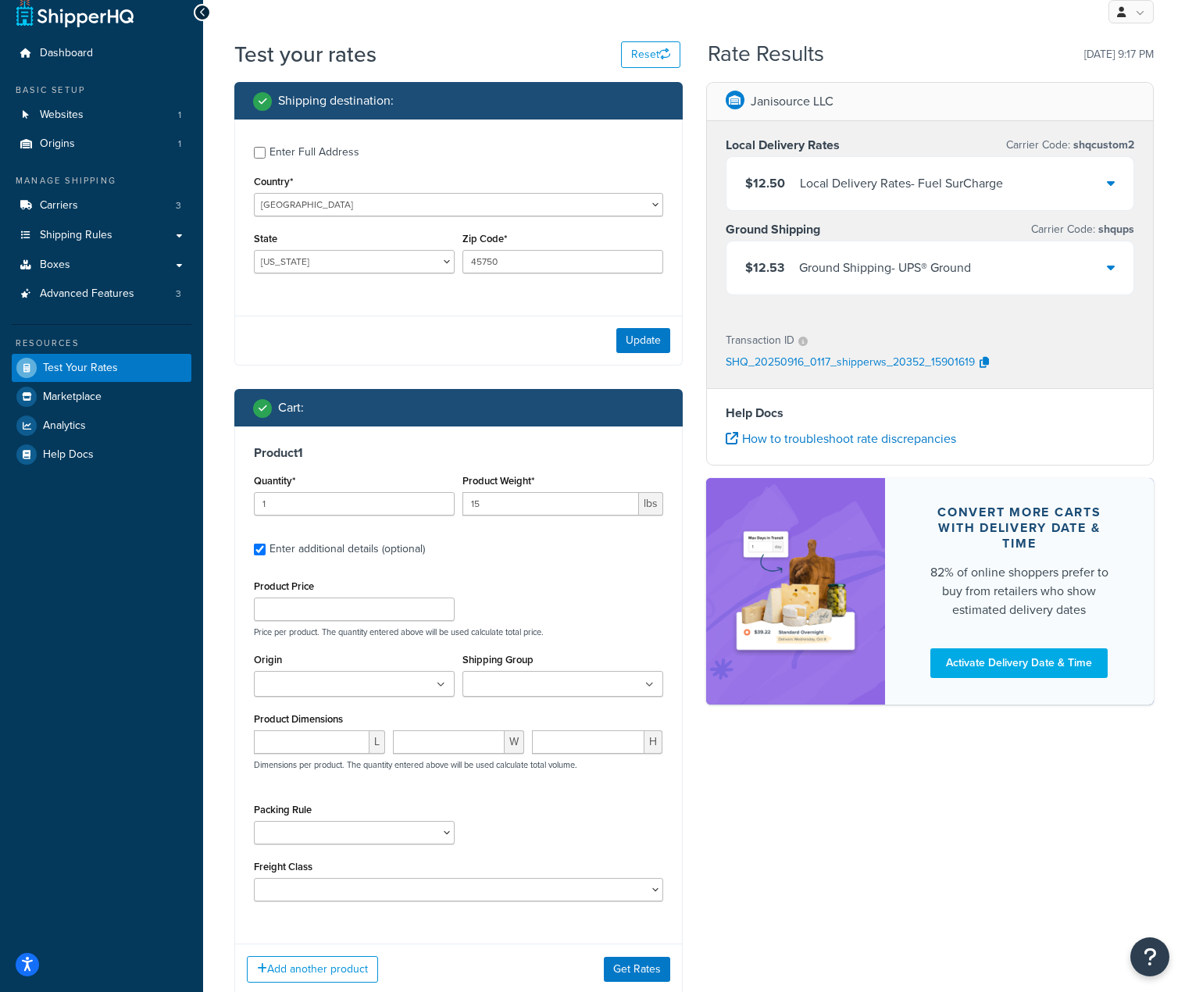
scroll to position [0, 0]
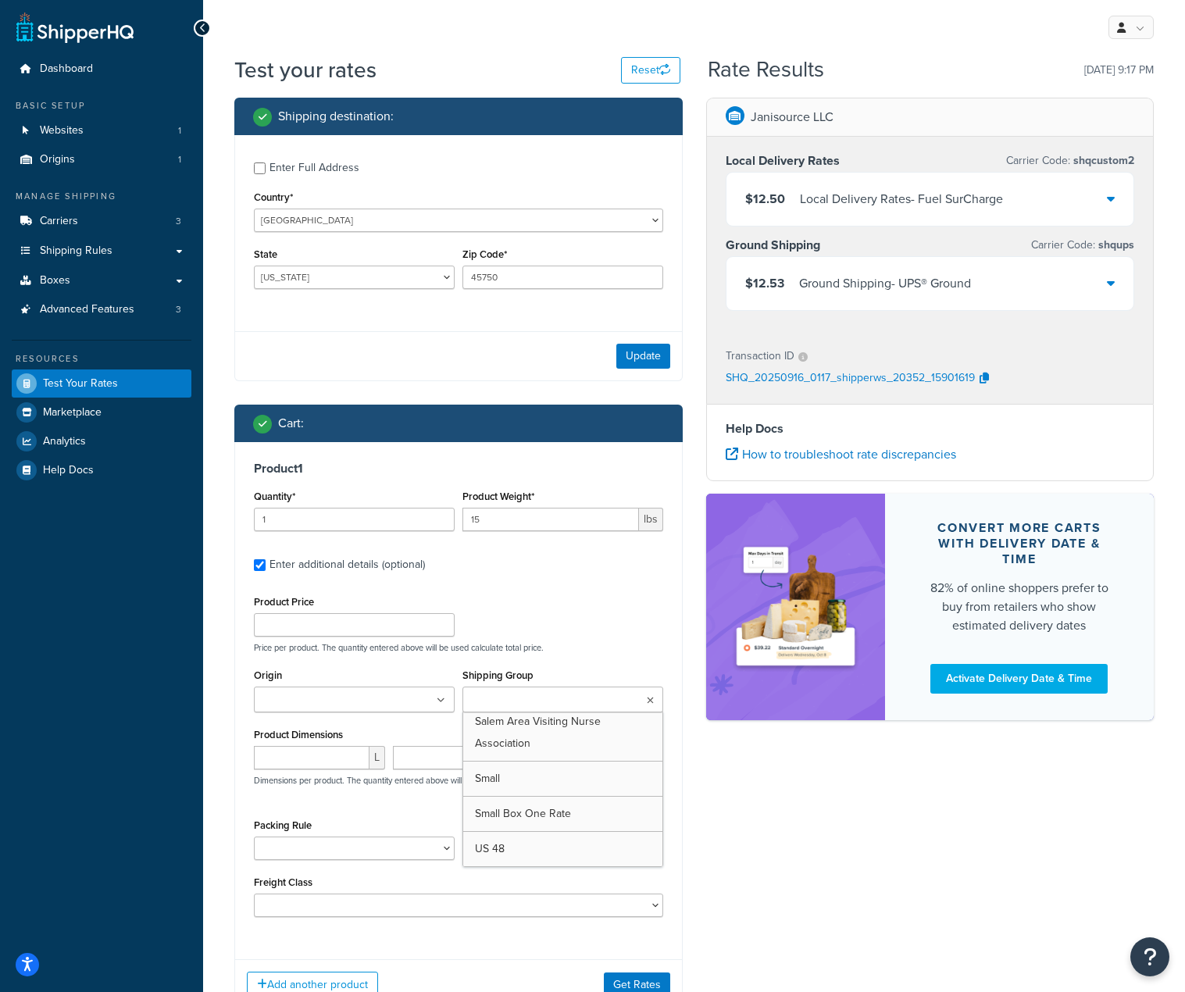
click at [595, 700] on ul at bounding box center [562, 700] width 201 height 26
click at [891, 838] on div "Shipping destination : Enter Full Address Country* [GEOGRAPHIC_DATA] [GEOGRAPHI…" at bounding box center [694, 566] width 943 height 937
click at [254, 170] on input "Enter Full Address" at bounding box center [260, 168] width 12 height 12
checkbox input "true"
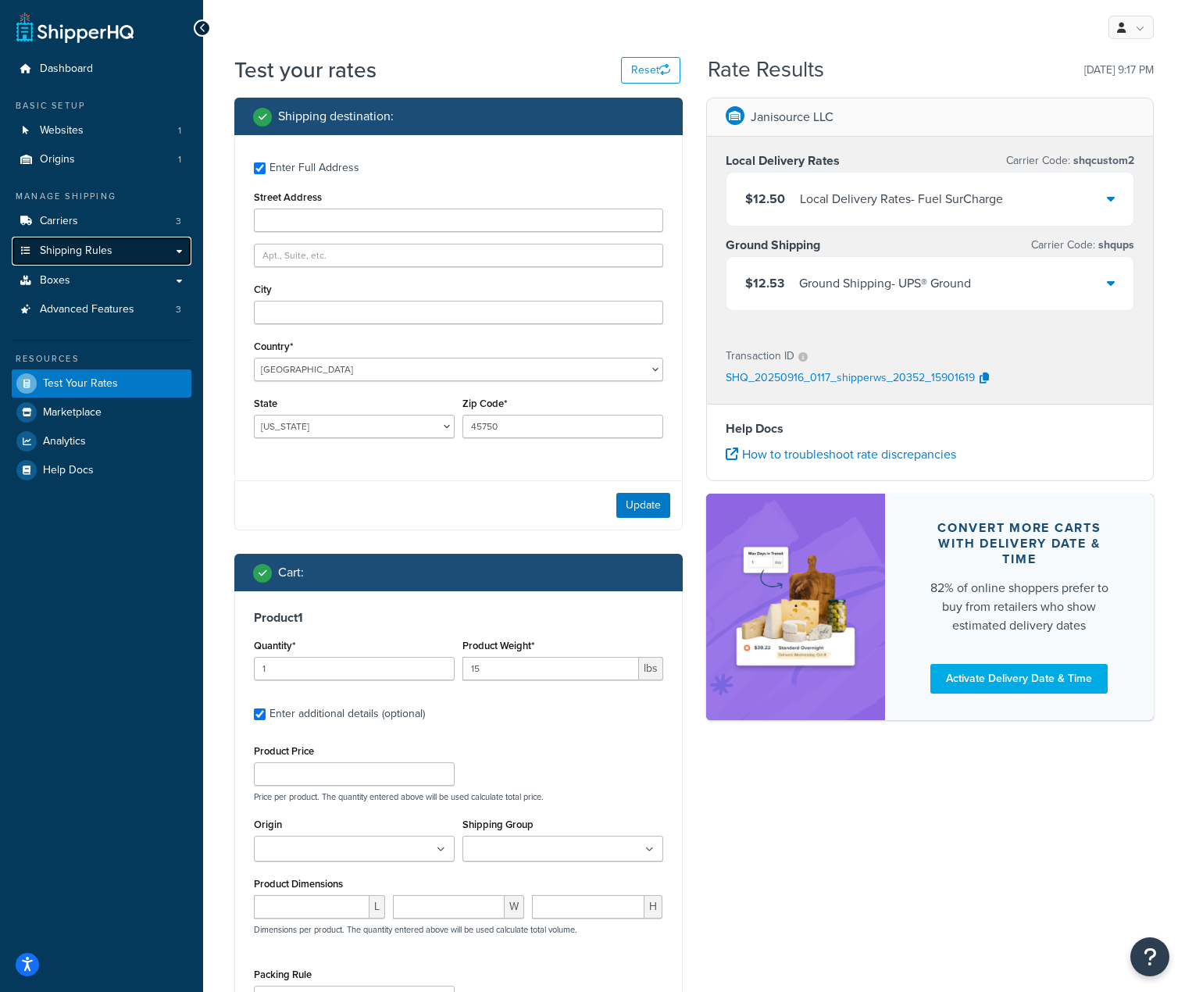
click at [87, 239] on link "Shipping Rules" at bounding box center [102, 251] width 180 height 29
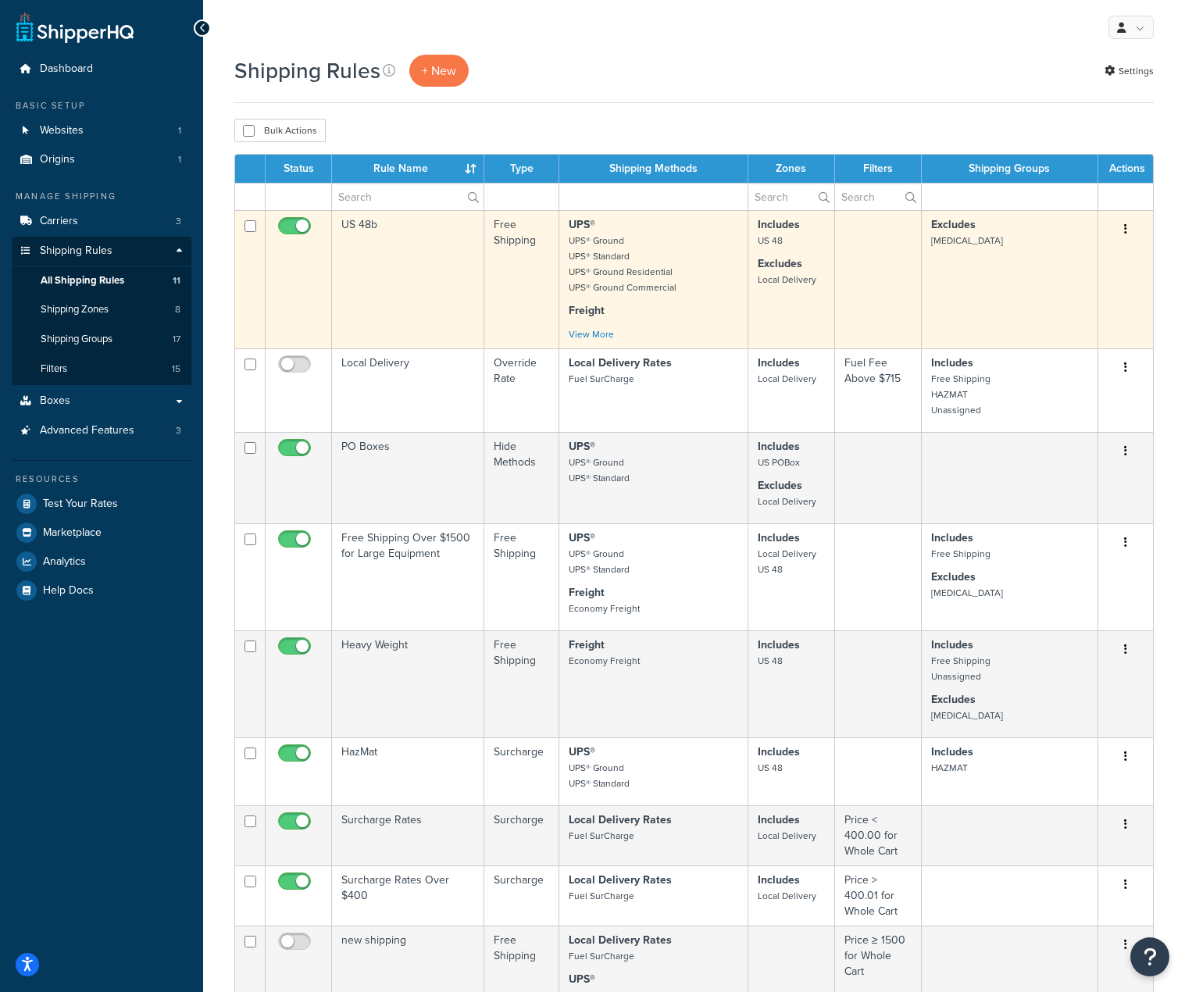
click at [376, 218] on td "US 48b" at bounding box center [408, 279] width 152 height 138
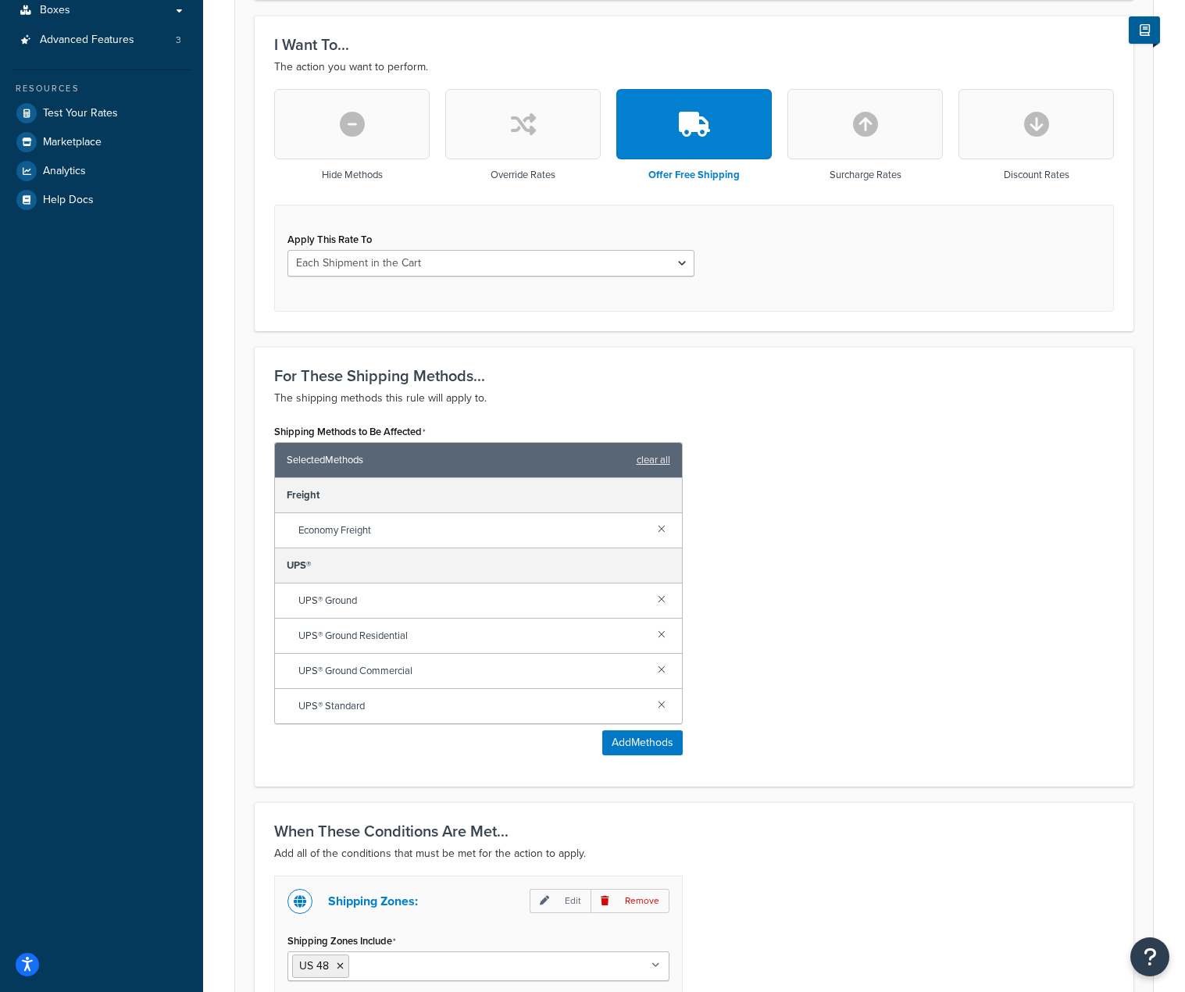
scroll to position [881, 0]
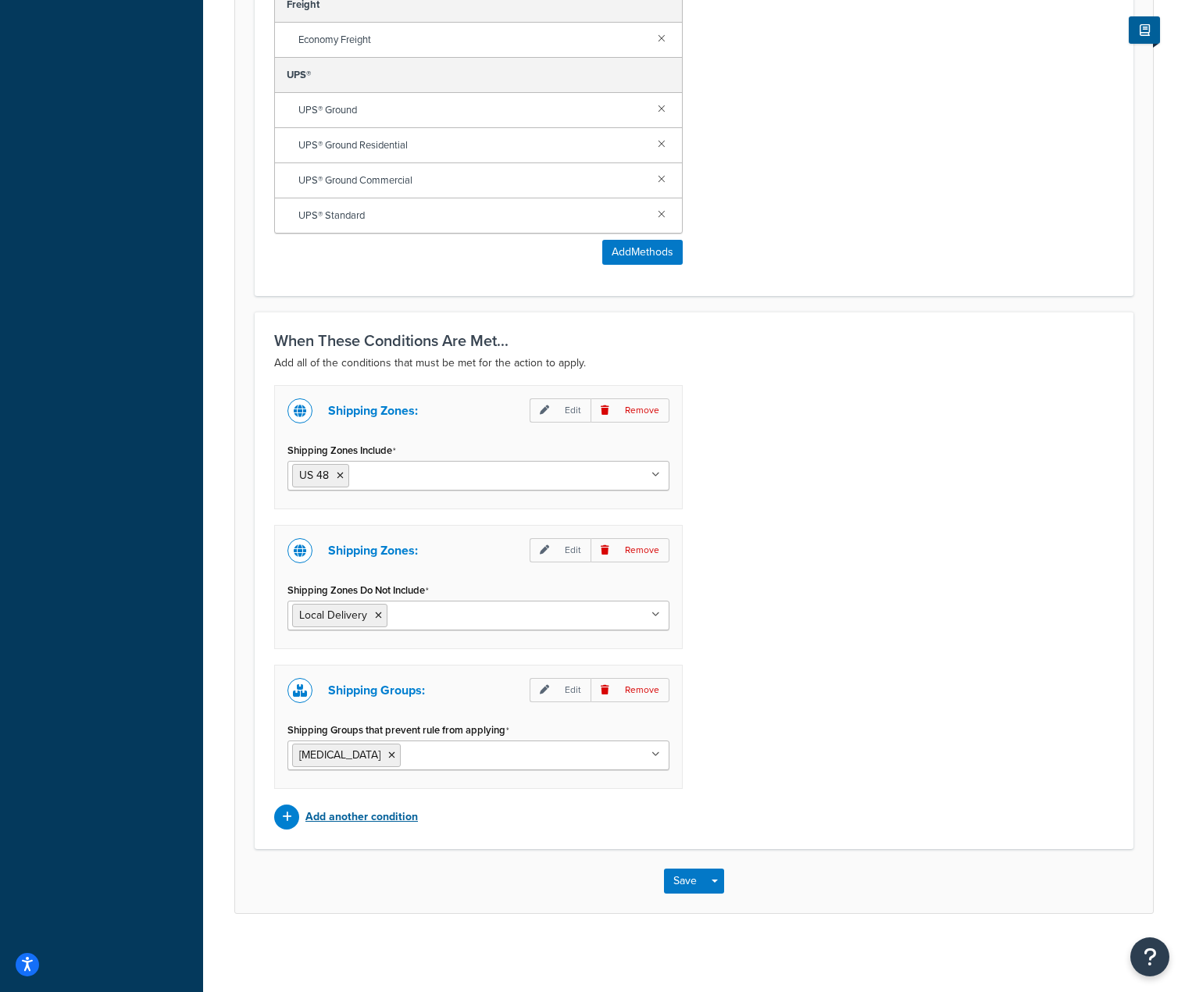
click at [384, 817] on p "Add another condition" at bounding box center [361, 817] width 112 height 22
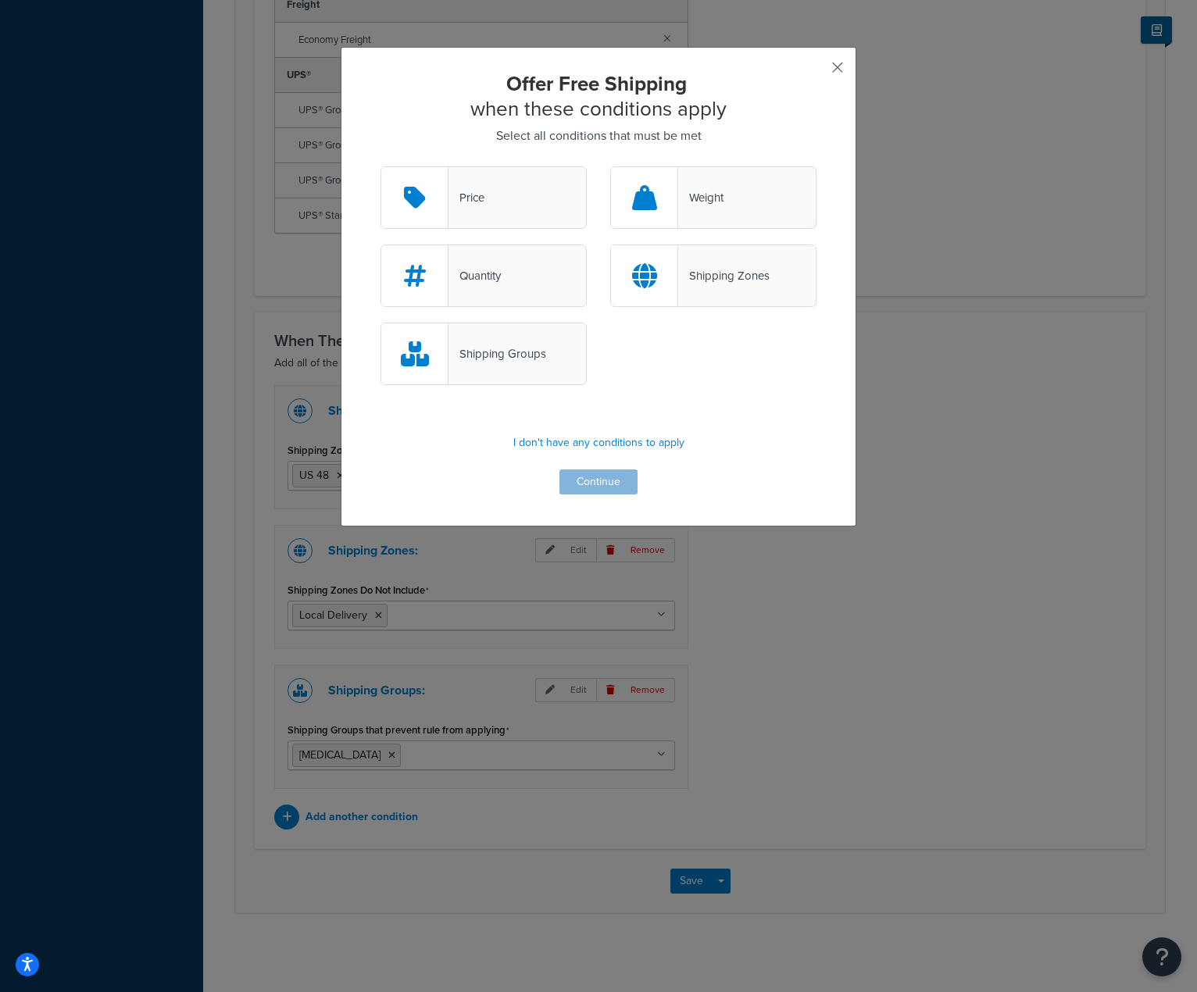
click at [816, 71] on button "button" at bounding box center [814, 73] width 4 height 4
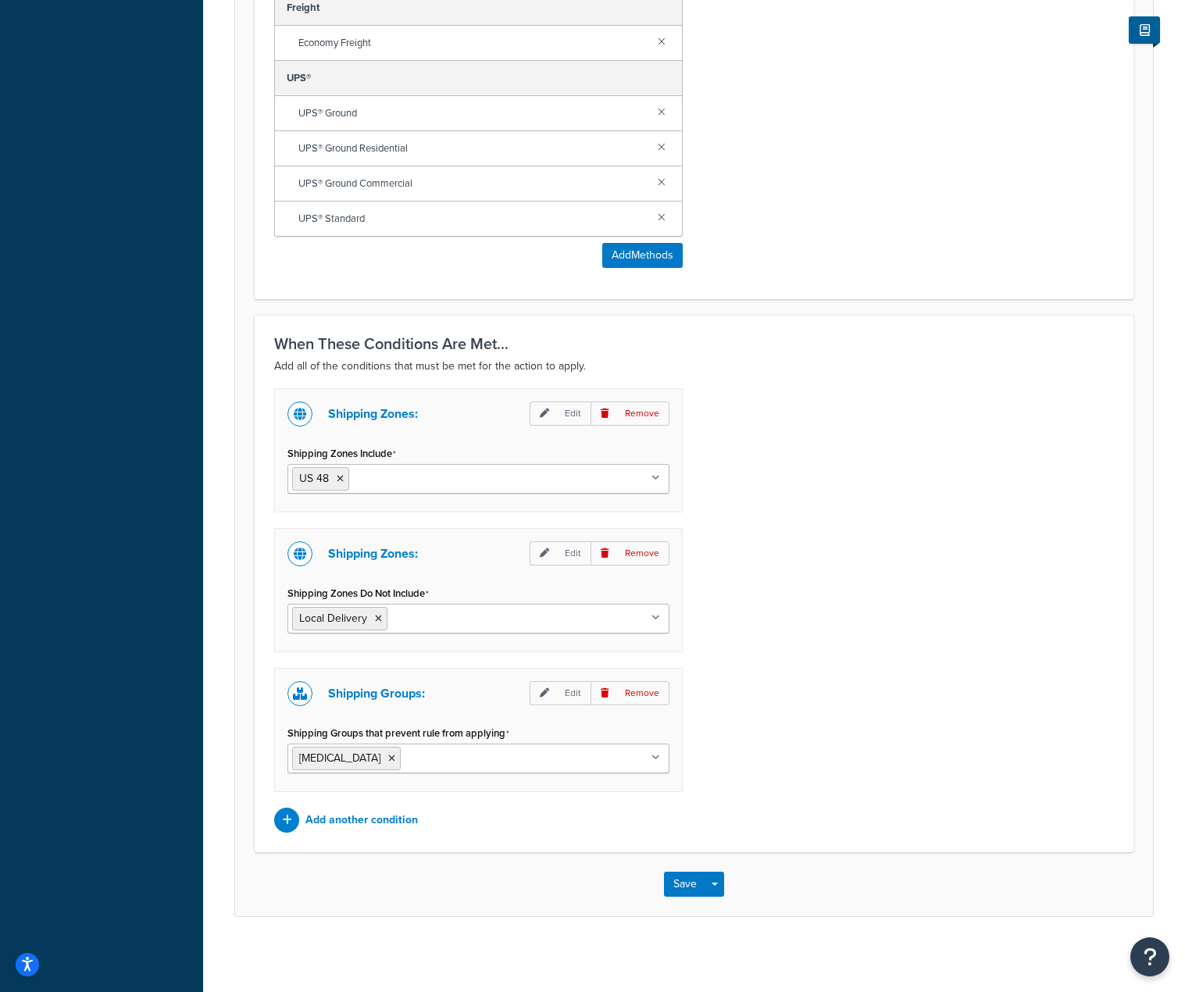
scroll to position [881, 0]
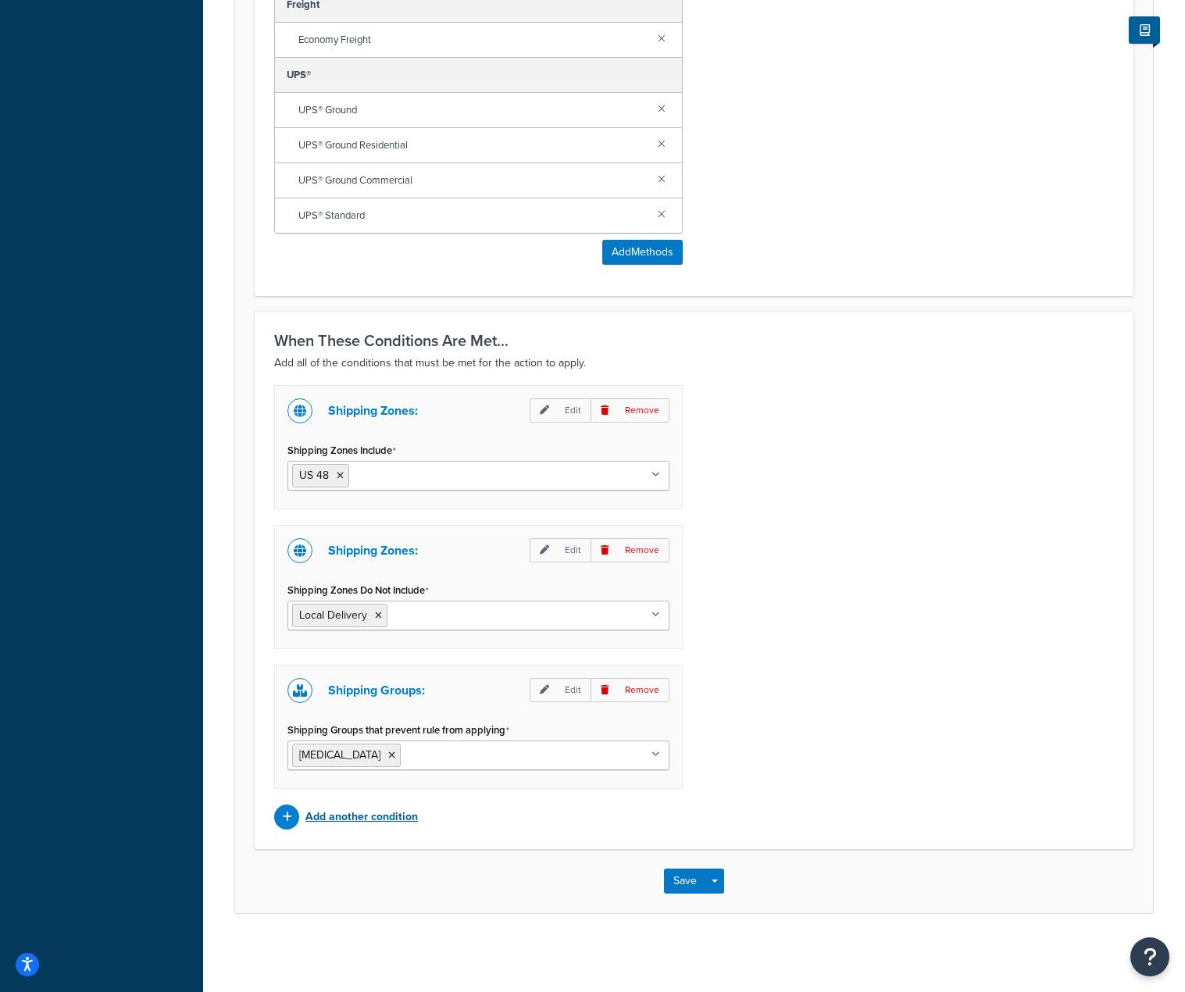
click at [334, 812] on p "Add another condition" at bounding box center [361, 817] width 112 height 22
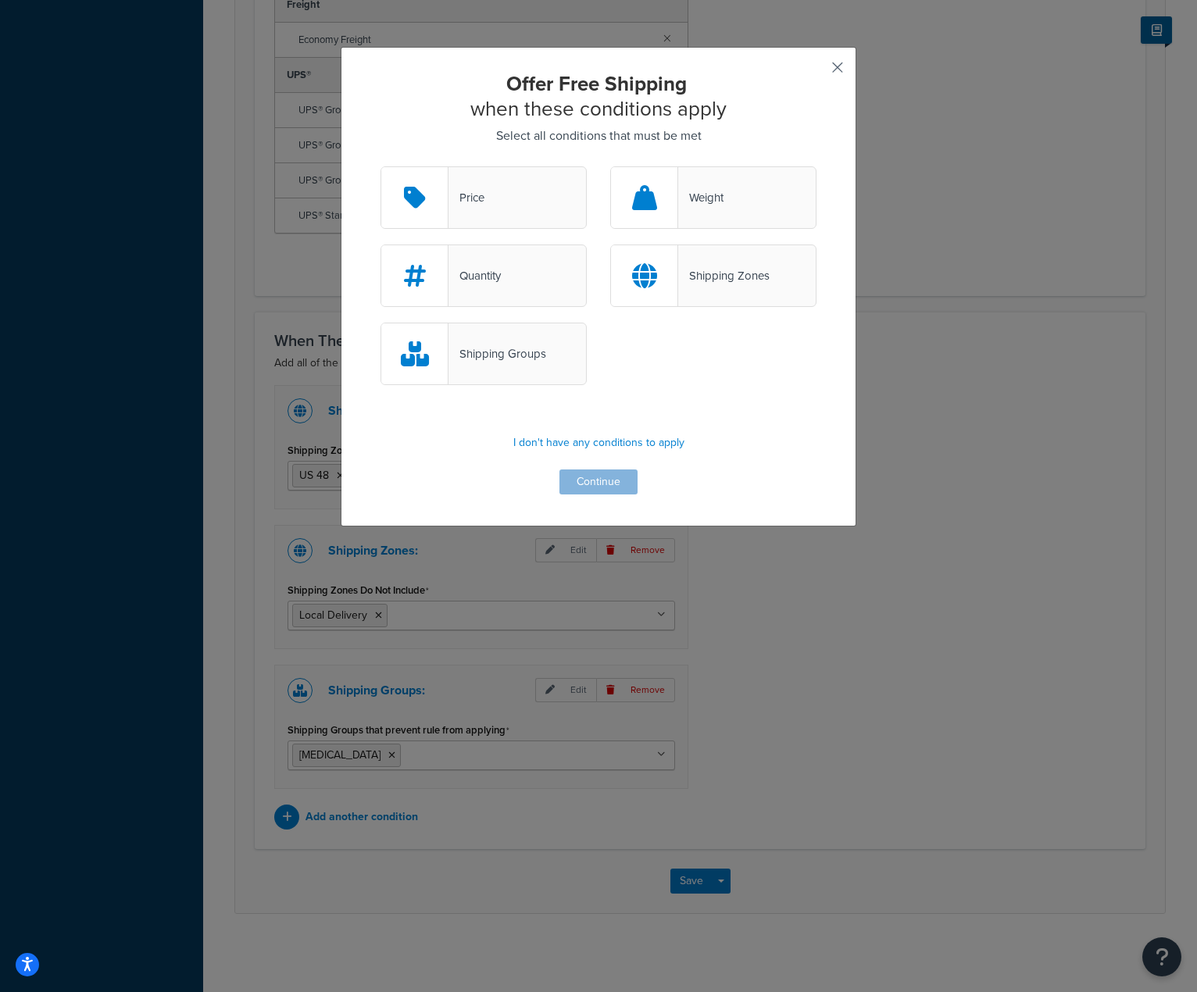
click at [816, 75] on button "button" at bounding box center [814, 73] width 4 height 4
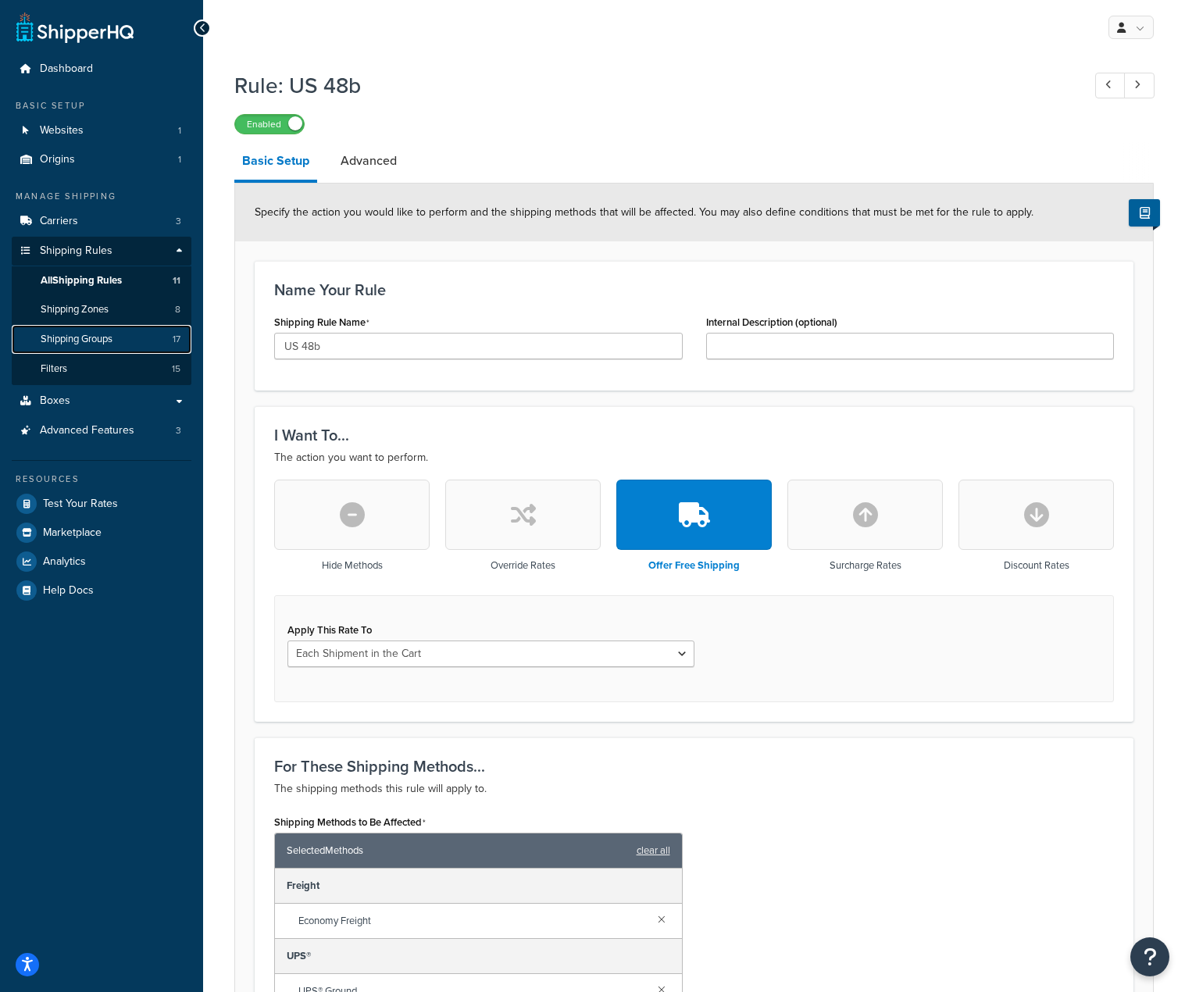
click at [123, 338] on link "Shipping Groups 17" at bounding box center [102, 339] width 180 height 29
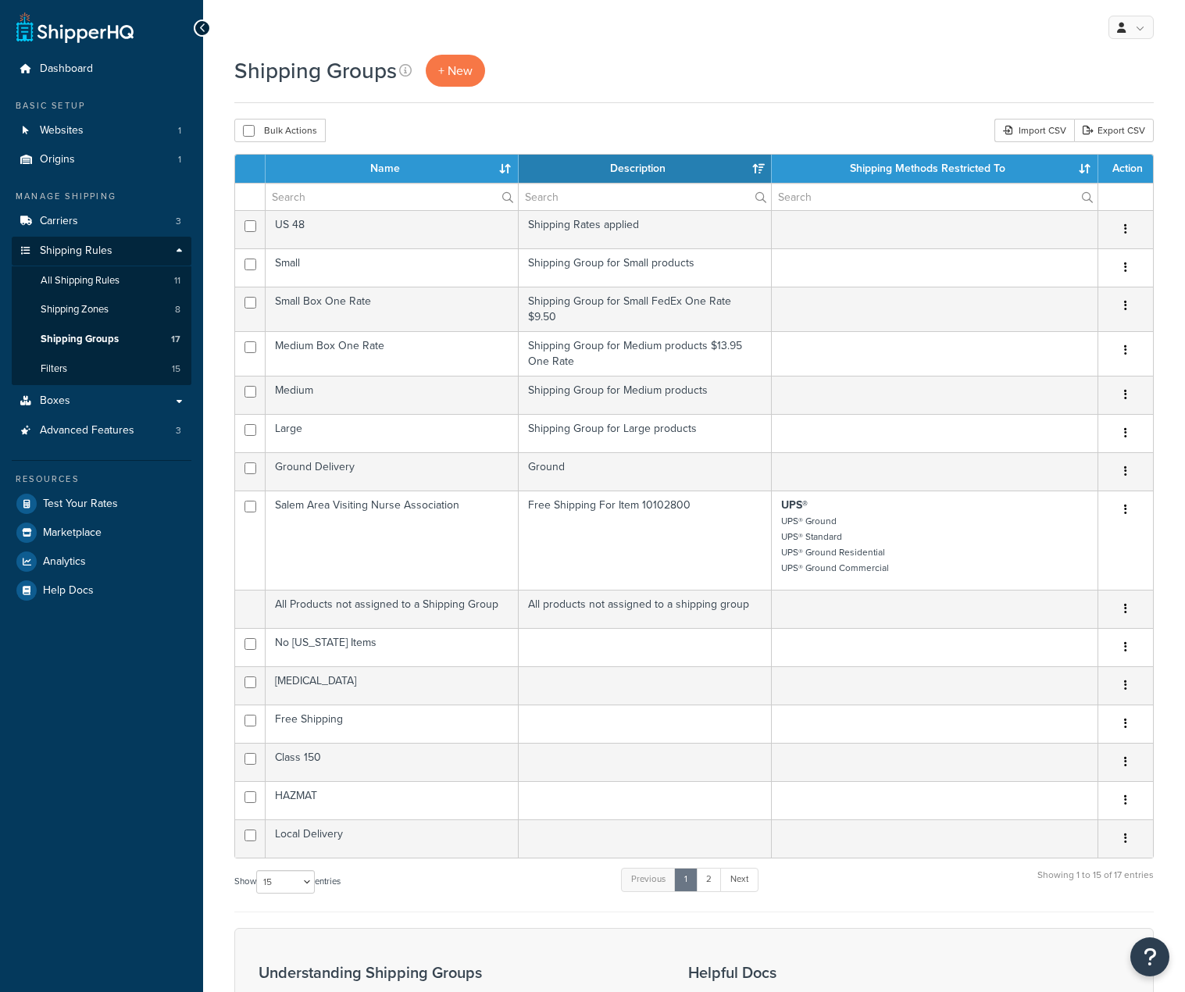
select select "15"
click at [113, 427] on span "Advanced Features" at bounding box center [87, 430] width 95 height 13
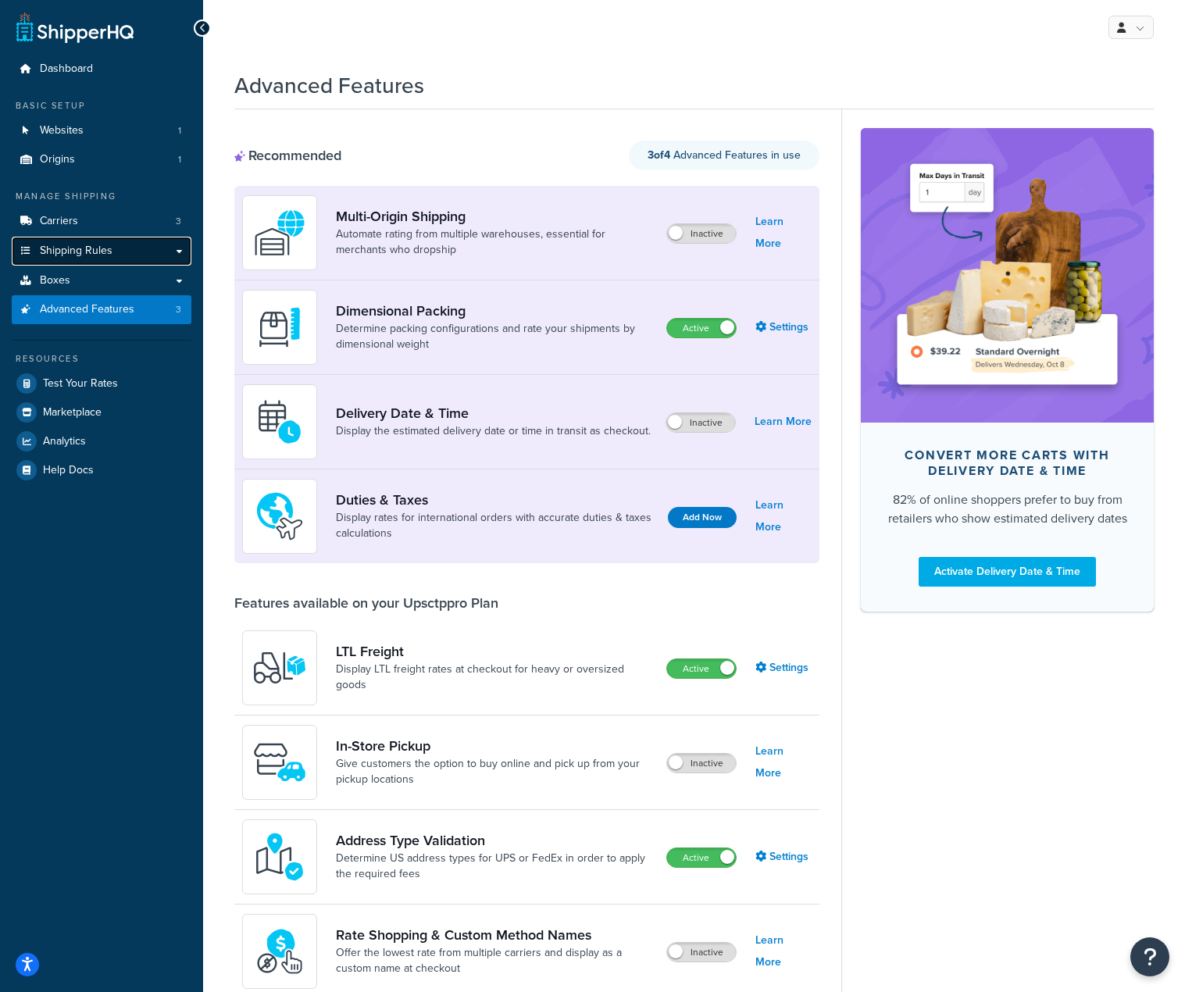
click at [75, 248] on span "Shipping Rules" at bounding box center [76, 251] width 73 height 13
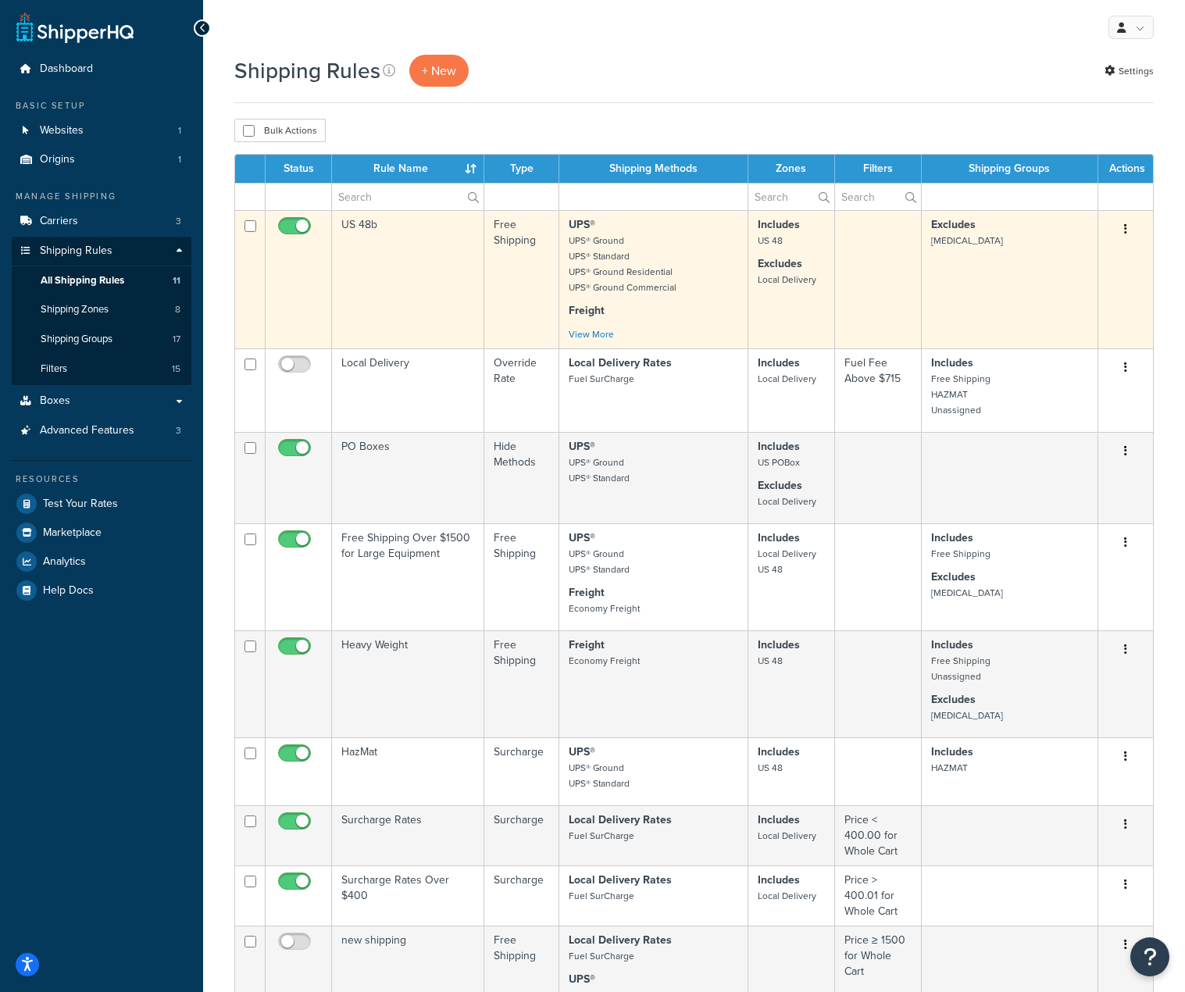
click at [361, 227] on td "US 48b" at bounding box center [408, 279] width 152 height 138
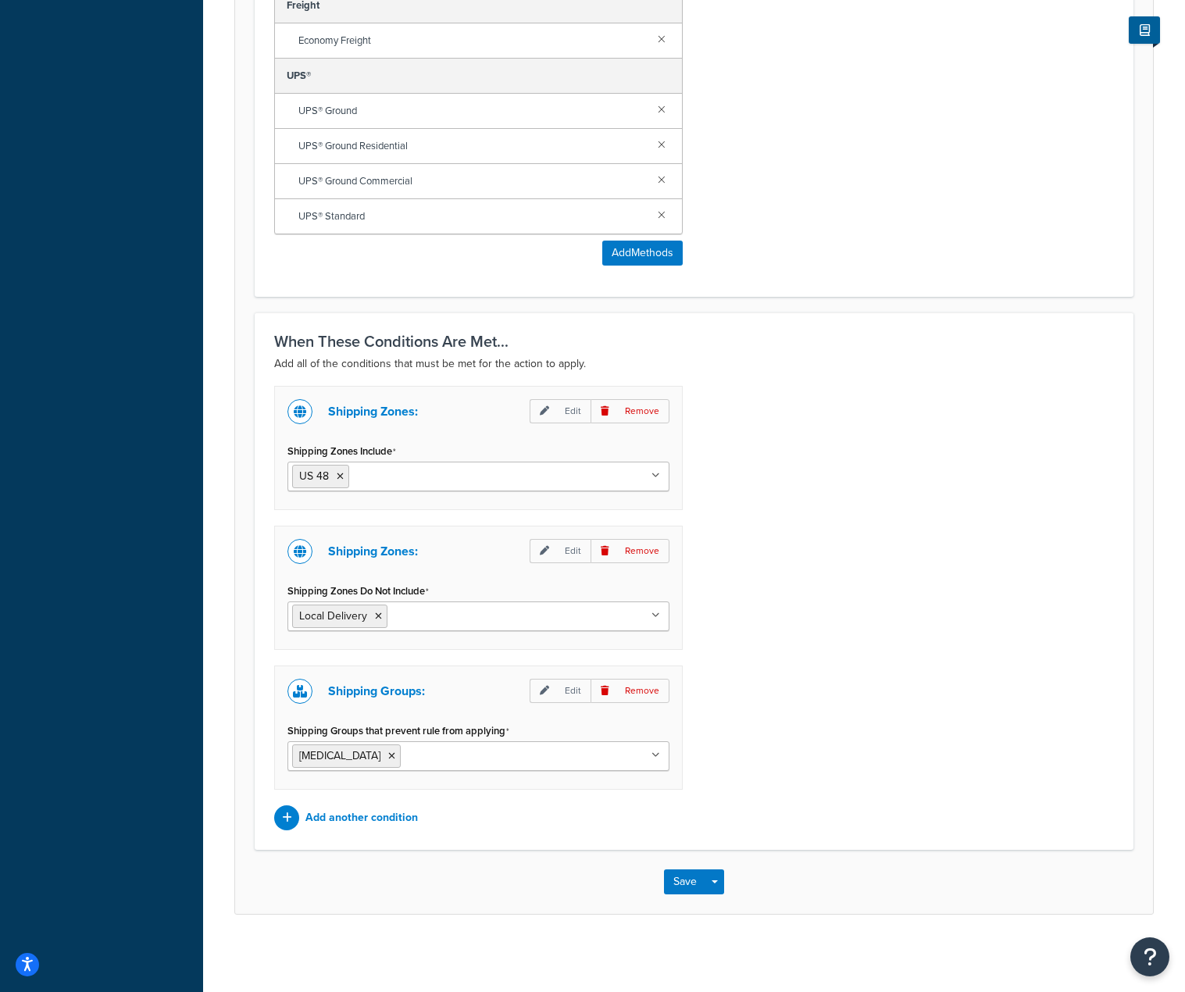
scroll to position [881, 0]
click at [415, 819] on p "Add another condition" at bounding box center [361, 817] width 112 height 22
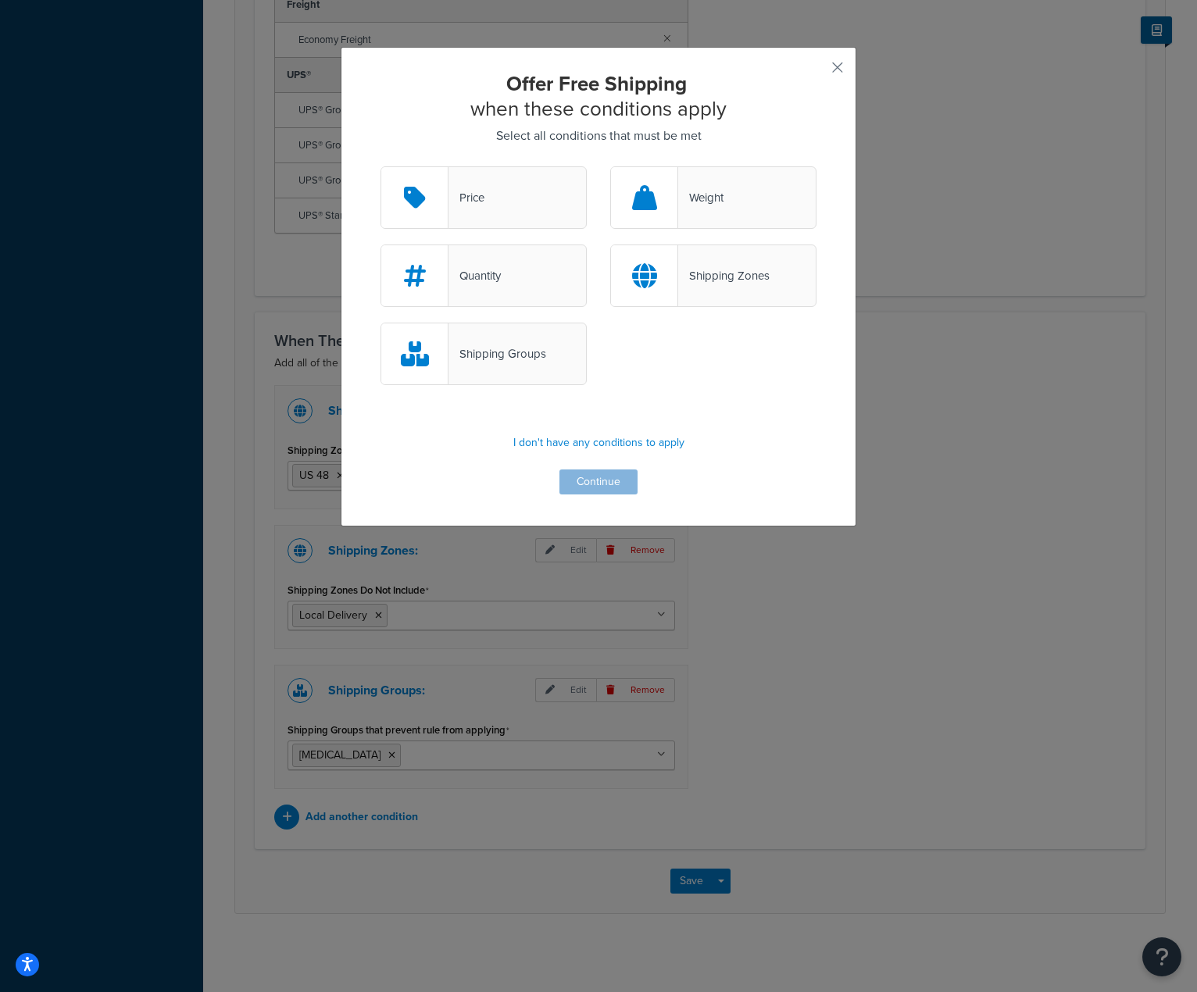
click at [978, 528] on div "Offer Free Shipping when these conditions apply Select all conditions that must…" at bounding box center [598, 496] width 1197 height 992
click at [816, 71] on button "button" at bounding box center [814, 73] width 4 height 4
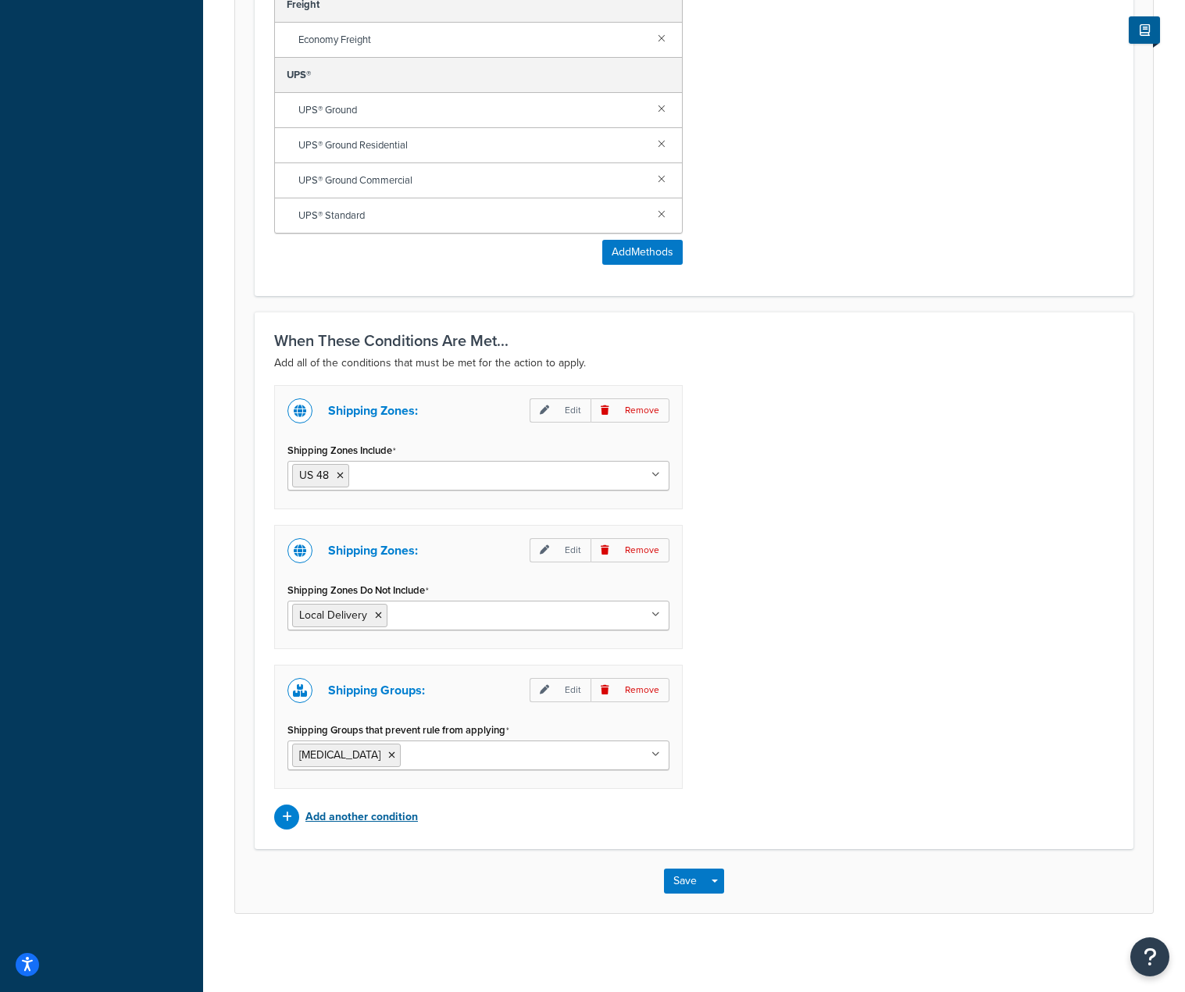
click at [327, 813] on p "Add another condition" at bounding box center [361, 817] width 112 height 22
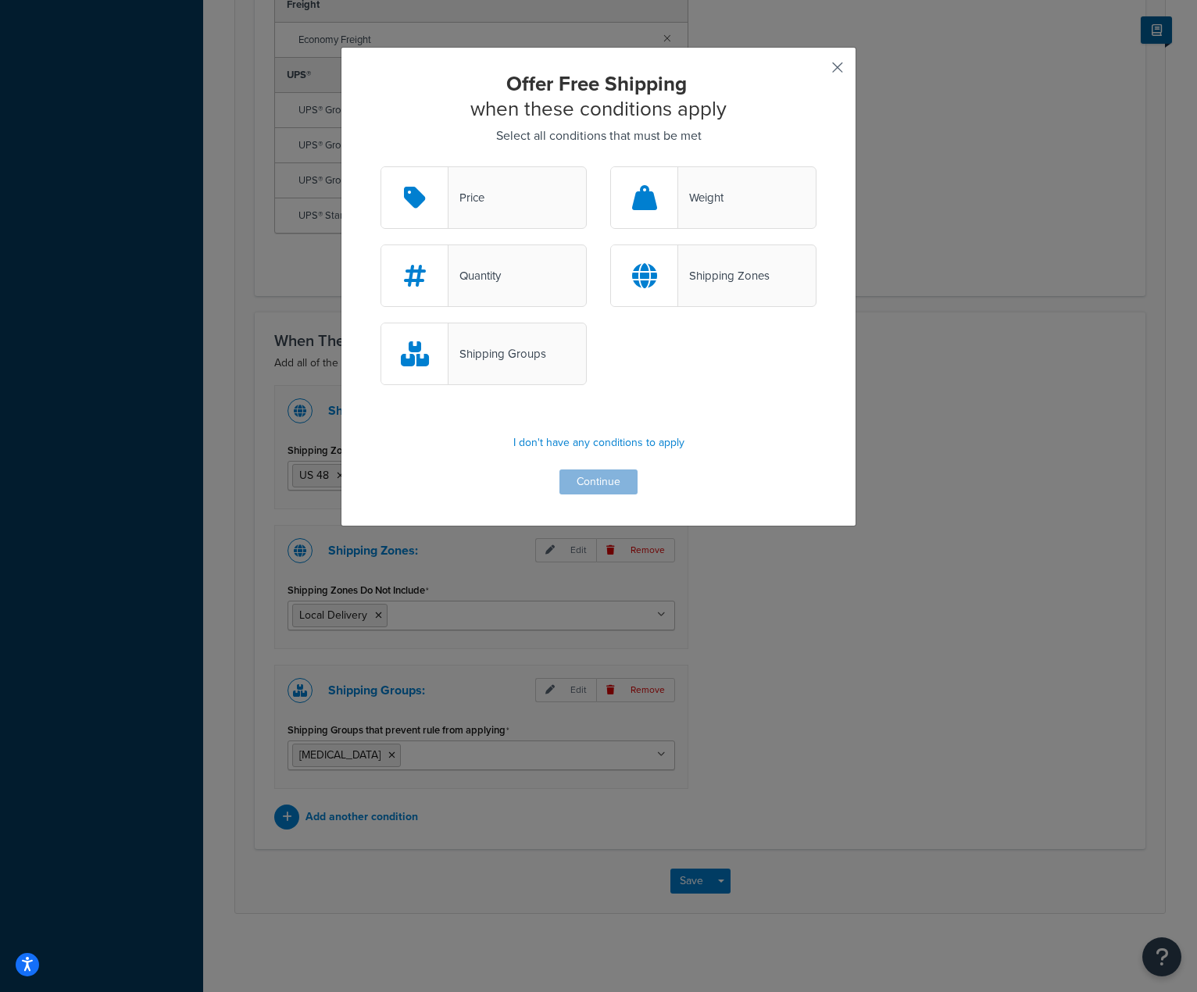
click at [816, 71] on button "button" at bounding box center [814, 73] width 4 height 4
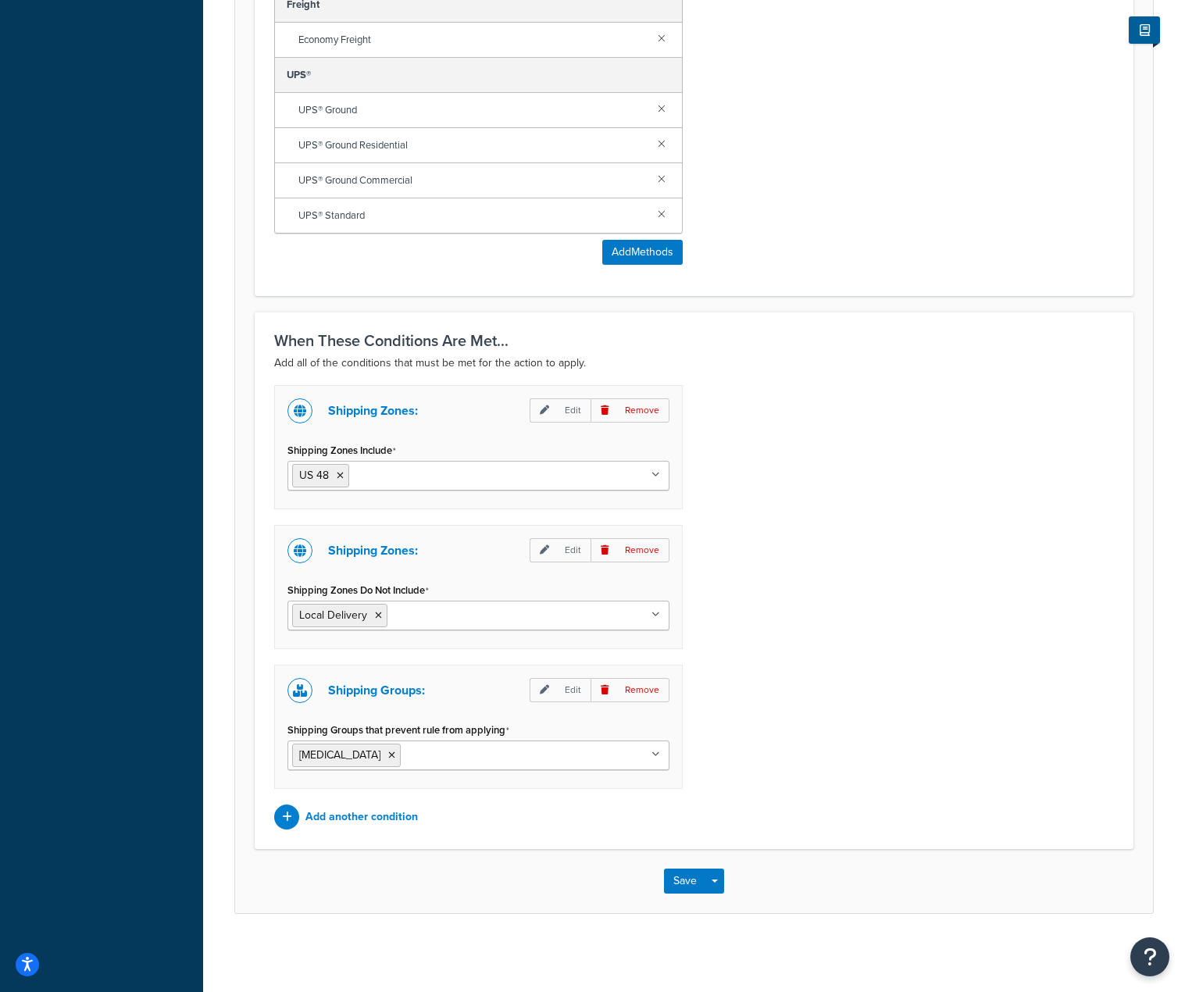
click at [520, 762] on input "Shipping Groups that prevent rule from applying" at bounding box center [474, 754] width 138 height 17
click at [944, 649] on div "Shipping Zones: Edit Remove Shipping Zones Include US 48 US APO US California L…" at bounding box center [693, 607] width 863 height 444
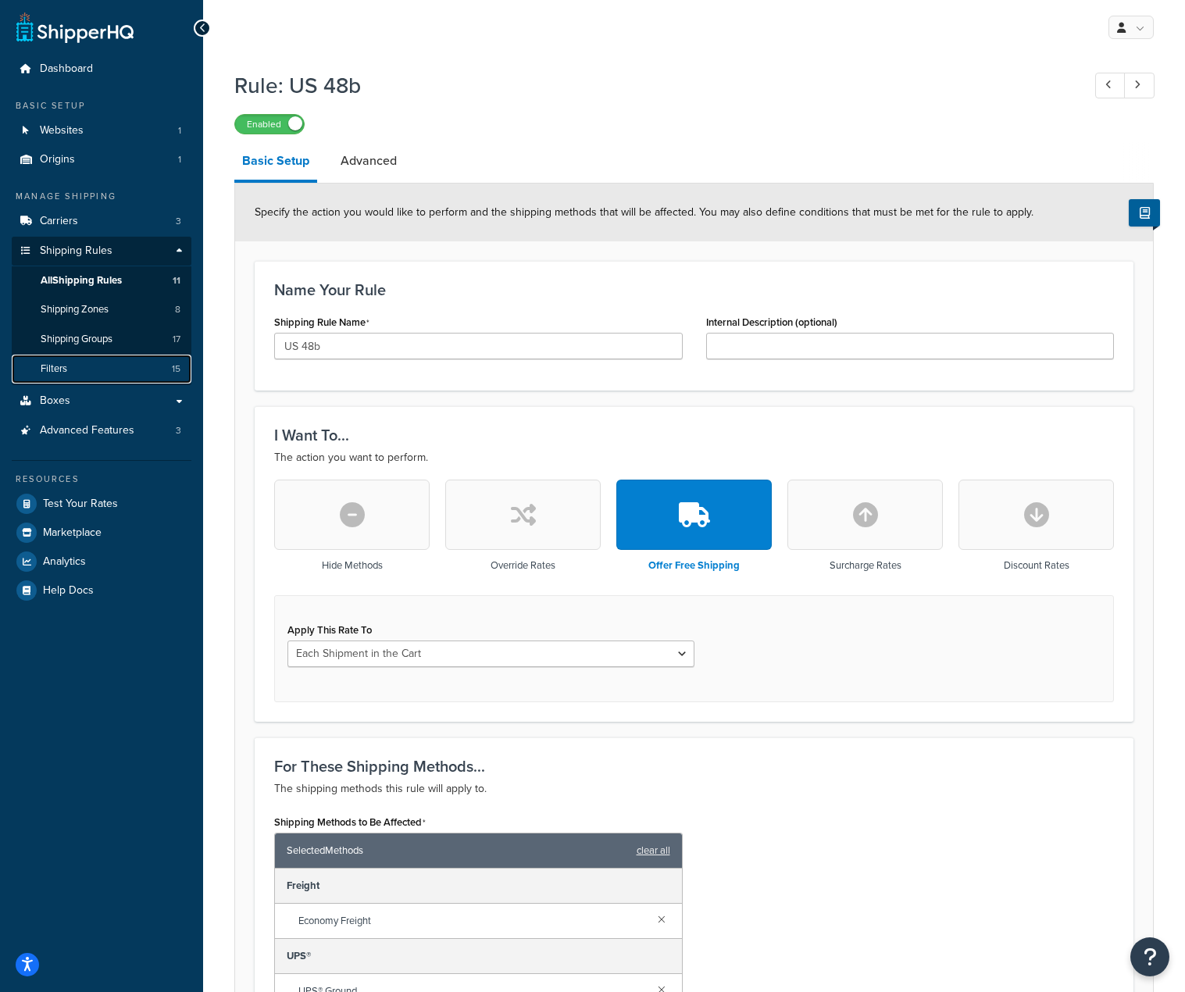
click at [59, 373] on span "Filters" at bounding box center [54, 368] width 27 height 13
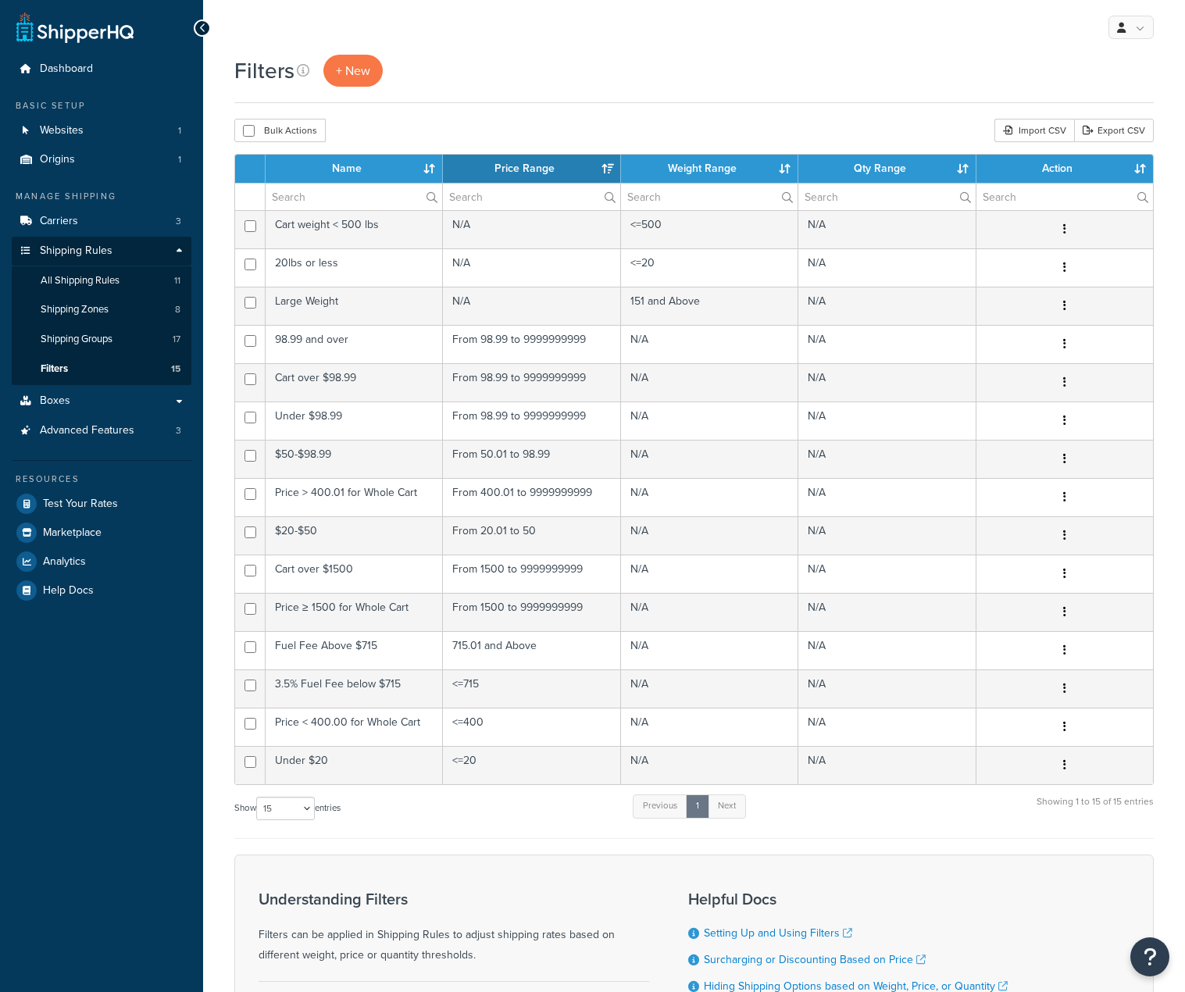
select select "15"
click at [87, 338] on span "Shipping Groups" at bounding box center [77, 339] width 72 height 13
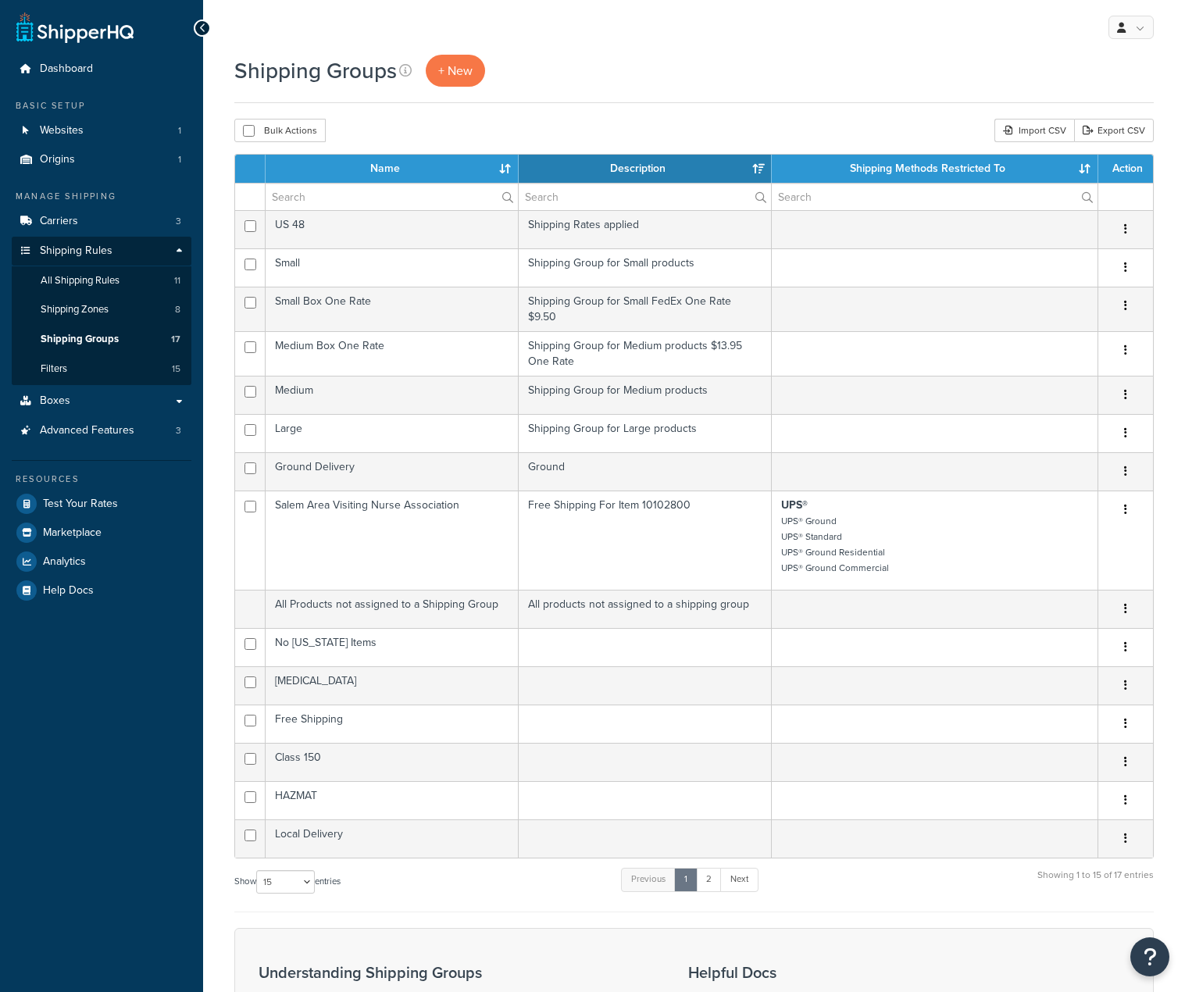
select select "15"
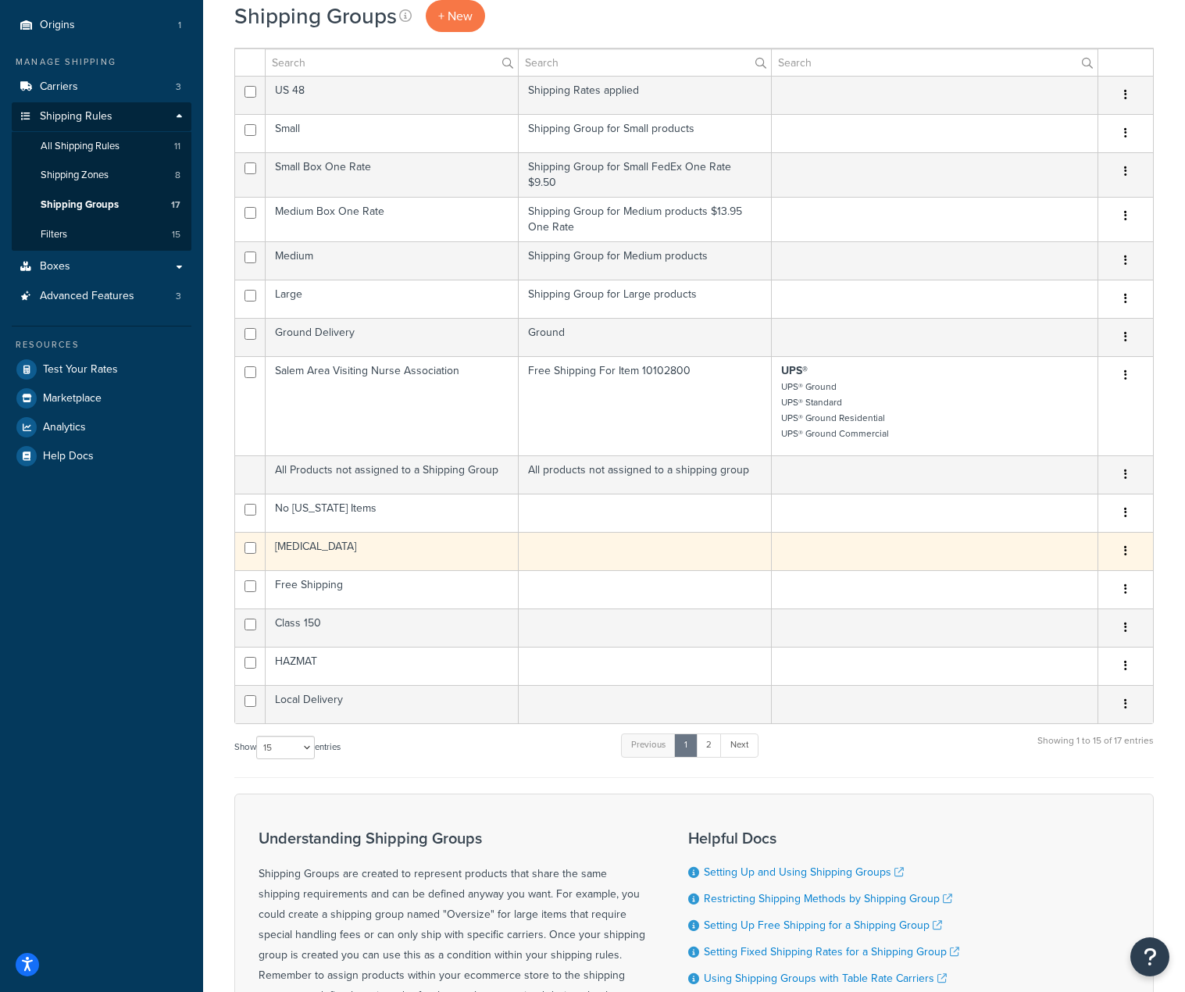
scroll to position [156, 0]
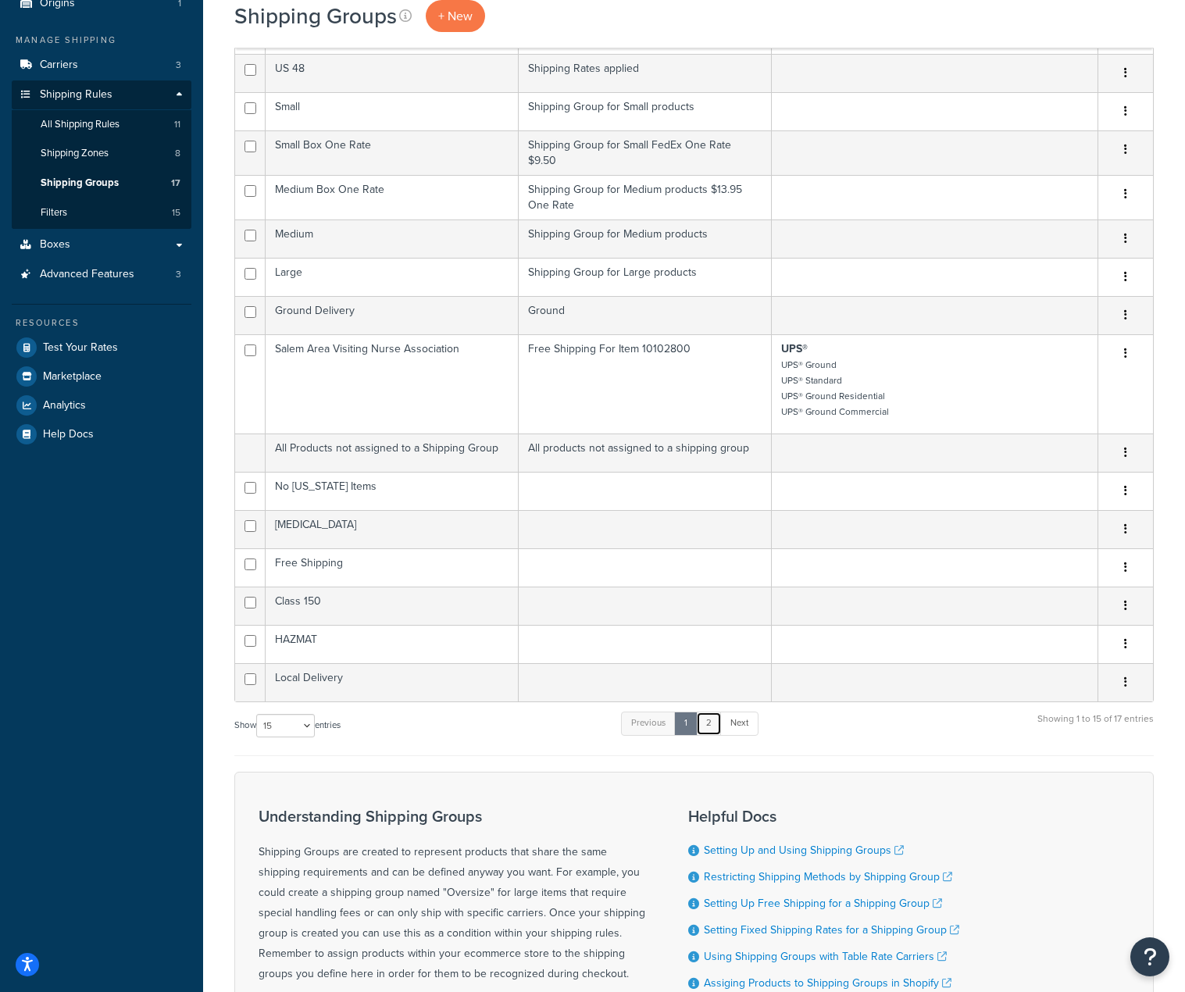
click at [711, 724] on link "2" at bounding box center [709, 723] width 26 height 23
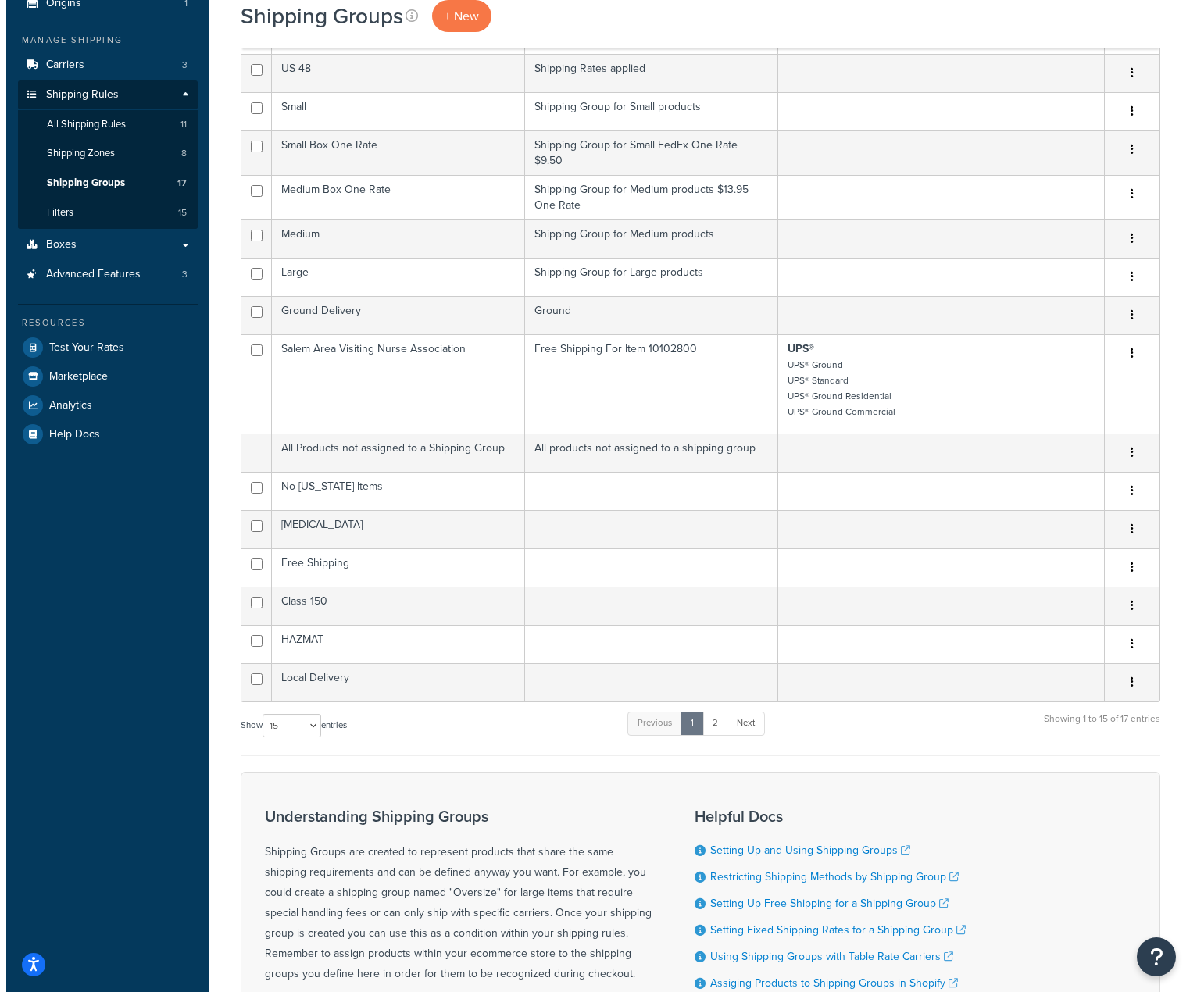
scroll to position [0, 0]
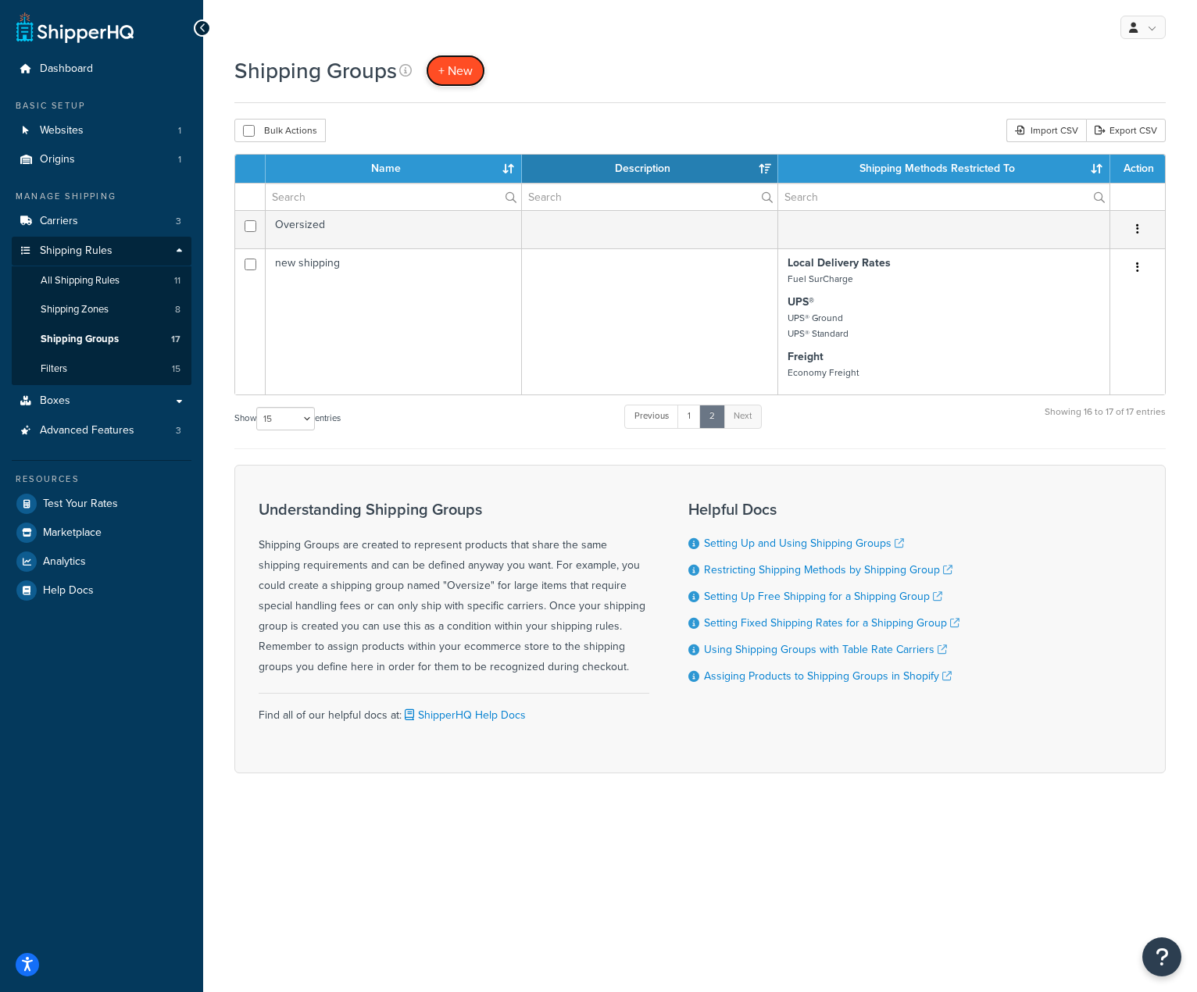
click at [448, 71] on span "+ New" at bounding box center [455, 71] width 34 height 18
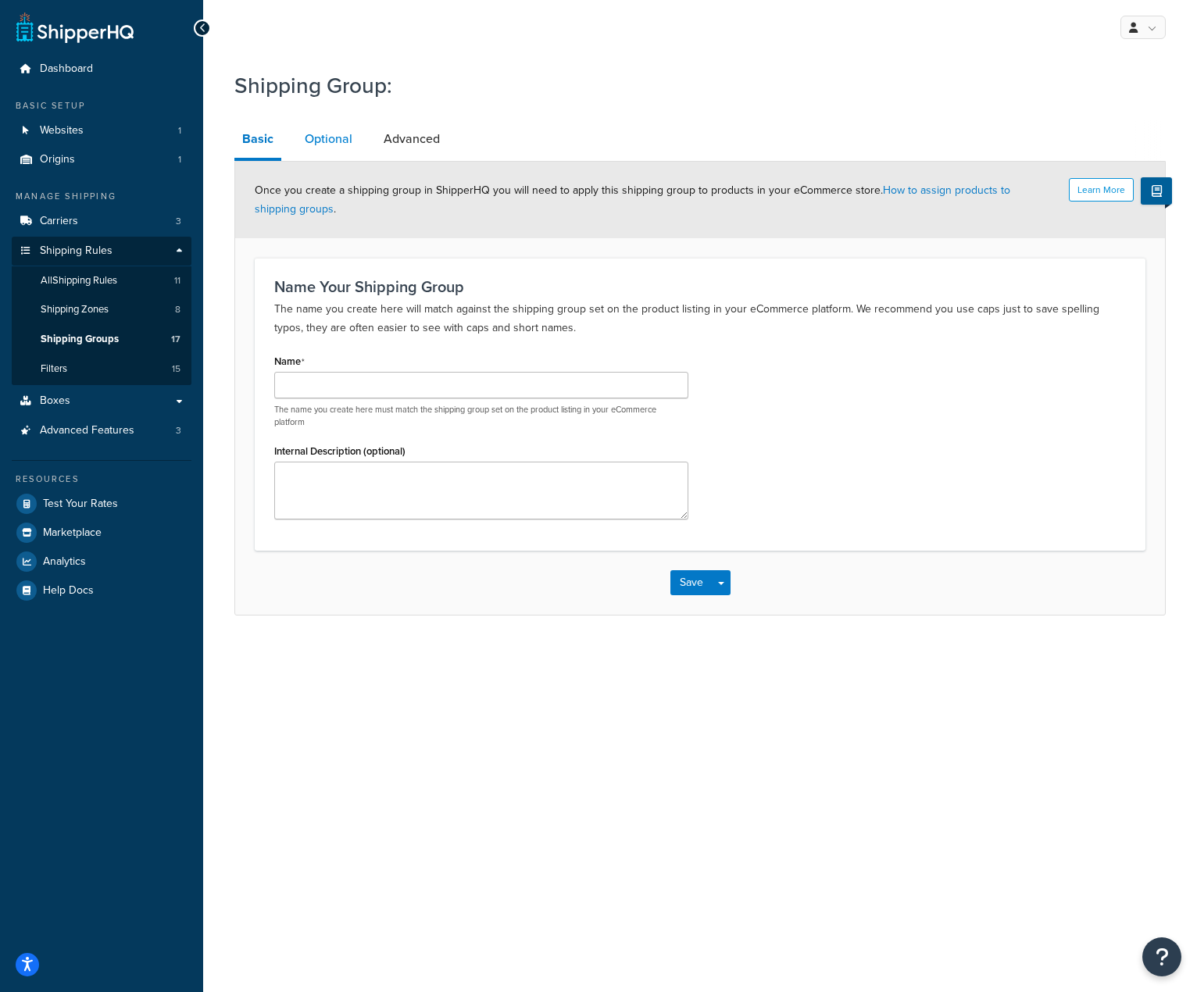
click at [340, 138] on link "Optional" at bounding box center [328, 138] width 63 height 37
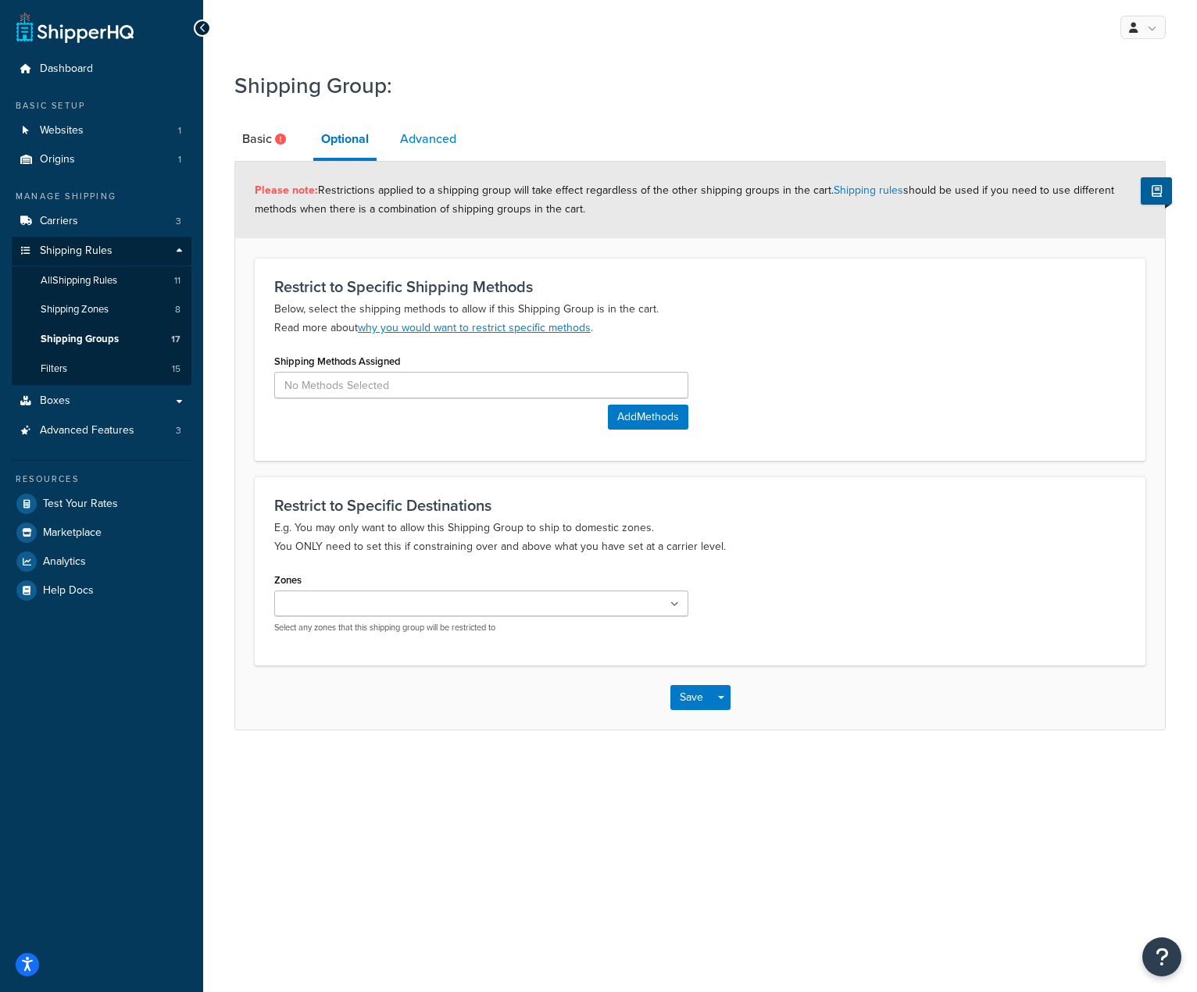
click at [417, 138] on link "Advanced" at bounding box center [428, 138] width 72 height 37
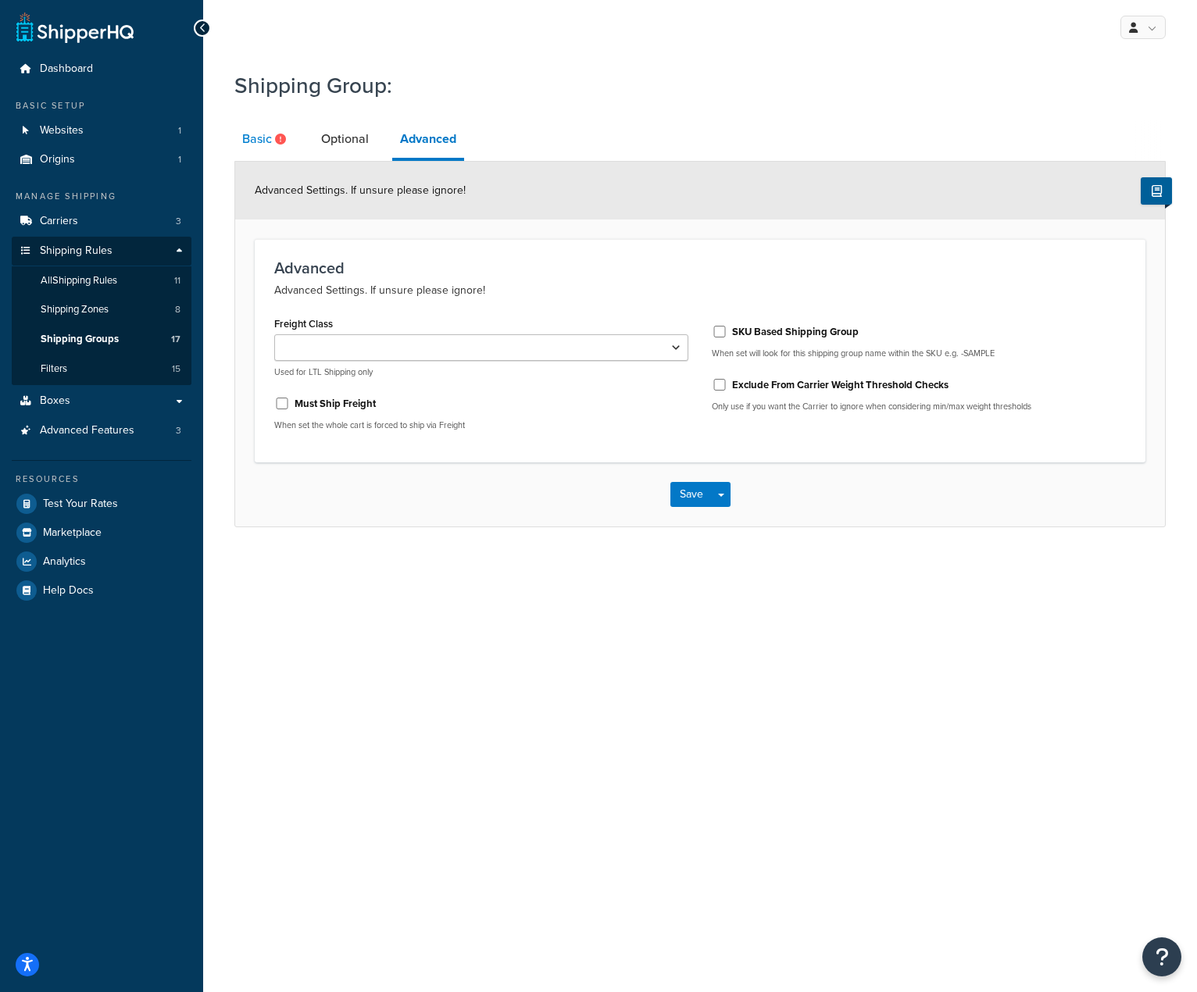
click at [262, 141] on link "Basic" at bounding box center [265, 138] width 63 height 37
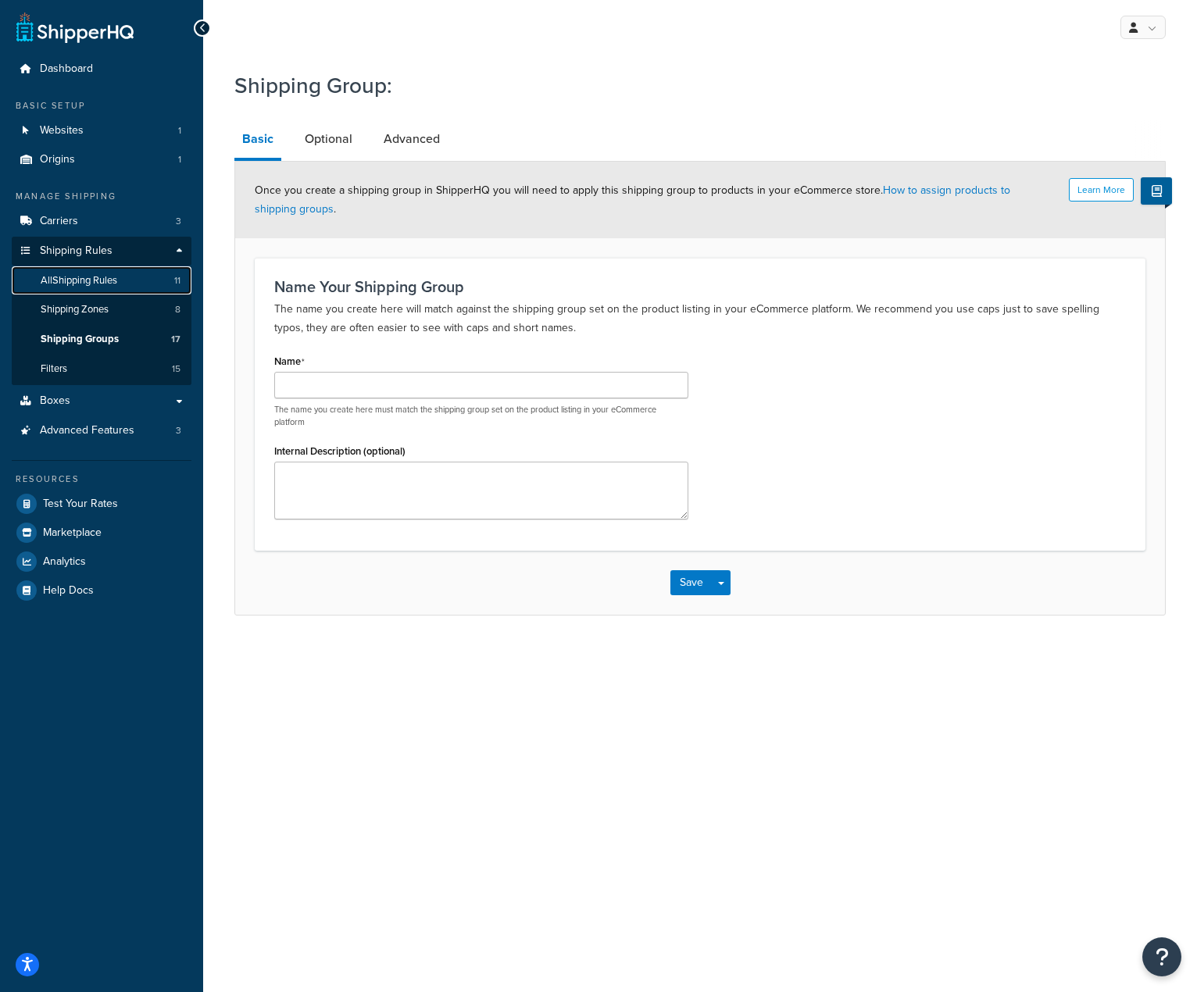
click at [91, 274] on span "All Shipping Rules" at bounding box center [79, 280] width 77 height 13
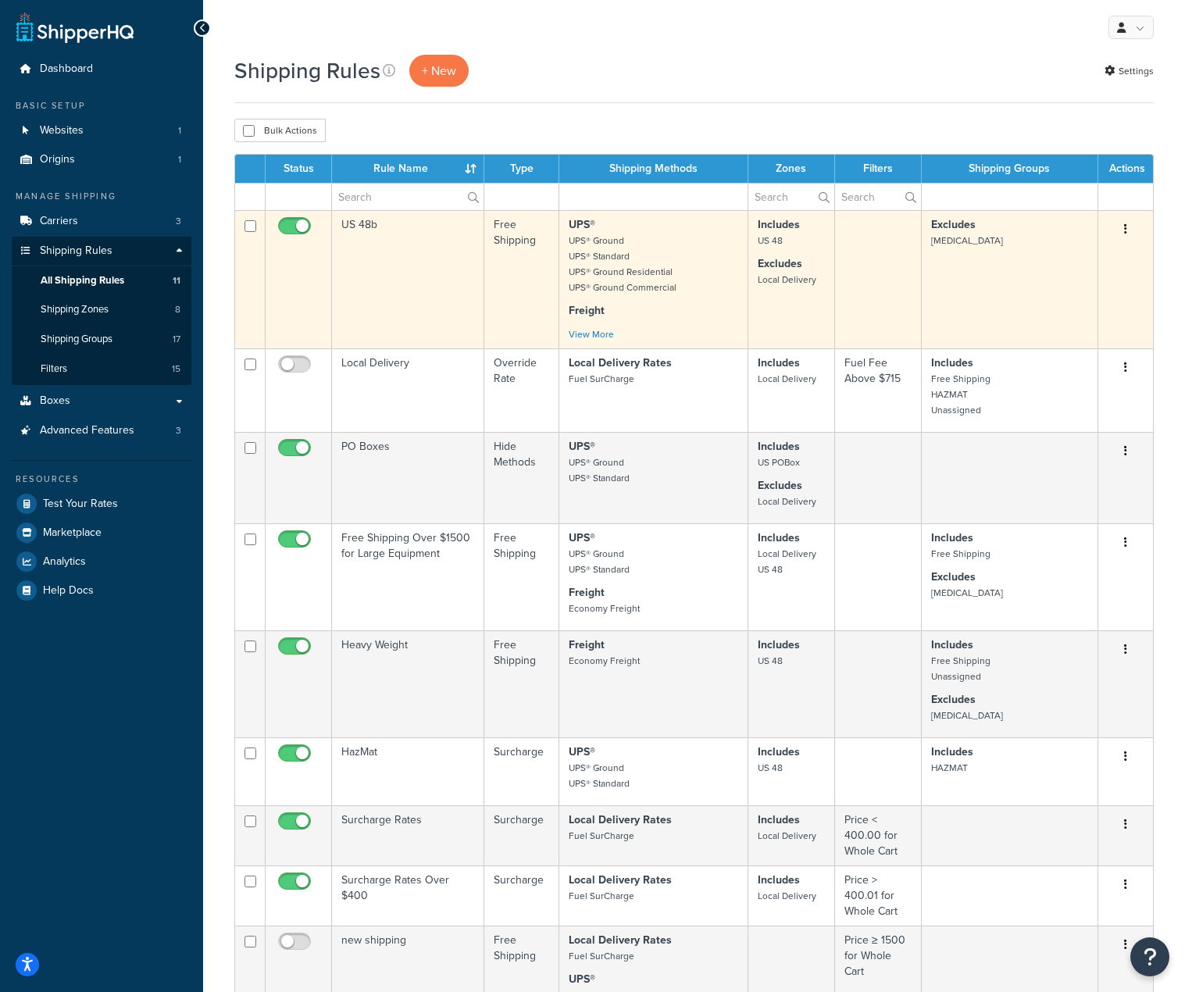
click at [350, 218] on td "US 48b" at bounding box center [408, 279] width 152 height 138
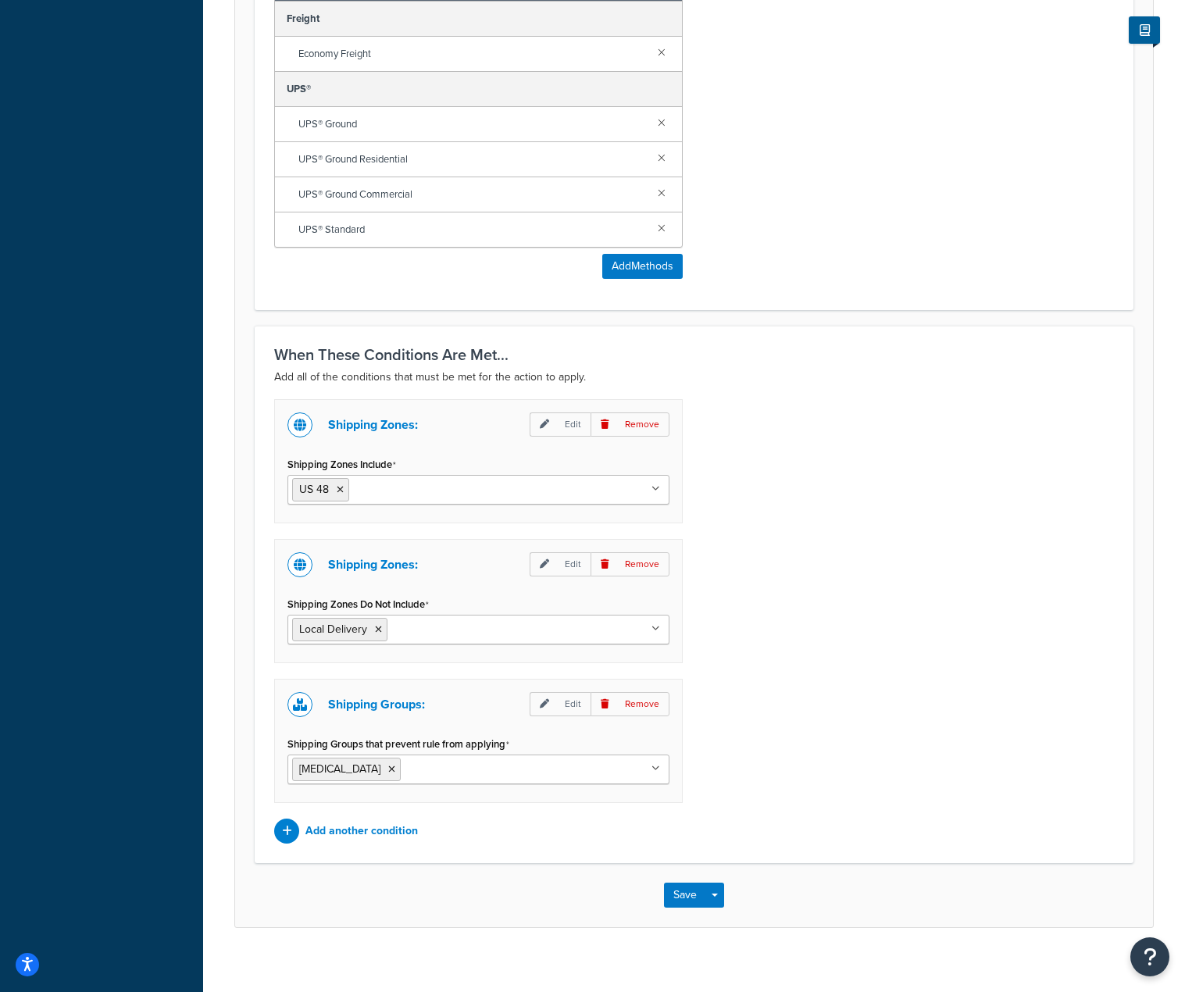
scroll to position [881, 0]
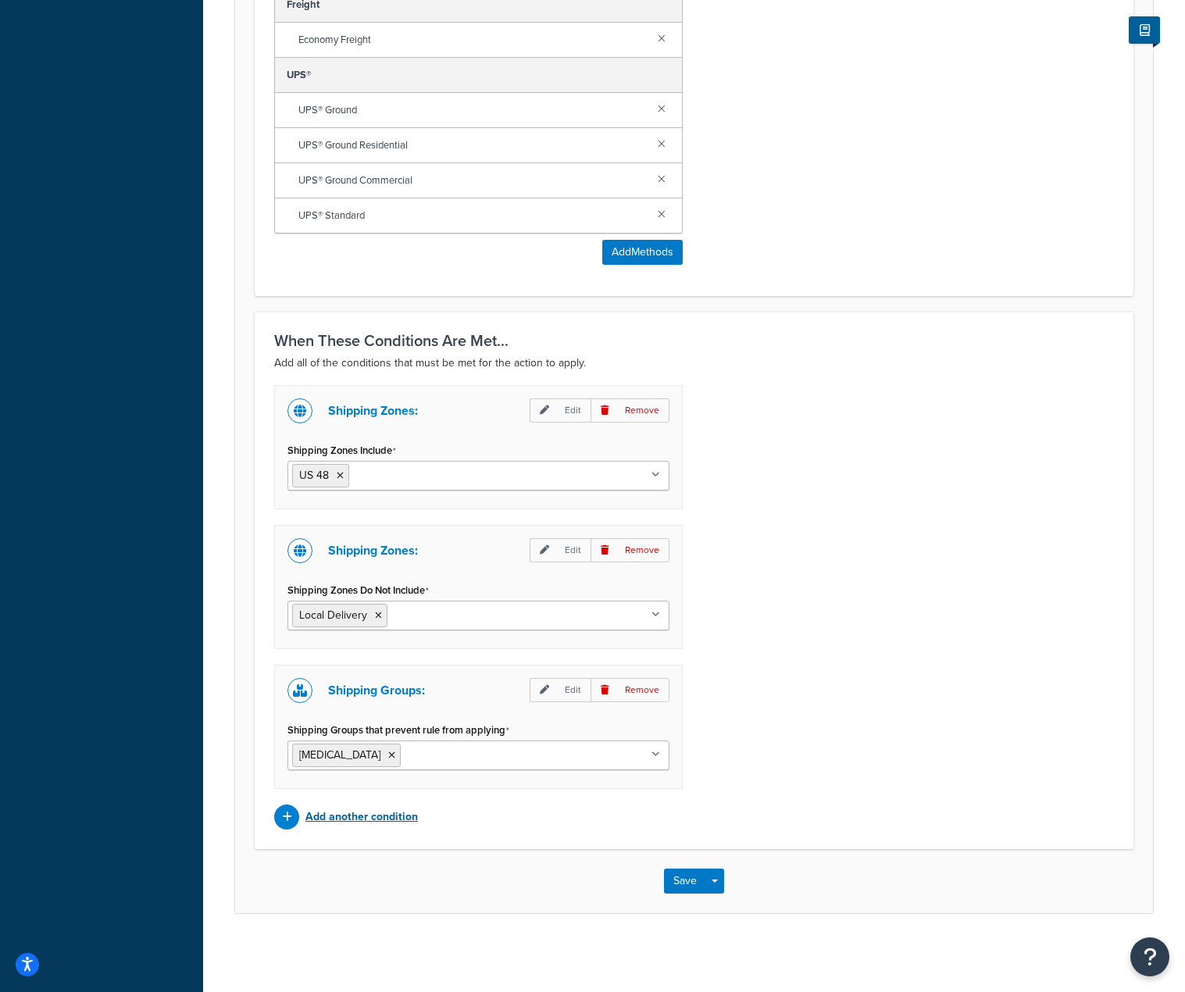
click at [403, 815] on p "Add another condition" at bounding box center [361, 817] width 112 height 22
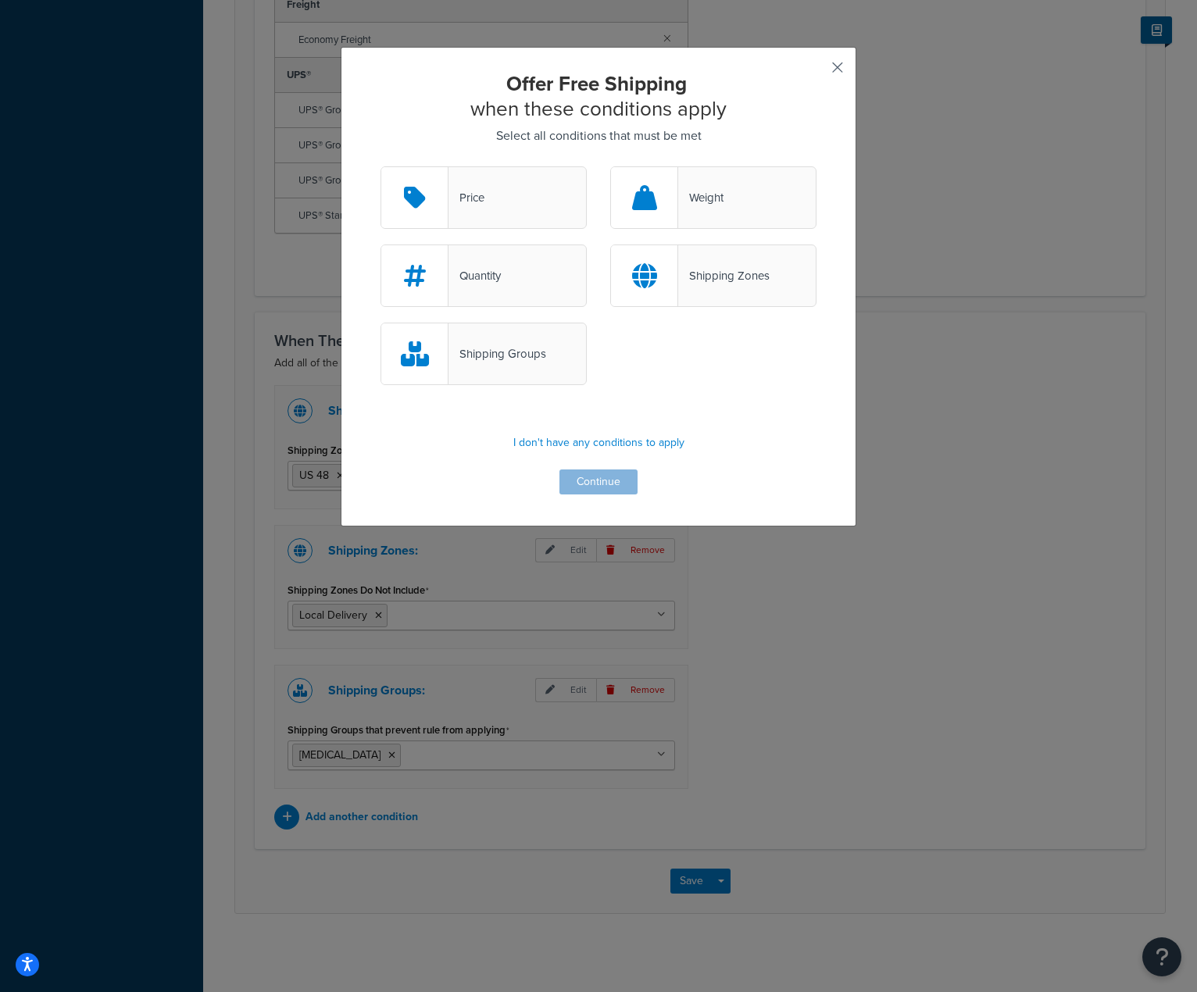
click at [816, 71] on button "button" at bounding box center [814, 73] width 4 height 4
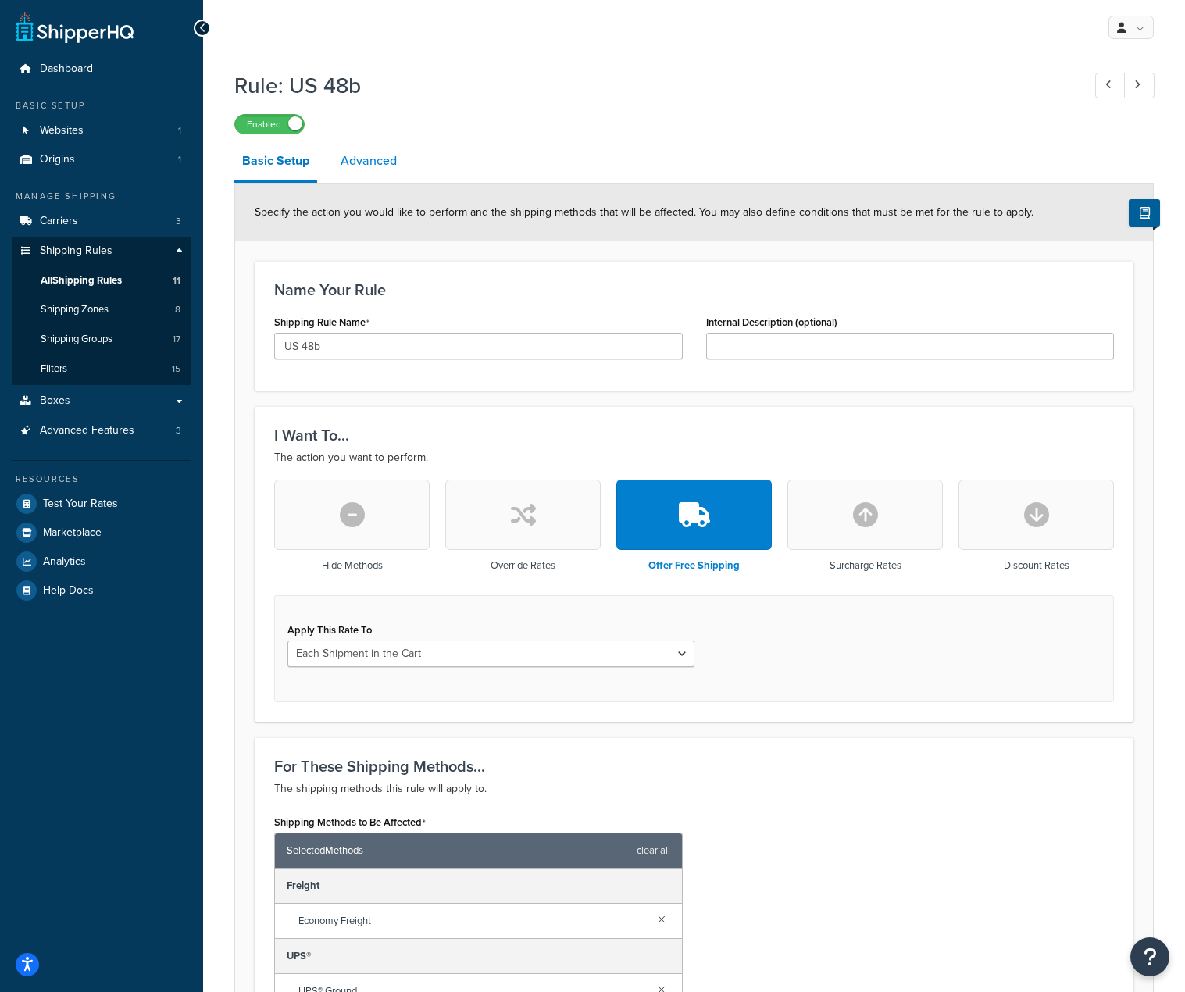
click at [389, 167] on link "Advanced" at bounding box center [369, 160] width 72 height 37
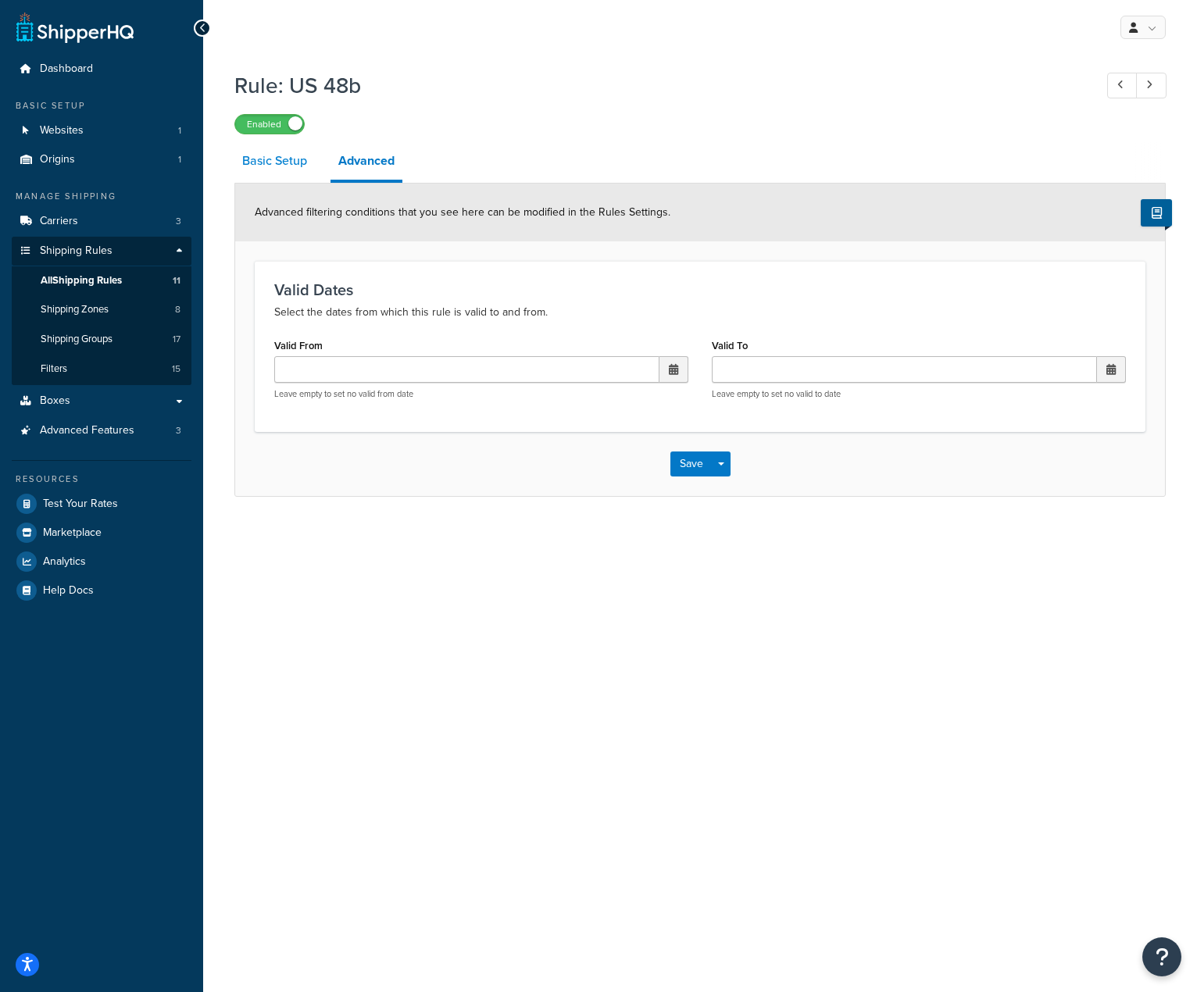
click at [281, 166] on link "Basic Setup" at bounding box center [274, 160] width 80 height 37
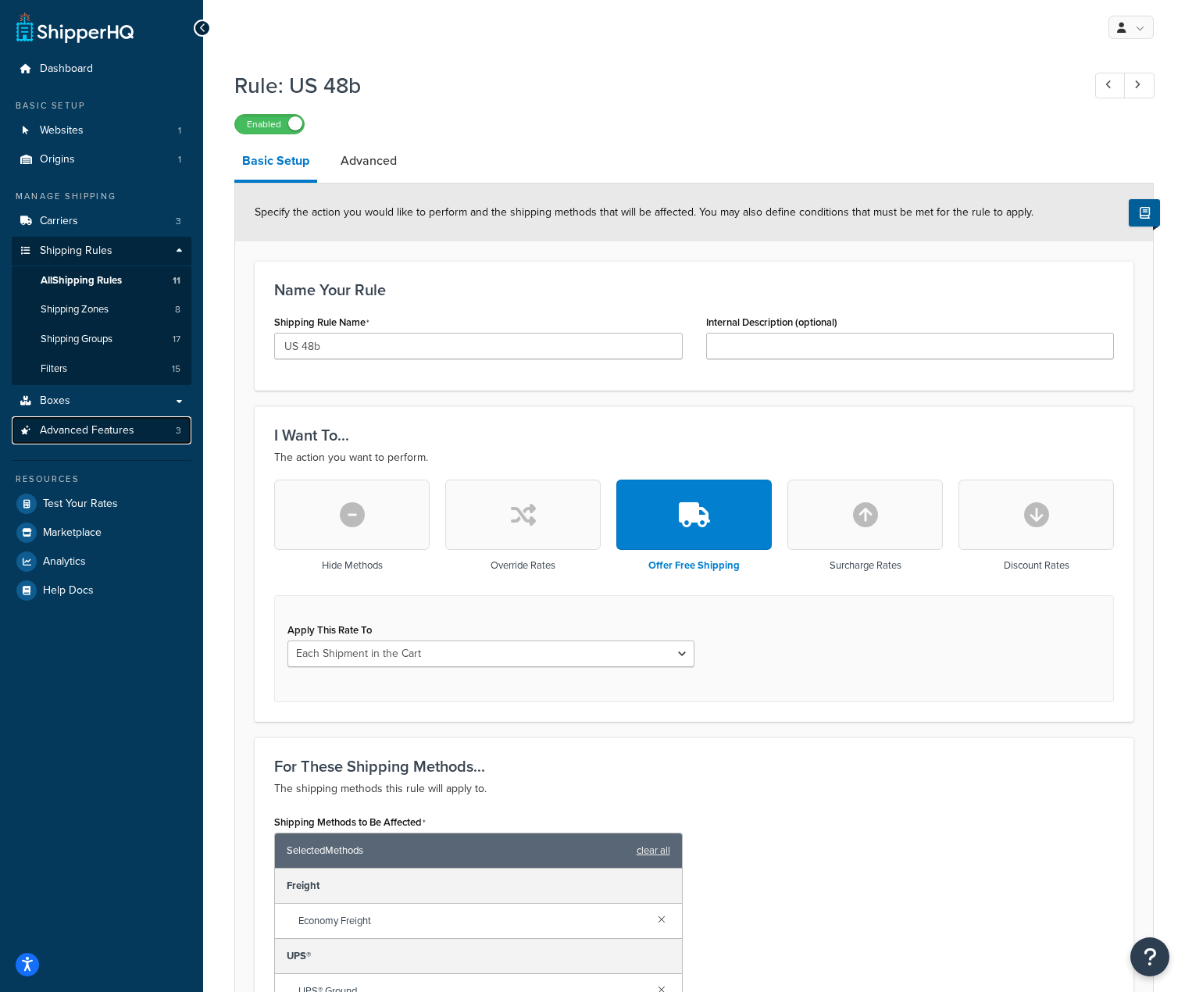
click at [125, 433] on span "Advanced Features" at bounding box center [87, 430] width 95 height 13
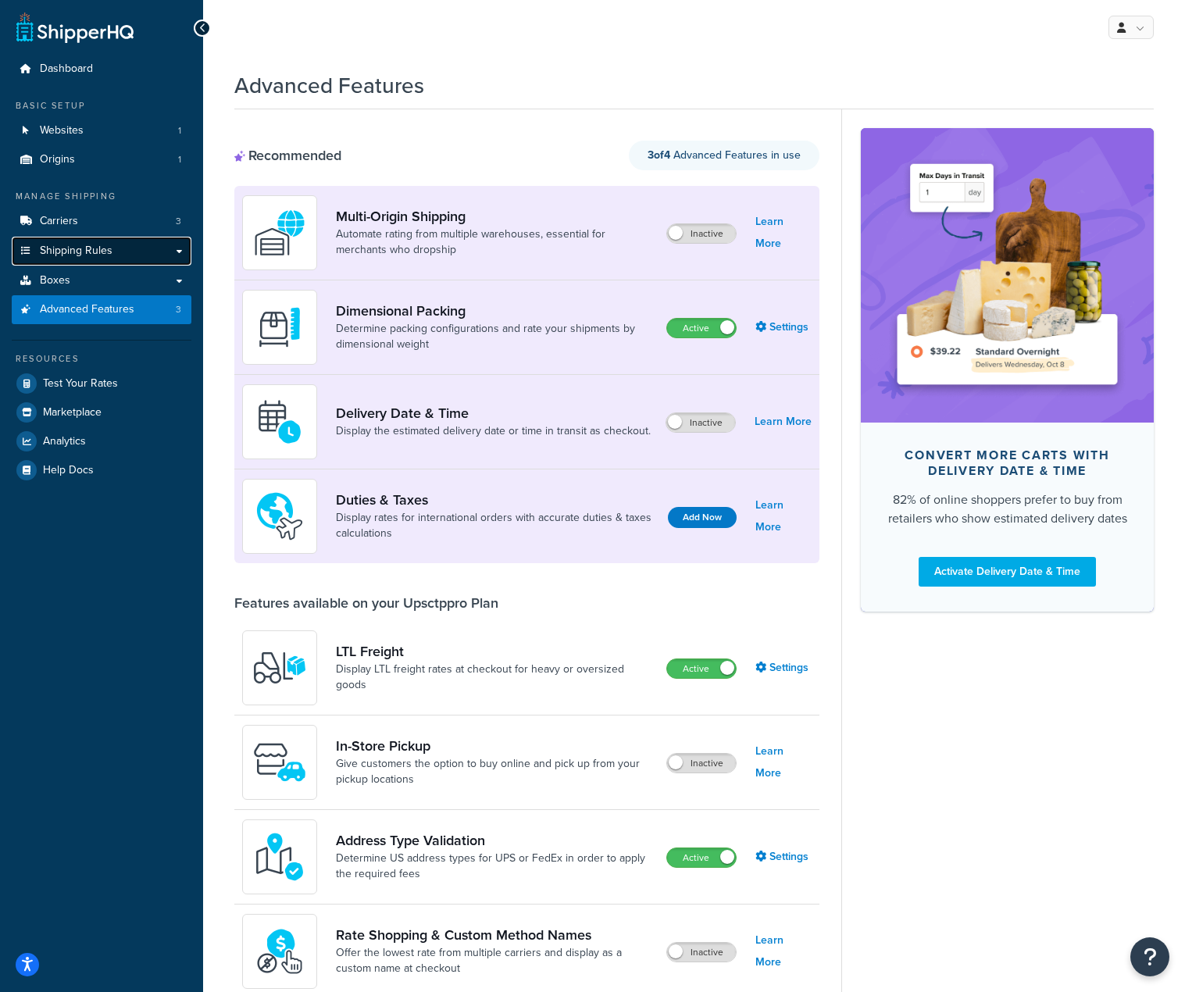
click at [93, 248] on span "Shipping Rules" at bounding box center [76, 251] width 73 height 13
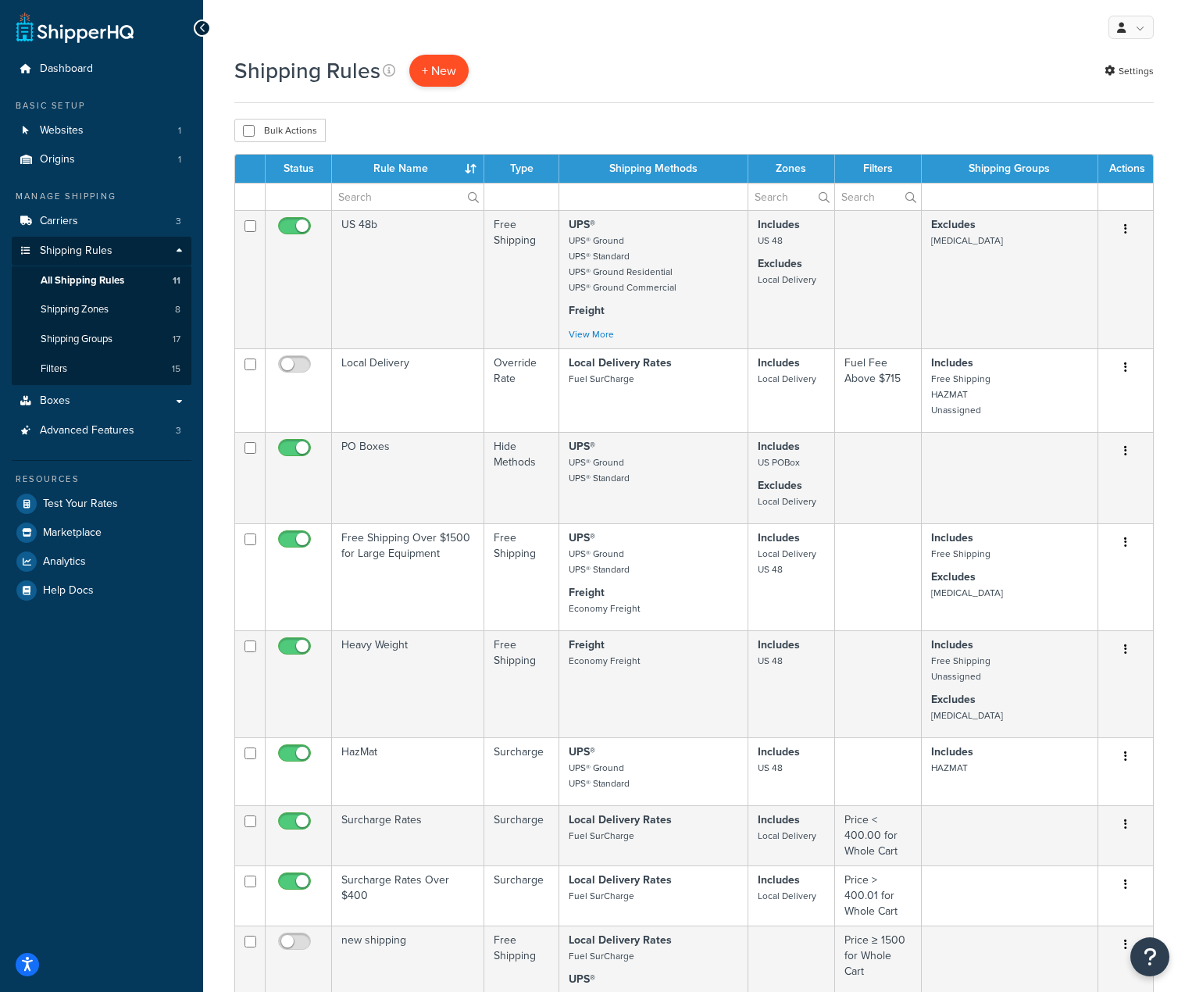
click at [440, 76] on p "+ New" at bounding box center [438, 71] width 59 height 32
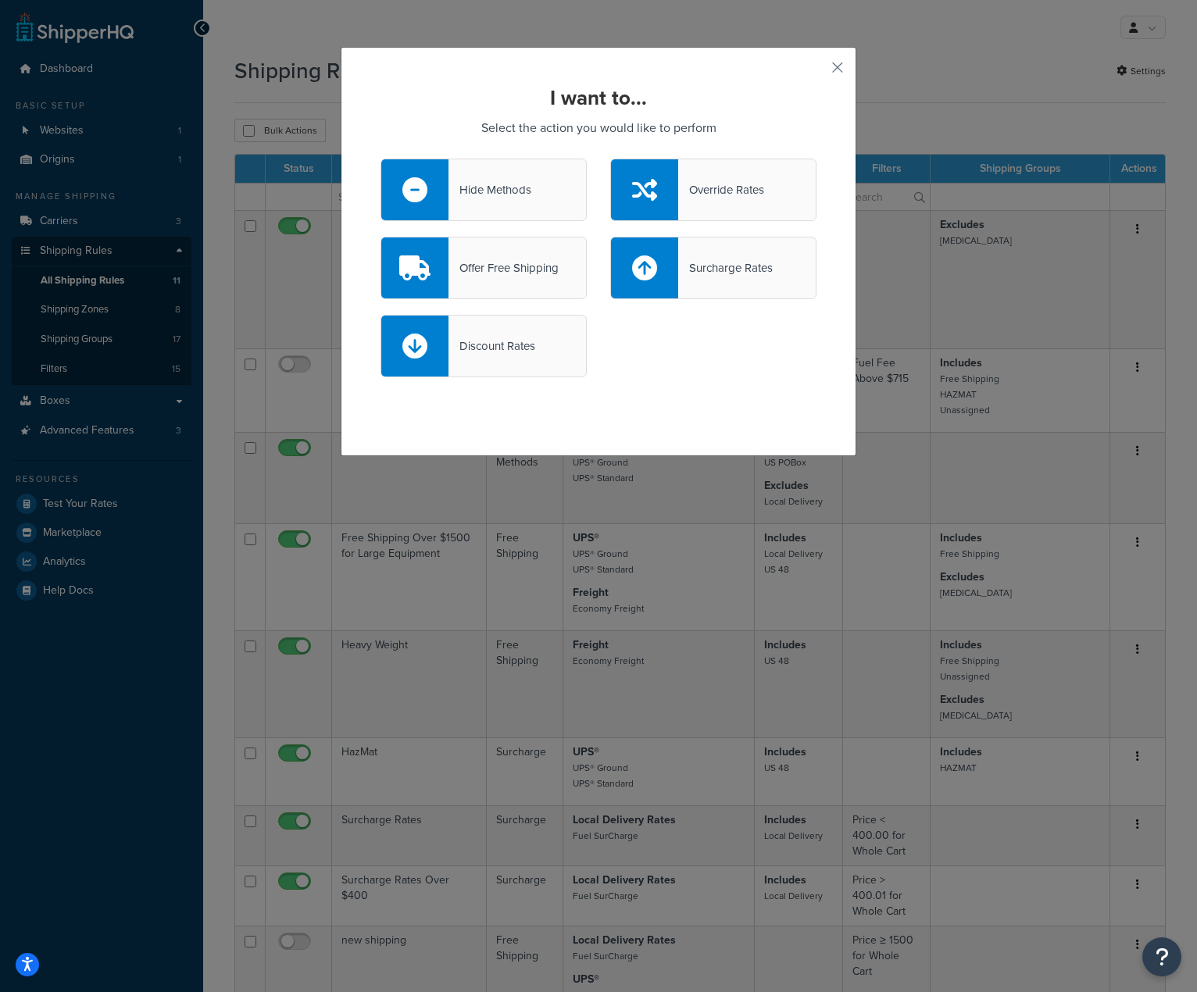
click at [498, 189] on div "Hide Methods" at bounding box center [489, 190] width 83 height 22
click at [0, 0] on input "Hide Methods" at bounding box center [0, 0] width 0 height 0
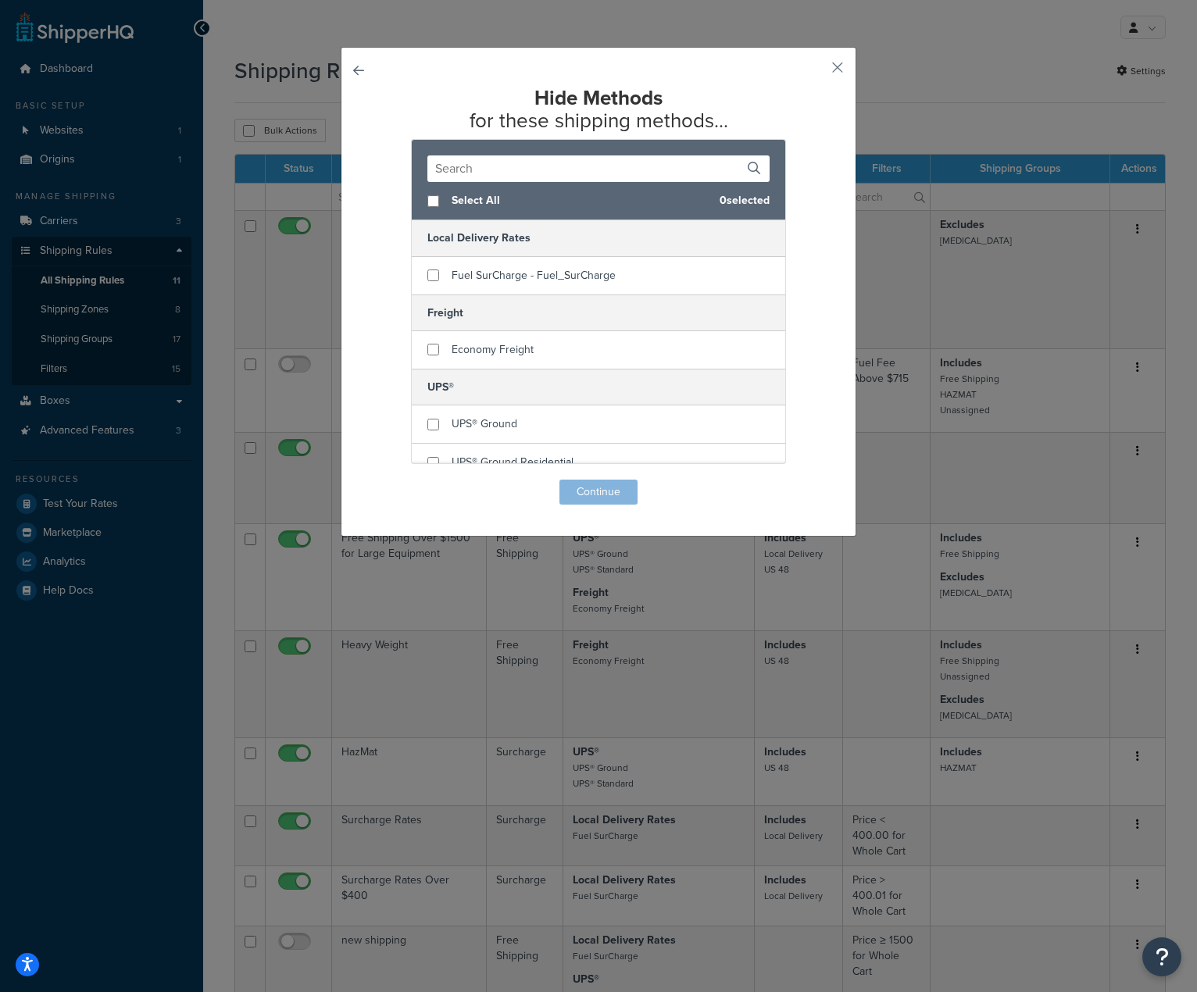
click at [380, 480] on button "button" at bounding box center [380, 480] width 0 height 0
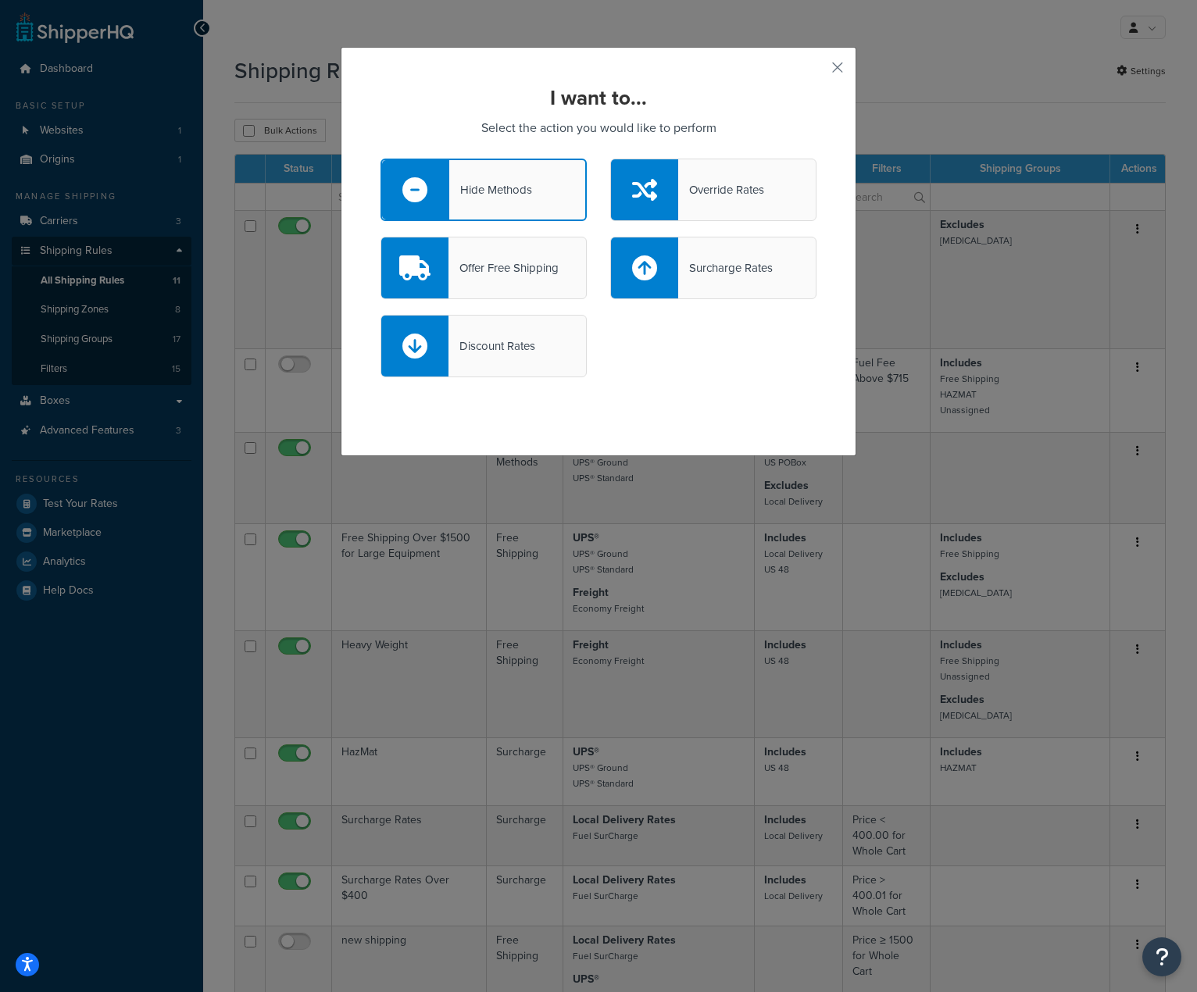
click at [711, 184] on div "Override Rates" at bounding box center [721, 190] width 86 height 22
click at [0, 0] on input "Override Rates" at bounding box center [0, 0] width 0 height 0
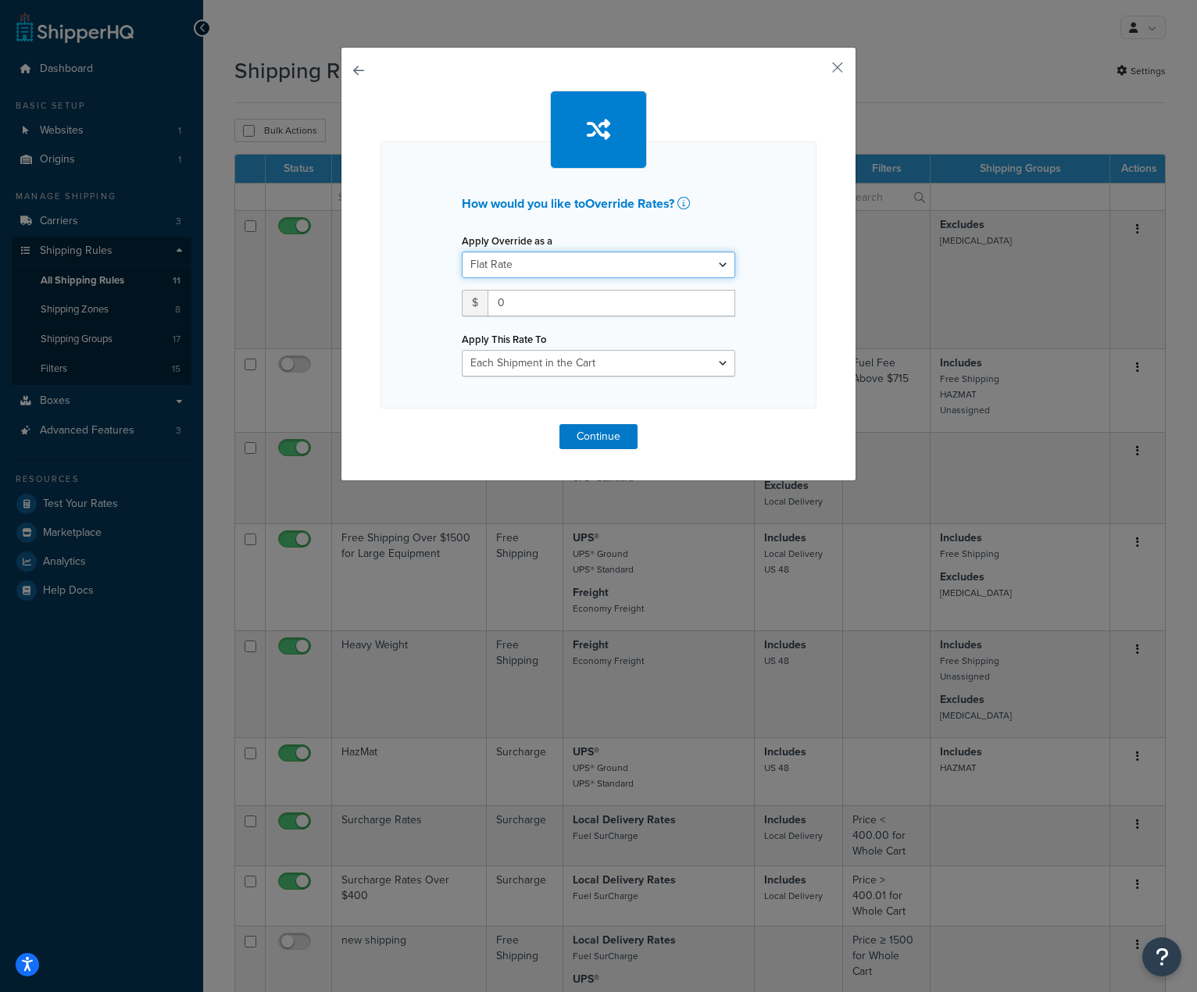
click at [702, 263] on select "Flat Rate Percentage Flat Rate & Percentage" at bounding box center [598, 265] width 273 height 27
click at [816, 72] on button "button" at bounding box center [814, 73] width 4 height 4
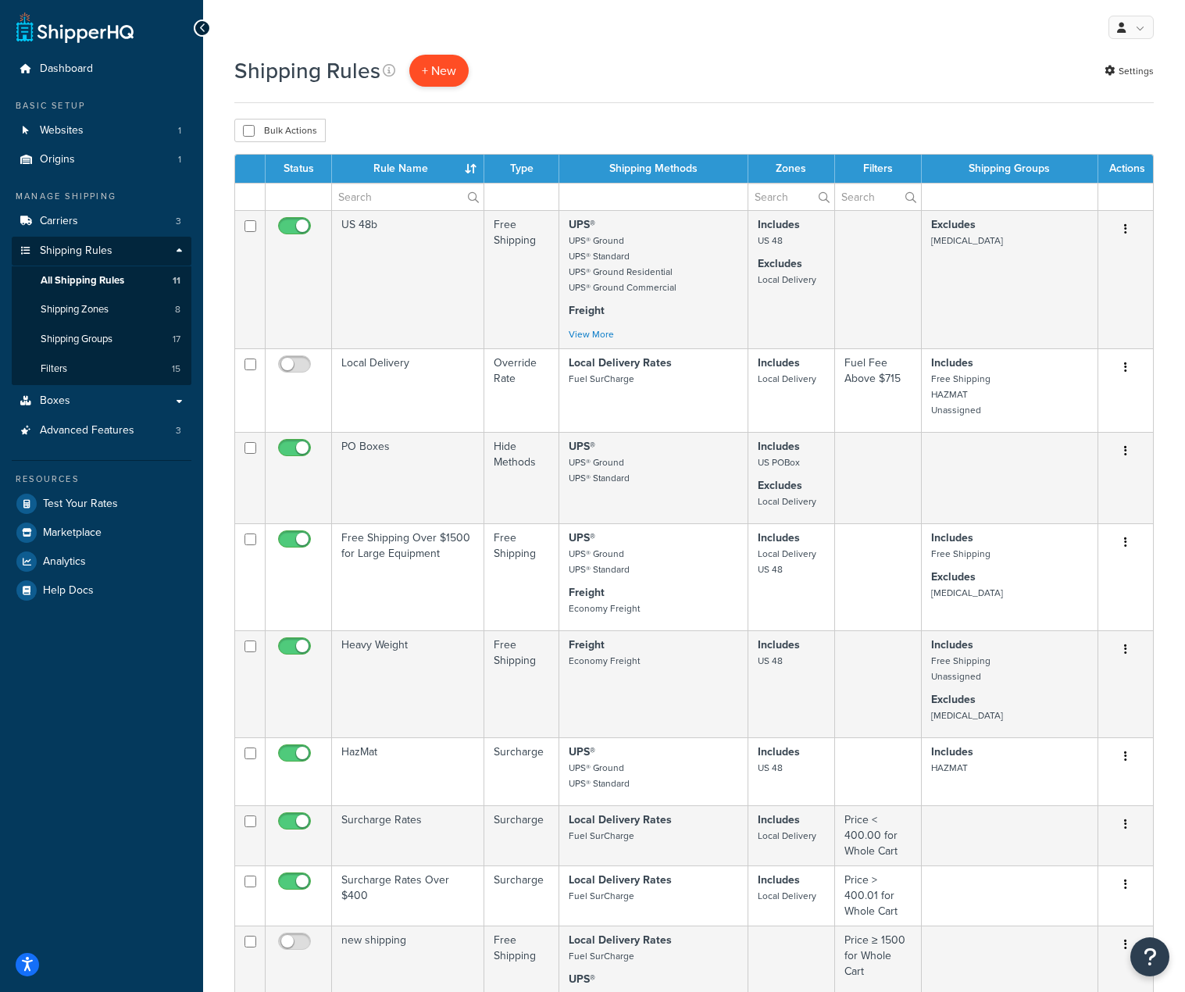
click at [430, 64] on p "+ New" at bounding box center [438, 71] width 59 height 32
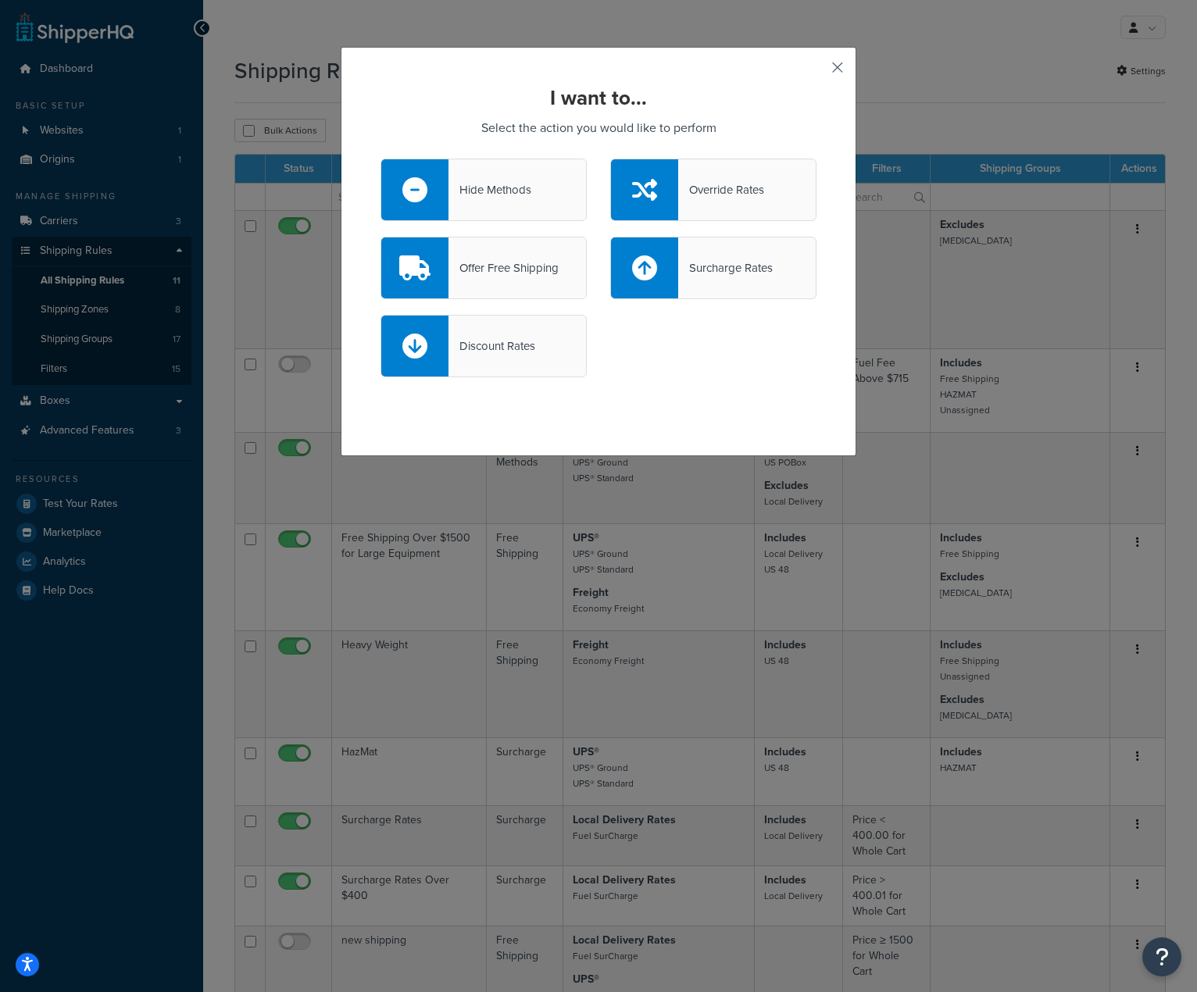
click at [816, 71] on button "button" at bounding box center [814, 73] width 4 height 4
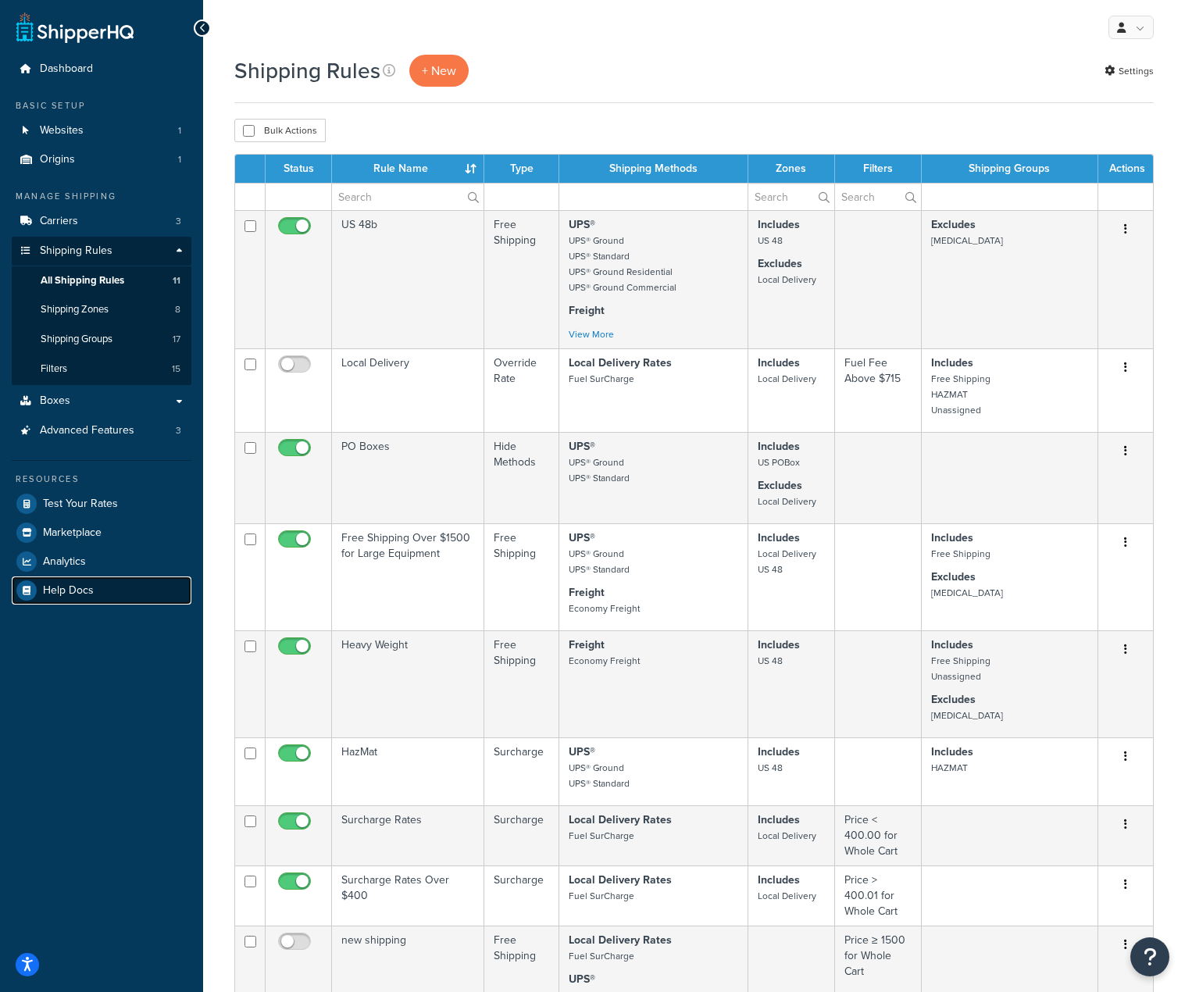
click at [62, 587] on span "Help Docs" at bounding box center [68, 590] width 51 height 13
click at [80, 246] on span "Shipping Rules" at bounding box center [76, 251] width 73 height 13
click at [103, 279] on span "All Shipping Rules" at bounding box center [83, 280] width 84 height 13
click at [1128, 70] on link "Settings" at bounding box center [1129, 71] width 49 height 22
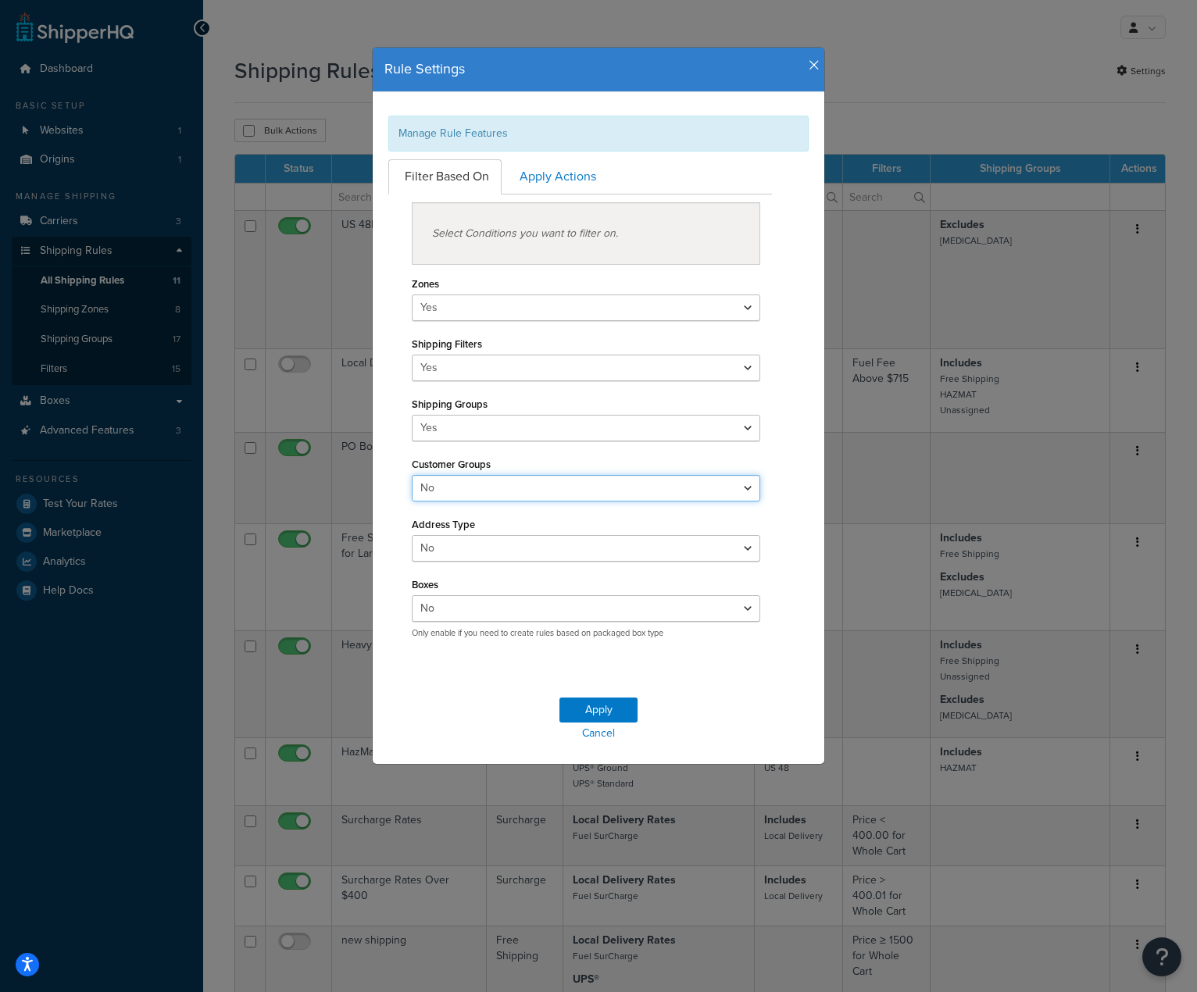
click at [617, 488] on select "Yes No" at bounding box center [586, 488] width 348 height 27
select select "true"
click at [412, 475] on select "Yes No" at bounding box center [586, 488] width 348 height 27
click at [634, 556] on select "Yes No" at bounding box center [586, 548] width 348 height 27
select select "true"
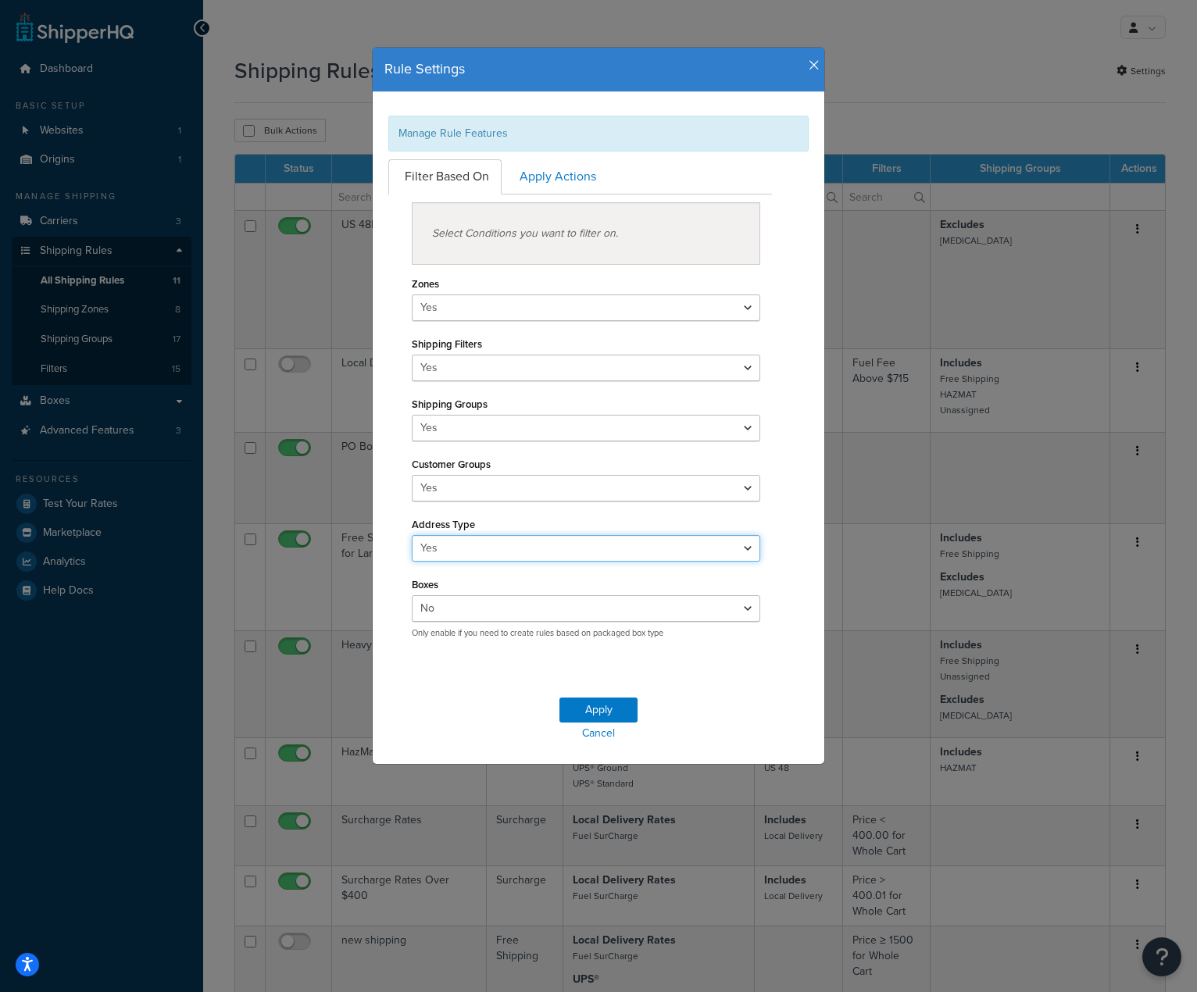
click at [412, 535] on select "Yes No" at bounding box center [586, 548] width 348 height 27
click at [687, 605] on select "Yes No" at bounding box center [586, 608] width 348 height 27
click at [771, 606] on div "Select Conditions you want to filter on. Zones Yes No Shipping Filters Yes No S…" at bounding box center [580, 423] width 407 height 456
click at [602, 709] on button "Apply" at bounding box center [598, 710] width 78 height 25
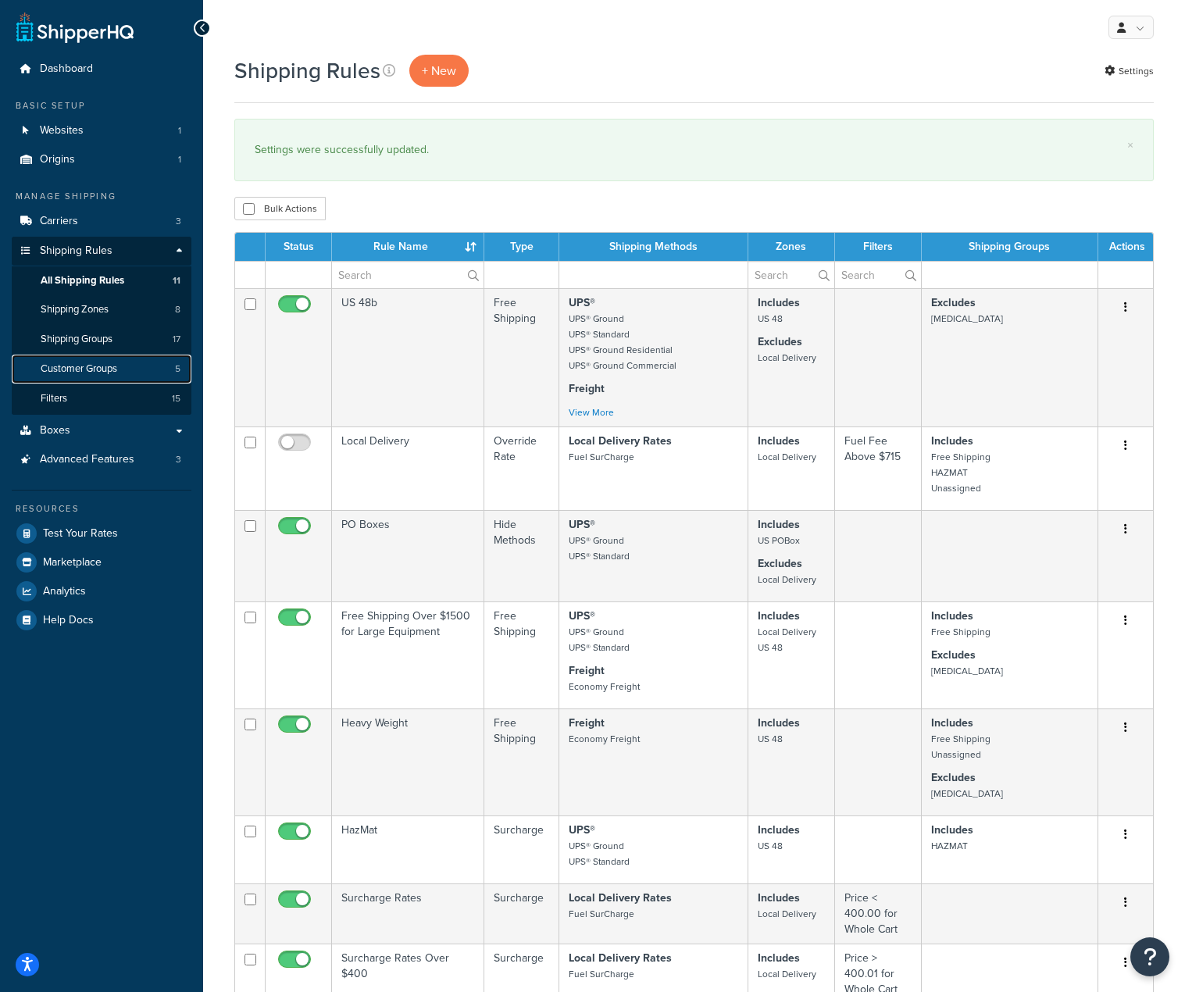
click at [62, 366] on span "Customer Groups" at bounding box center [79, 368] width 77 height 13
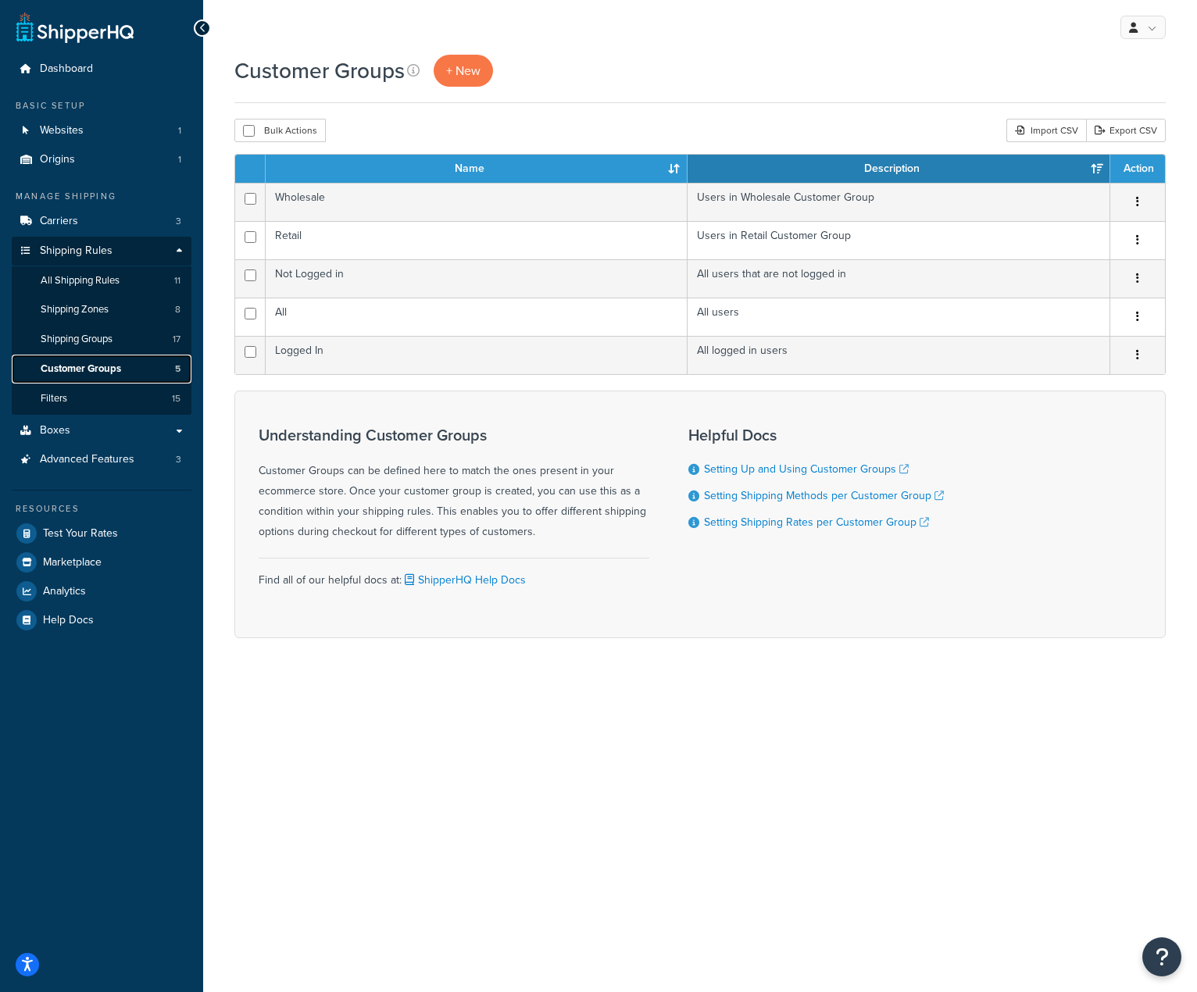
click at [98, 374] on span "Customer Groups" at bounding box center [81, 368] width 80 height 13
click at [472, 74] on span "+ New" at bounding box center [463, 71] width 34 height 18
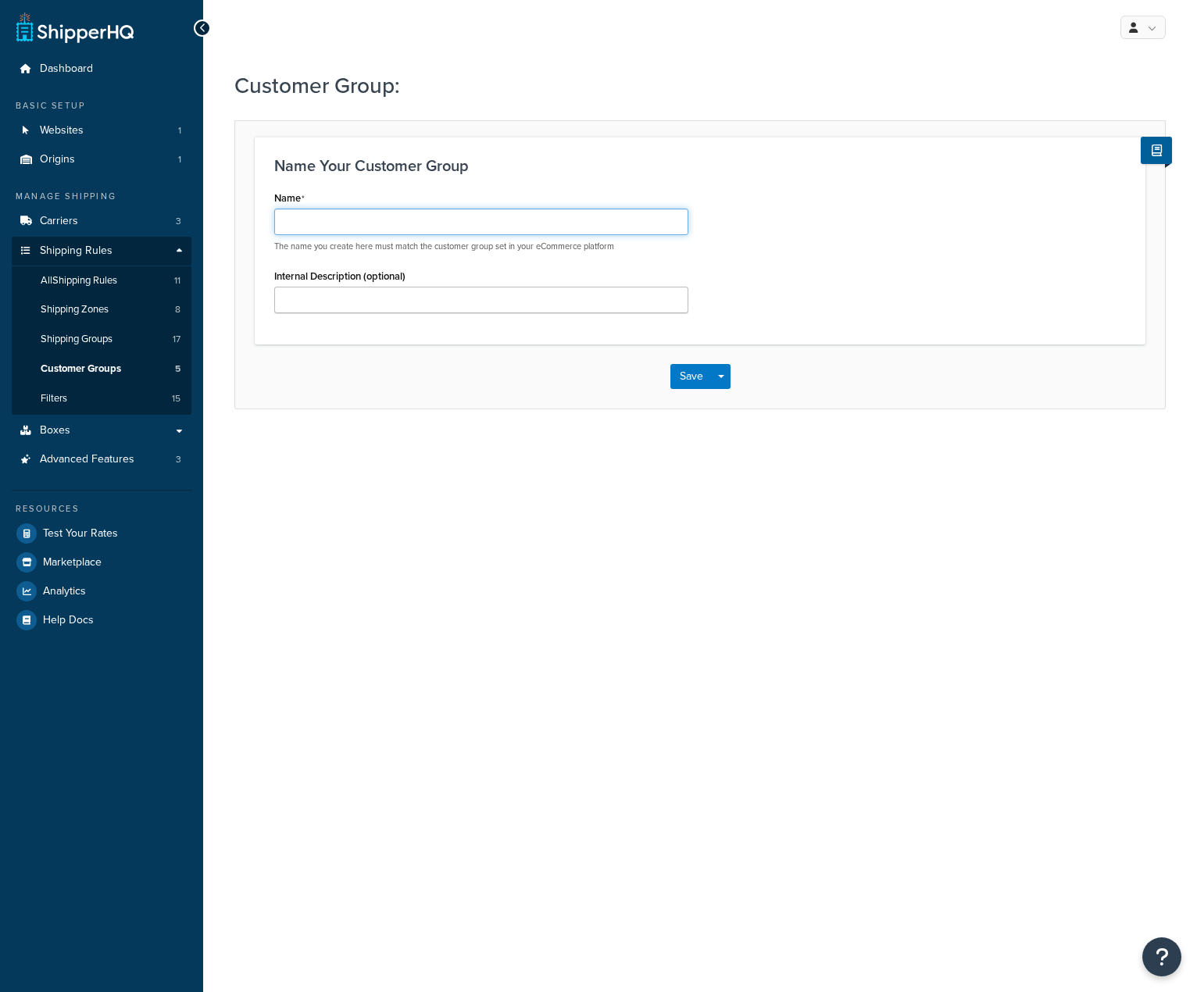
click at [455, 220] on input "Name" at bounding box center [481, 222] width 414 height 27
type input "No Free Ship"
click at [695, 379] on button "Save" at bounding box center [691, 376] width 42 height 25
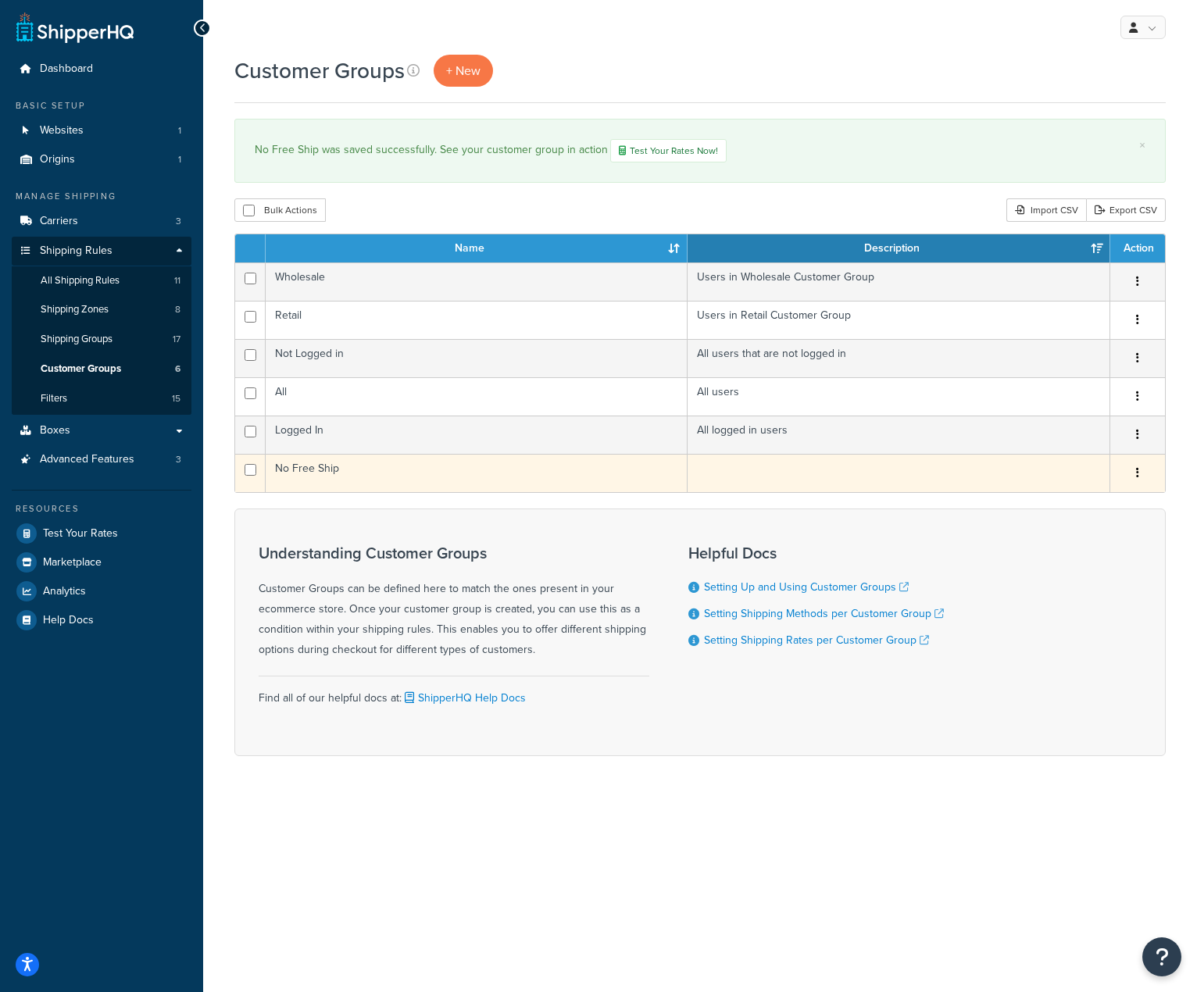
click at [333, 465] on td "No Free Ship" at bounding box center [477, 473] width 422 height 38
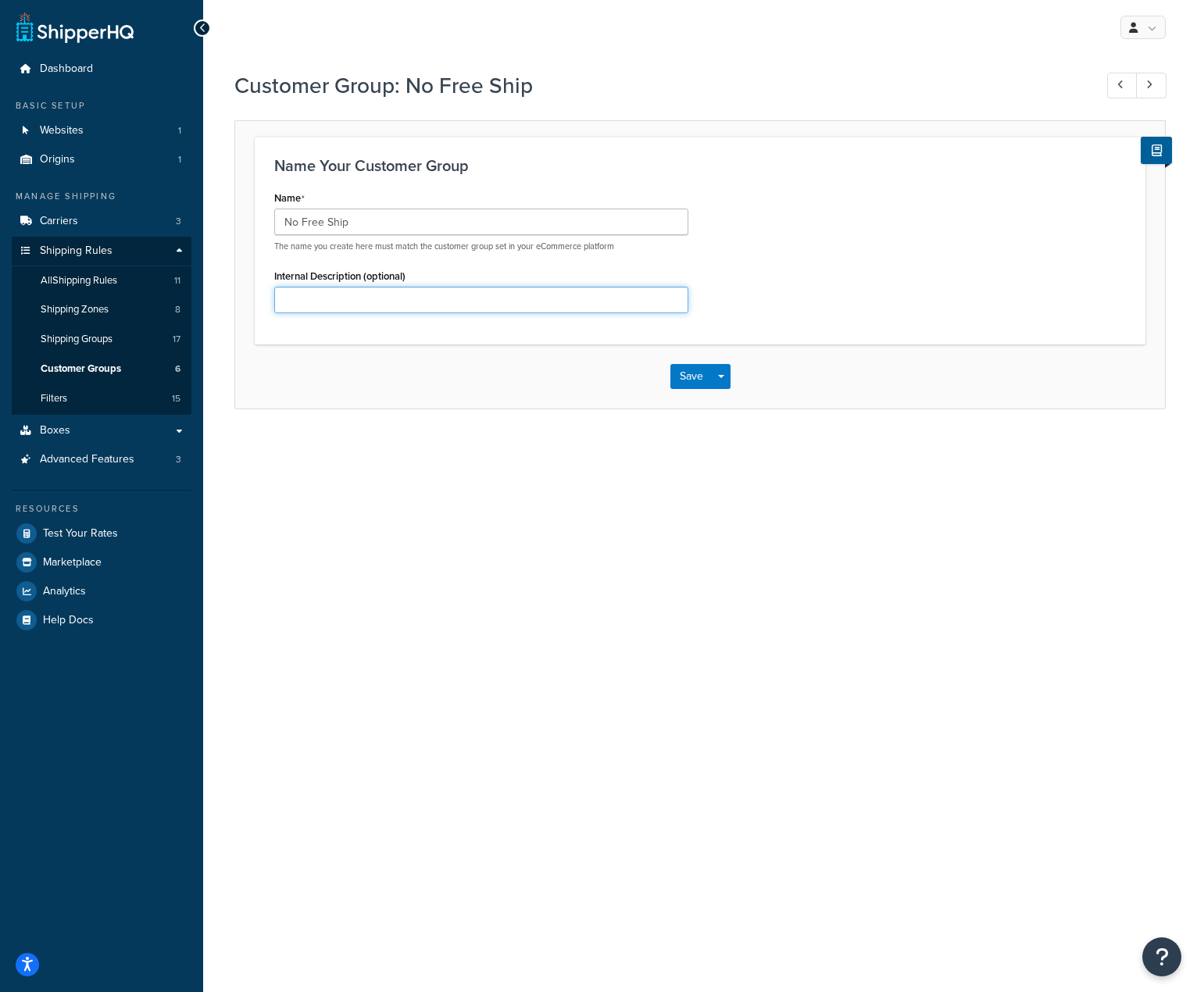
click at [417, 304] on input "Internal Description (optional)" at bounding box center [481, 300] width 414 height 27
paste input "Shopify mapping: match customer tag = no-free-ship"
type input "Shopify mapping: match customer tag = no-free-ship"
click at [694, 377] on button "Save" at bounding box center [691, 376] width 42 height 25
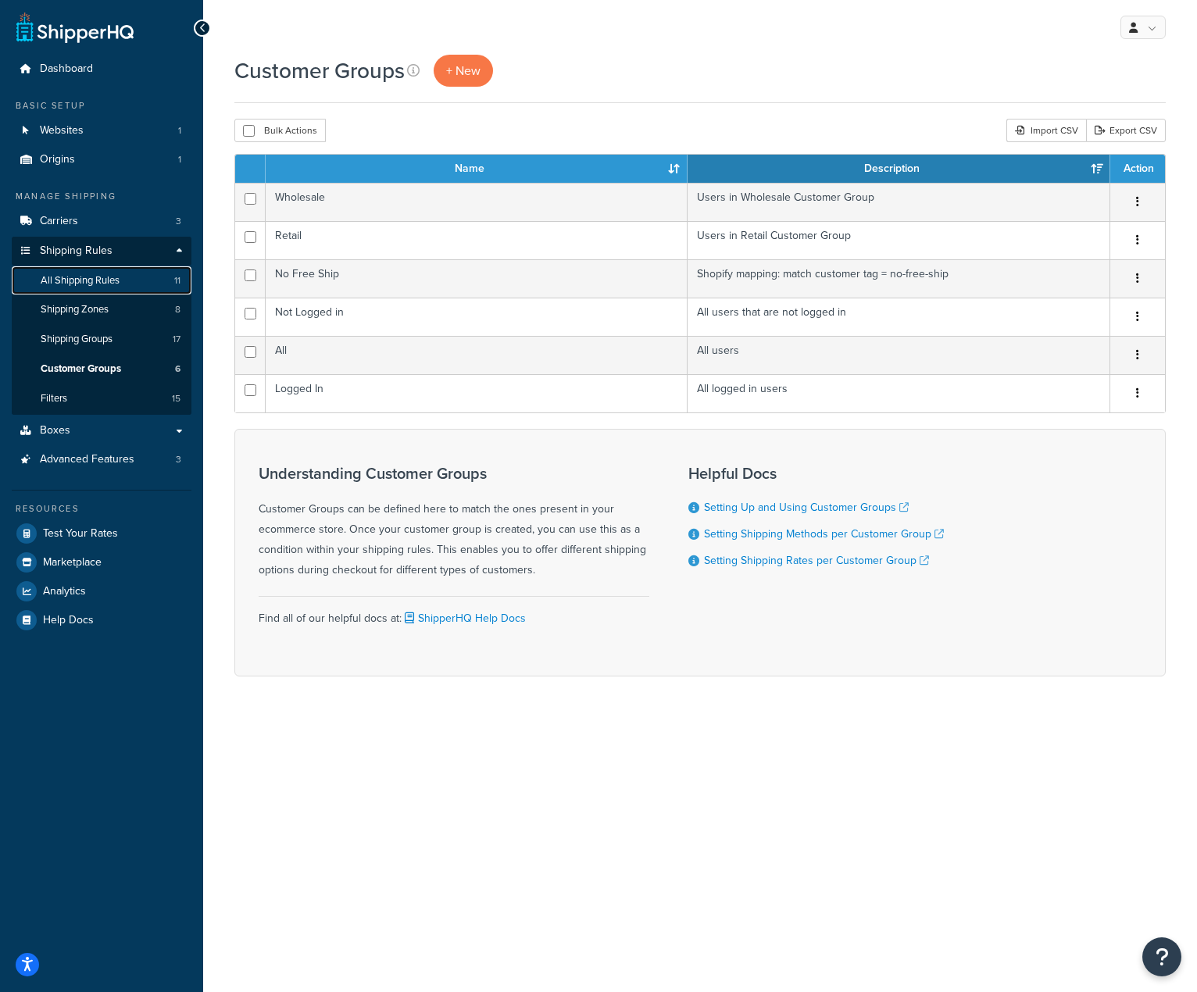
click at [120, 275] on span "All Shipping Rules" at bounding box center [80, 280] width 79 height 13
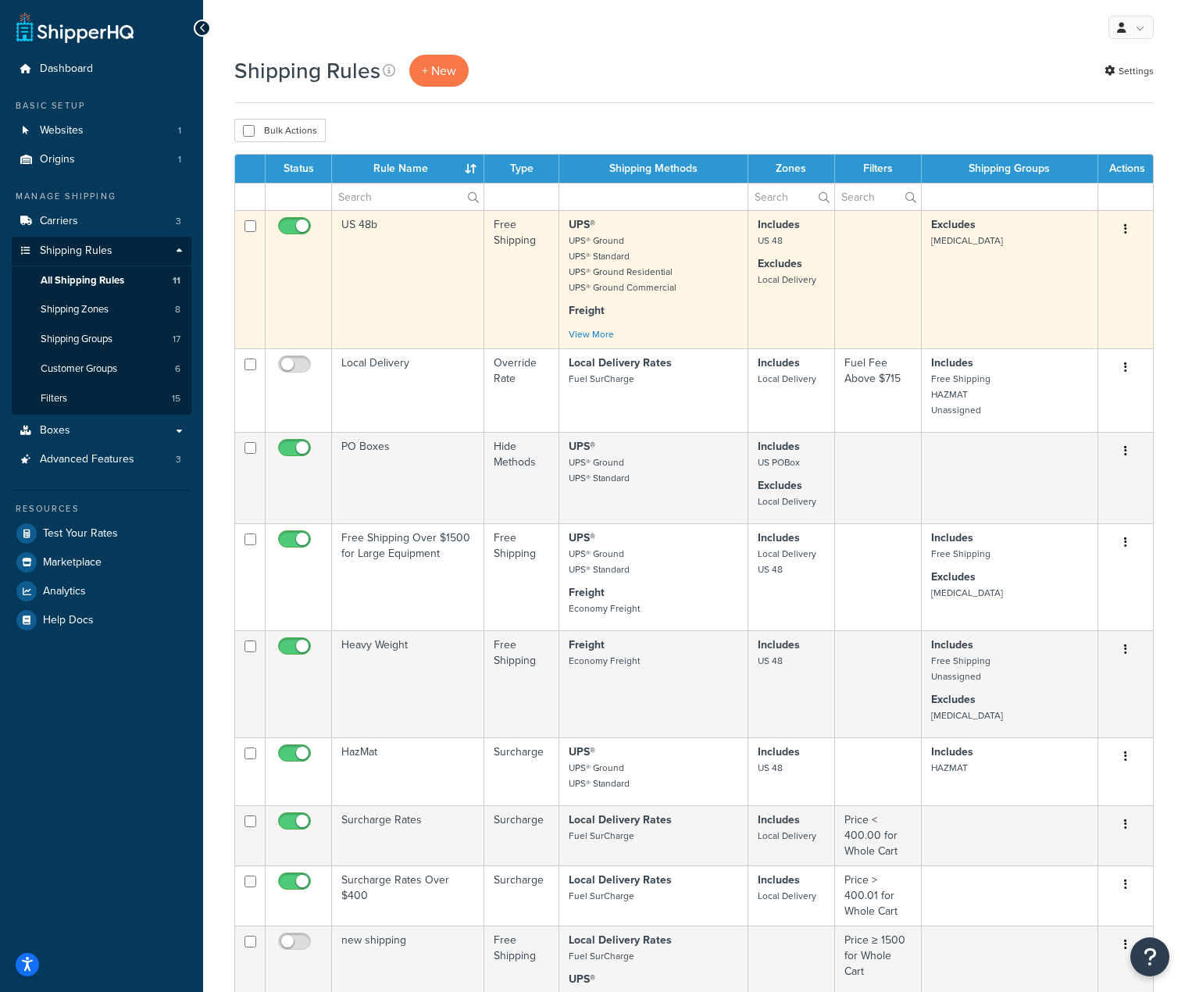
click at [365, 225] on td "US 48b" at bounding box center [408, 279] width 152 height 138
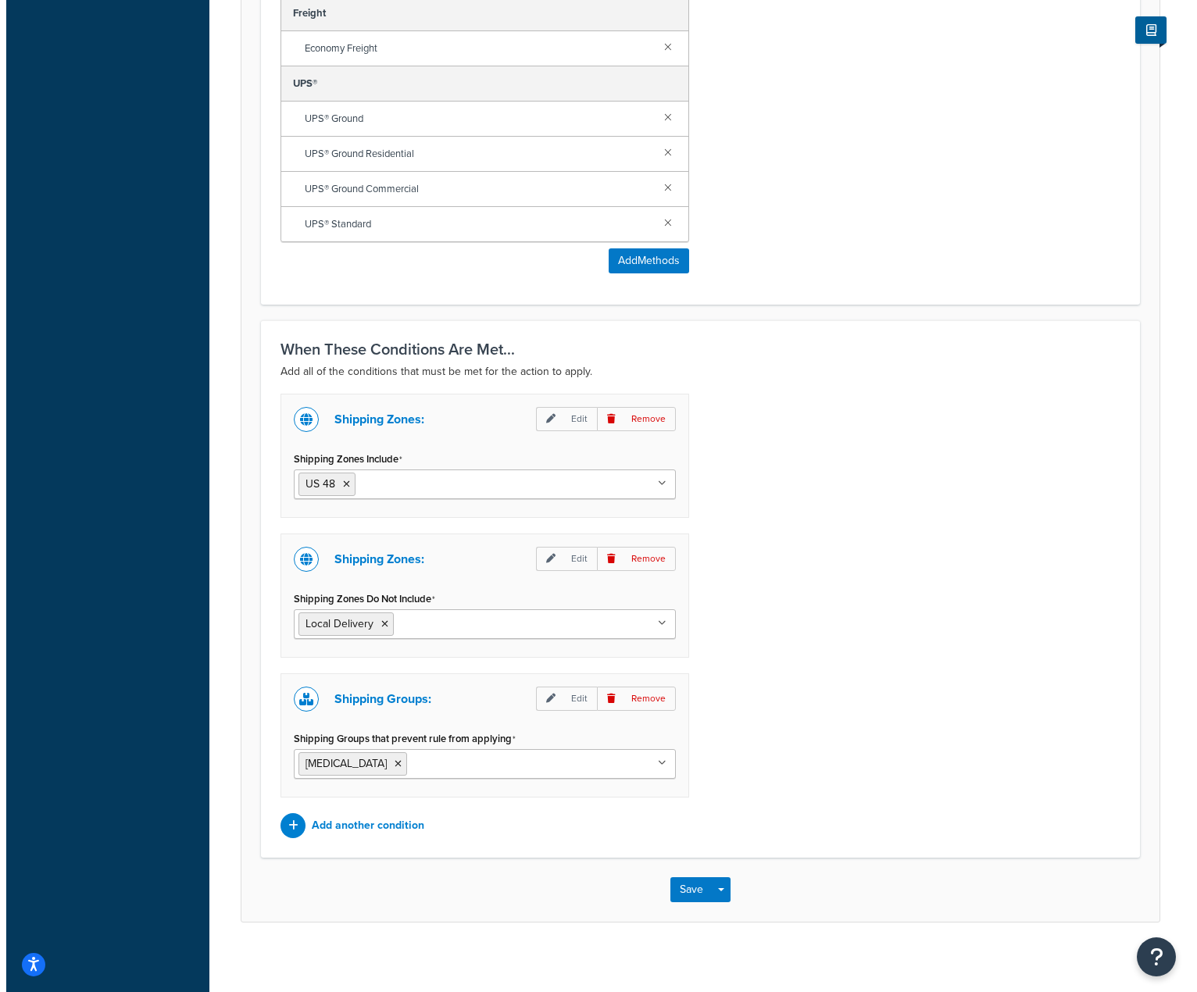
scroll to position [881, 0]
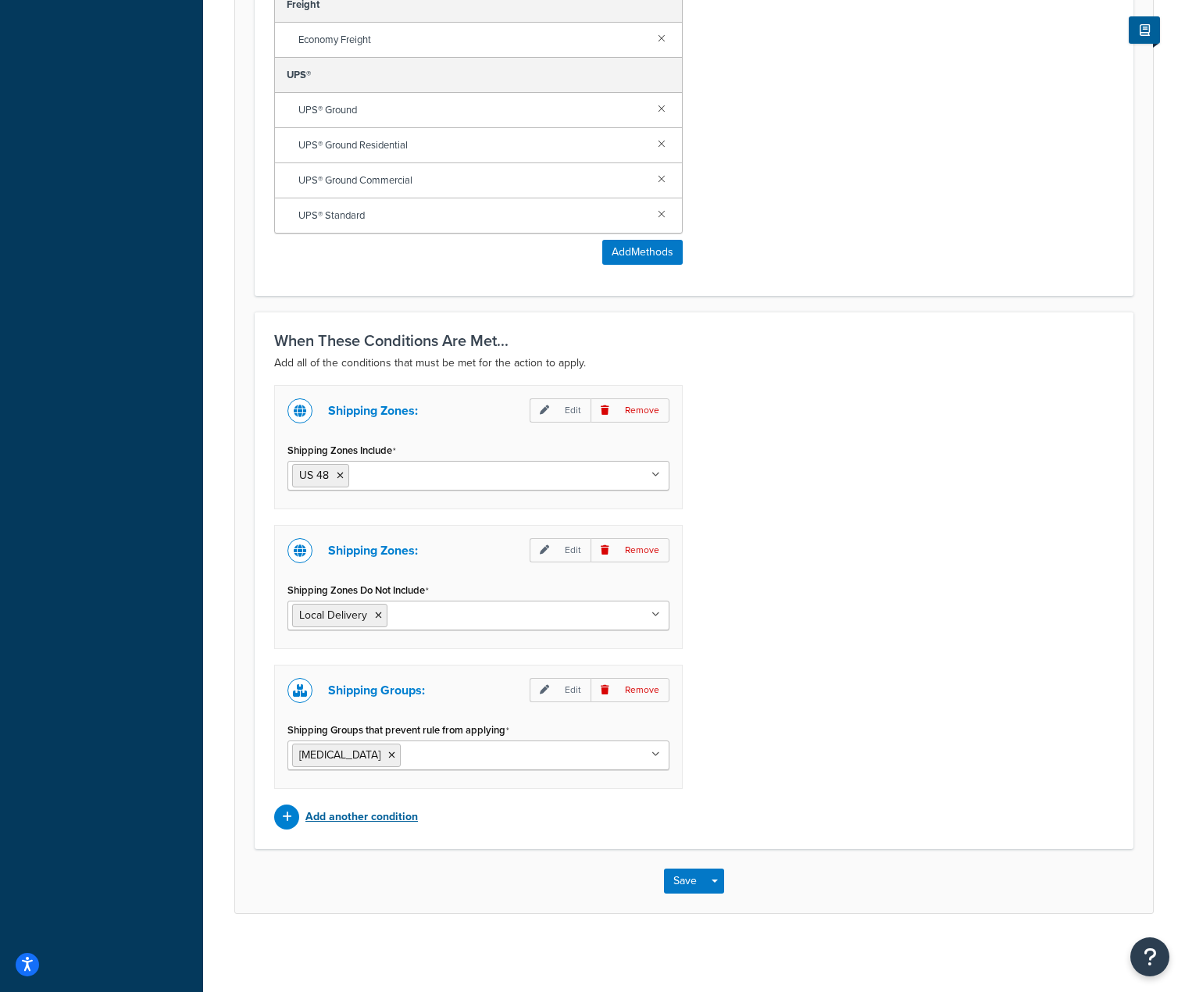
click at [398, 819] on p "Add another condition" at bounding box center [361, 817] width 112 height 22
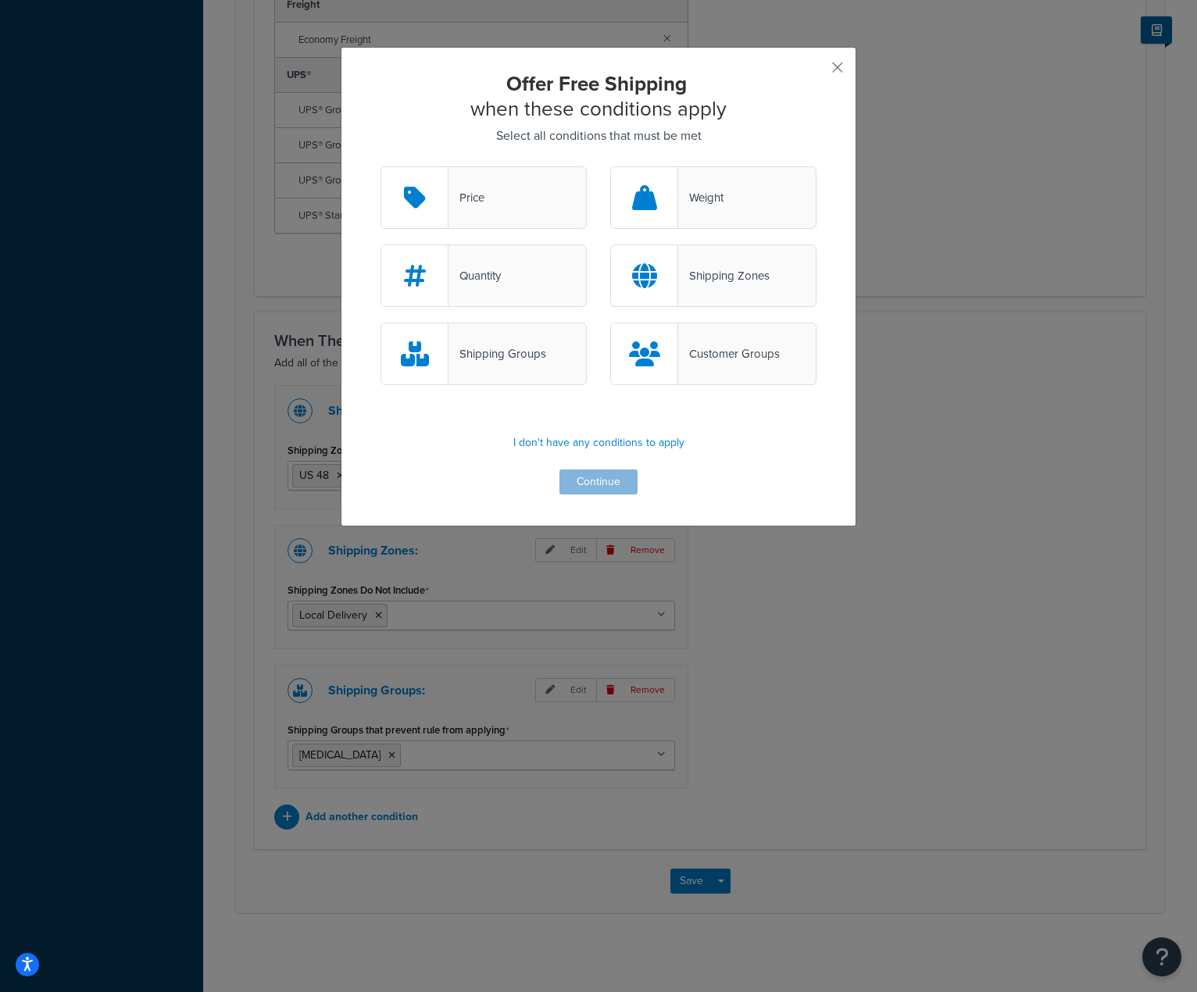
click at [726, 360] on div "Customer Groups" at bounding box center [729, 354] width 102 height 22
click at [0, 0] on input "Customer Groups" at bounding box center [0, 0] width 0 height 0
click at [599, 491] on button "Continue" at bounding box center [598, 481] width 78 height 25
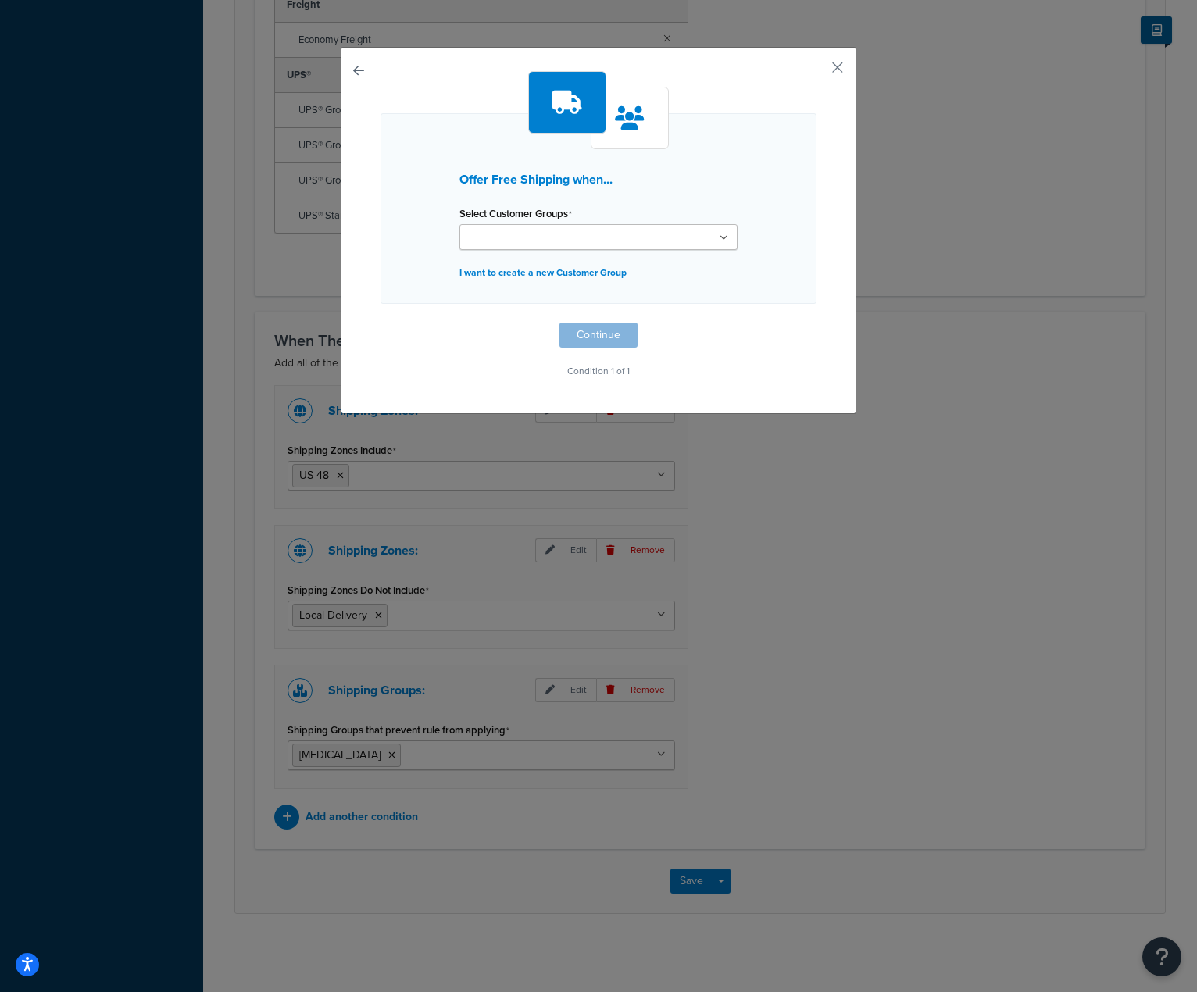
click at [606, 228] on ul at bounding box center [598, 237] width 278 height 26
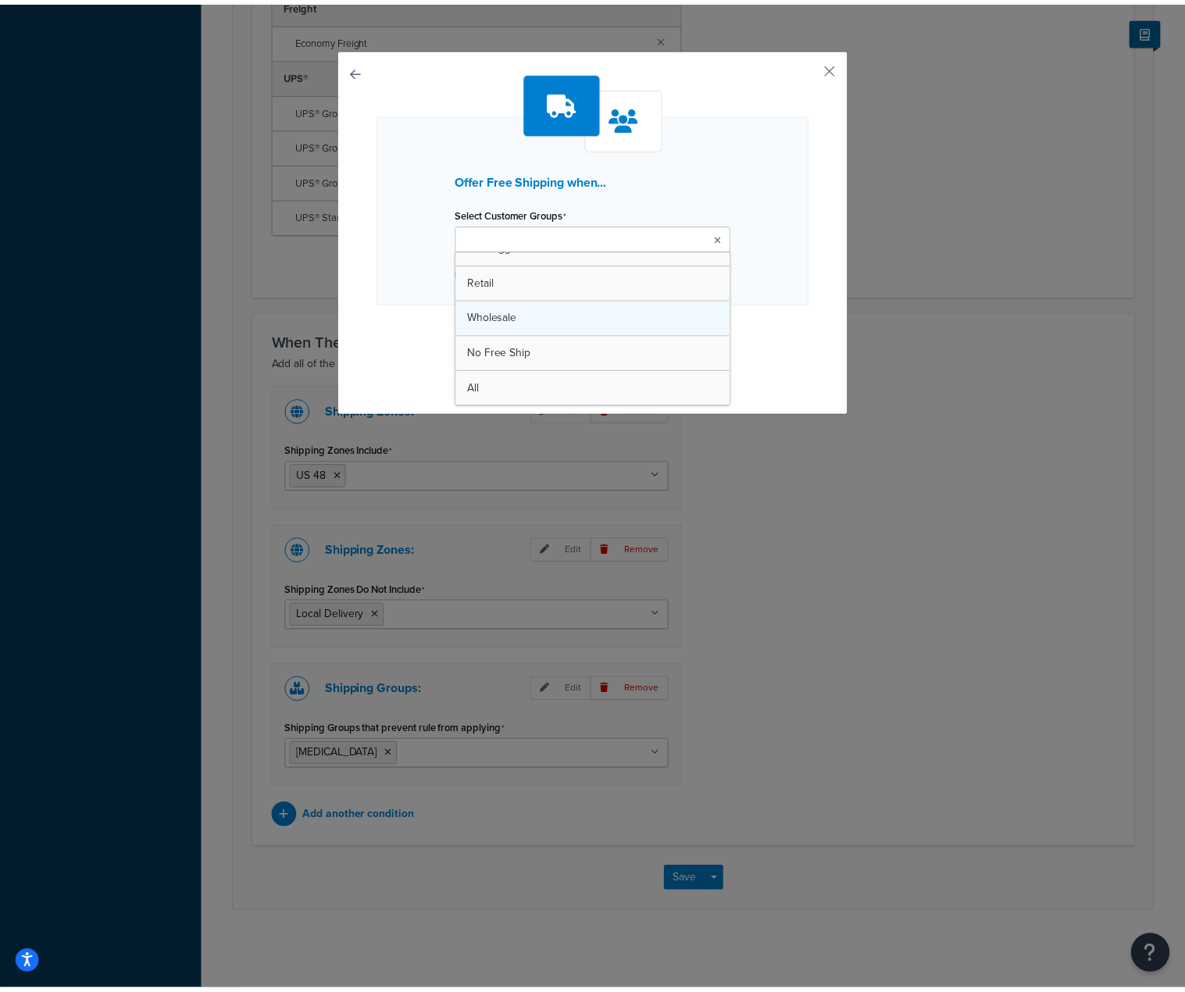
scroll to position [20, 0]
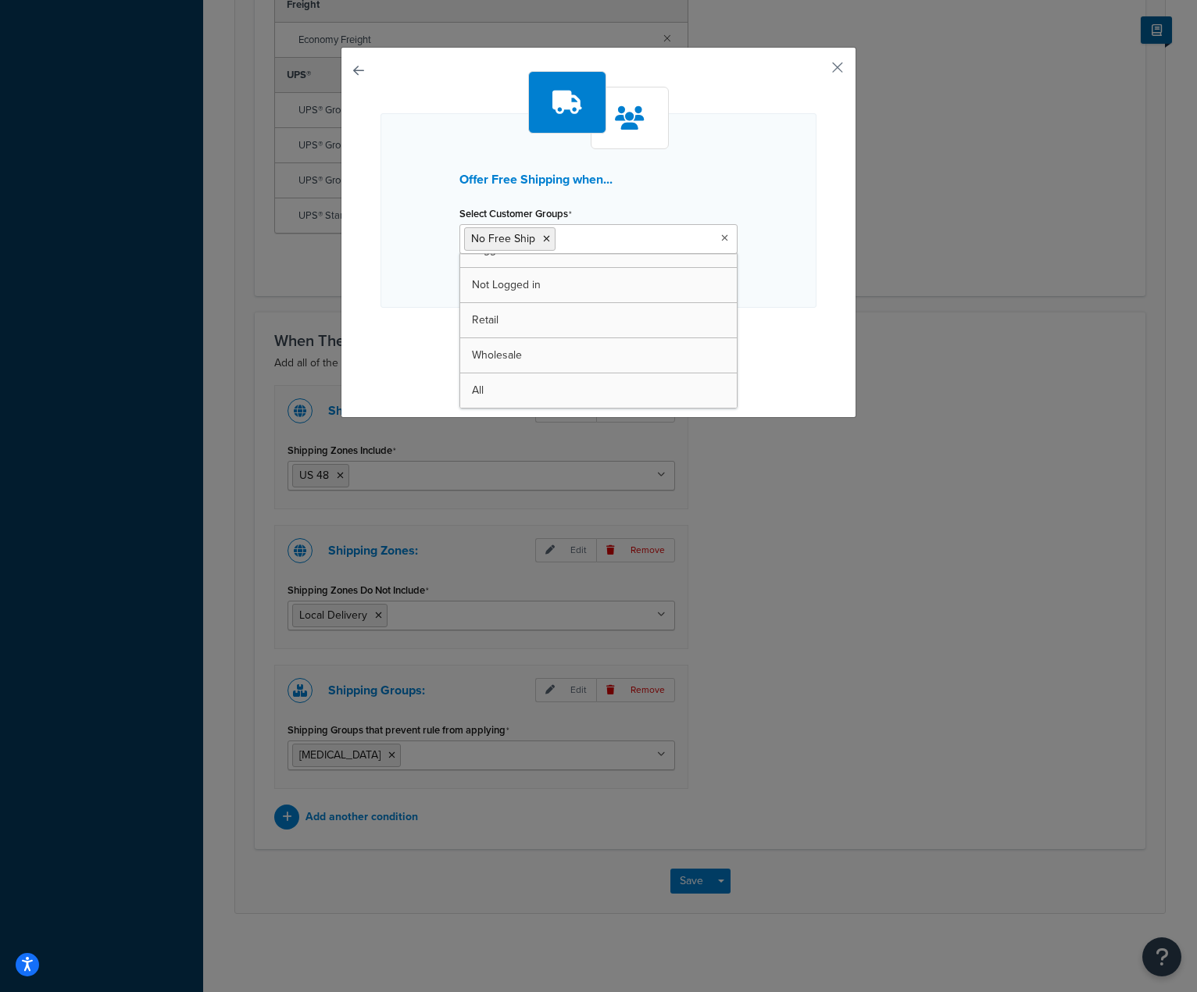
click at [784, 312] on div "Offer Free Shipping when... Select Customer Groups No Free Ship Logged In Not L…" at bounding box center [598, 228] width 436 height 315
click at [576, 341] on button "Continue" at bounding box center [598, 339] width 78 height 25
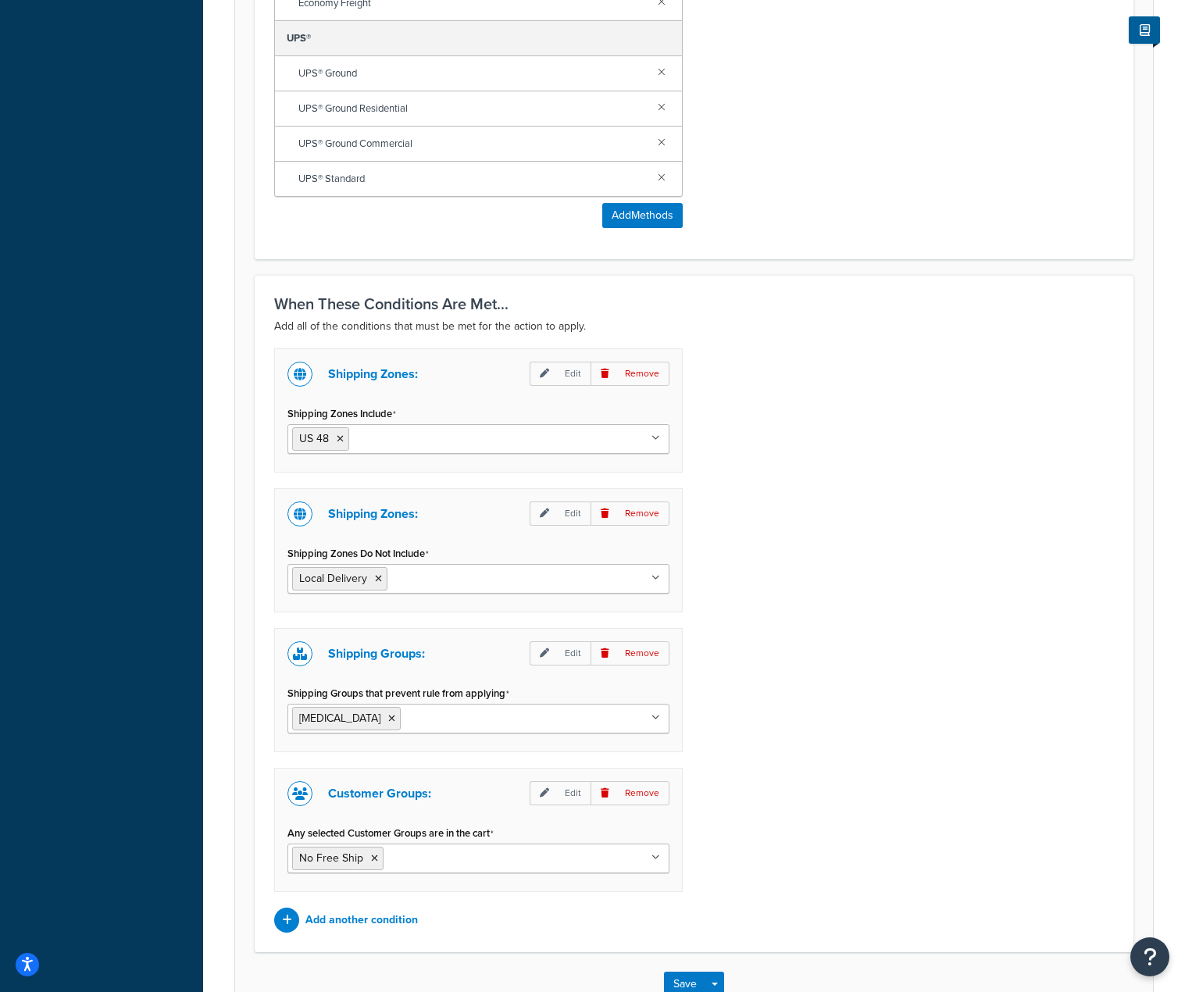
scroll to position [1021, 0]
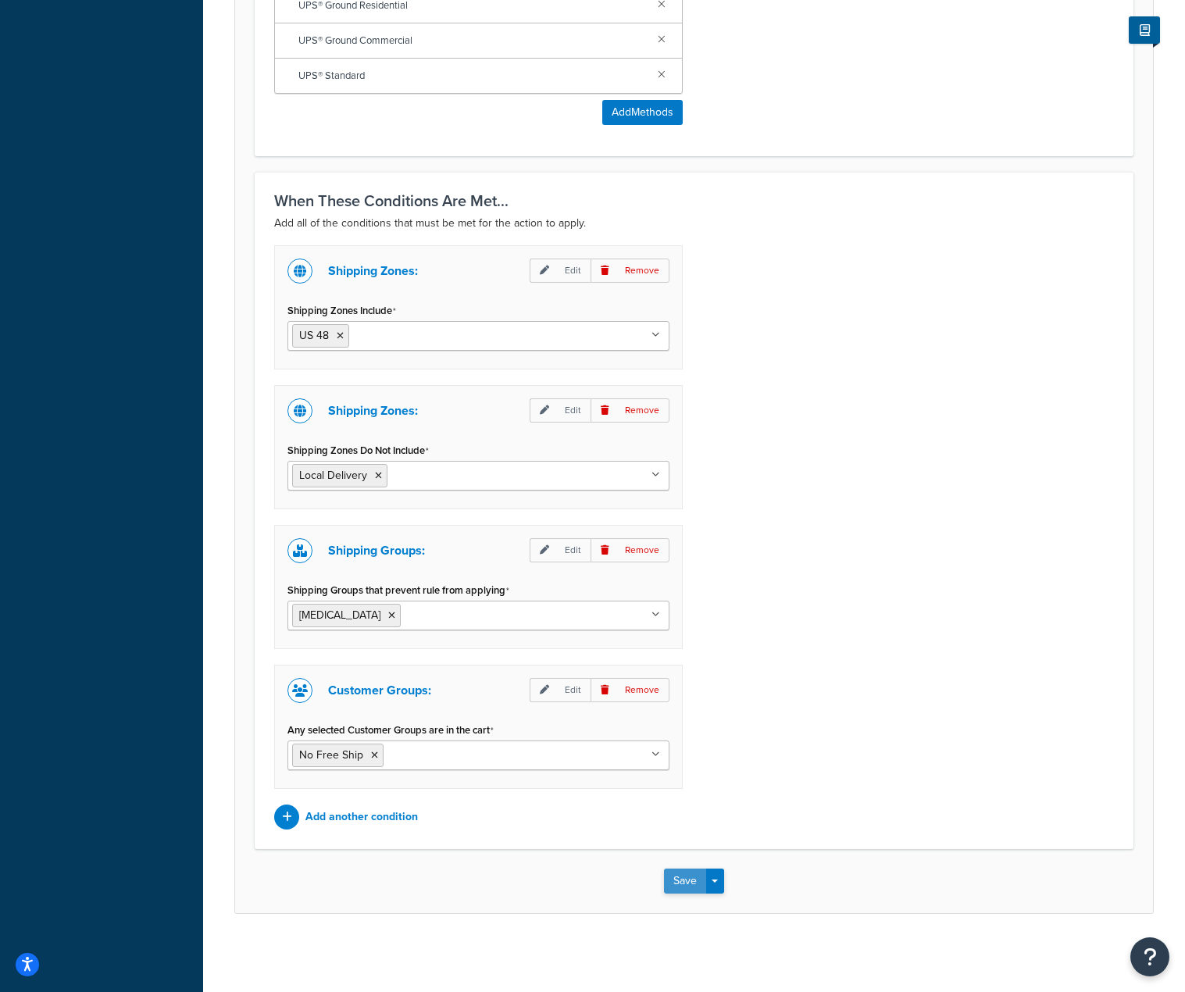
click at [688, 876] on button "Save" at bounding box center [685, 881] width 42 height 25
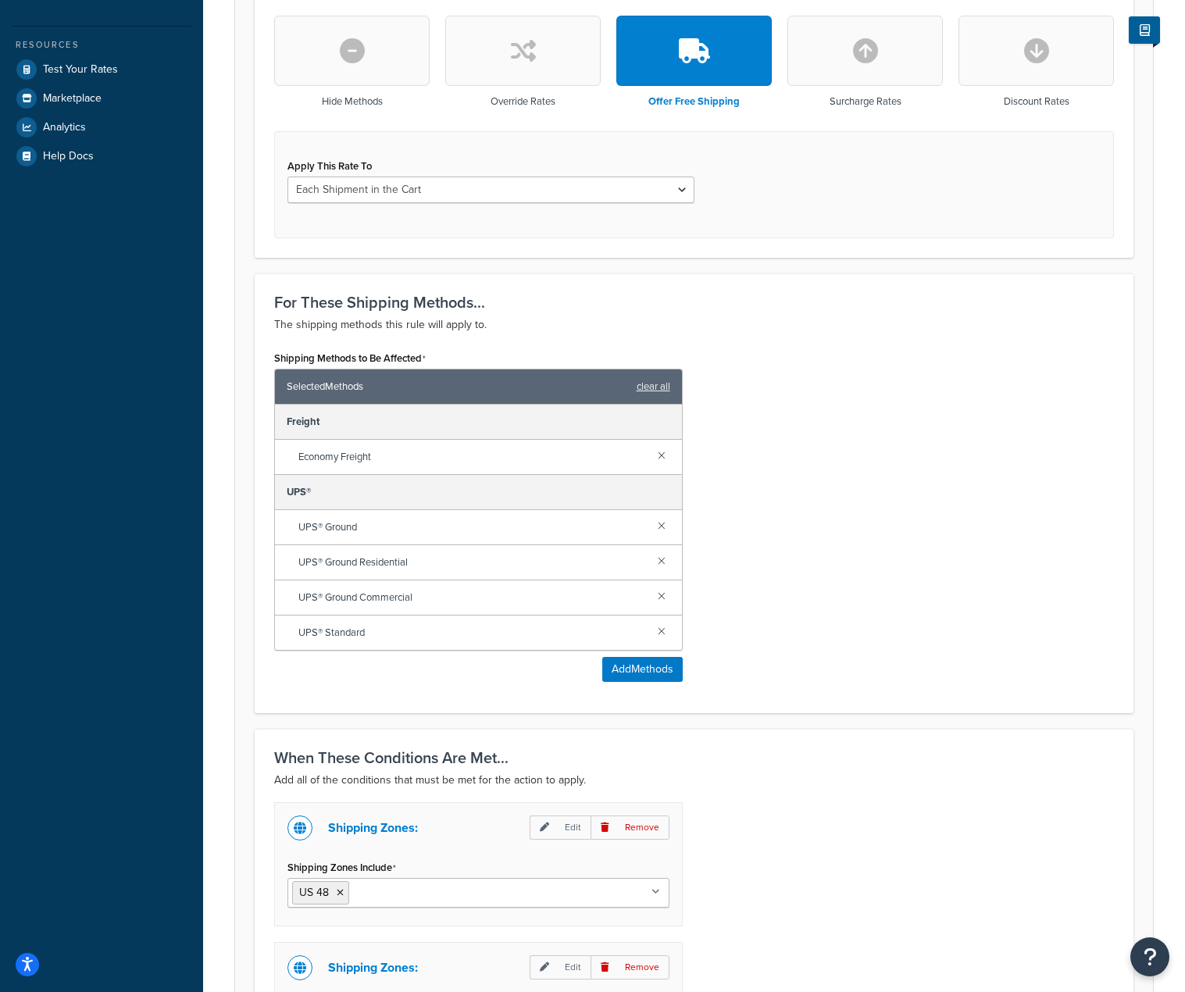
scroll to position [469, 0]
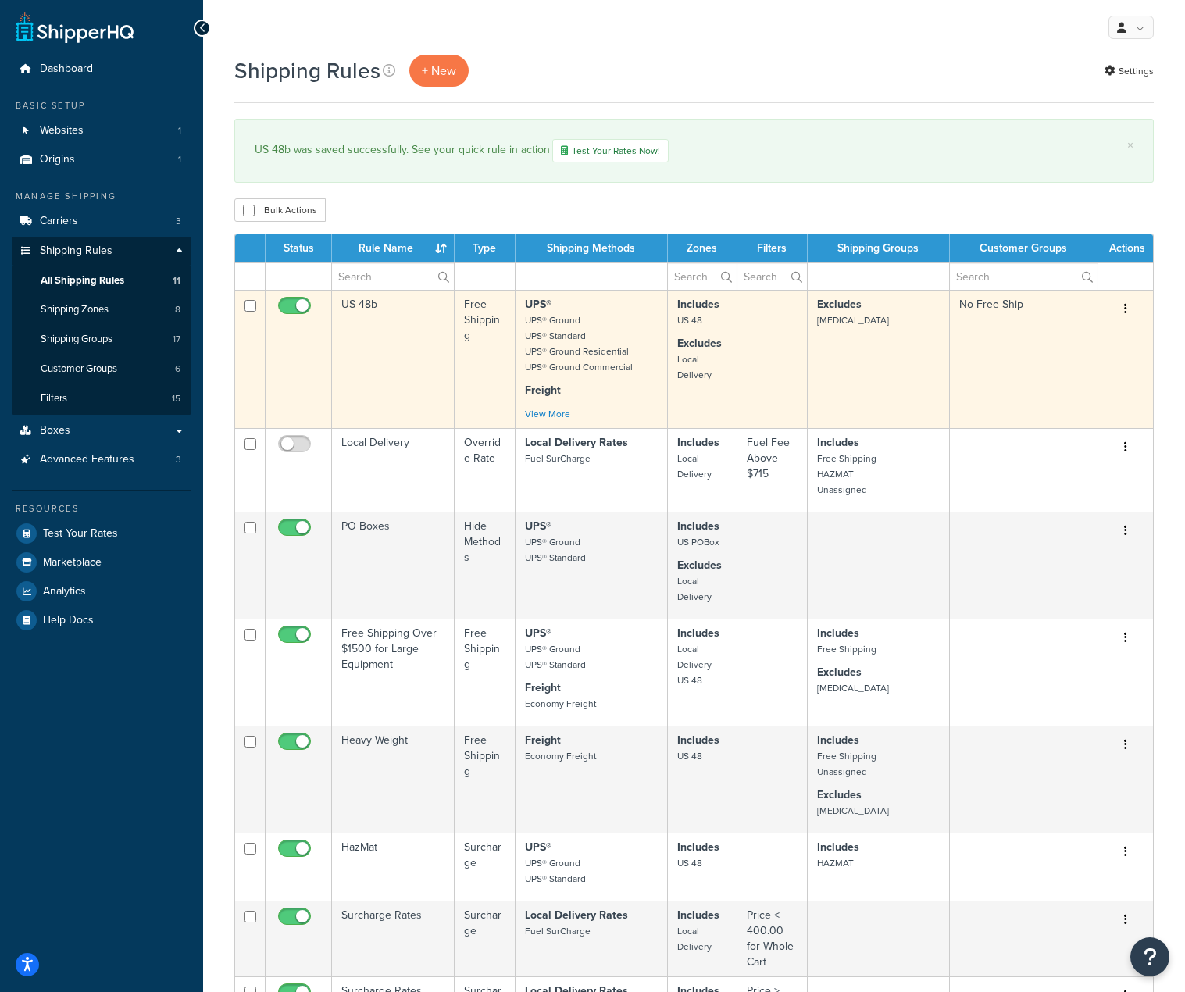
click at [374, 305] on td "US 48b" at bounding box center [393, 359] width 123 height 138
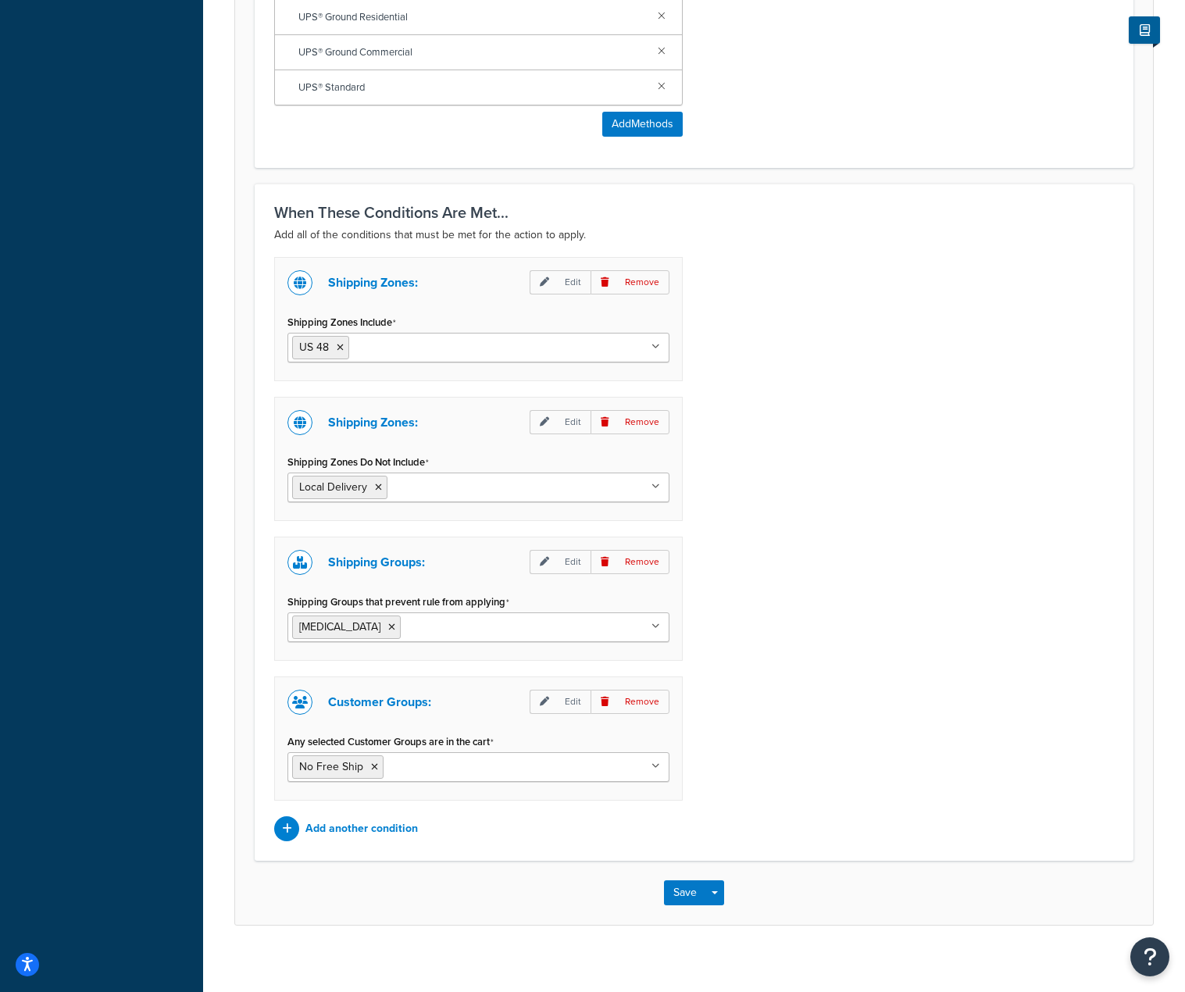
scroll to position [1021, 0]
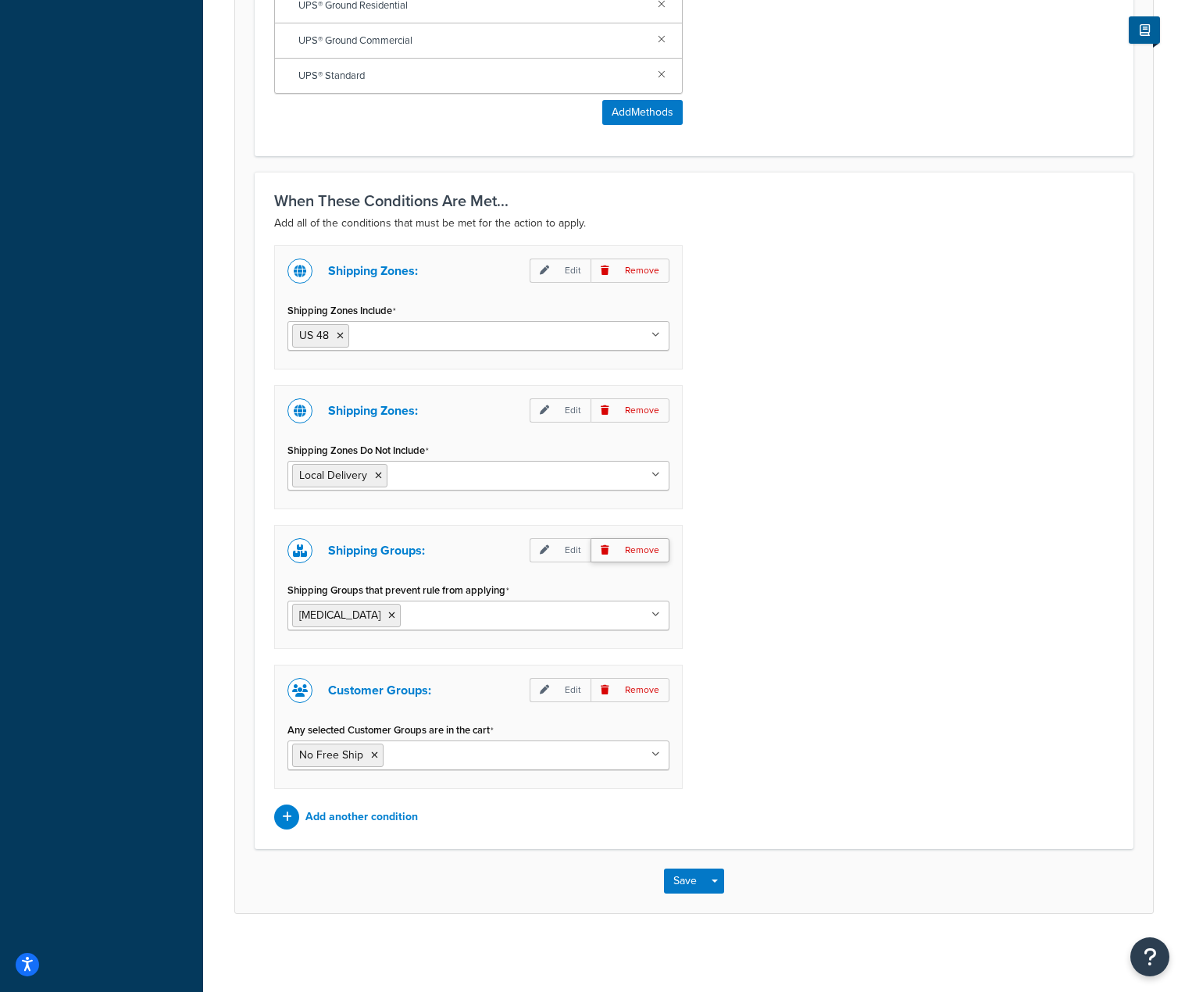
click at [654, 690] on p "Remove" at bounding box center [630, 690] width 79 height 24
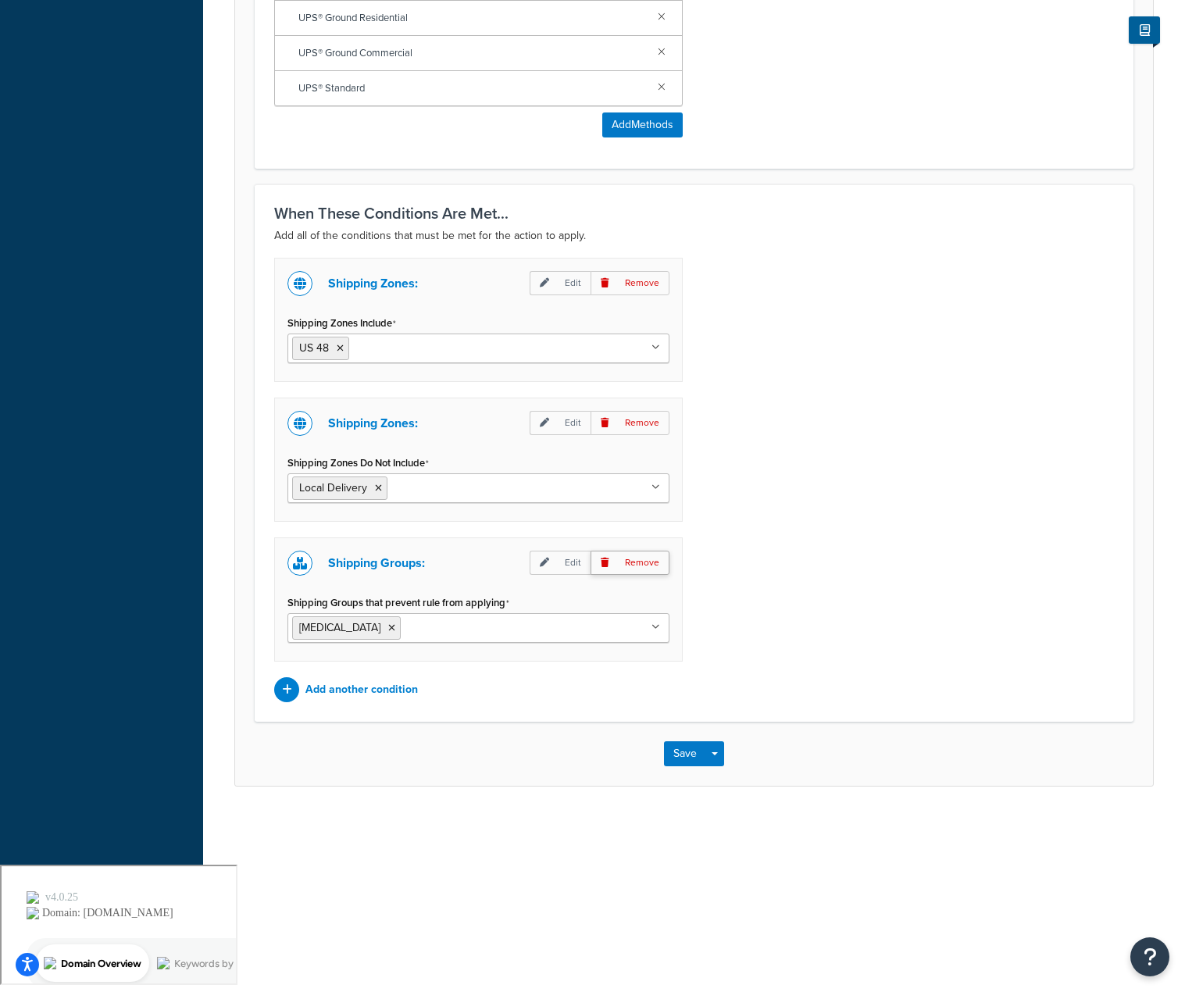
scroll to position [881, 0]
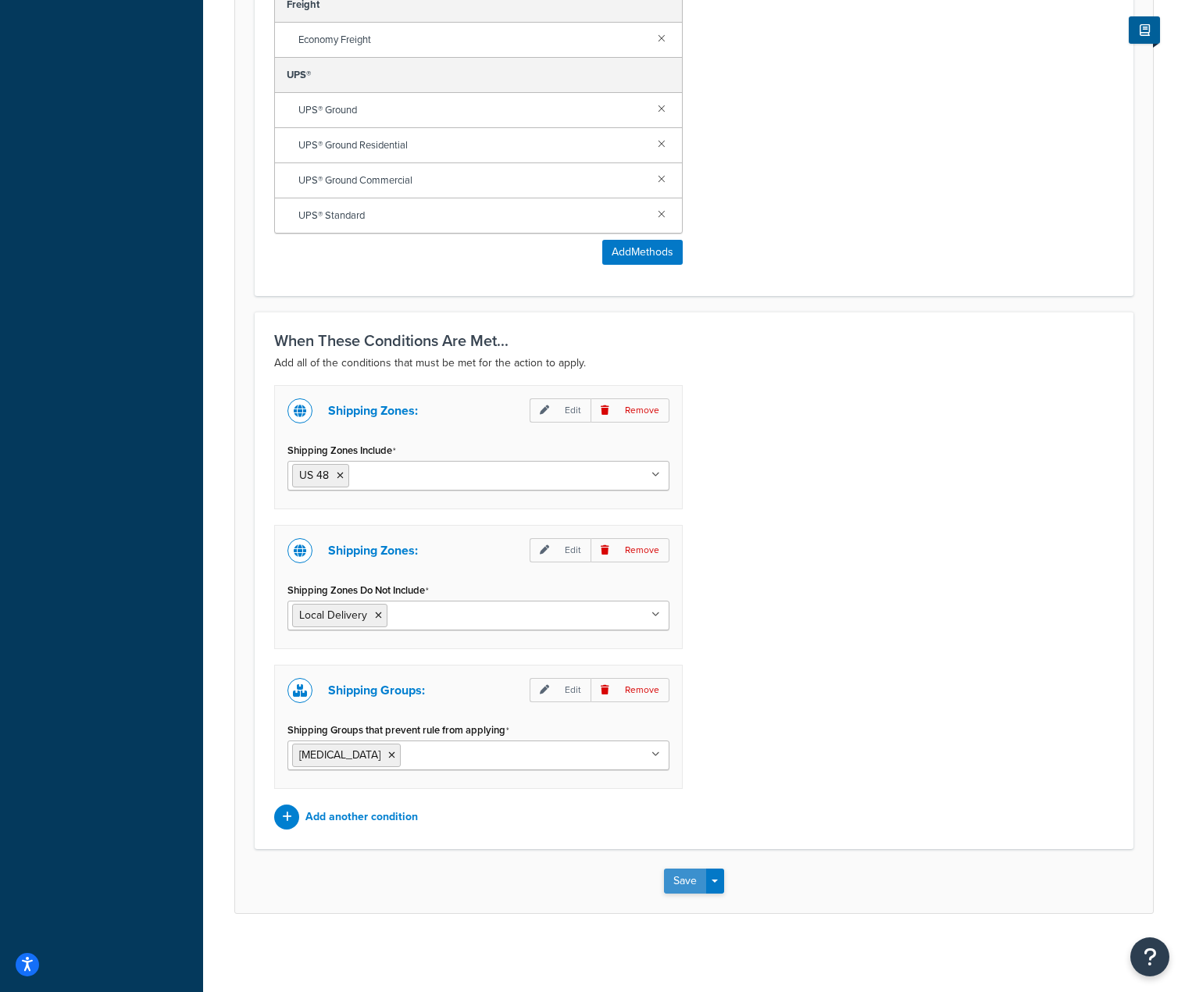
click at [673, 888] on button "Save" at bounding box center [685, 881] width 42 height 25
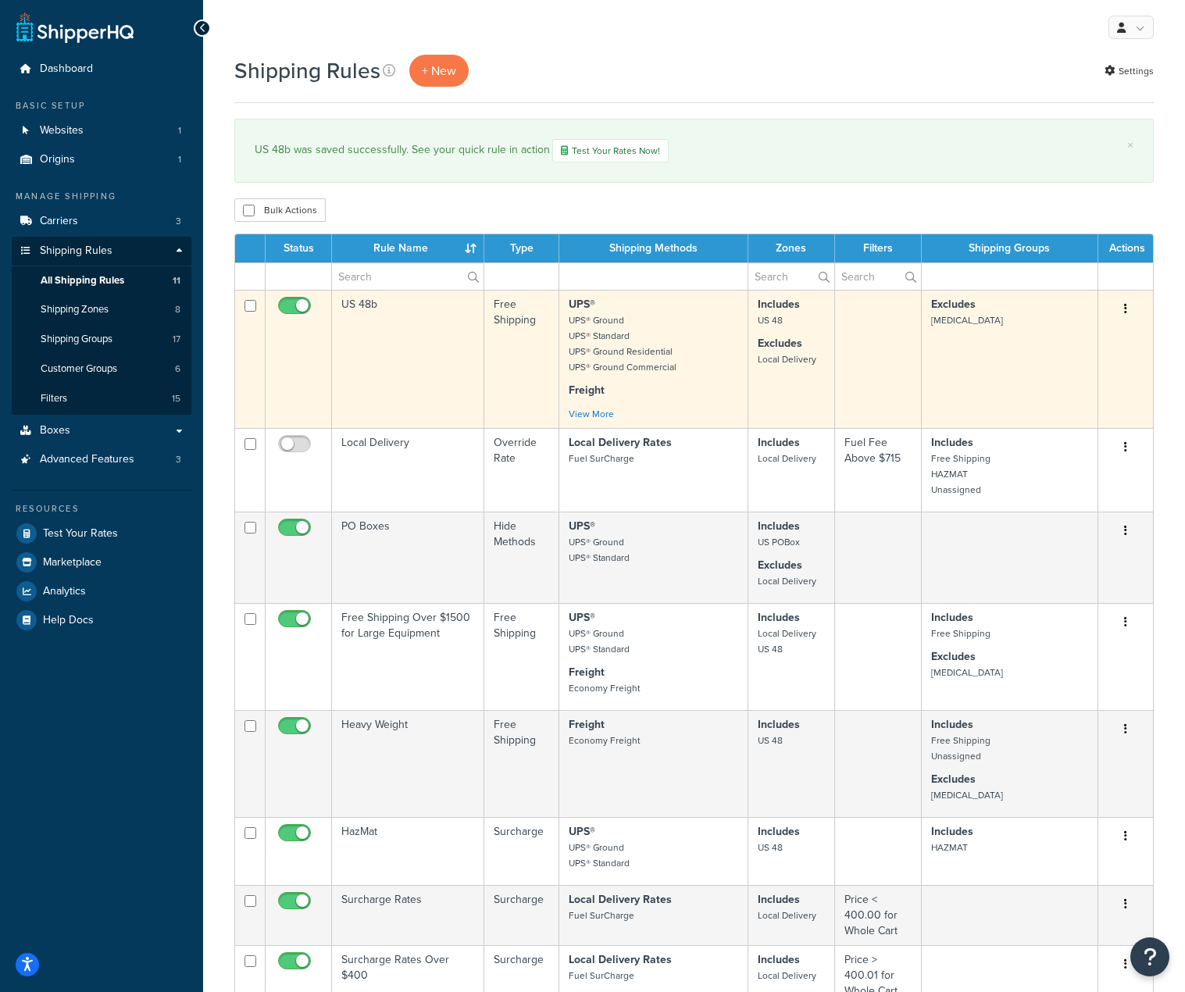
click at [362, 305] on td "US 48b" at bounding box center [408, 359] width 152 height 138
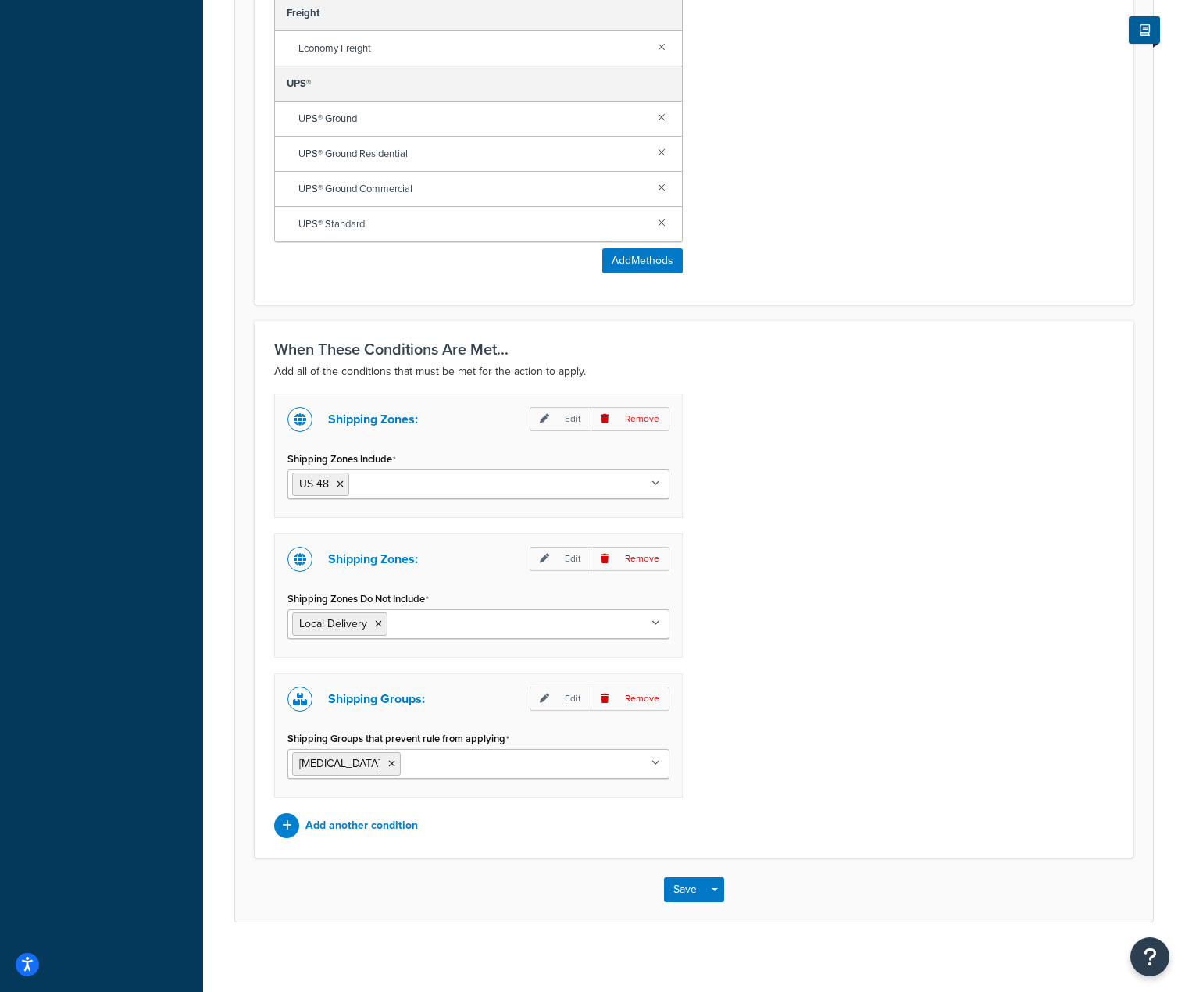
scroll to position [881, 0]
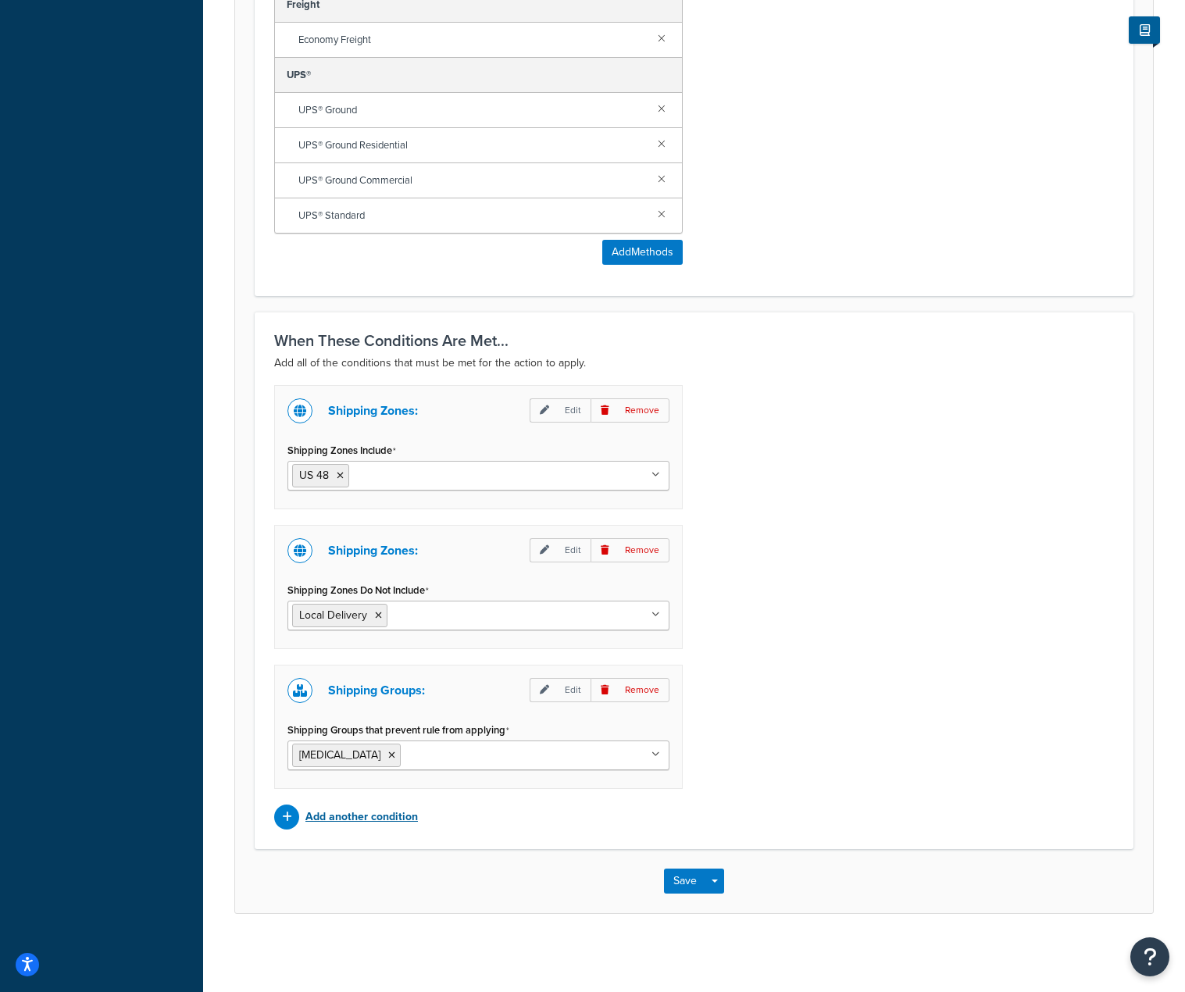
click at [380, 814] on p "Add another condition" at bounding box center [361, 817] width 112 height 22
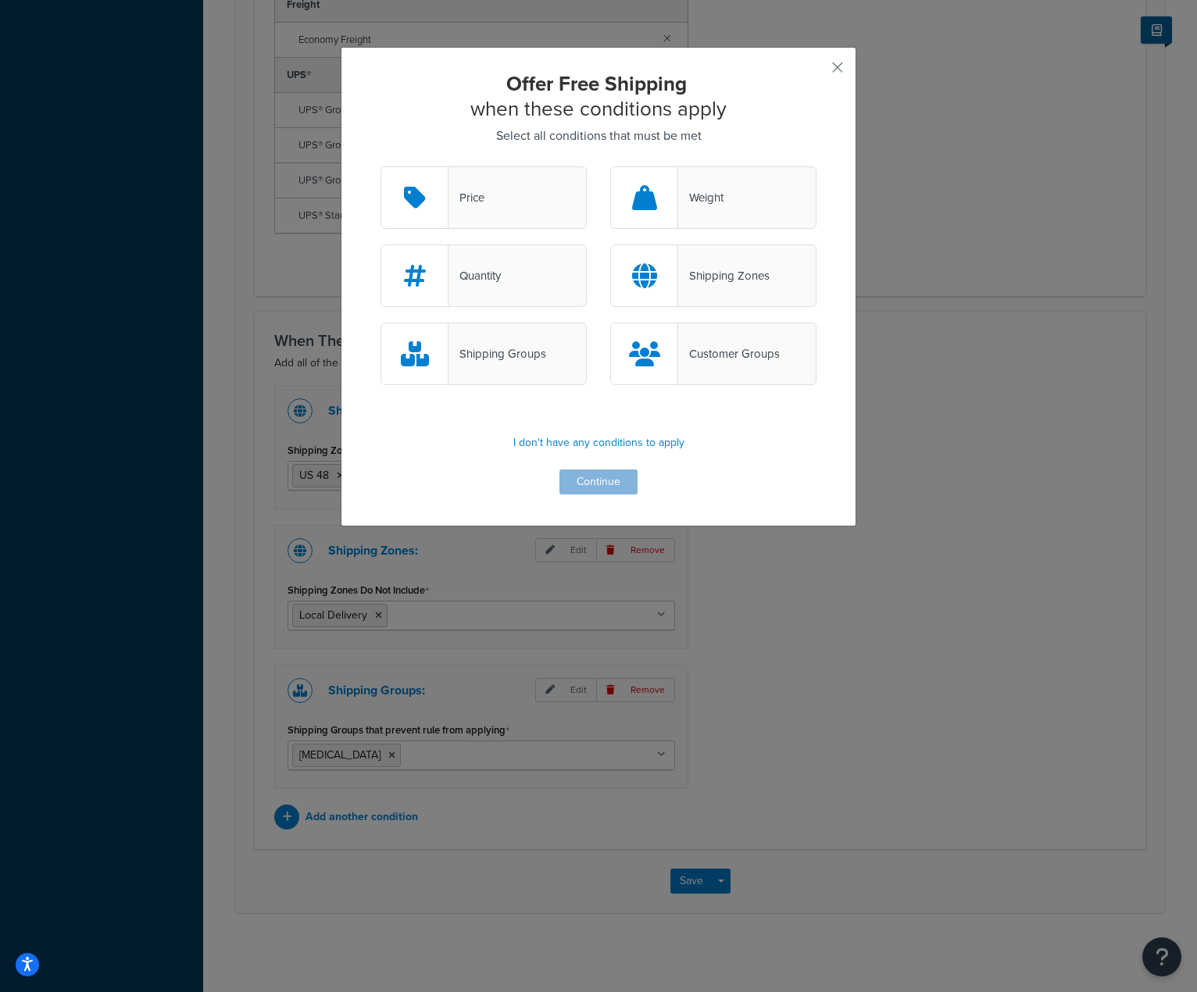
click at [762, 355] on div "Customer Groups" at bounding box center [729, 354] width 102 height 22
click at [0, 0] on input "Customer Groups" at bounding box center [0, 0] width 0 height 0
click at [607, 485] on button "Continue" at bounding box center [598, 481] width 78 height 25
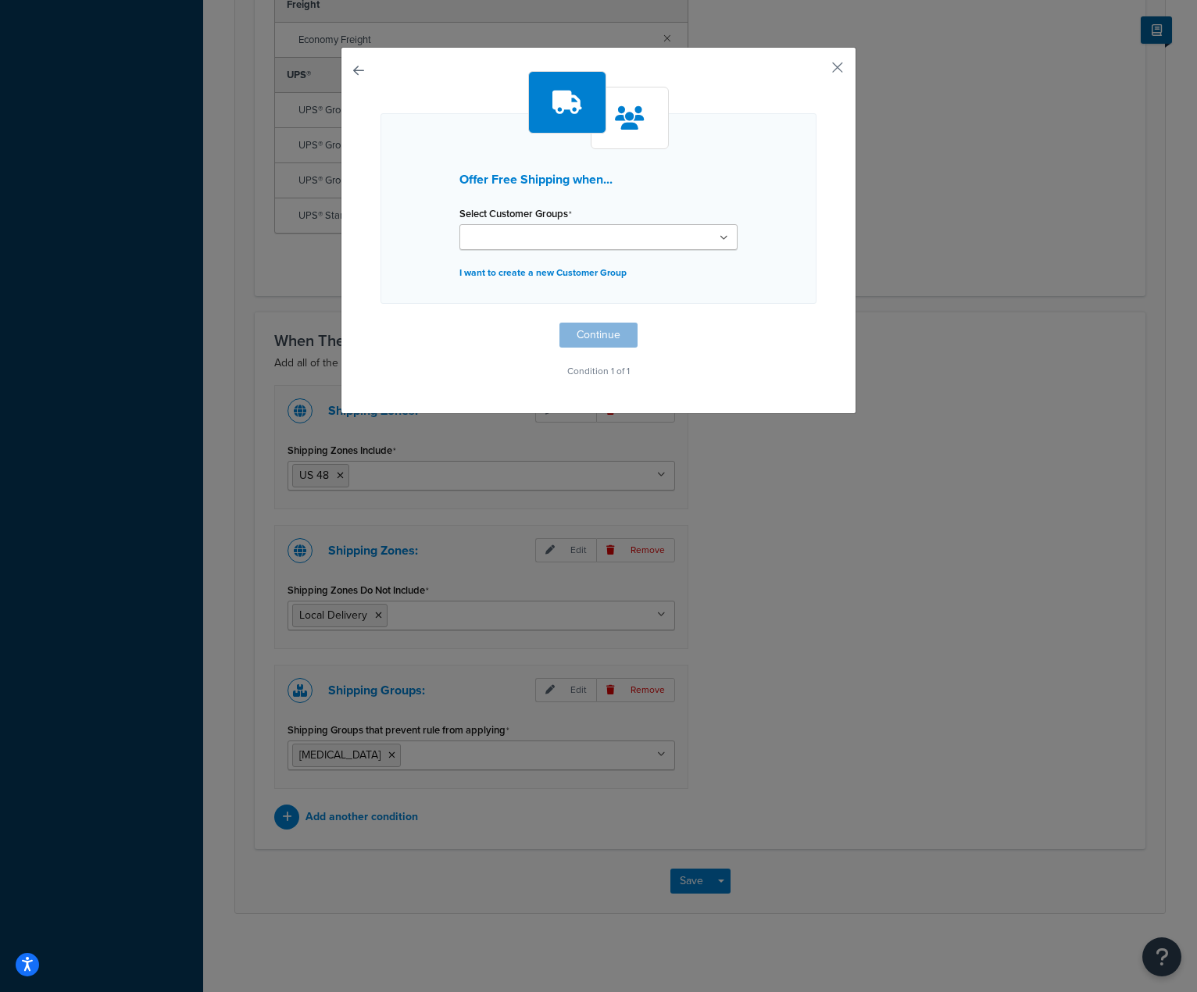
click at [723, 245] on ul at bounding box center [598, 237] width 278 height 26
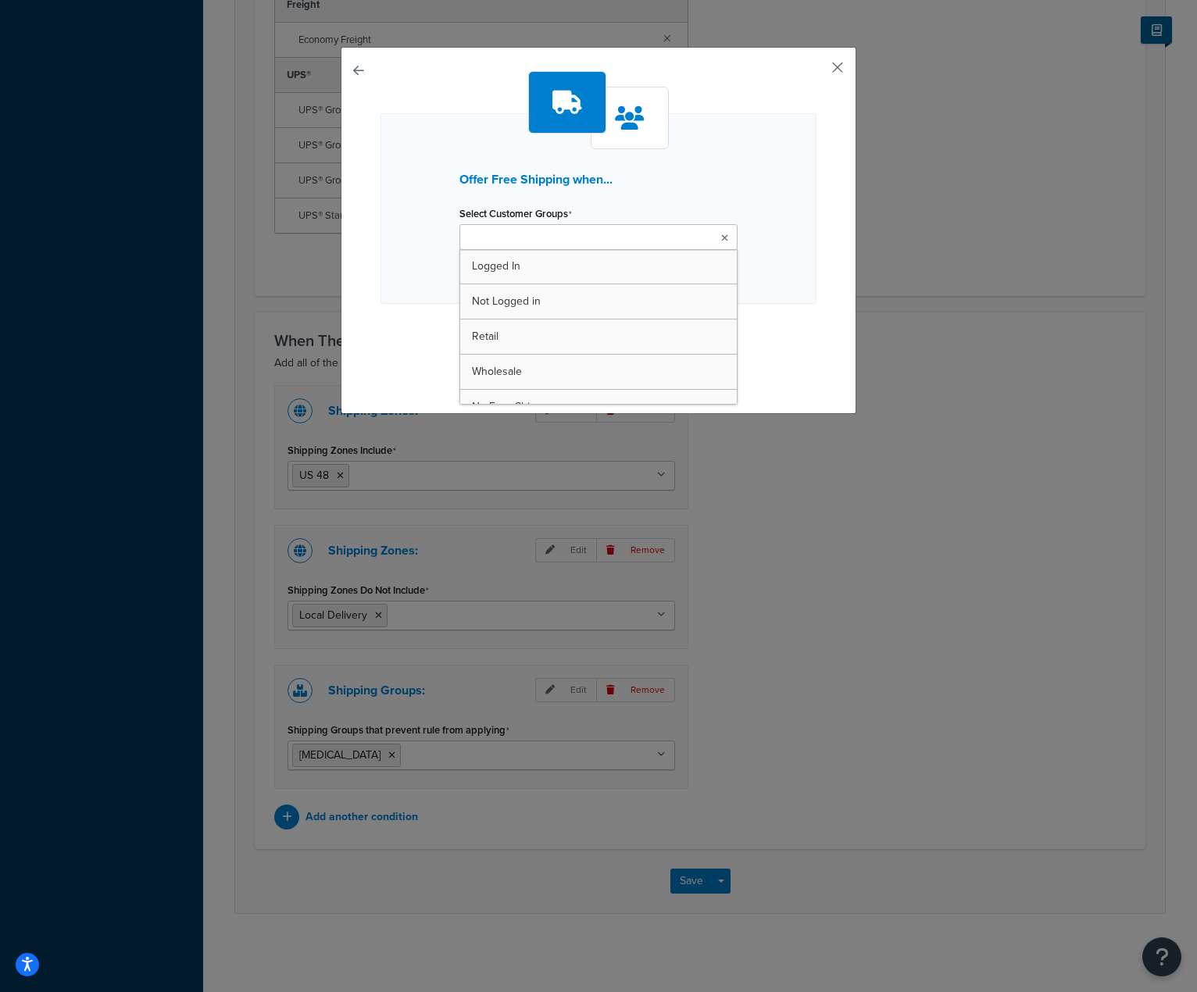
click at [816, 72] on button "button" at bounding box center [814, 73] width 4 height 4
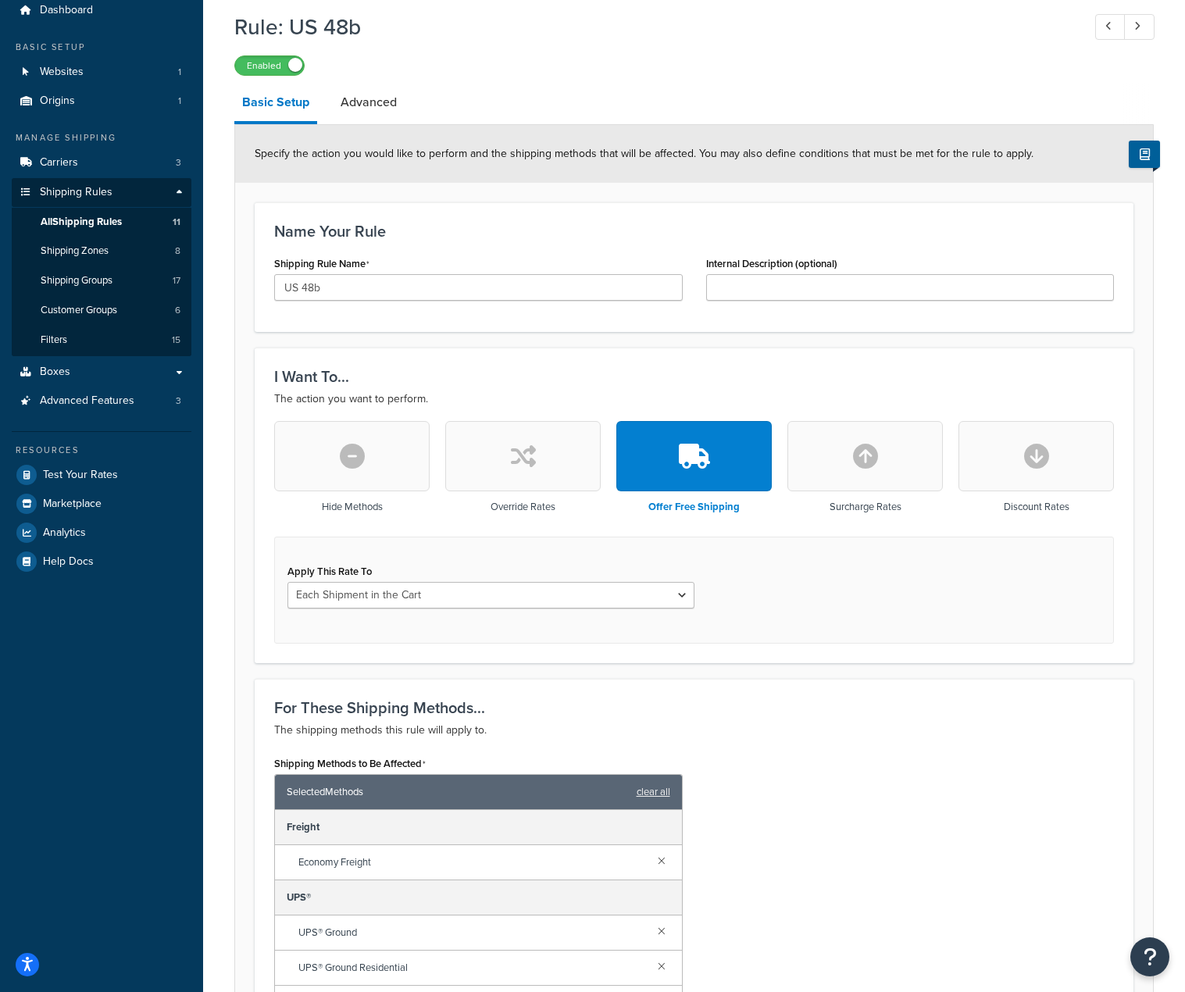
scroll to position [22, 0]
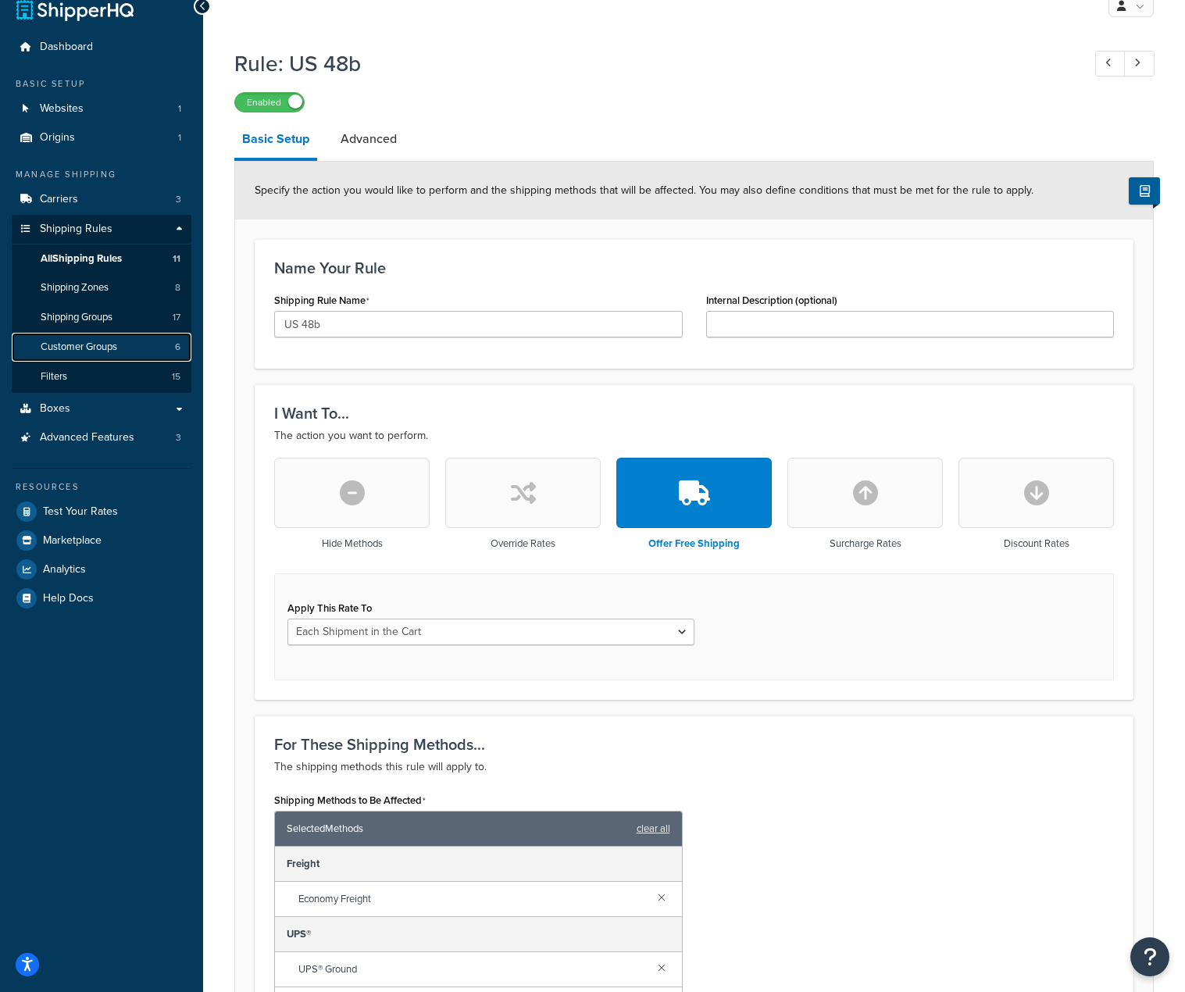
click at [64, 341] on span "Customer Groups" at bounding box center [79, 347] width 77 height 13
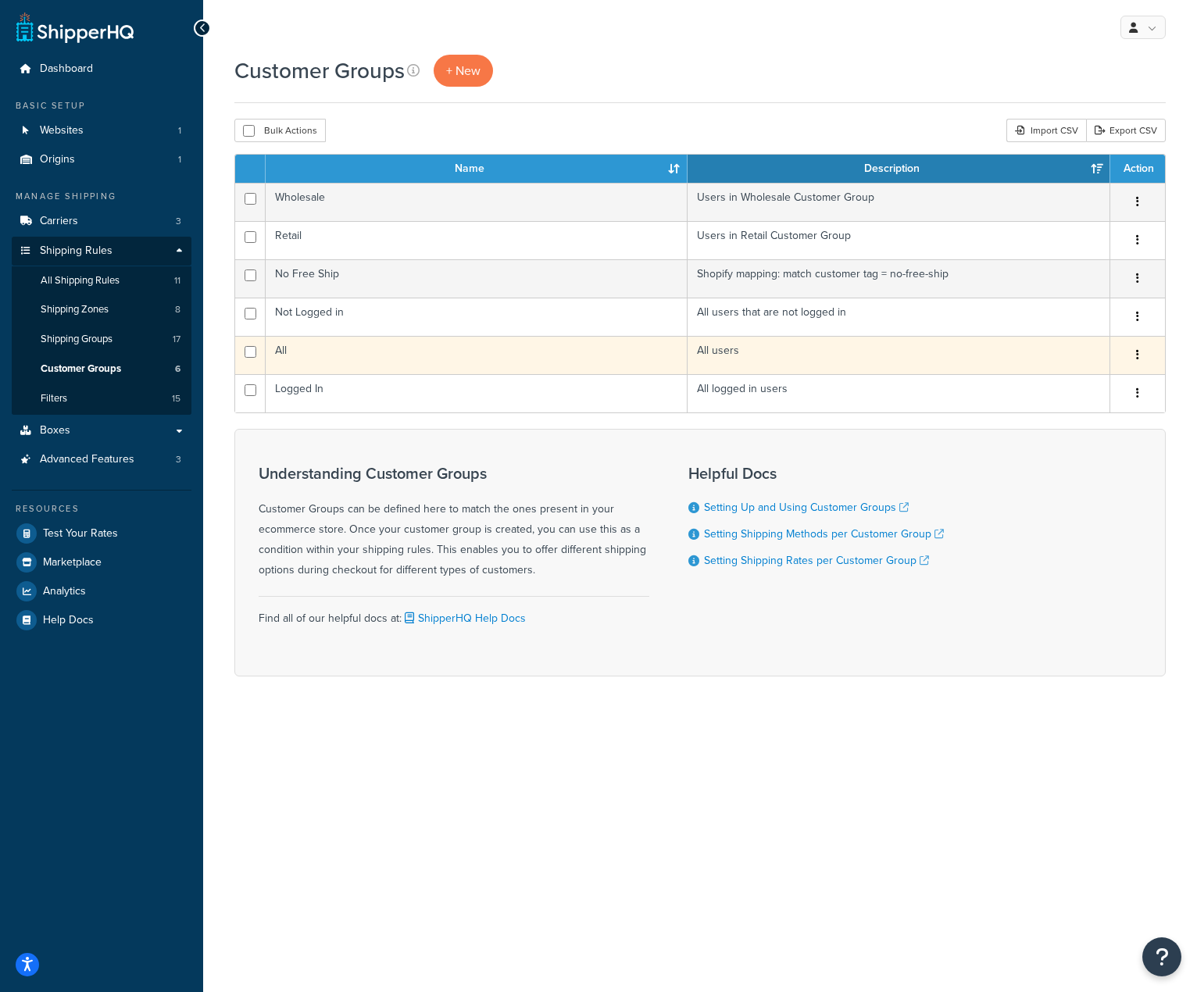
click at [1139, 354] on button "button" at bounding box center [1137, 355] width 22 height 25
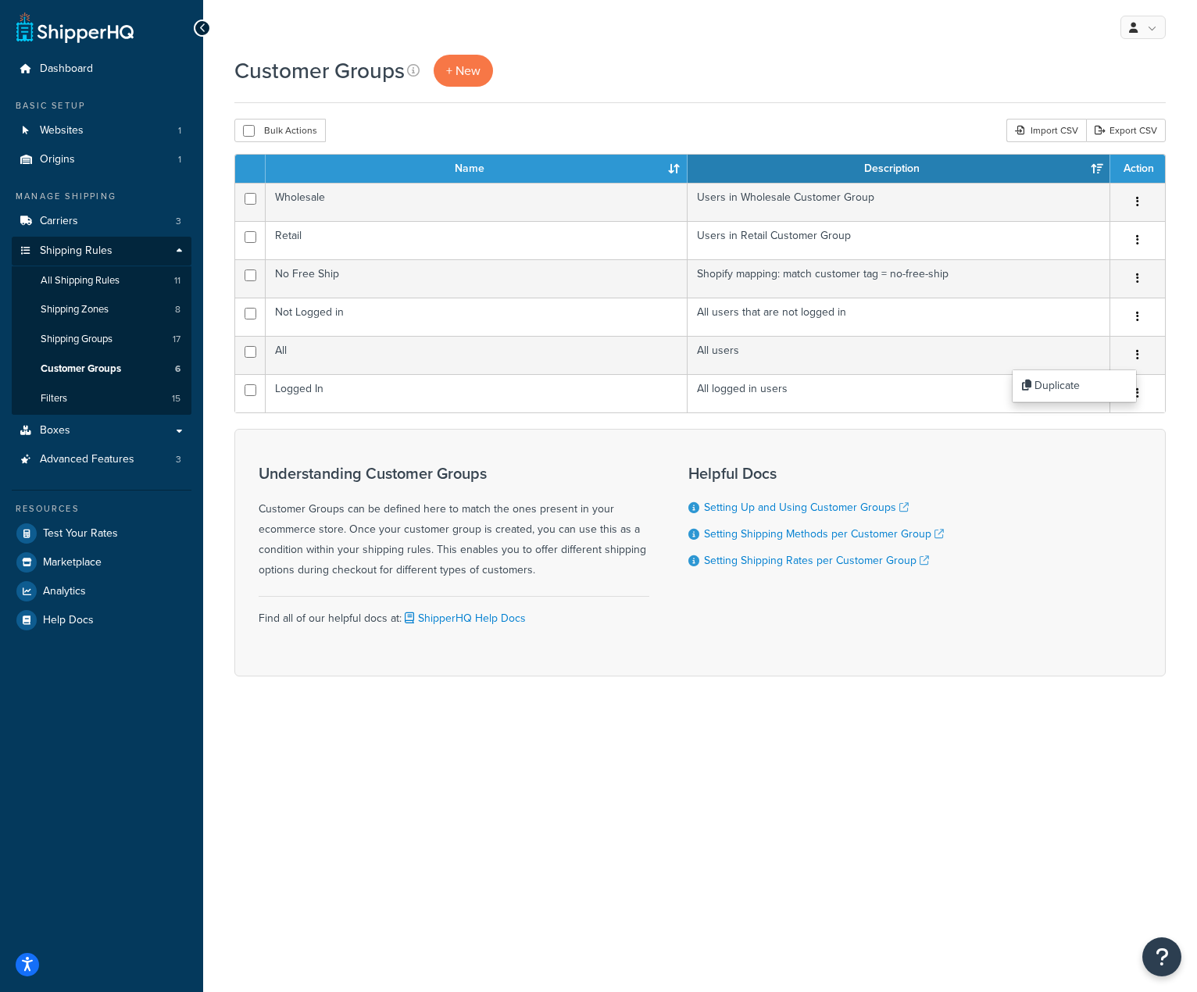
click at [1173, 644] on div "Customer Groups + New Bulk Actions Duplicate [GEOGRAPHIC_DATA] Import CSV Expor…" at bounding box center [700, 393] width 994 height 676
click at [102, 279] on span "All Shipping Rules" at bounding box center [80, 280] width 79 height 13
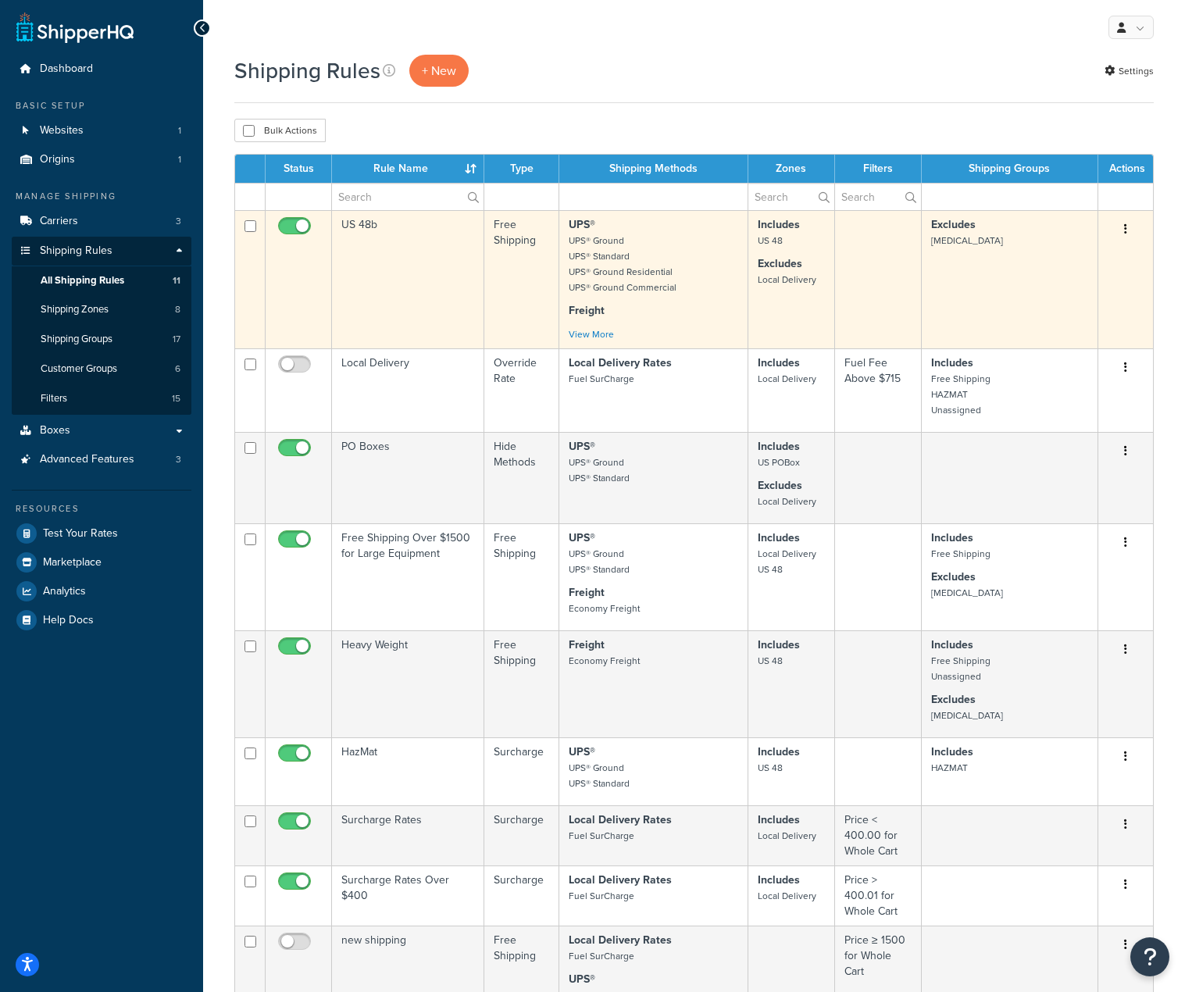
click at [356, 216] on td "US 48b" at bounding box center [408, 279] width 152 height 138
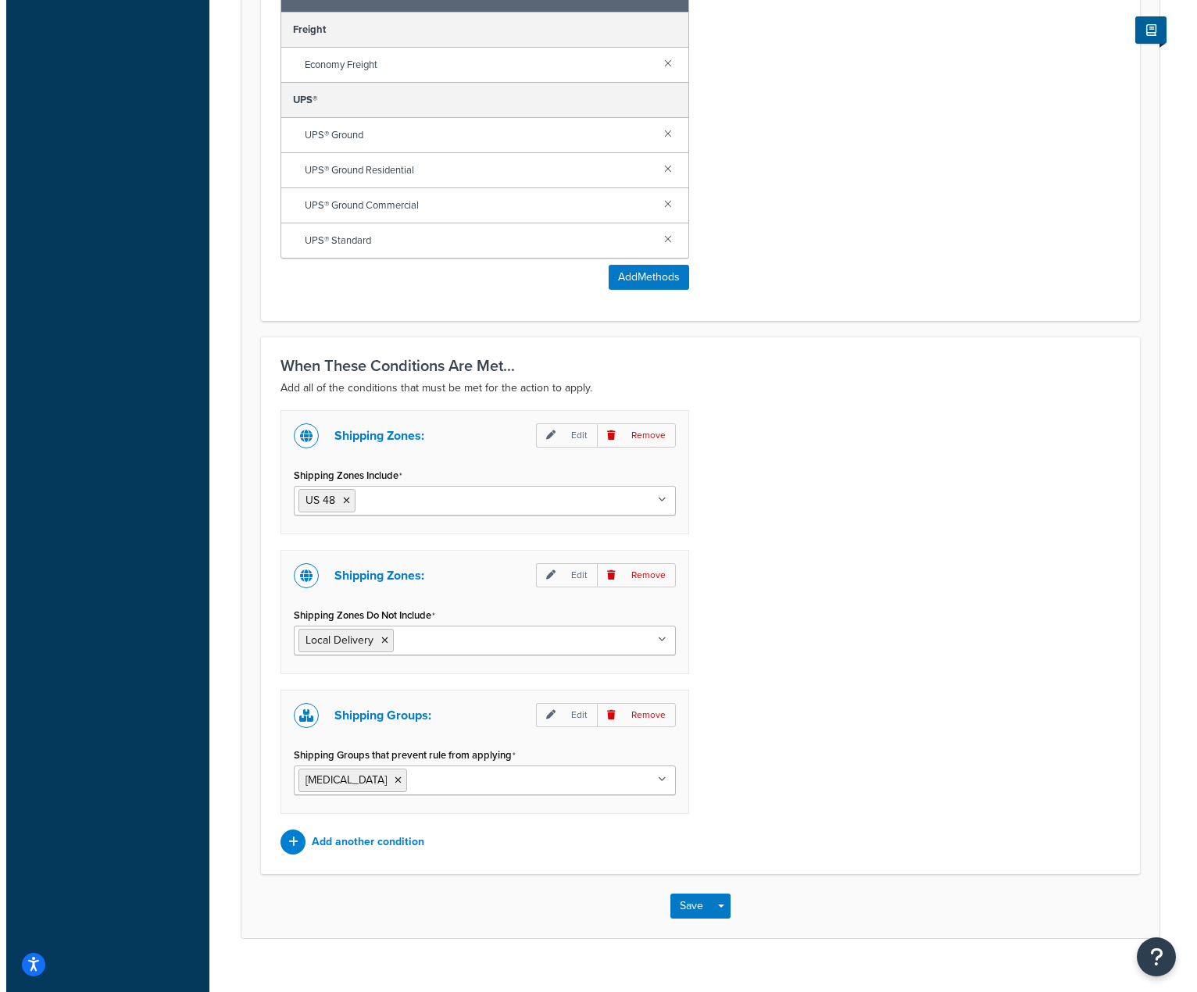
scroll to position [859, 0]
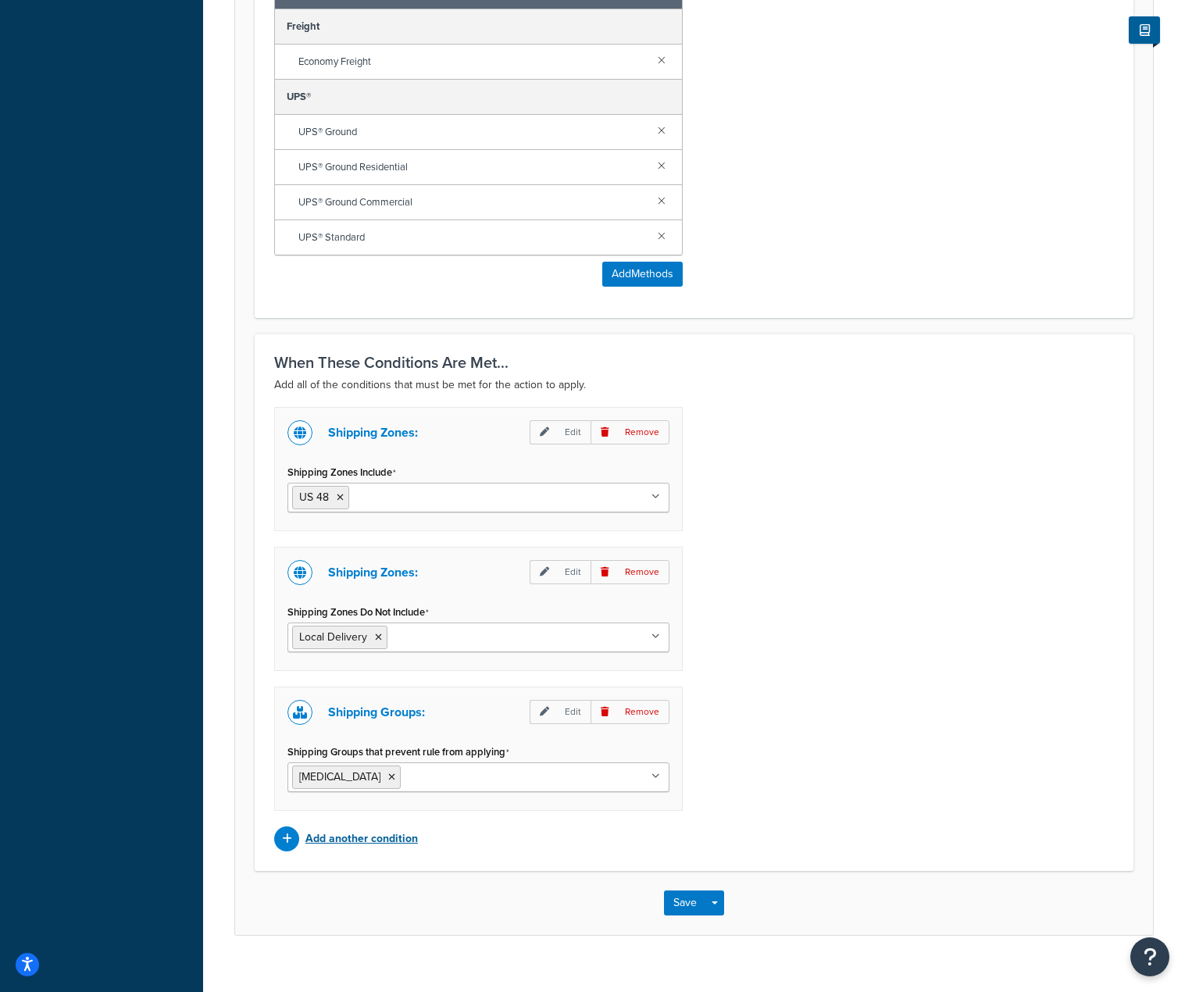
click at [333, 836] on p "Add another condition" at bounding box center [361, 839] width 112 height 22
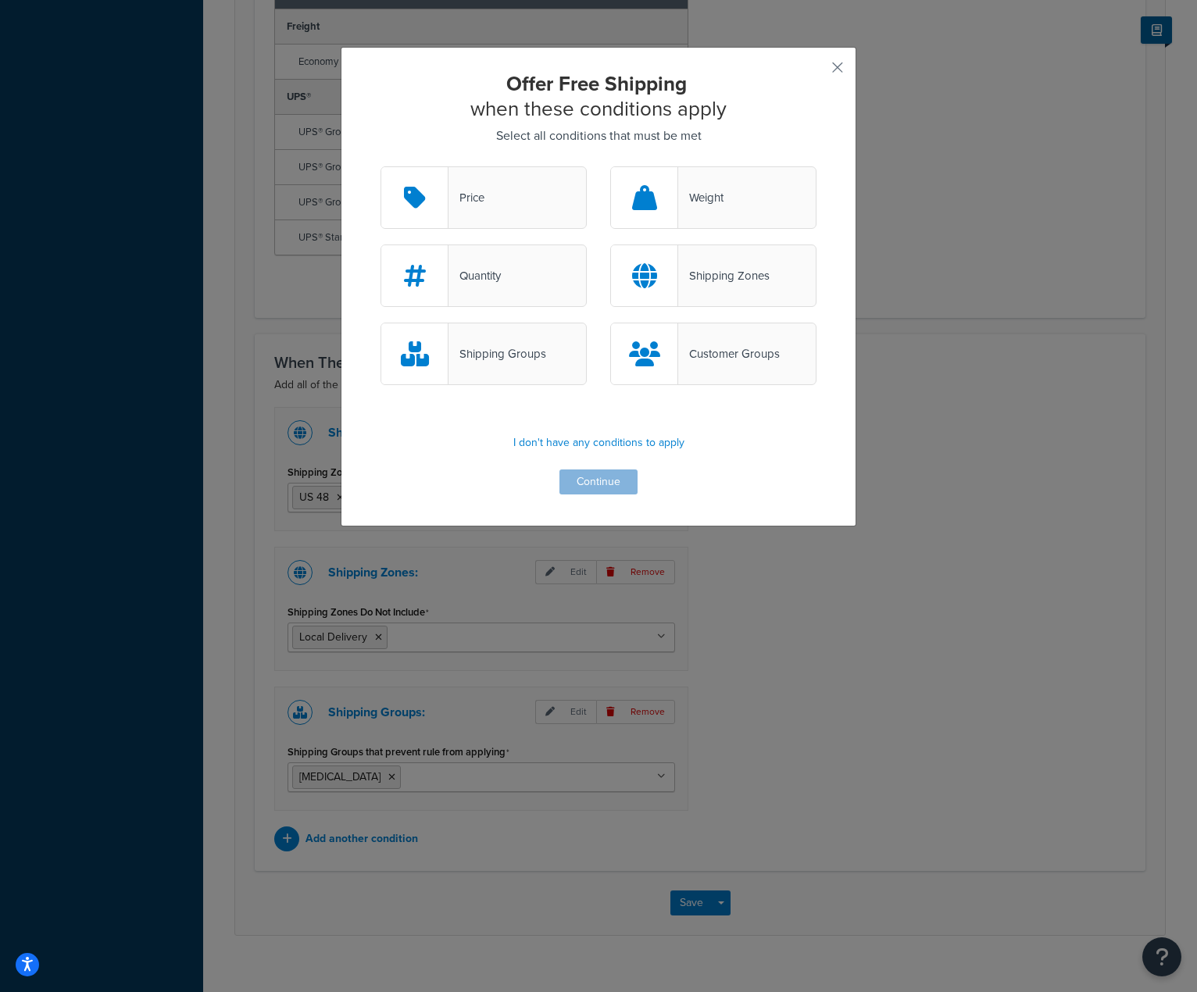
click at [741, 364] on div "Customer Groups" at bounding box center [729, 354] width 102 height 22
click at [0, 0] on input "Customer Groups" at bounding box center [0, 0] width 0 height 0
click at [605, 481] on button "Continue" at bounding box center [598, 481] width 78 height 25
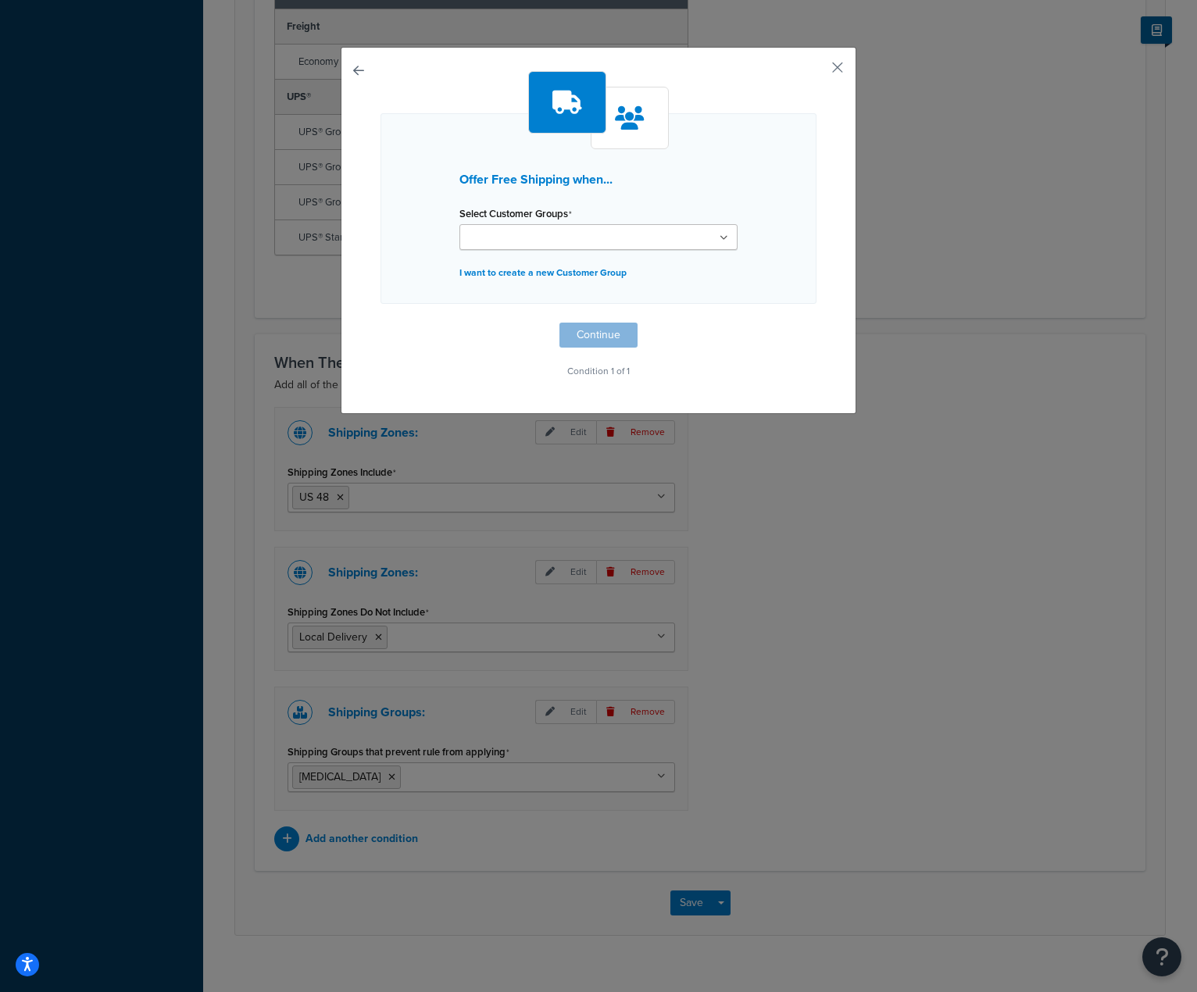
click at [604, 240] on ul at bounding box center [598, 237] width 278 height 26
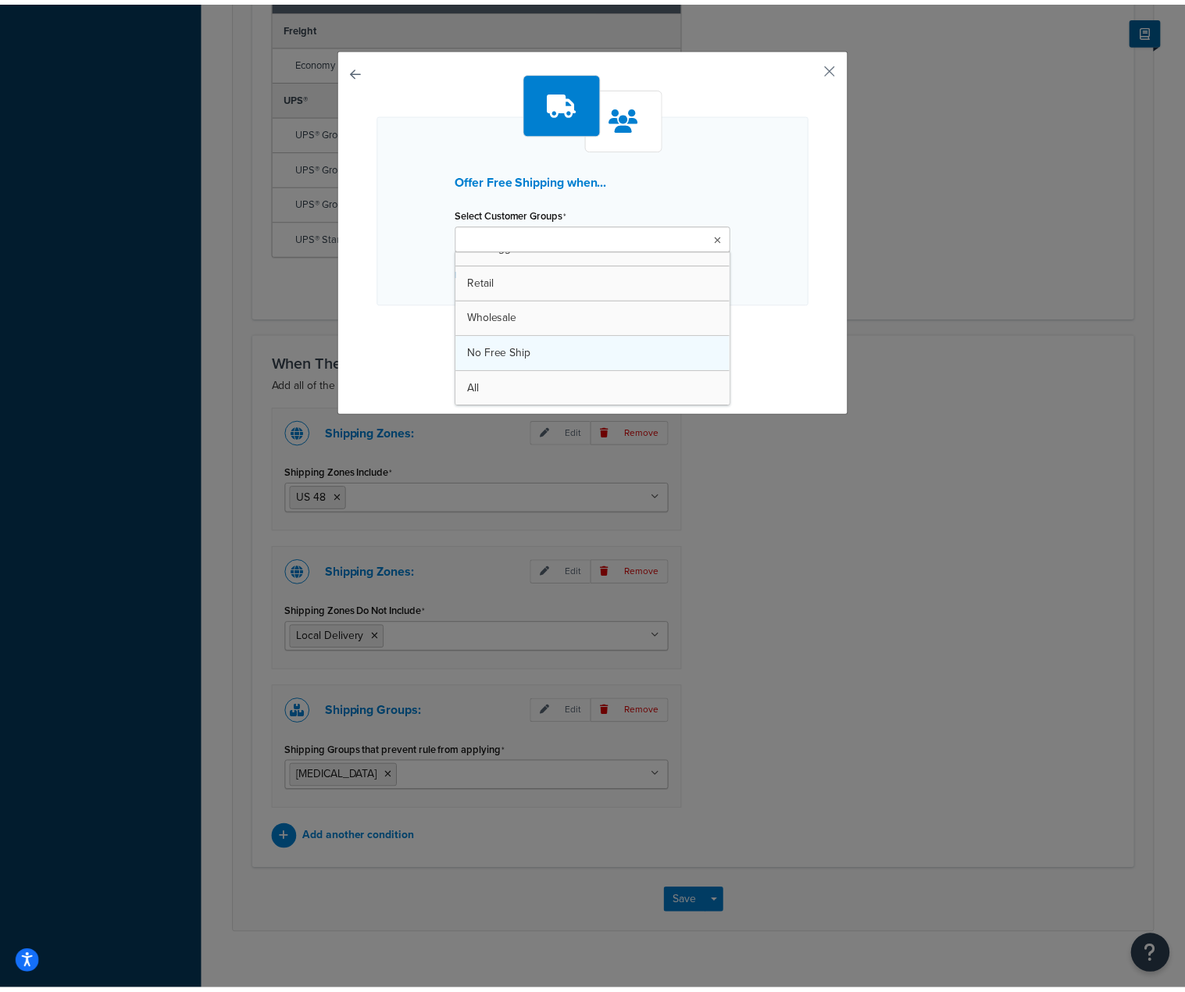
scroll to position [20, 0]
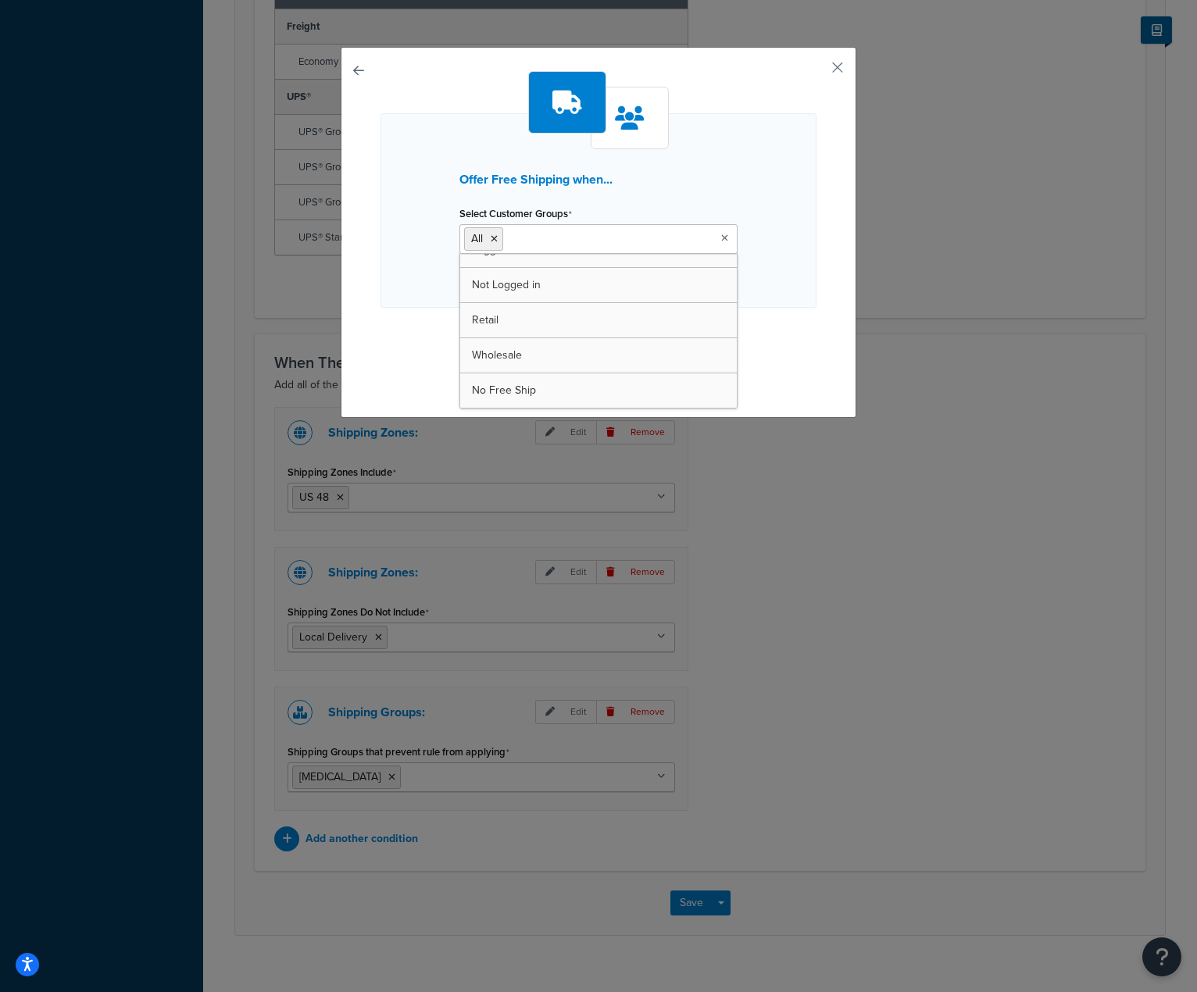
click at [779, 209] on div "Offer Free Shipping when... Select Customer Groups All Logged In Not Logged in …" at bounding box center [598, 210] width 436 height 195
click at [610, 280] on p "I want to create a new Customer Group" at bounding box center [598, 277] width 278 height 22
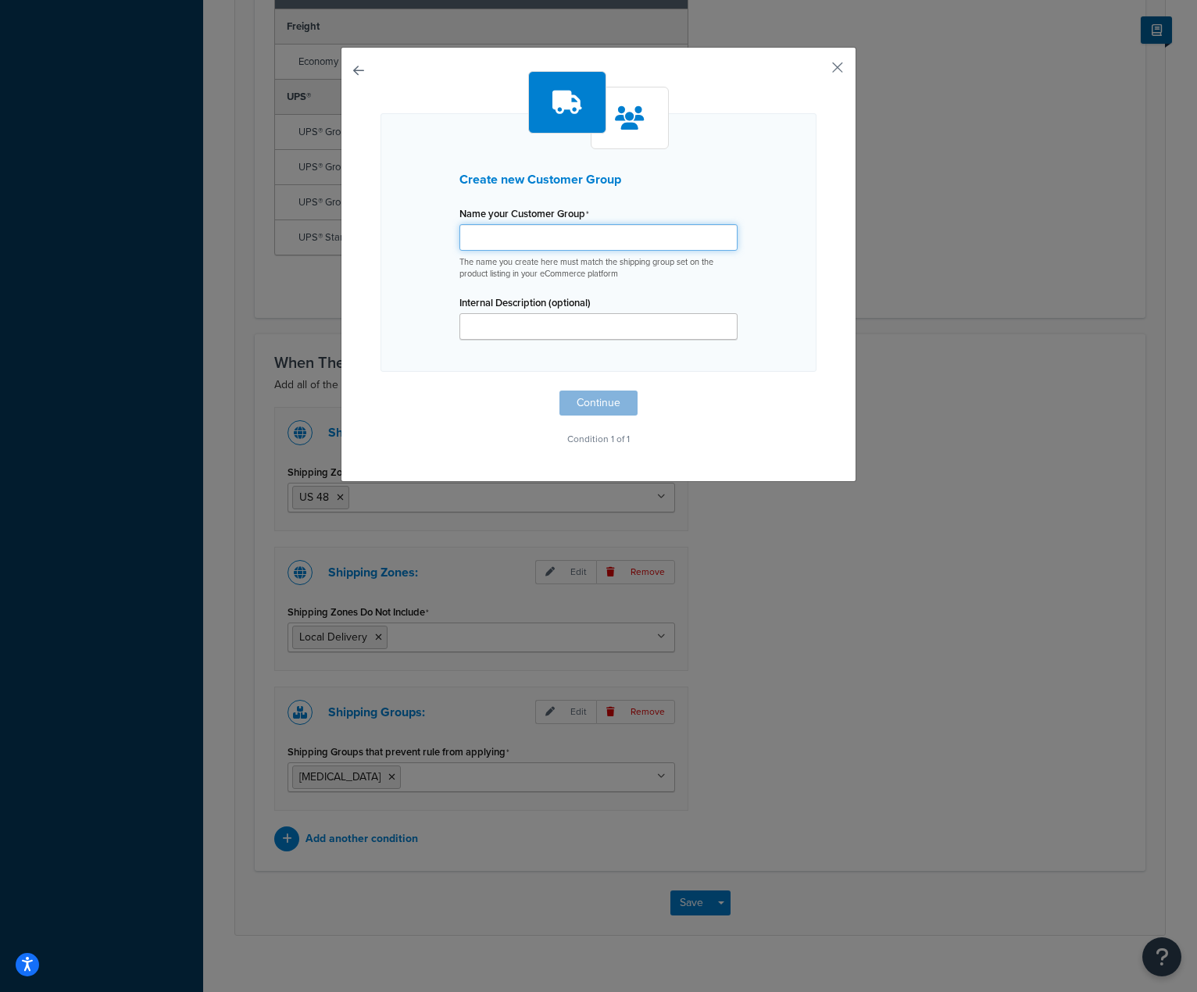
click at [597, 239] on input "Shipping Rule Name" at bounding box center [598, 237] width 278 height 27
click at [764, 134] on div "Create new Customer Group Name your Customer Group The name you create here mus…" at bounding box center [598, 242] width 436 height 259
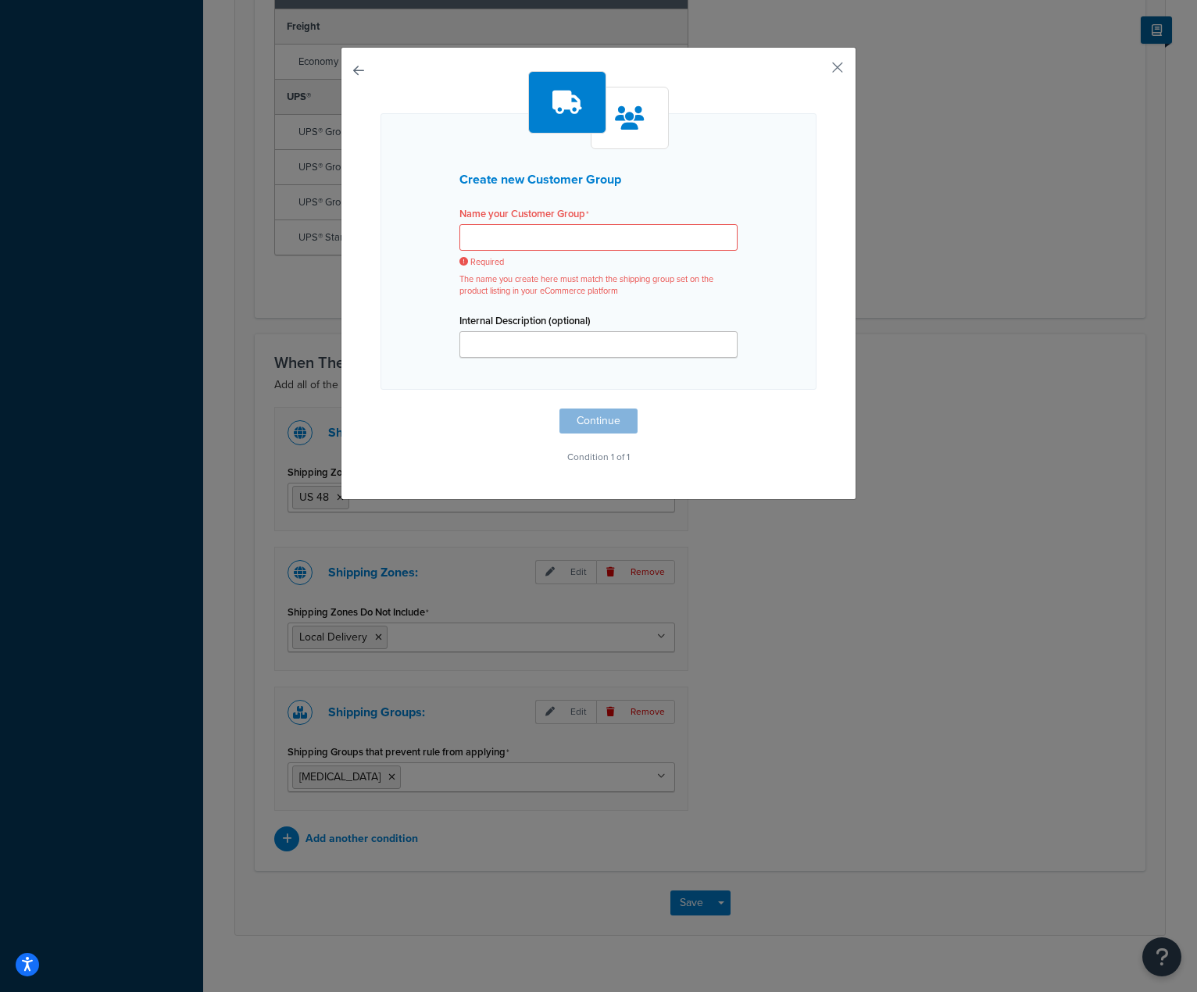
click at [838, 63] on div "Create new Customer Group Name your Customer Group Required The name you create…" at bounding box center [599, 273] width 516 height 453
click at [816, 71] on button "button" at bounding box center [814, 73] width 4 height 4
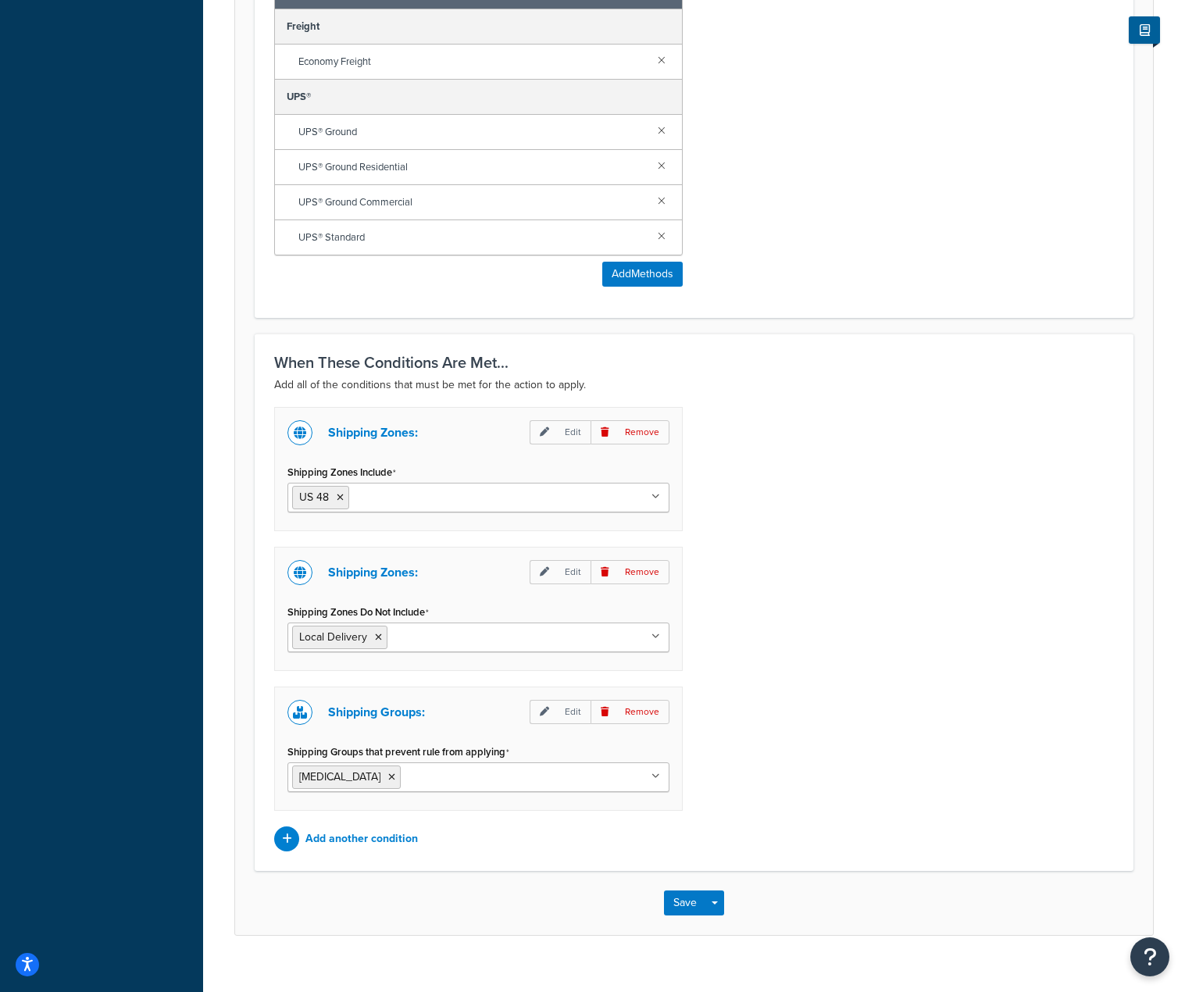
click at [926, 471] on div "Shipping Zones: Edit Remove Shipping Zones Include US 48 US APO US California L…" at bounding box center [693, 629] width 863 height 444
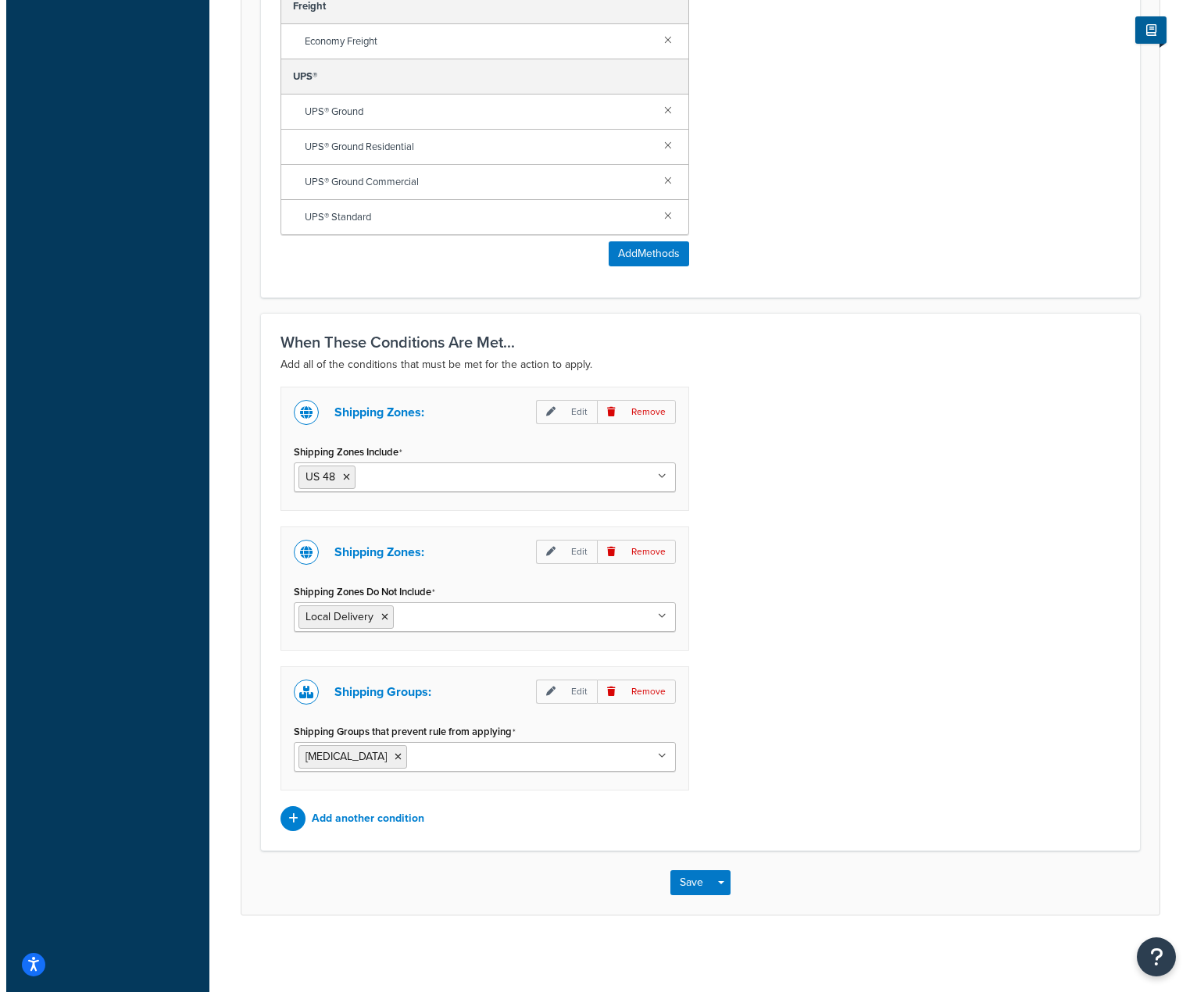
scroll to position [881, 0]
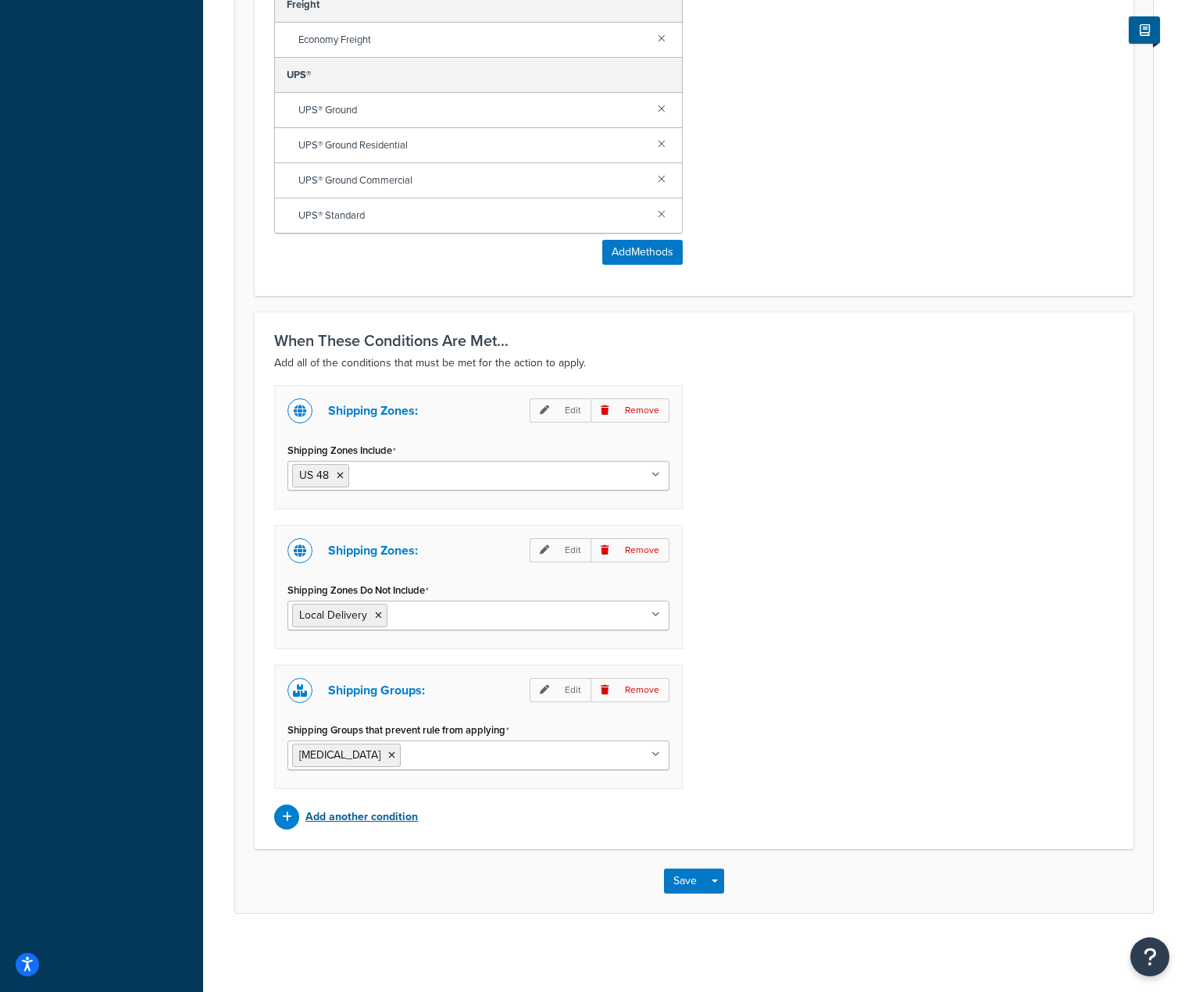
click at [359, 816] on p "Add another condition" at bounding box center [361, 817] width 112 height 22
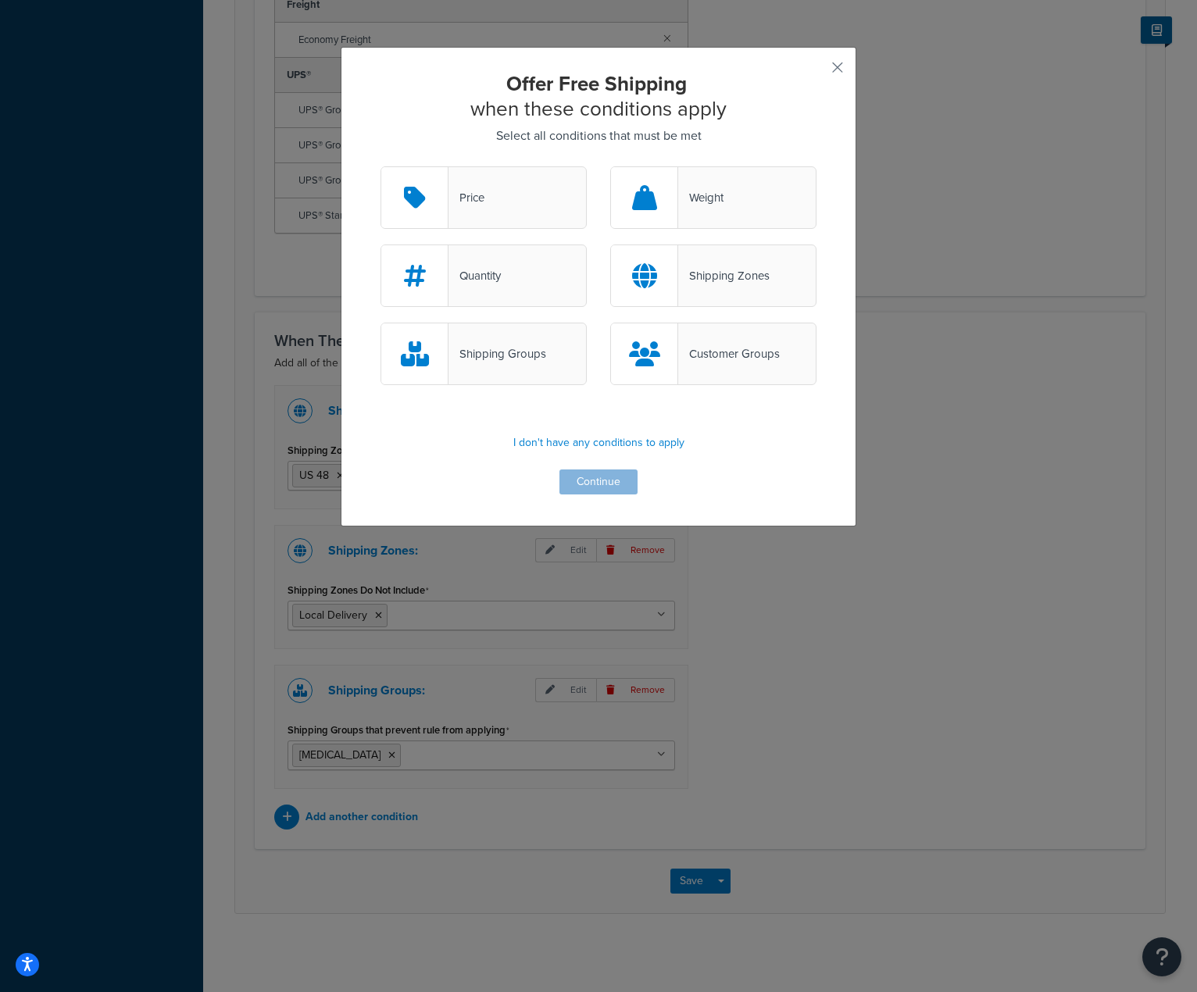
click at [782, 358] on div "Customer Groups" at bounding box center [713, 354] width 206 height 62
click at [0, 0] on input "Customer Groups" at bounding box center [0, 0] width 0 height 0
click at [609, 481] on button "Continue" at bounding box center [598, 481] width 78 height 25
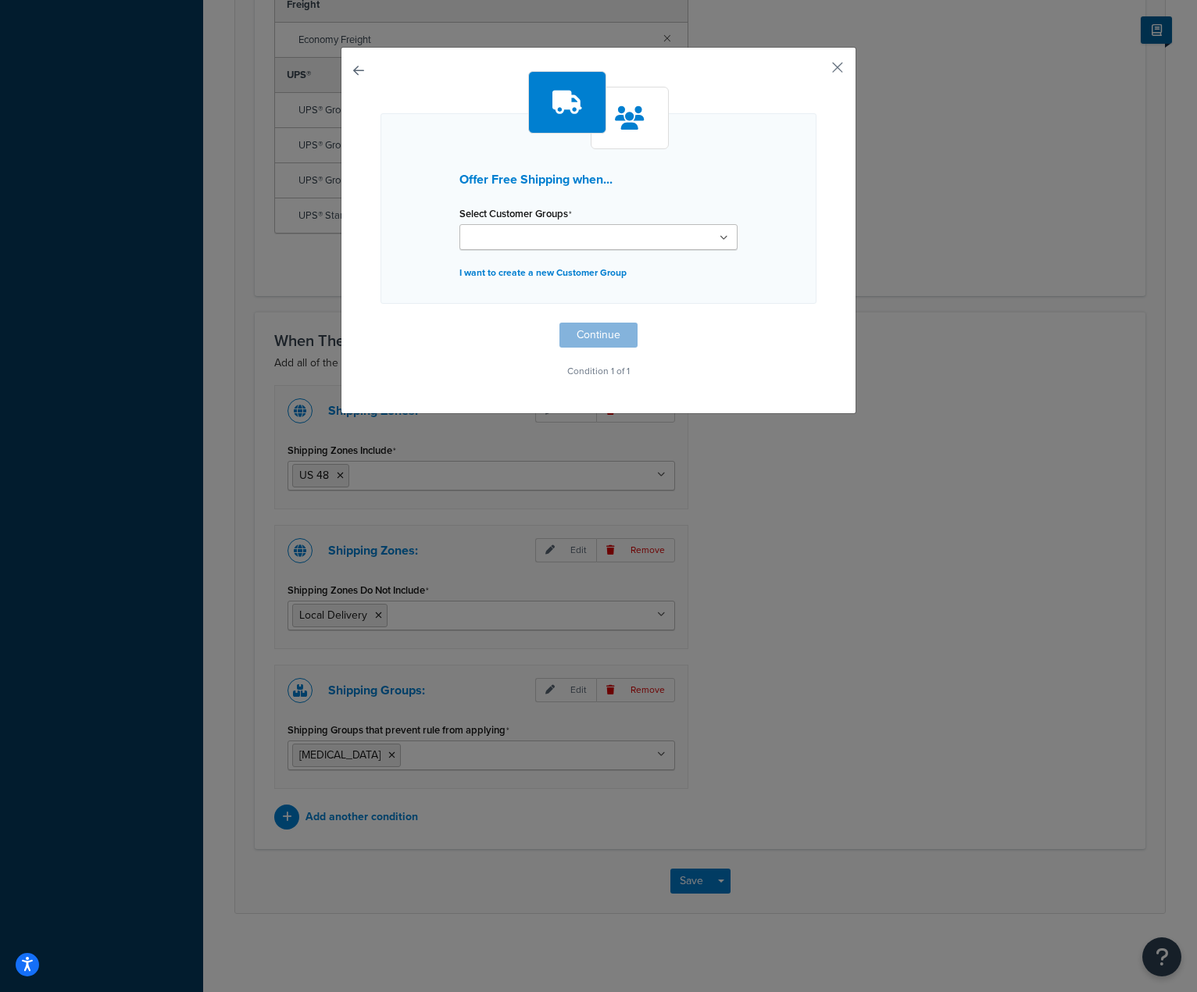
click at [693, 245] on ul at bounding box center [598, 237] width 278 height 26
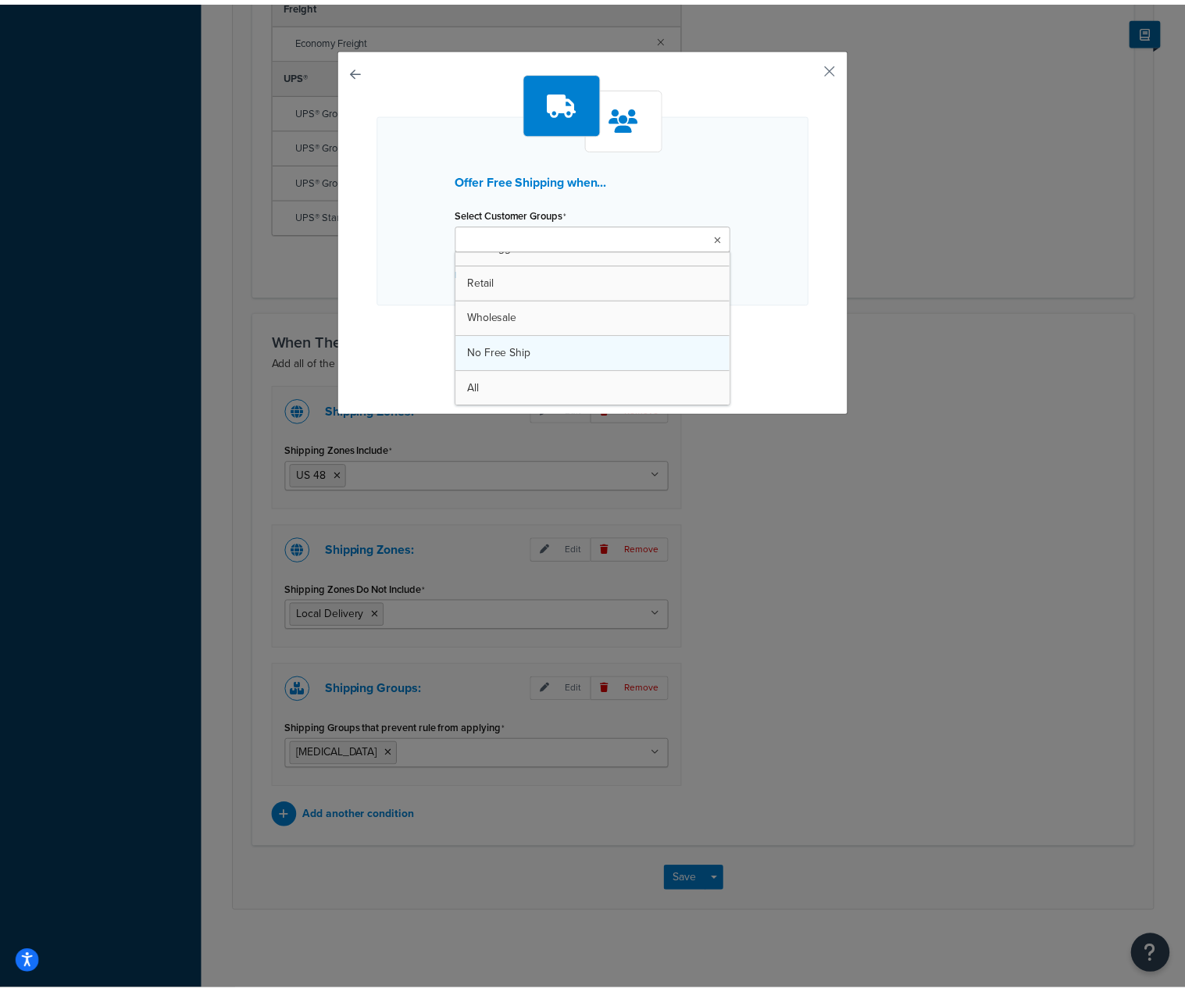
scroll to position [20, 0]
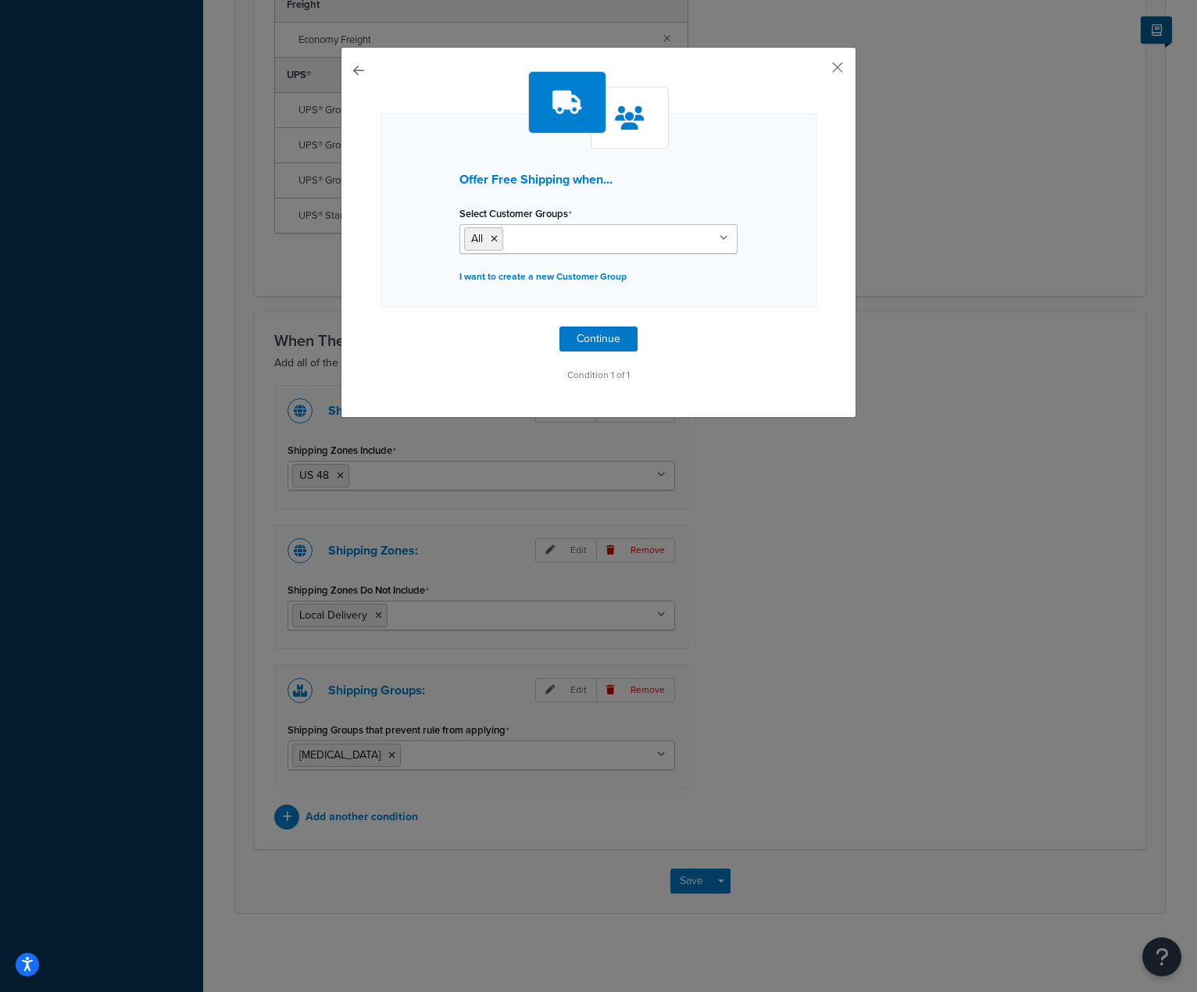
click at [794, 208] on div "Offer Free Shipping when... Select Customer Groups All Logged In Not Logged in …" at bounding box center [598, 210] width 436 height 195
click at [612, 330] on button "Continue" at bounding box center [598, 339] width 78 height 25
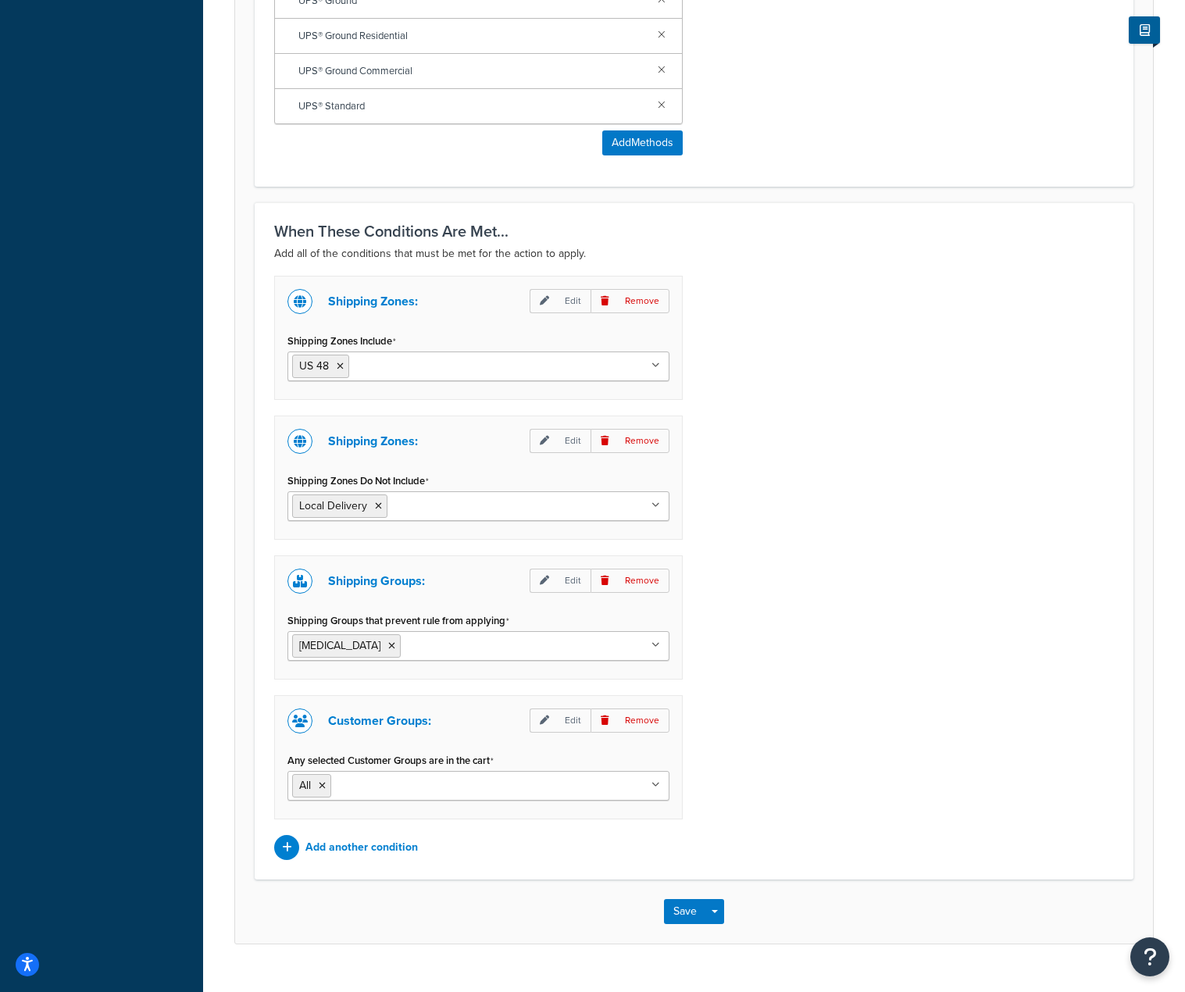
scroll to position [1021, 0]
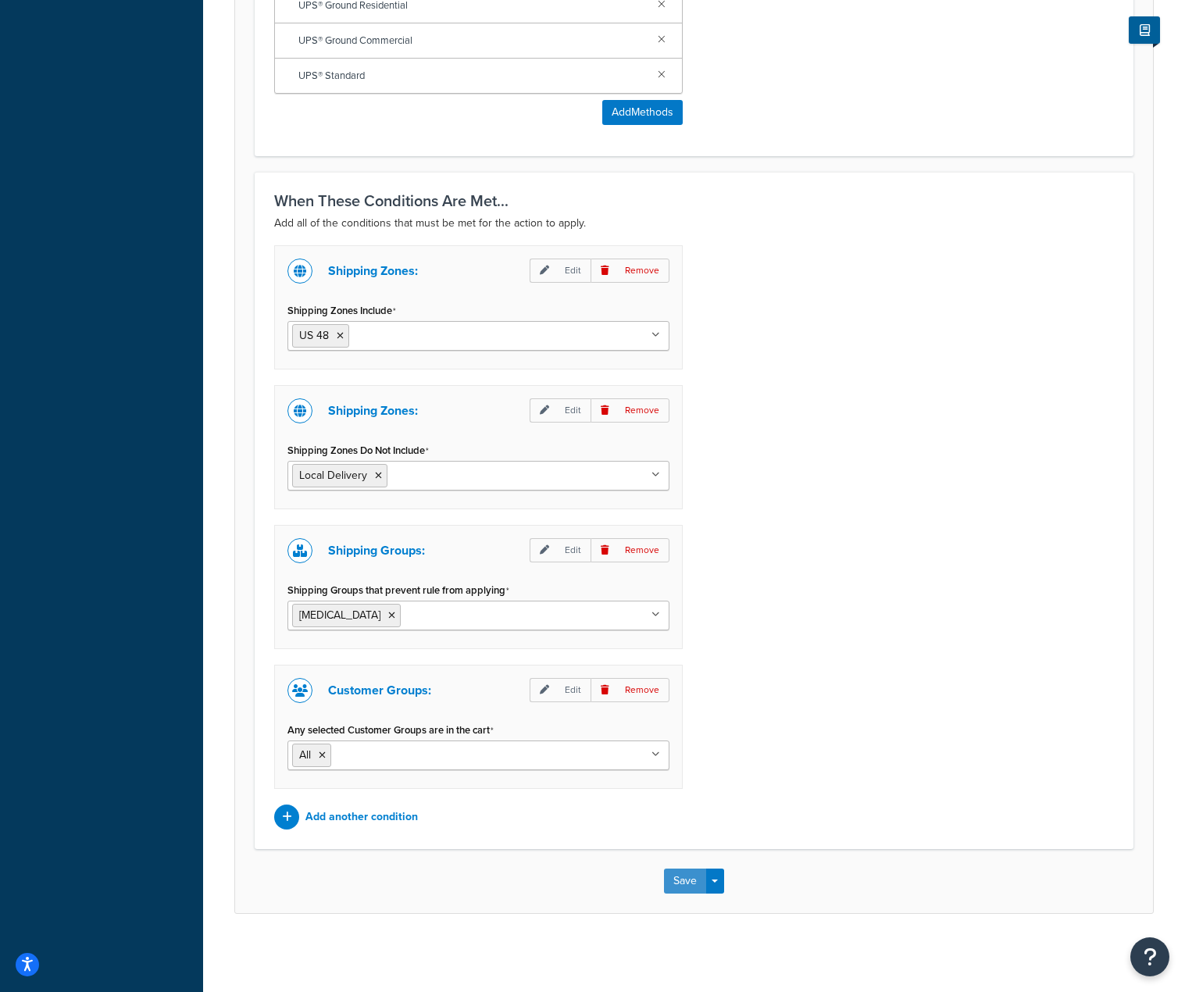
drag, startPoint x: 680, startPoint y: 887, endPoint x: 684, endPoint y: 873, distance: 14.6
click at [680, 887] on button "Save" at bounding box center [685, 881] width 42 height 25
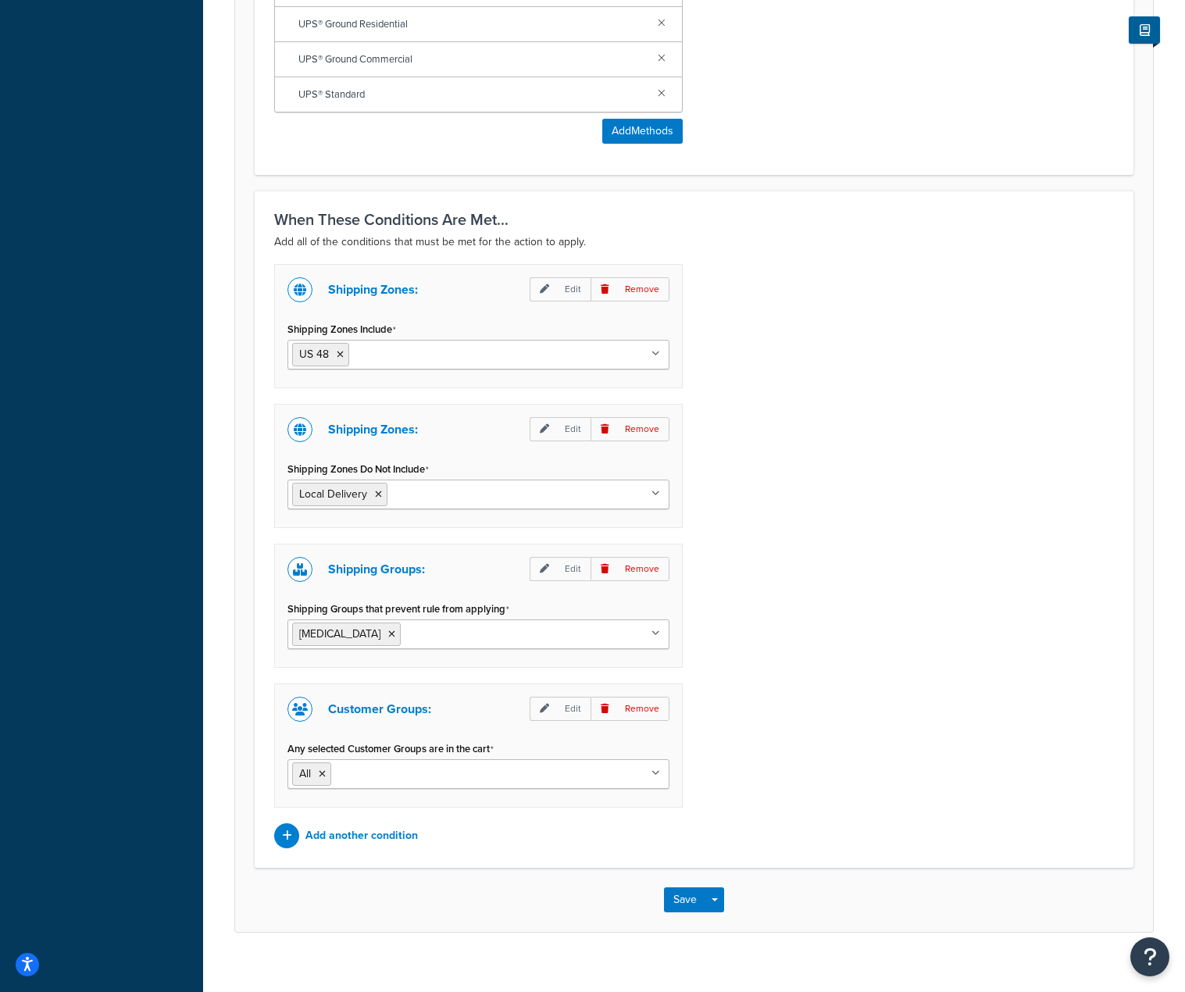
scroll to position [1107, 0]
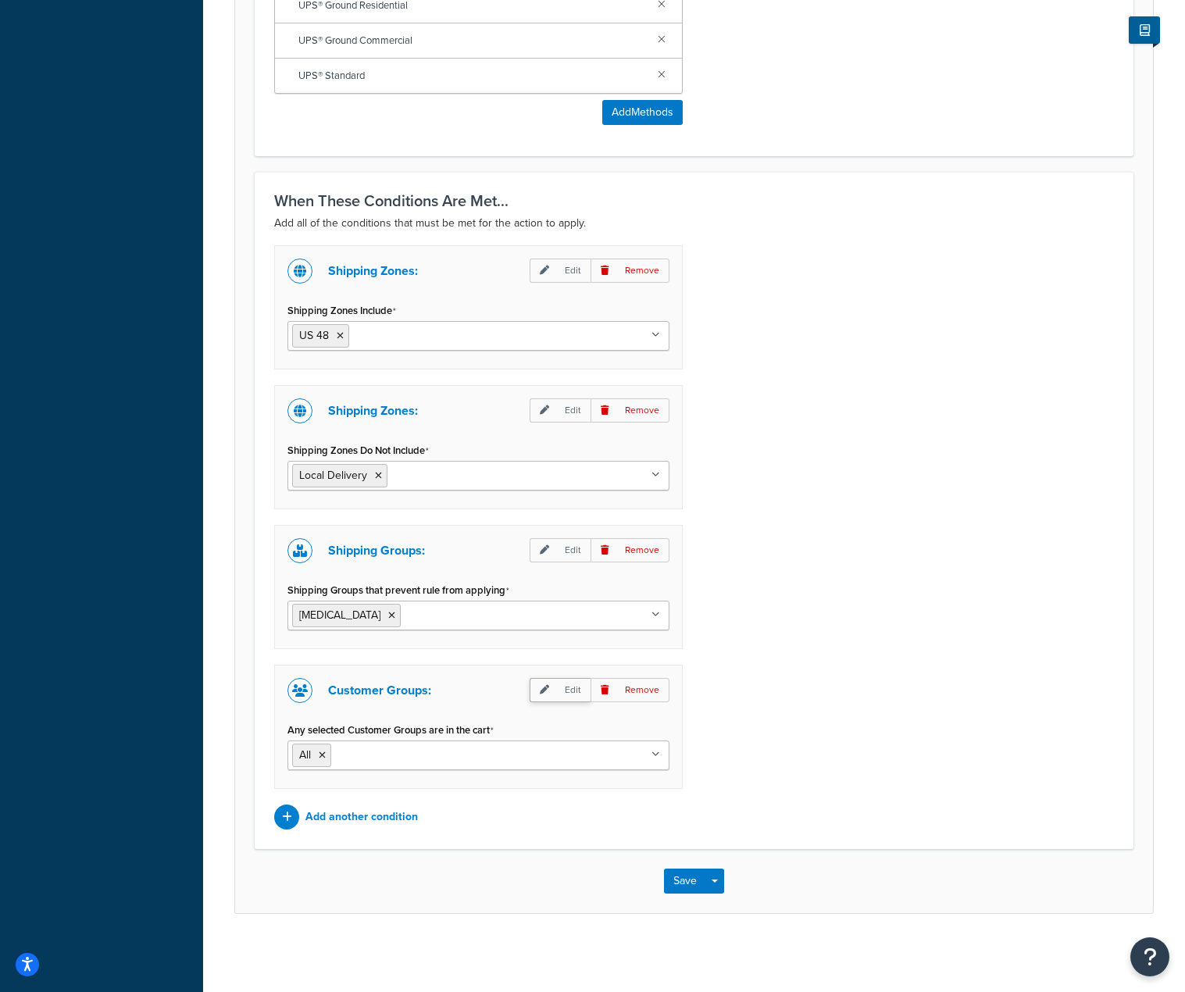
click at [543, 681] on p "Edit" at bounding box center [560, 690] width 61 height 24
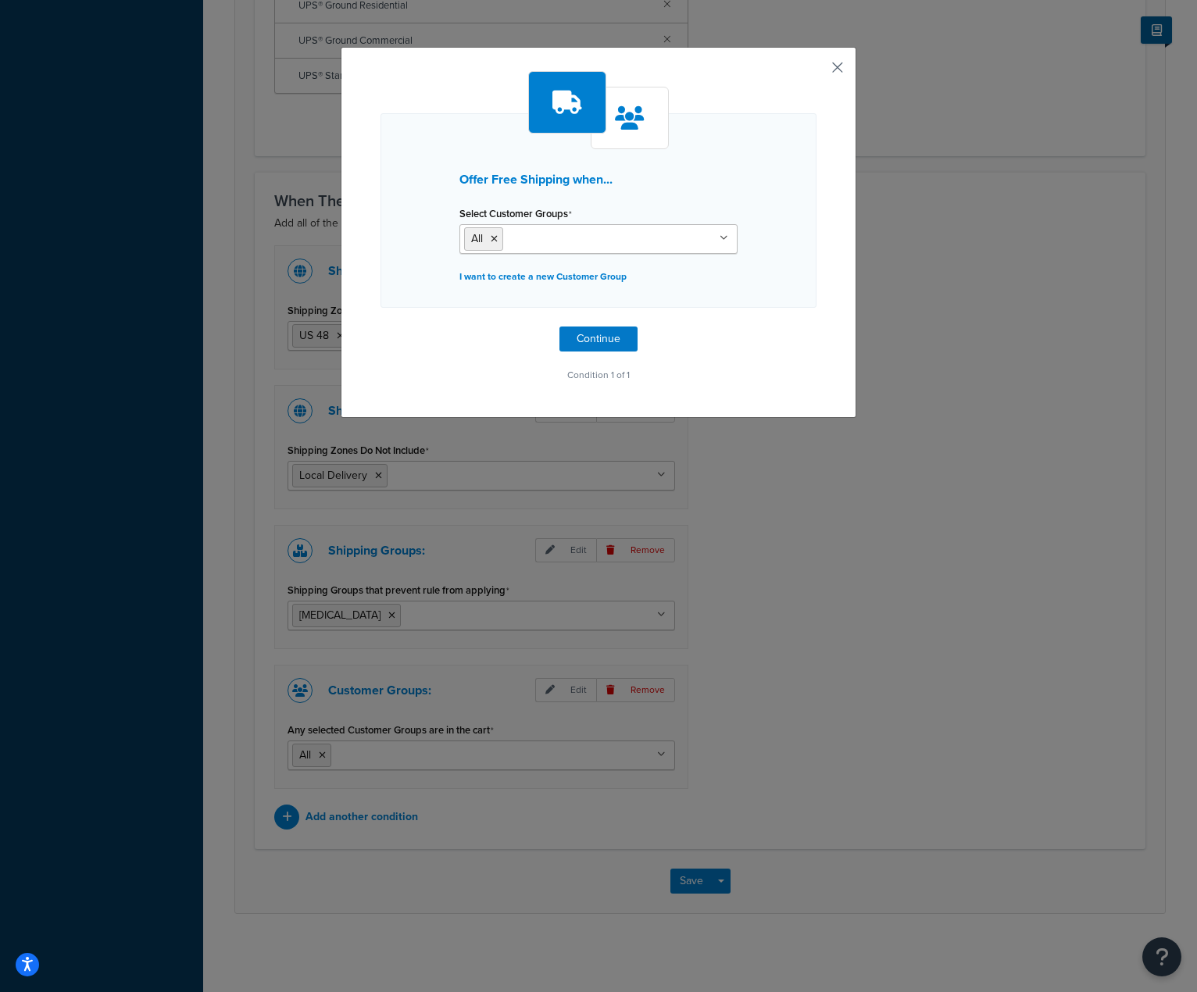
click at [816, 71] on button "button" at bounding box center [814, 73] width 4 height 4
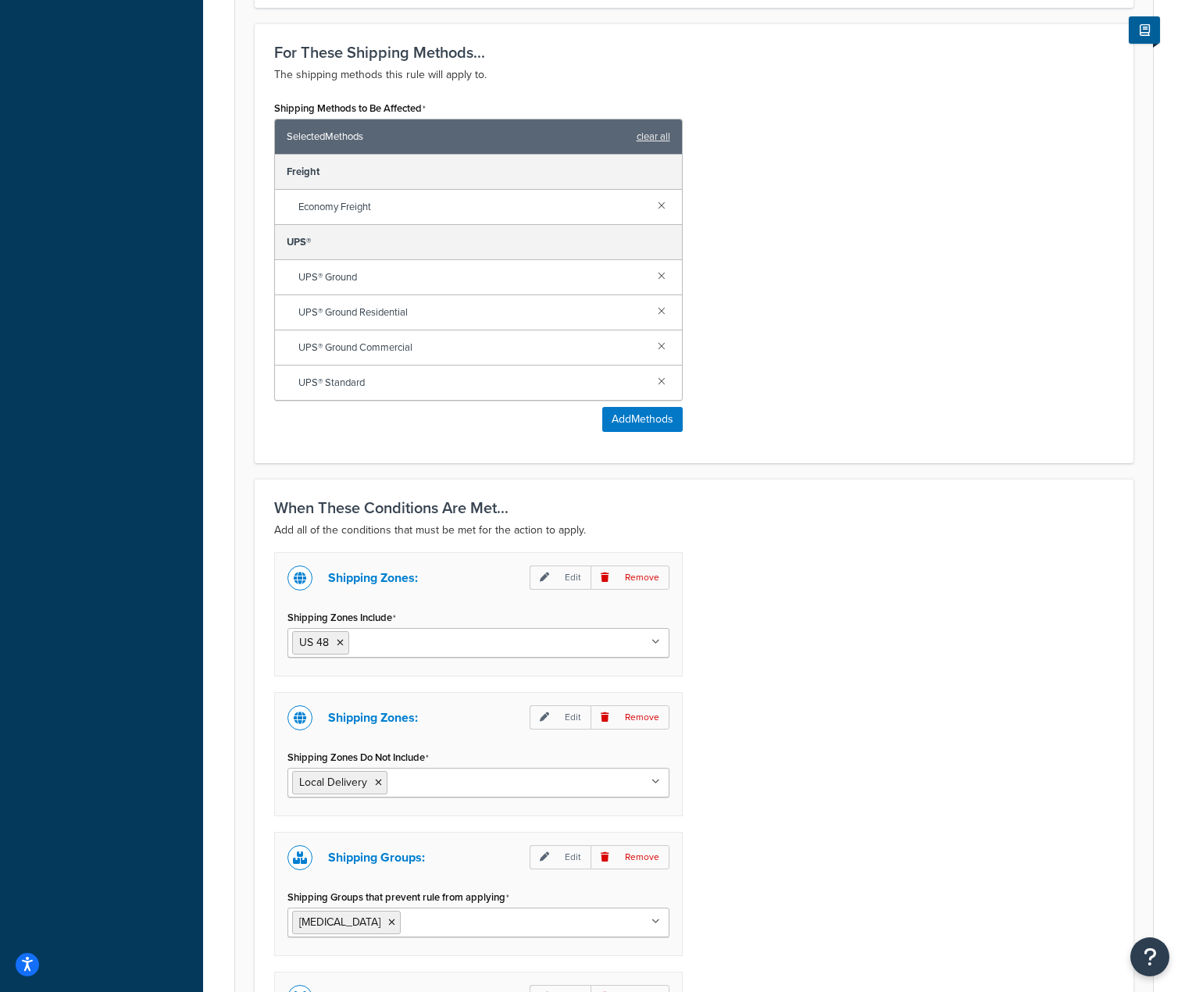
scroll to position [1107, 0]
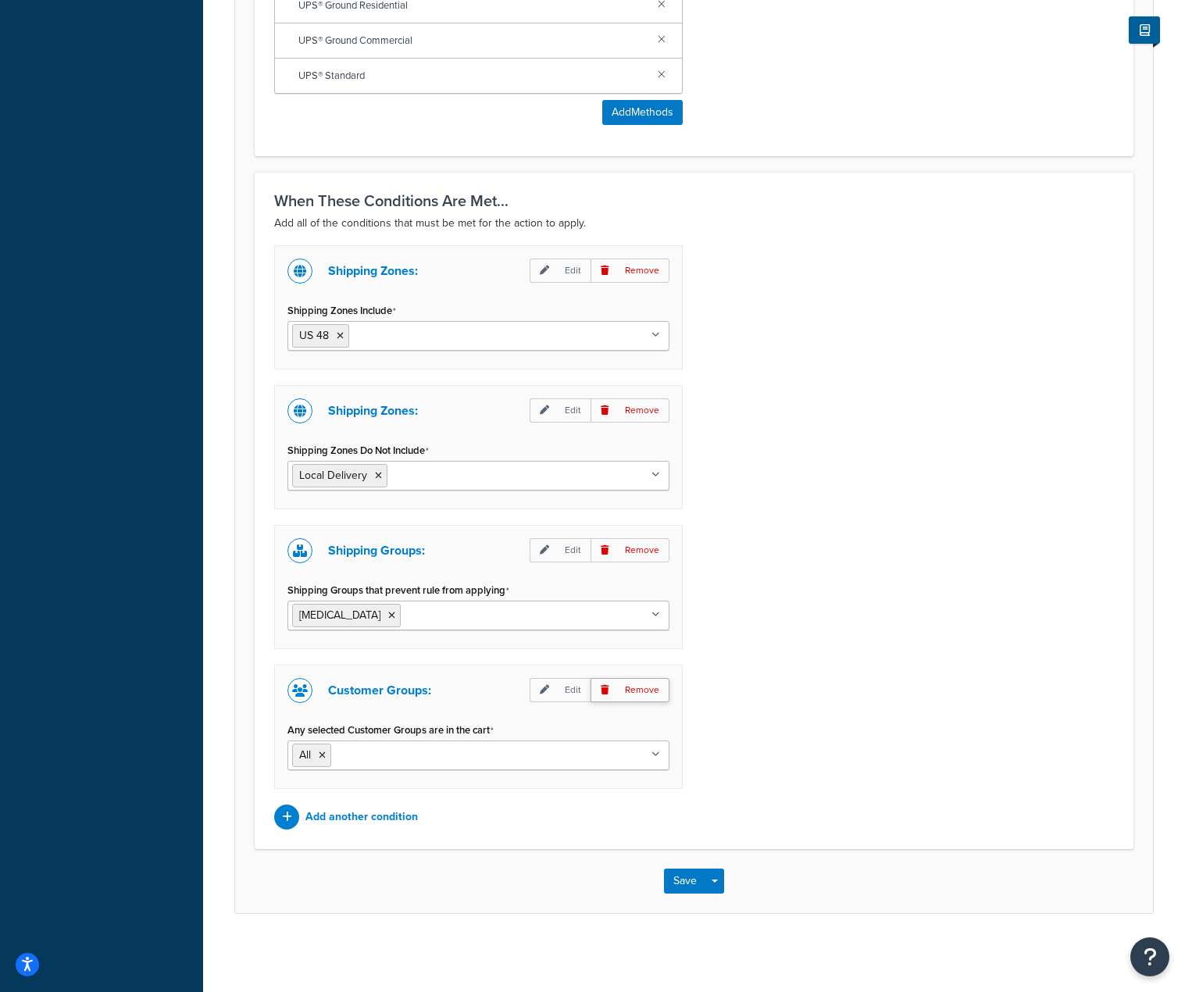
click at [643, 693] on p "Remove" at bounding box center [630, 690] width 79 height 24
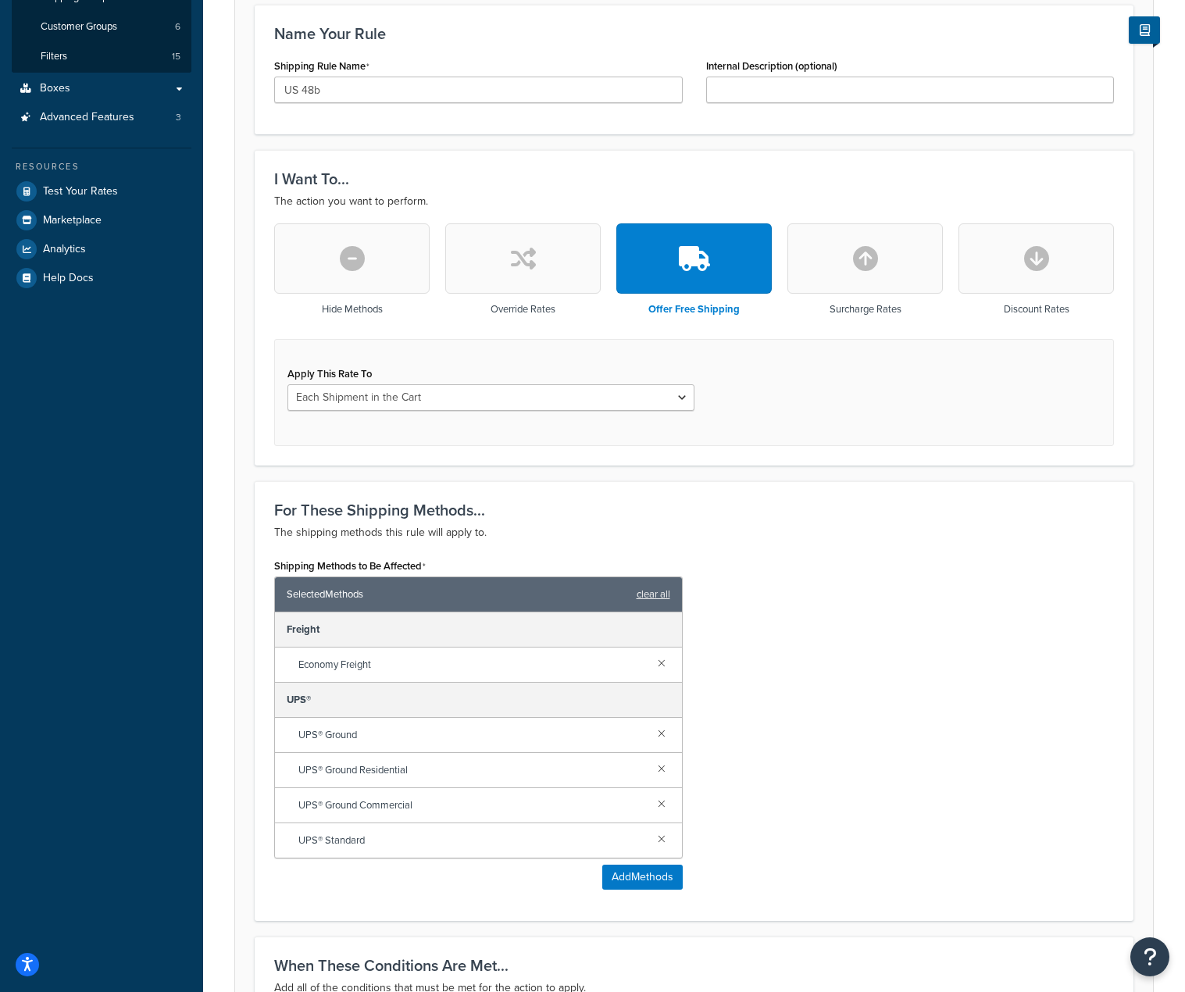
scroll to position [0, 0]
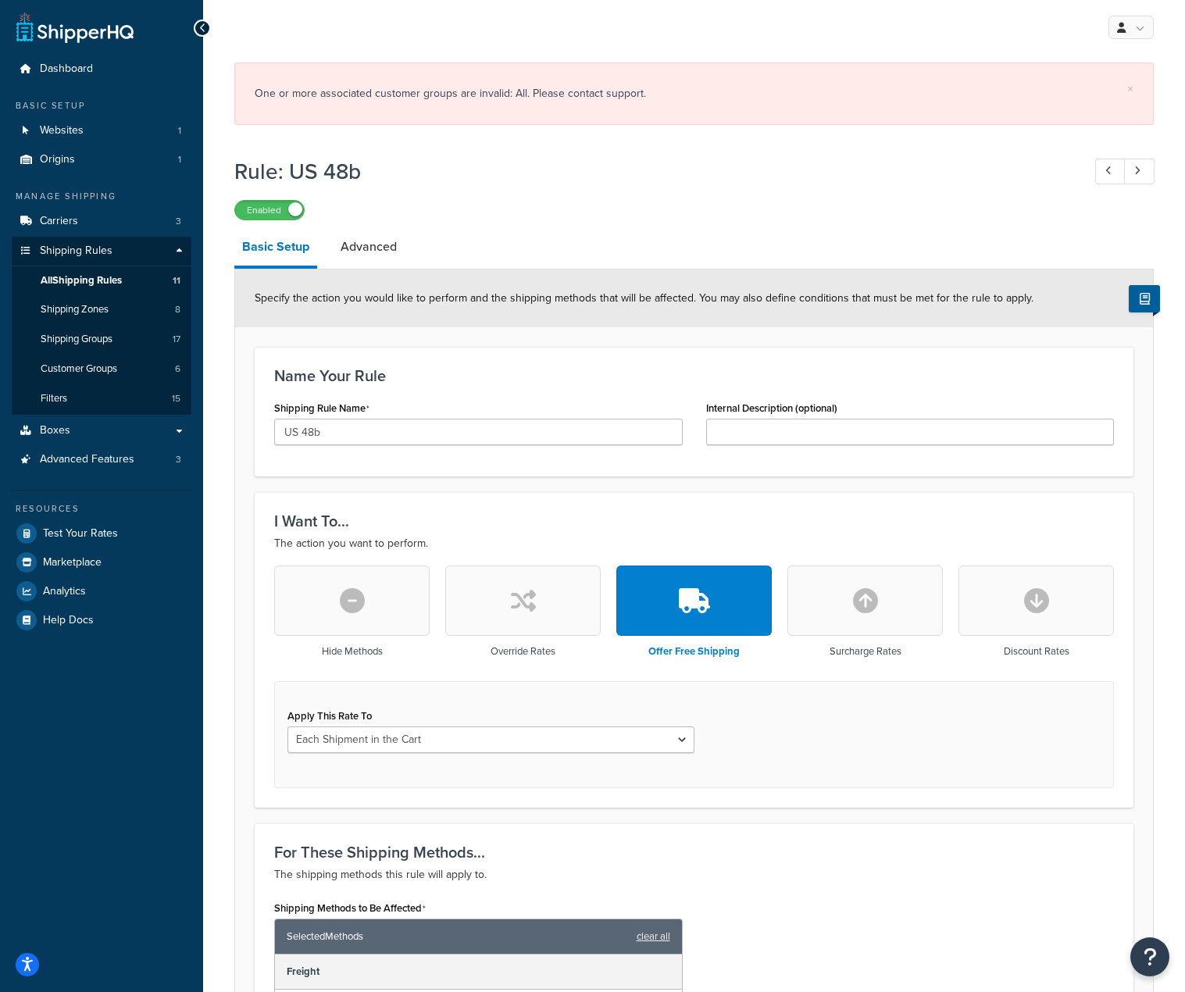
click at [500, 95] on div "One or more associated customer groups are invalid: All. Please contact support." at bounding box center [694, 94] width 879 height 22
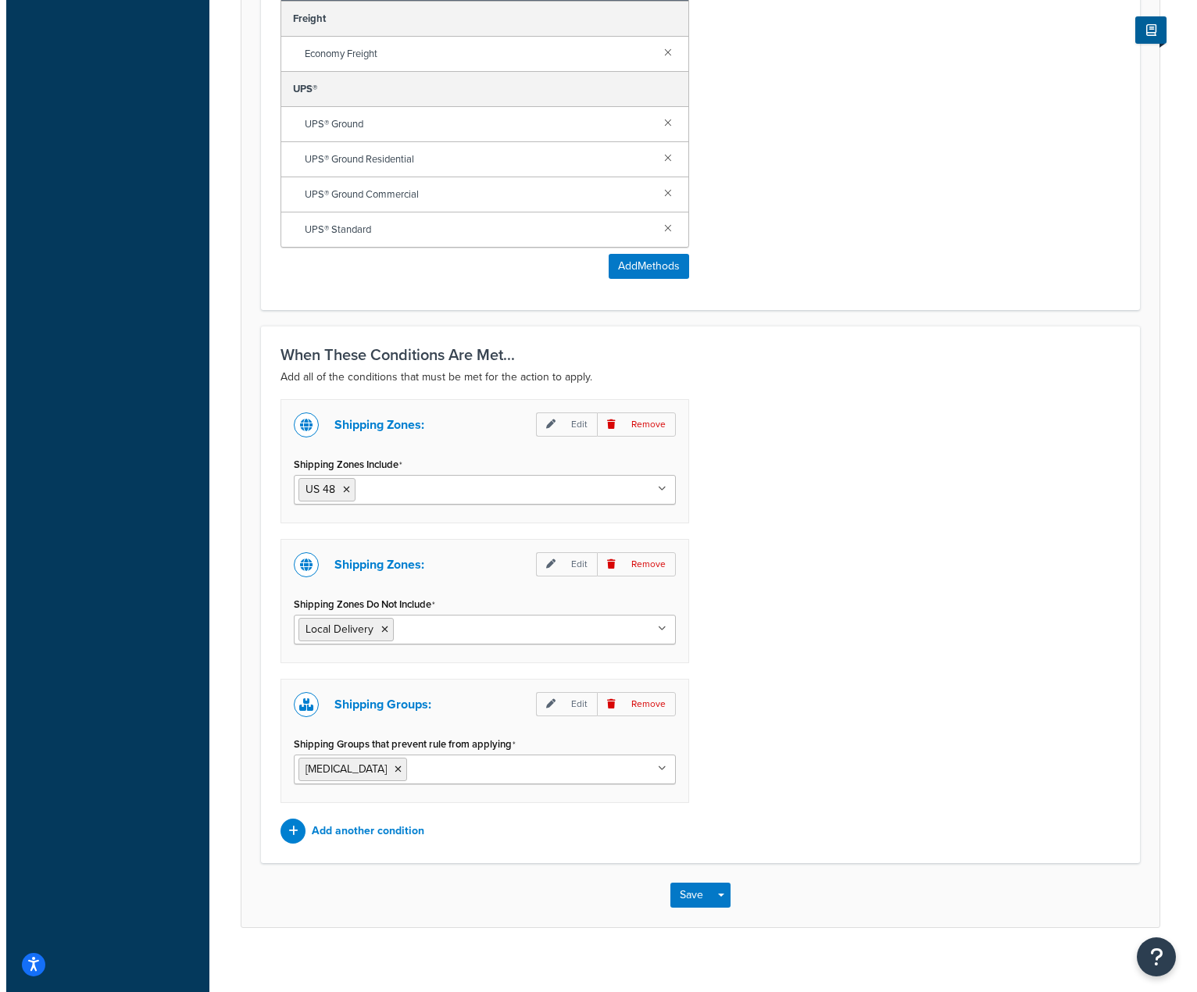
scroll to position [881, 0]
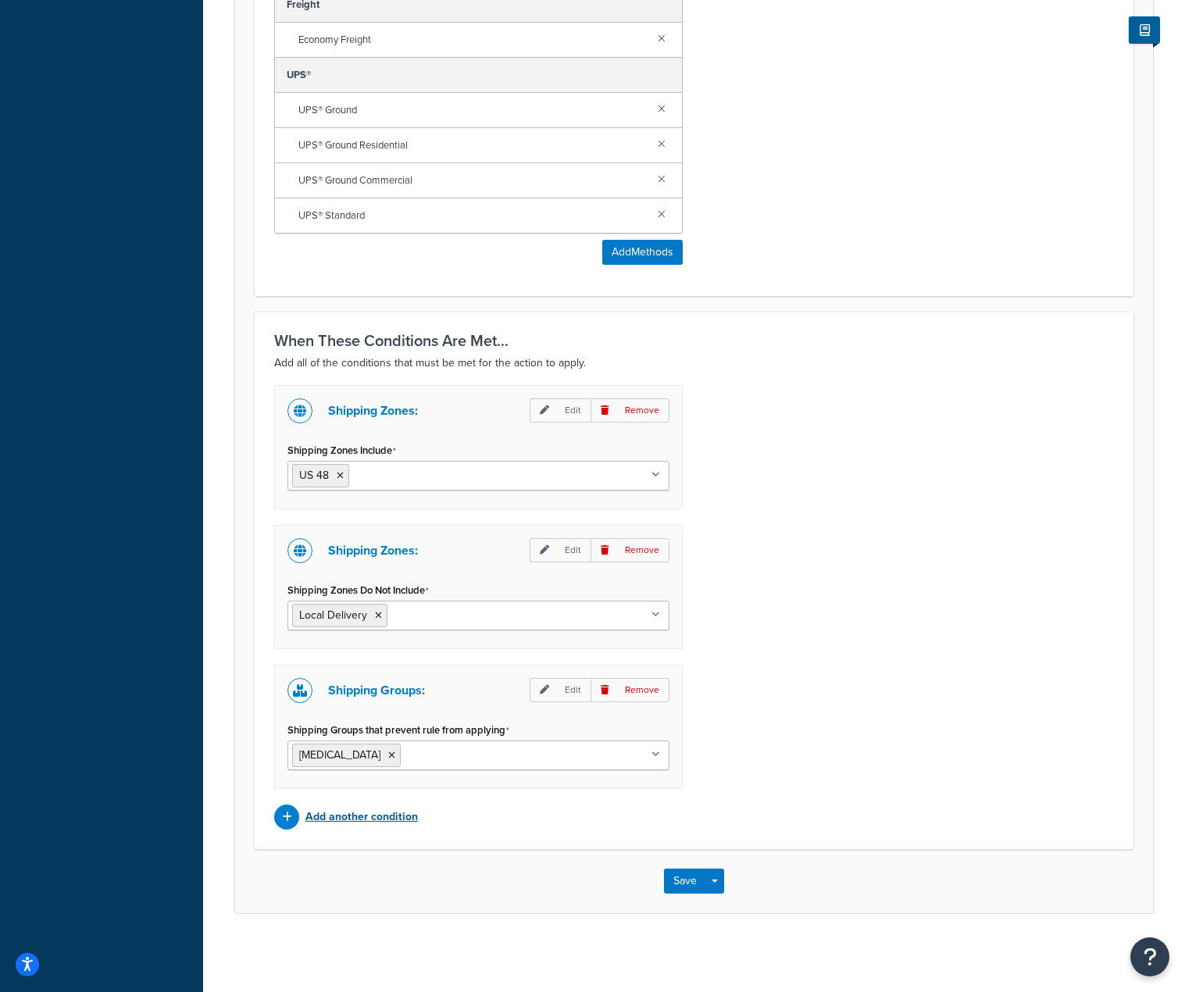
click at [344, 812] on p "Add another condition" at bounding box center [361, 817] width 112 height 22
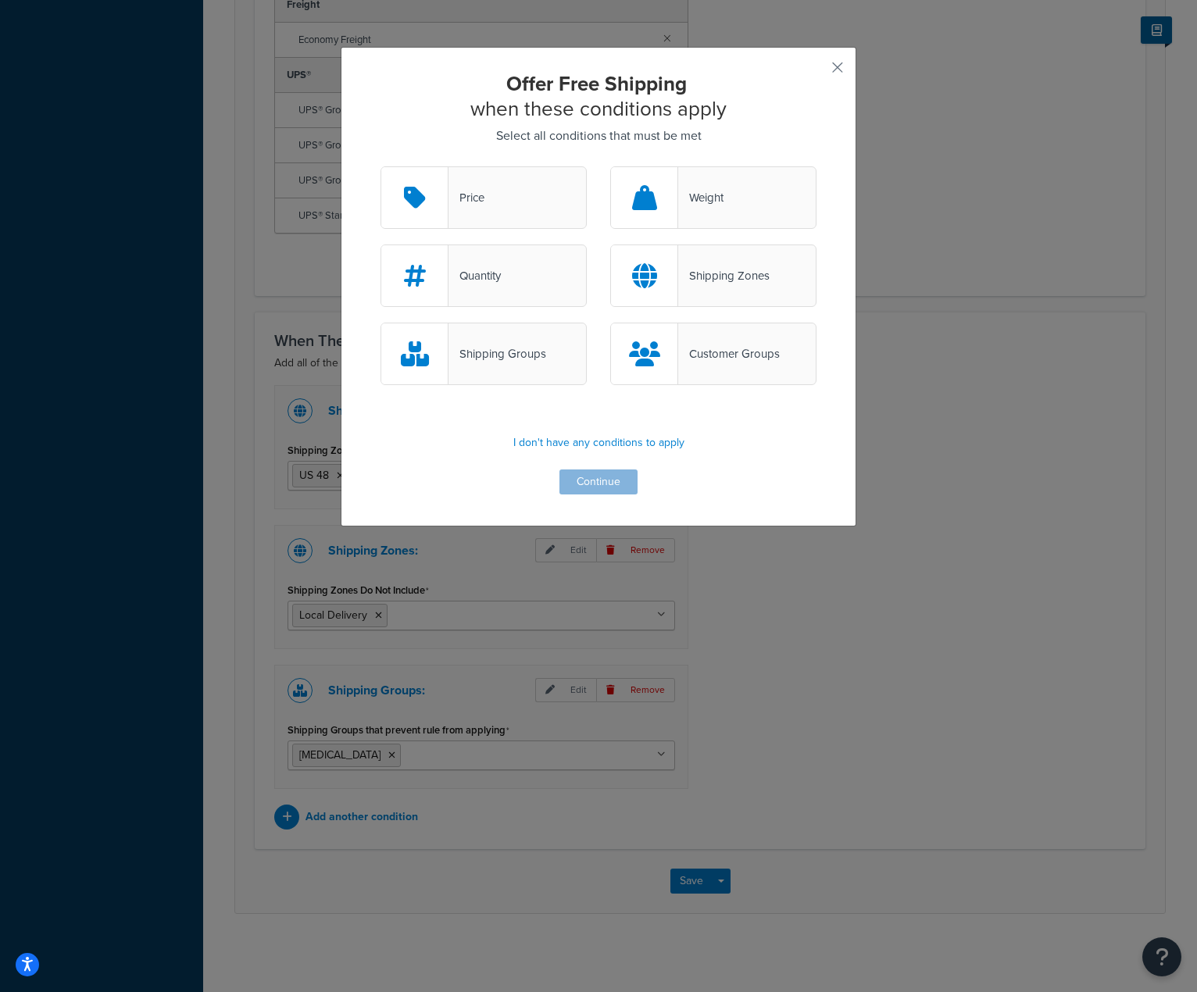
click at [776, 351] on div "Customer Groups" at bounding box center [713, 354] width 206 height 62
click at [0, 0] on input "Customer Groups" at bounding box center [0, 0] width 0 height 0
click at [606, 482] on button "Continue" at bounding box center [598, 481] width 78 height 25
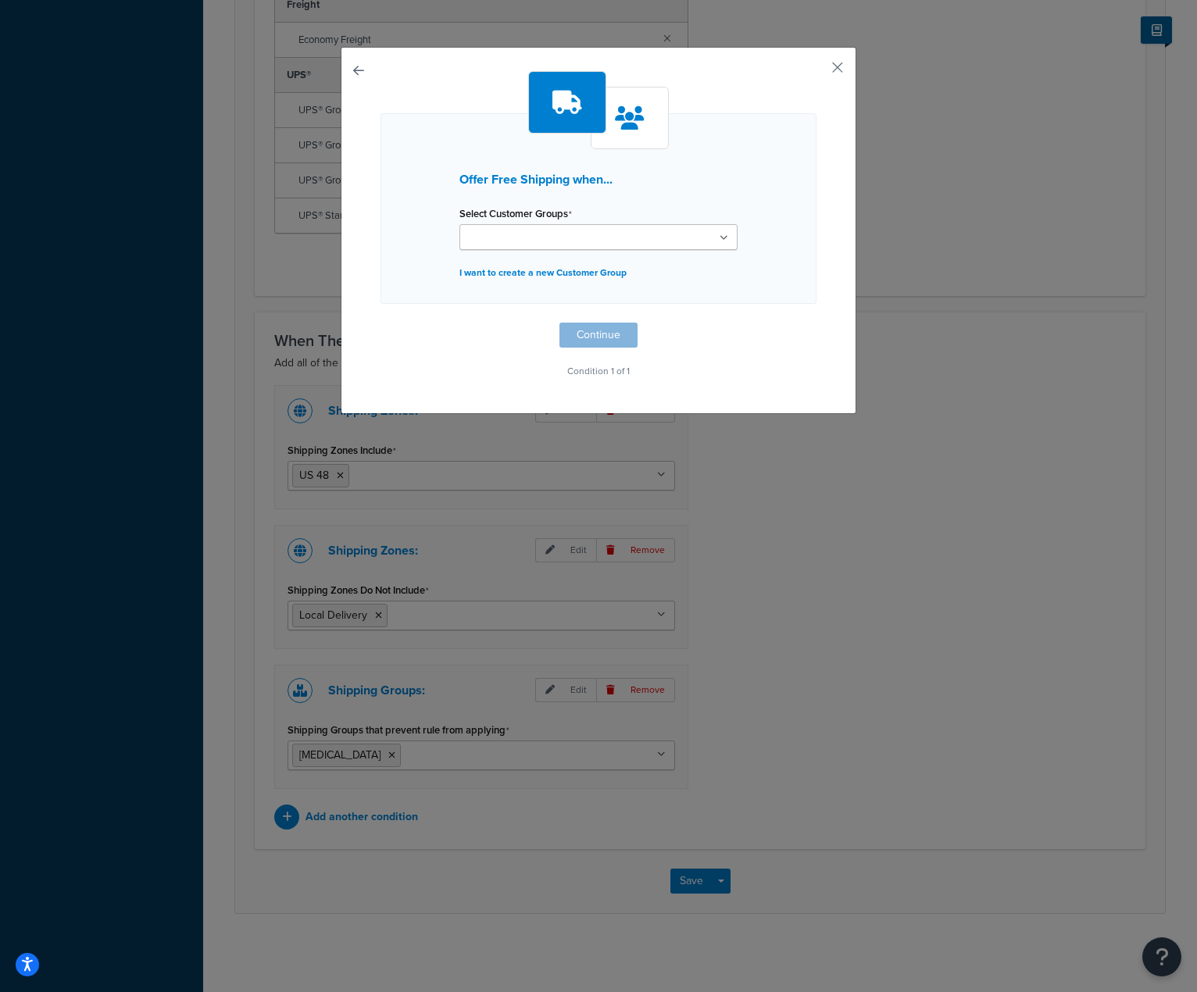
click at [717, 247] on ul at bounding box center [598, 237] width 278 height 26
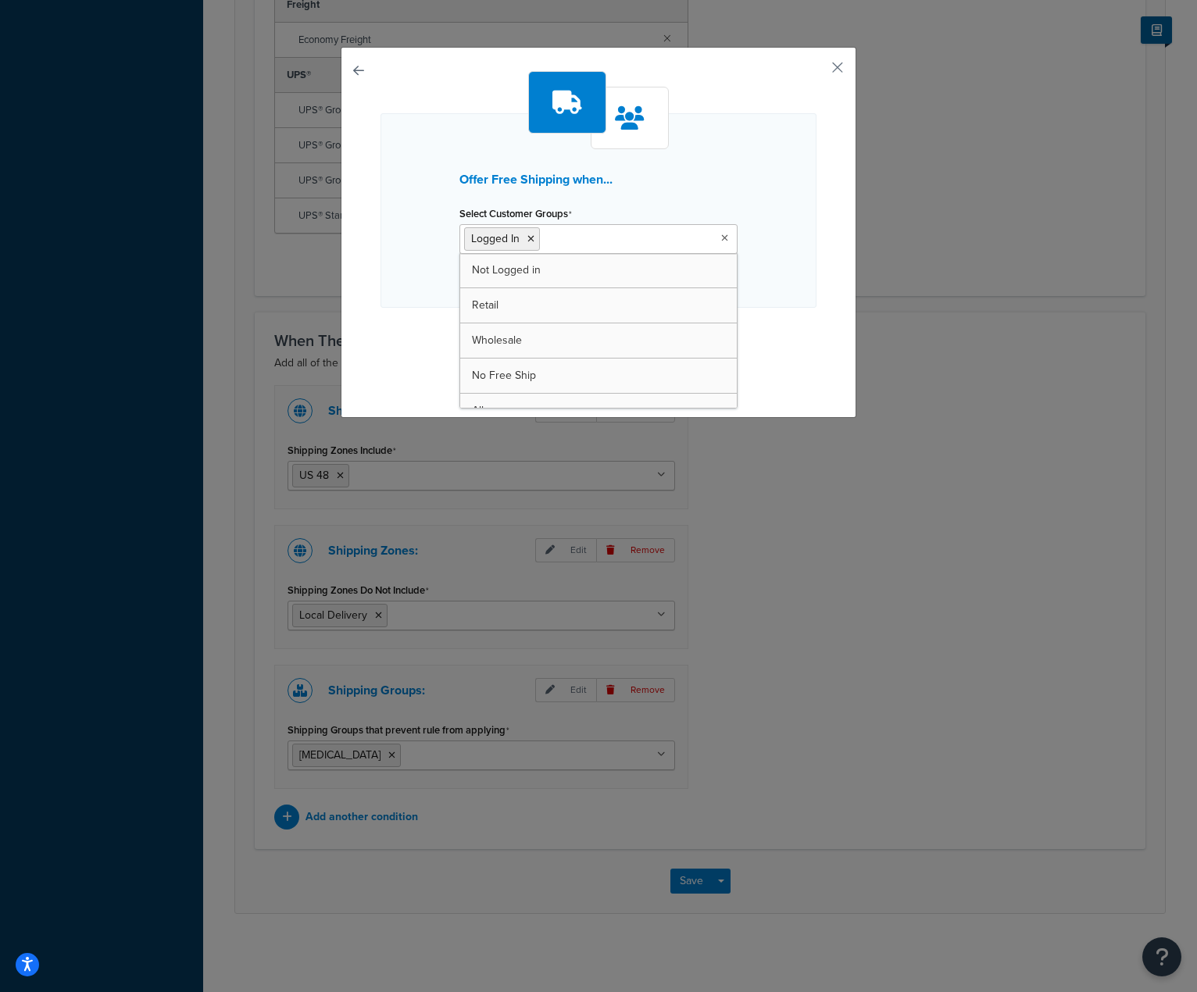
click at [817, 314] on div "Offer Free Shipping when... Select Customer Groups Logged In Not Logged in Reta…" at bounding box center [599, 232] width 516 height 371
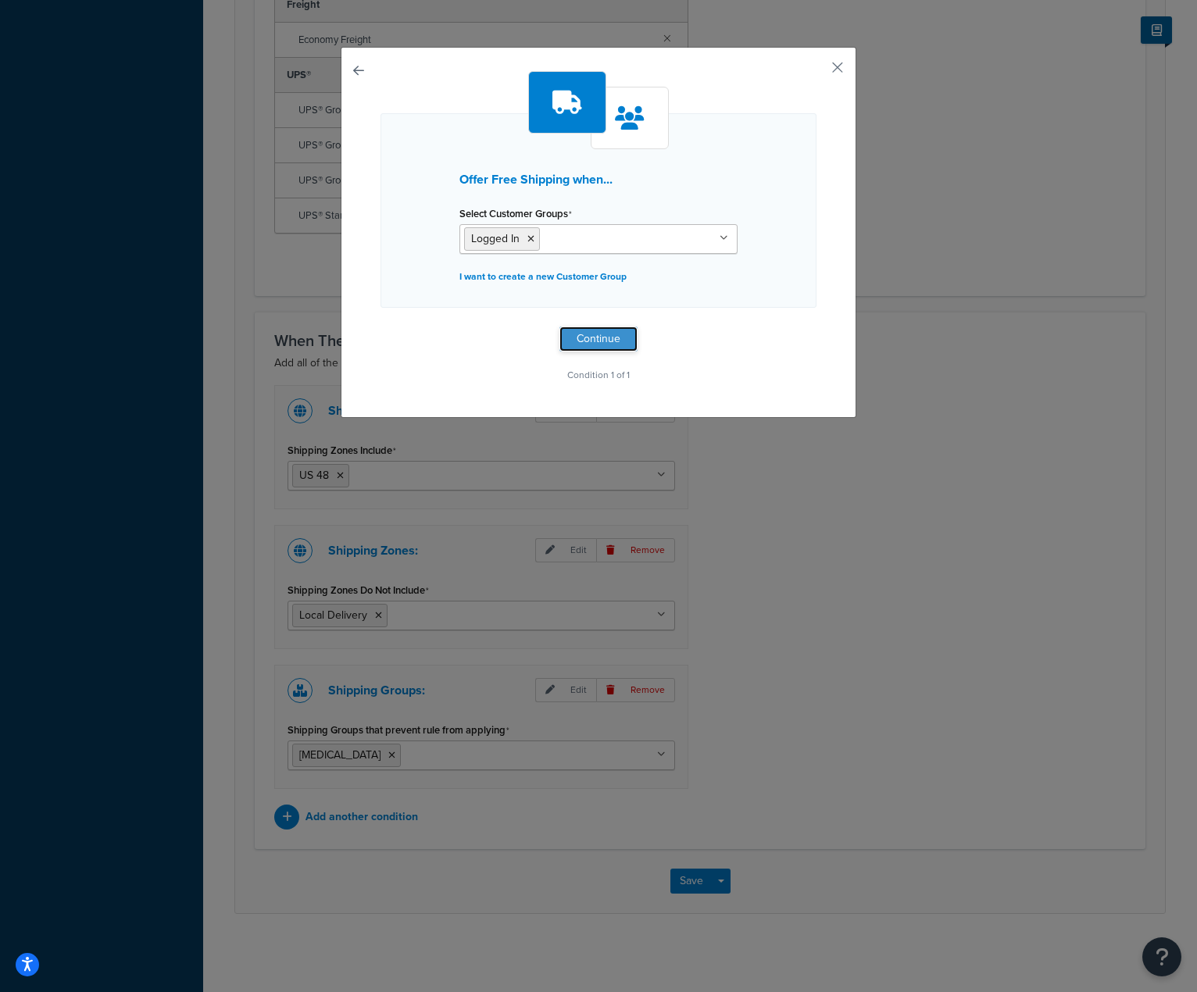
click at [583, 334] on button "Continue" at bounding box center [598, 339] width 78 height 25
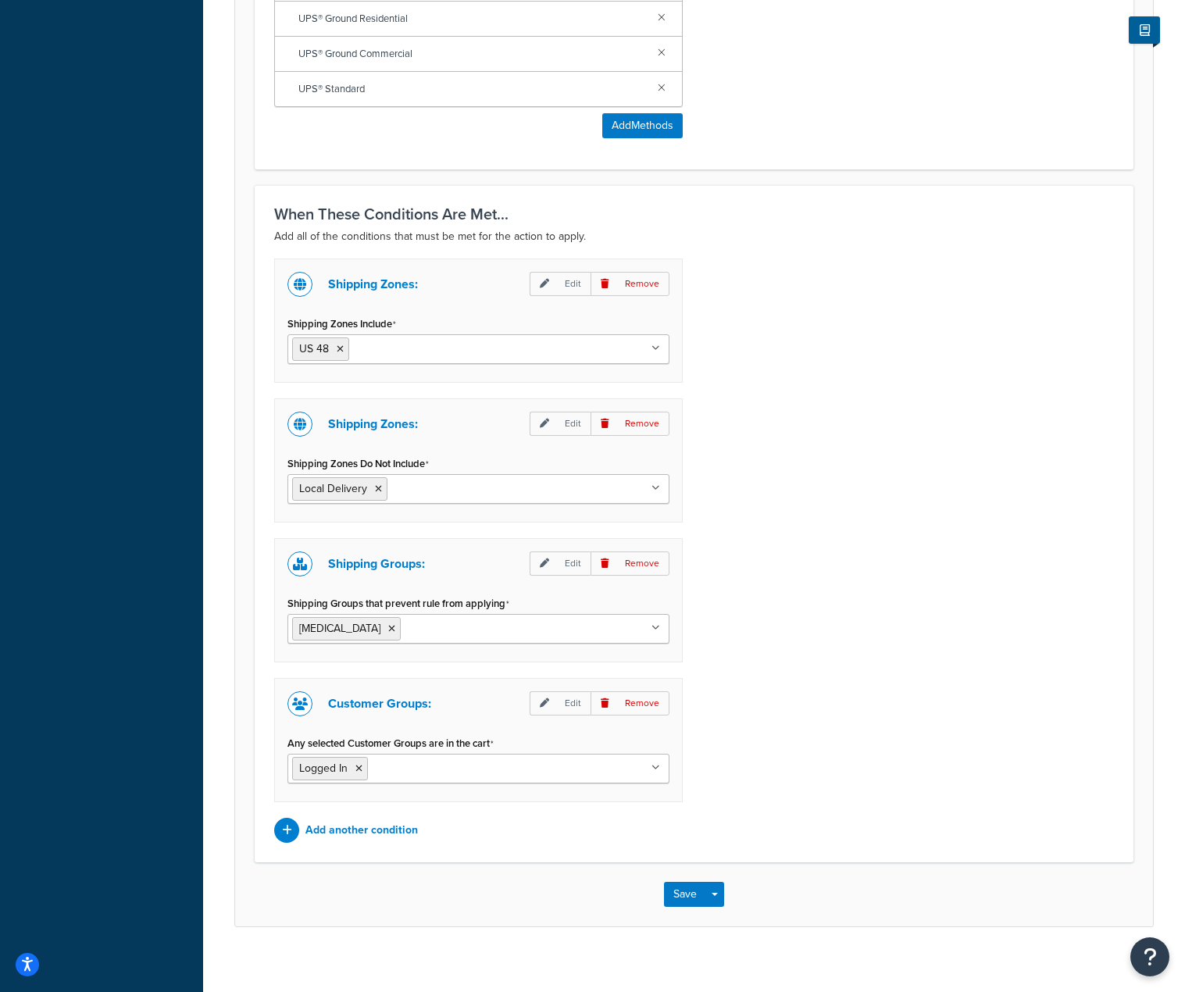
scroll to position [1021, 0]
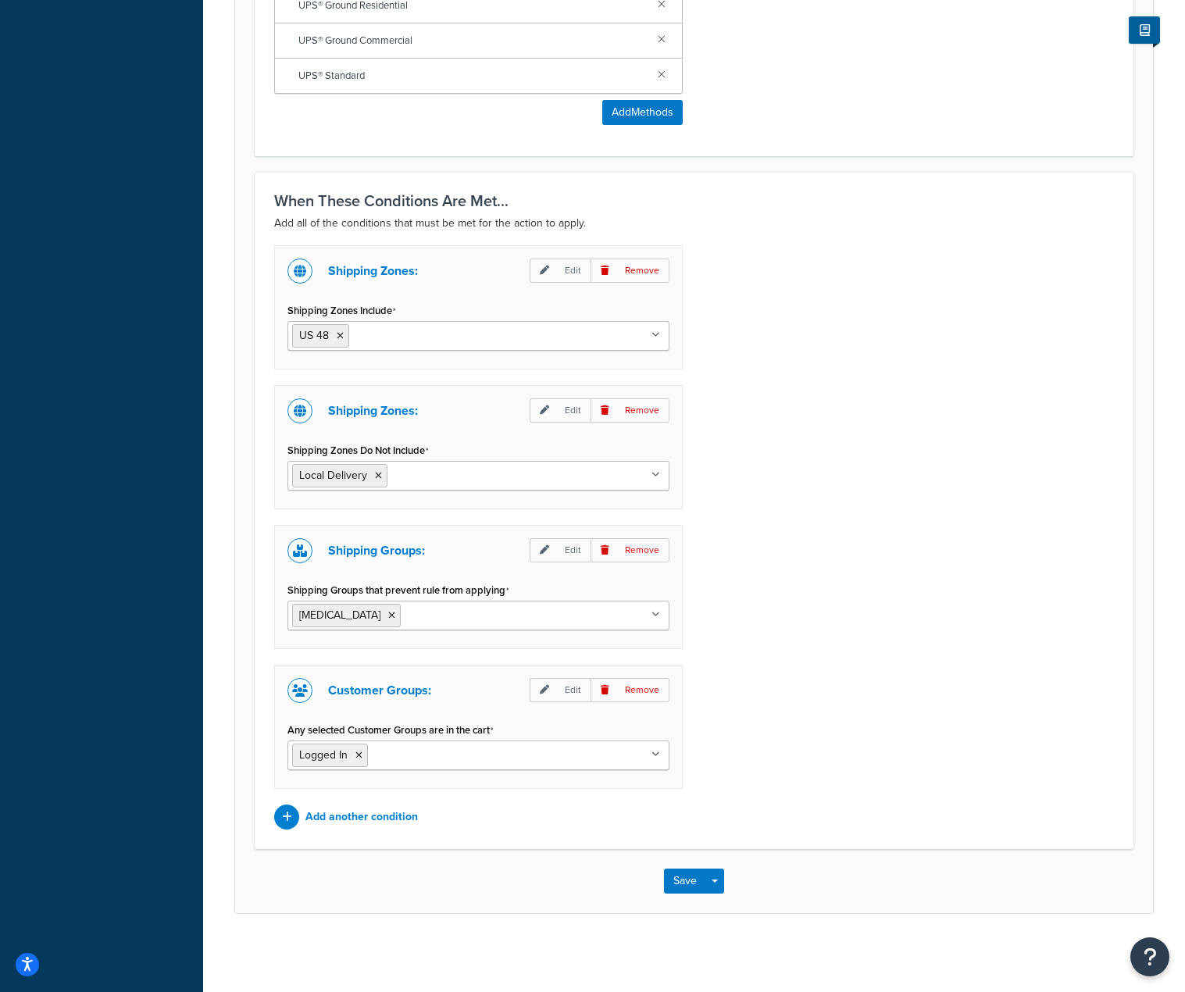
click at [915, 616] on div "Shipping Zones: Edit Remove Shipping Zones Include US 48 US APO US California L…" at bounding box center [693, 537] width 863 height 584
drag, startPoint x: 653, startPoint y: 691, endPoint x: 685, endPoint y: 694, distance: 32.2
click at [653, 694] on p "Remove" at bounding box center [630, 690] width 79 height 24
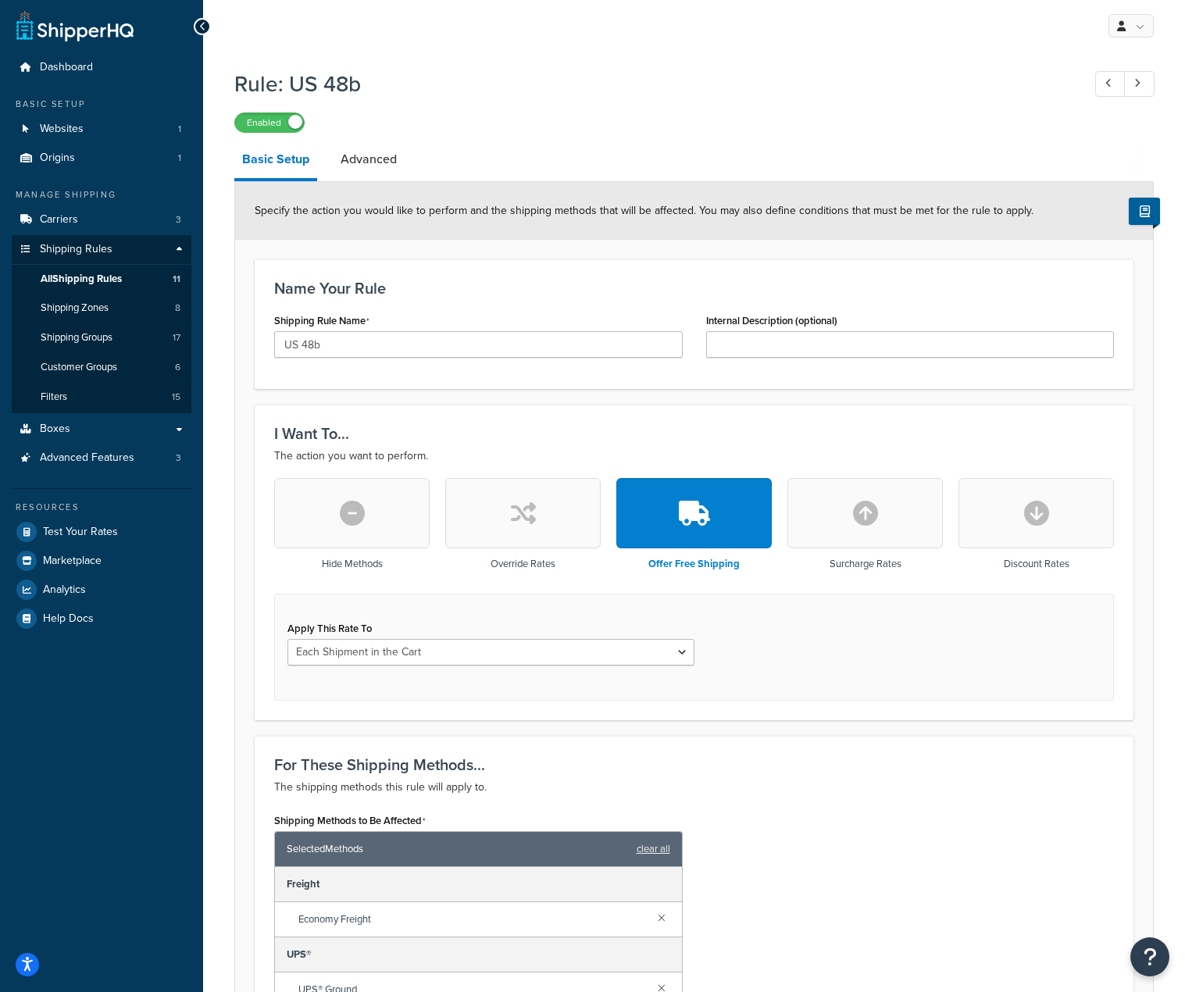
scroll to position [0, 0]
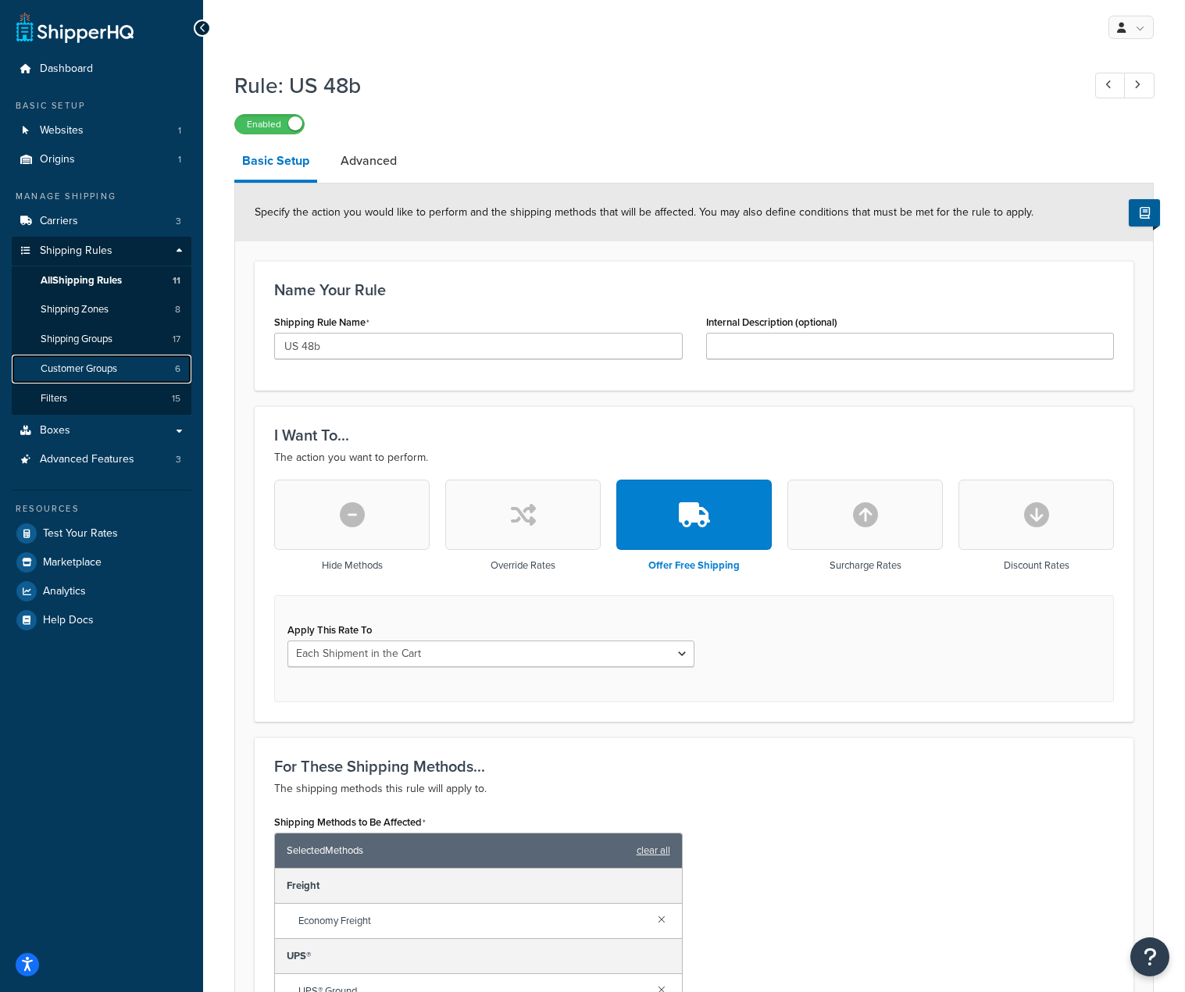
click at [105, 373] on span "Customer Groups" at bounding box center [79, 368] width 77 height 13
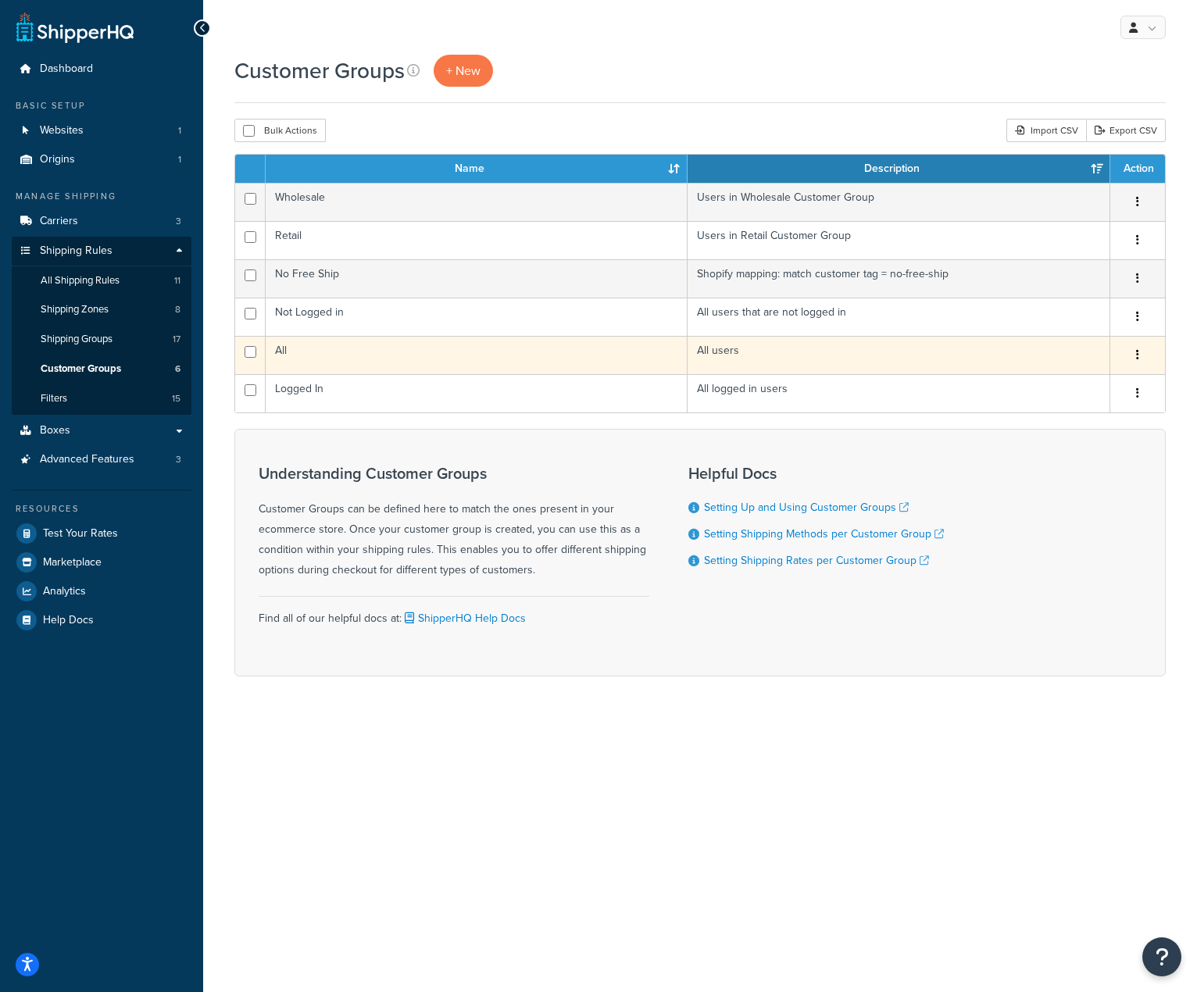
click at [280, 346] on td "All" at bounding box center [477, 355] width 422 height 38
click at [1141, 355] on button "button" at bounding box center [1137, 355] width 22 height 25
click at [856, 373] on td "All users" at bounding box center [898, 355] width 423 height 38
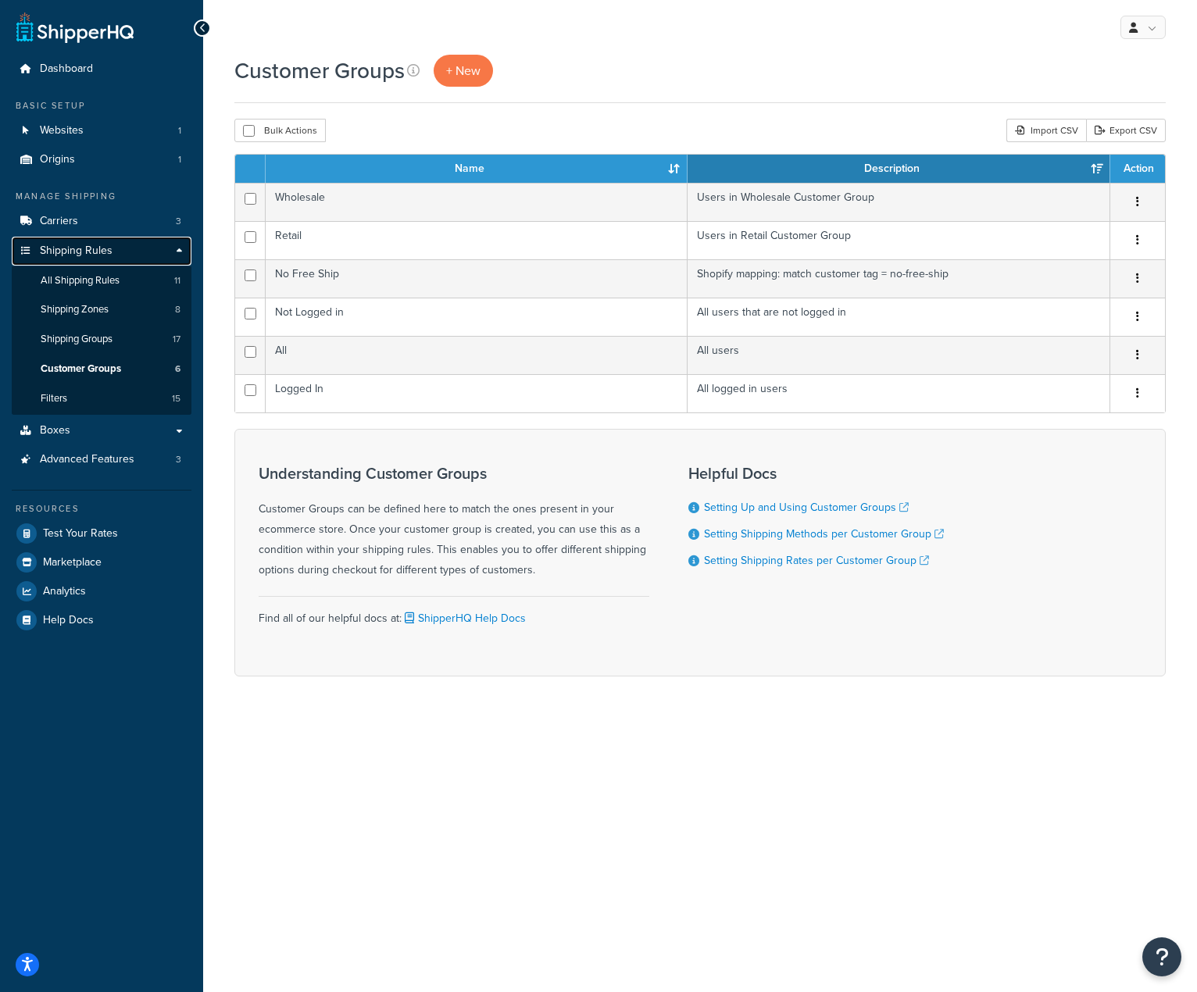
click at [79, 250] on span "Shipping Rules" at bounding box center [76, 251] width 73 height 13
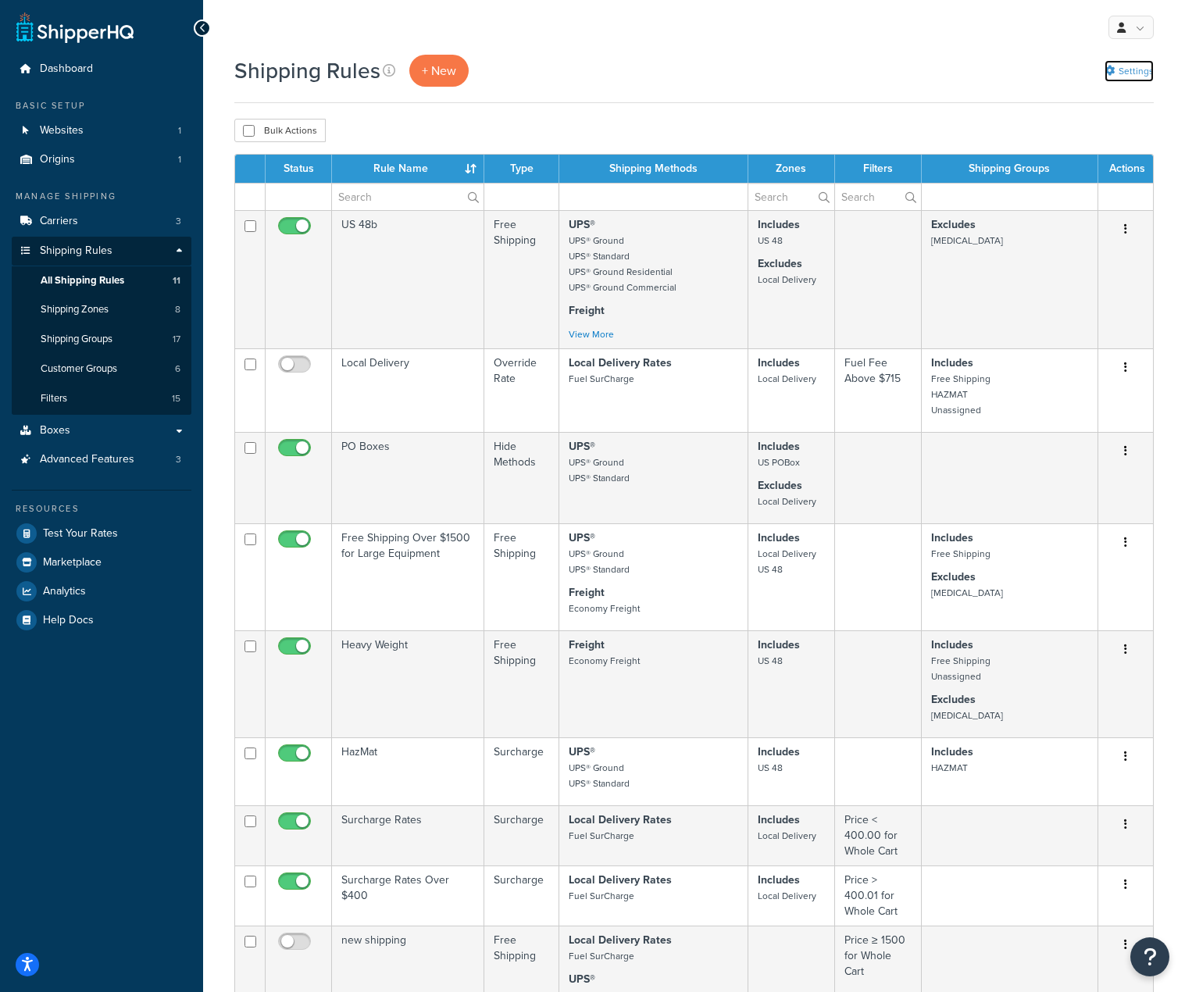
click at [1130, 74] on link "Settings" at bounding box center [1129, 71] width 49 height 22
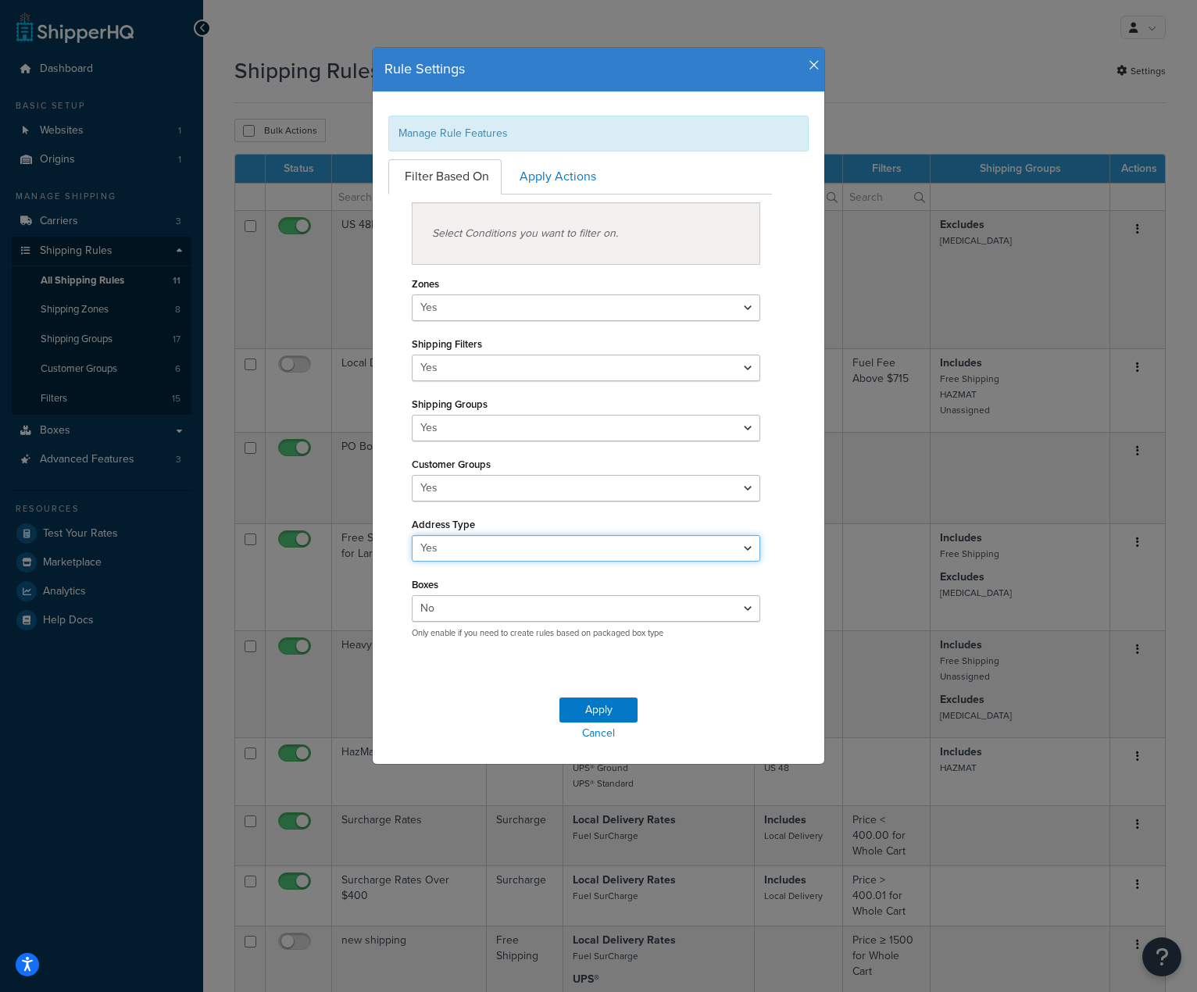
click at [737, 545] on select "Yes No" at bounding box center [586, 548] width 348 height 27
select select "false"
click at [412, 535] on select "Yes No" at bounding box center [586, 548] width 348 height 27
click at [735, 603] on select "Yes No" at bounding box center [586, 608] width 348 height 27
click at [734, 606] on select "Yes No" at bounding box center [586, 608] width 348 height 27
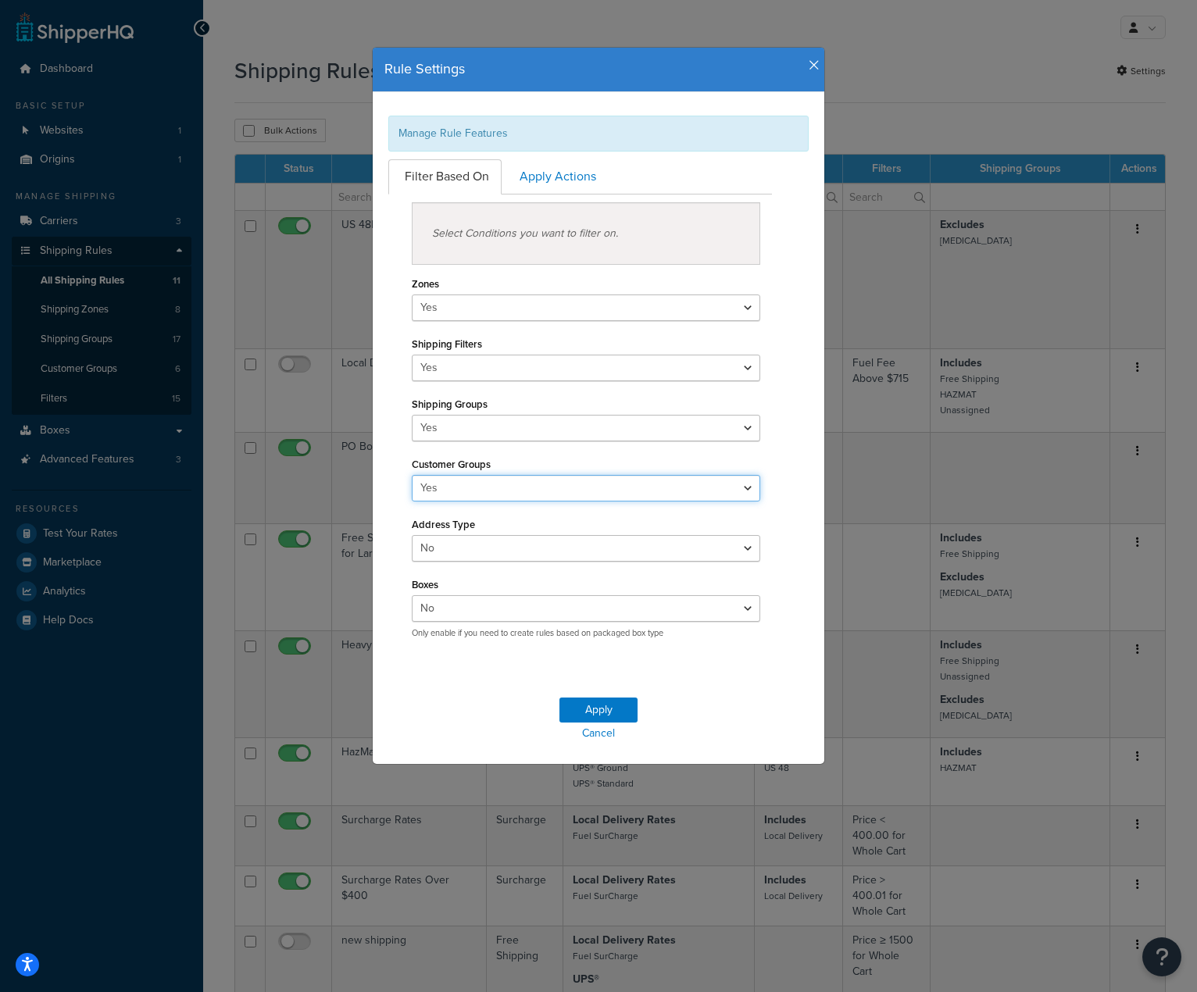
click at [739, 484] on select "Yes No" at bounding box center [586, 488] width 348 height 27
select select "false"
click at [412, 475] on select "Yes No" at bounding box center [586, 488] width 348 height 27
click at [606, 705] on button "Apply" at bounding box center [598, 710] width 78 height 25
